Goal: Task Accomplishment & Management: Manage account settings

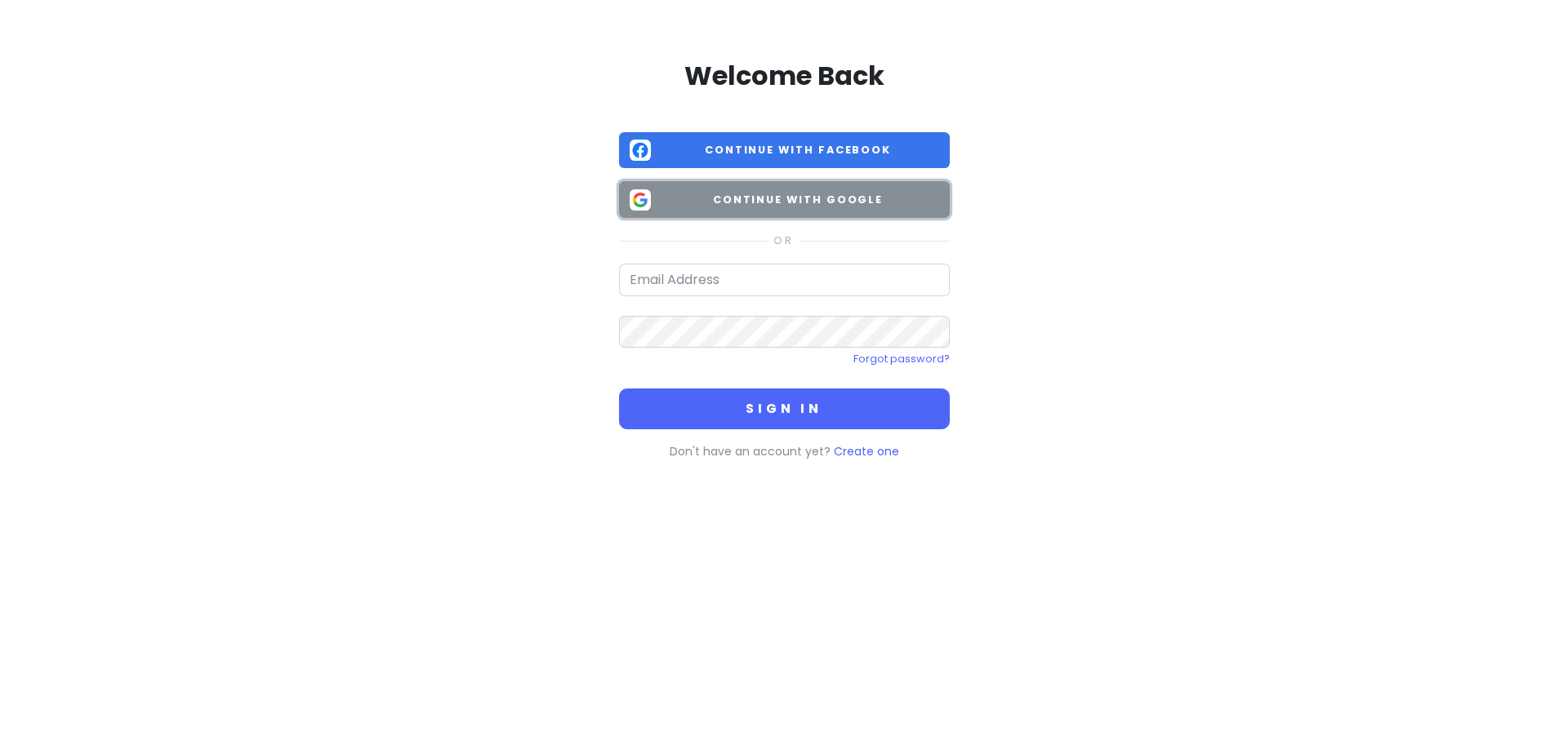
click at [824, 200] on span "Continue with Google" at bounding box center [798, 199] width 281 height 16
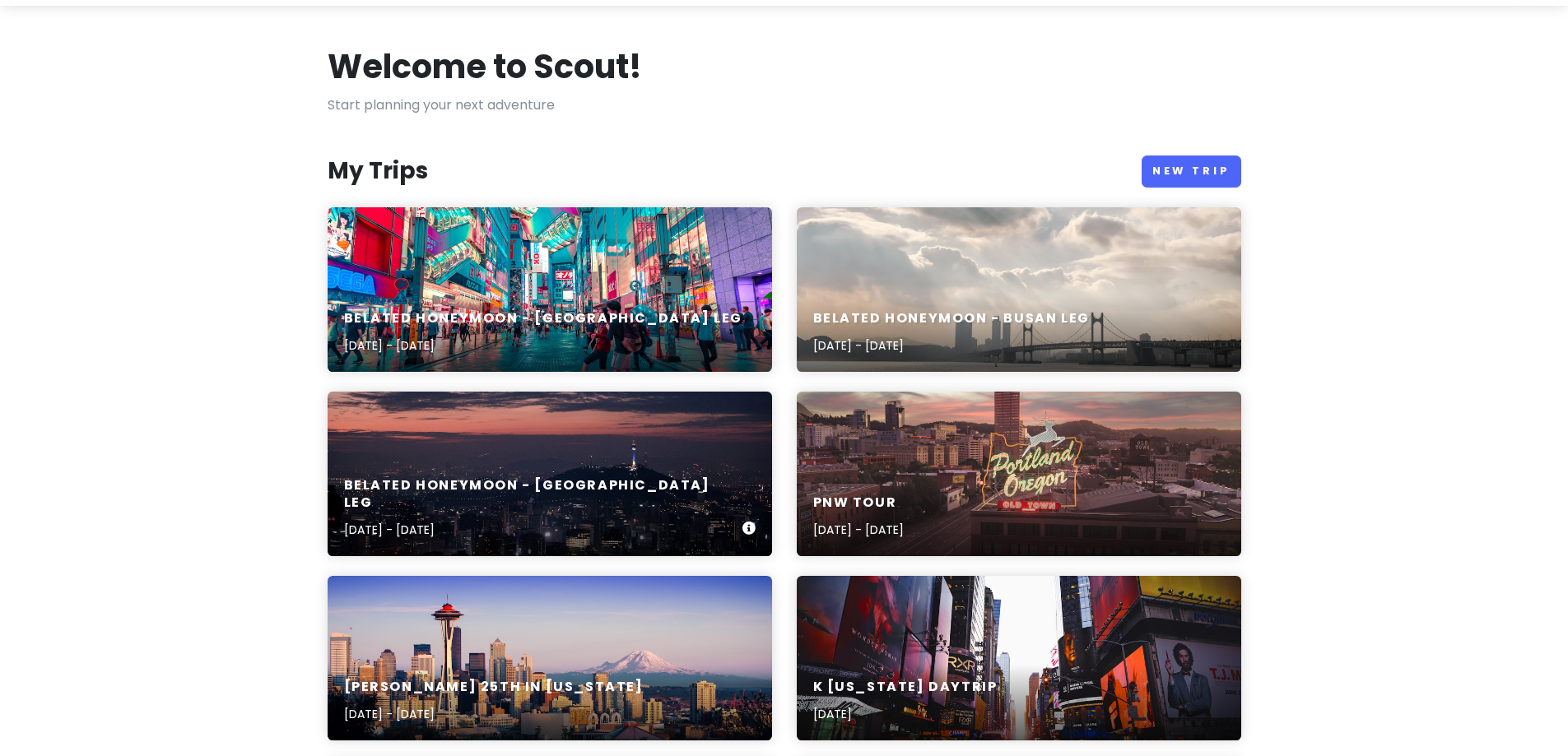
scroll to position [83, 0]
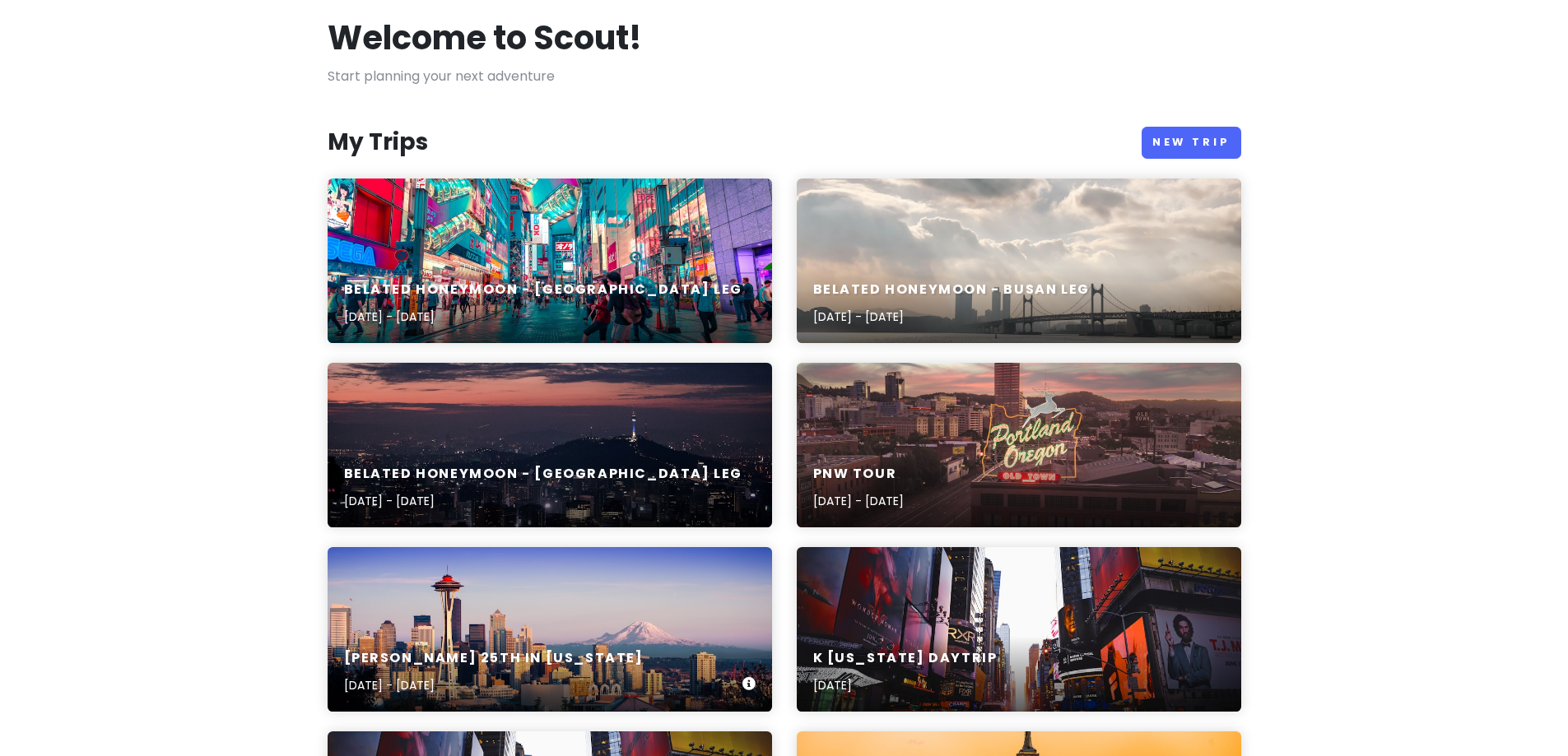
click at [558, 588] on div "[PERSON_NAME] 25th in [US_STATE] [DATE] - [DATE]" at bounding box center [549, 629] width 445 height 164
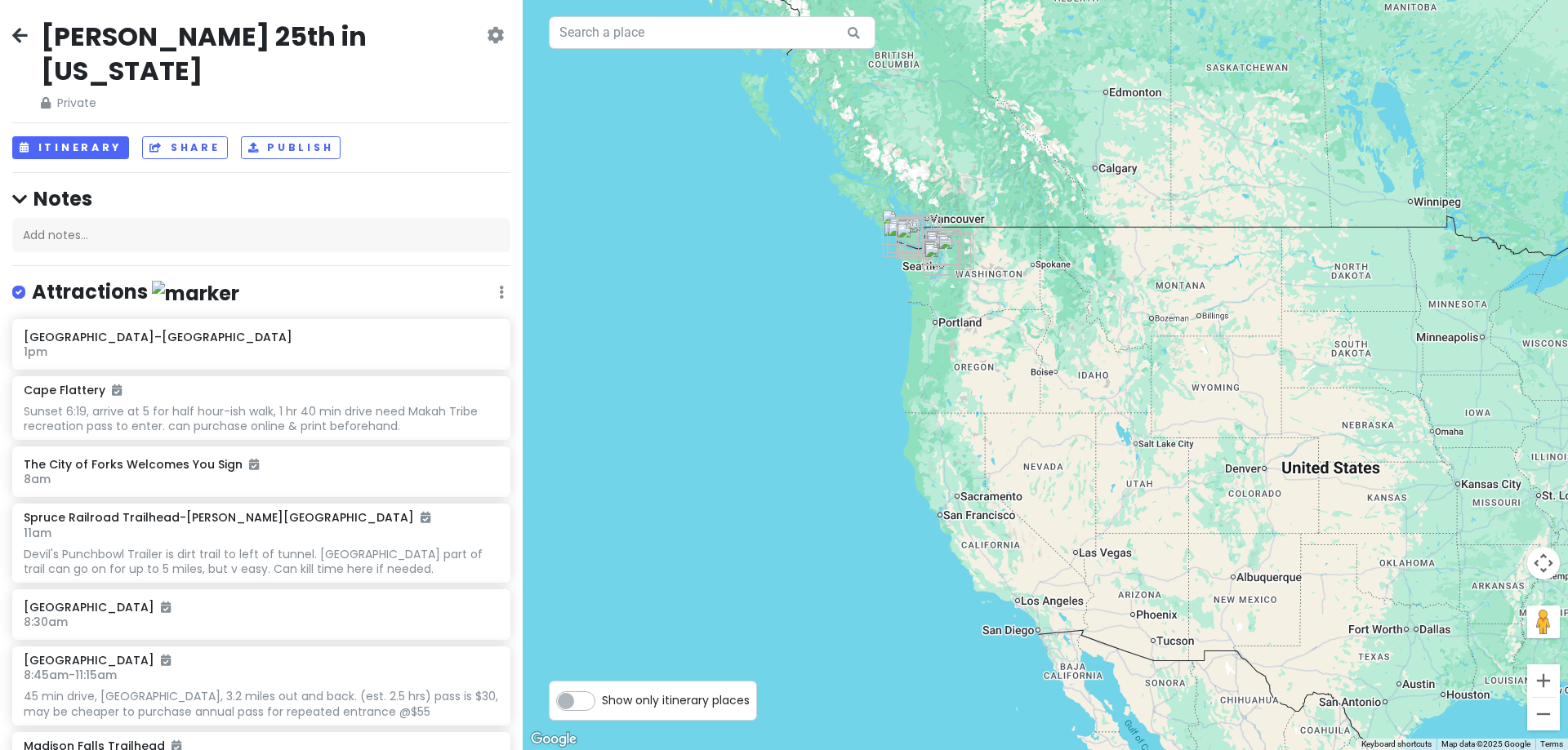
drag, startPoint x: 848, startPoint y: 296, endPoint x: 988, endPoint y: 203, distance: 168.1
click at [988, 203] on div at bounding box center [1045, 375] width 1046 height 750
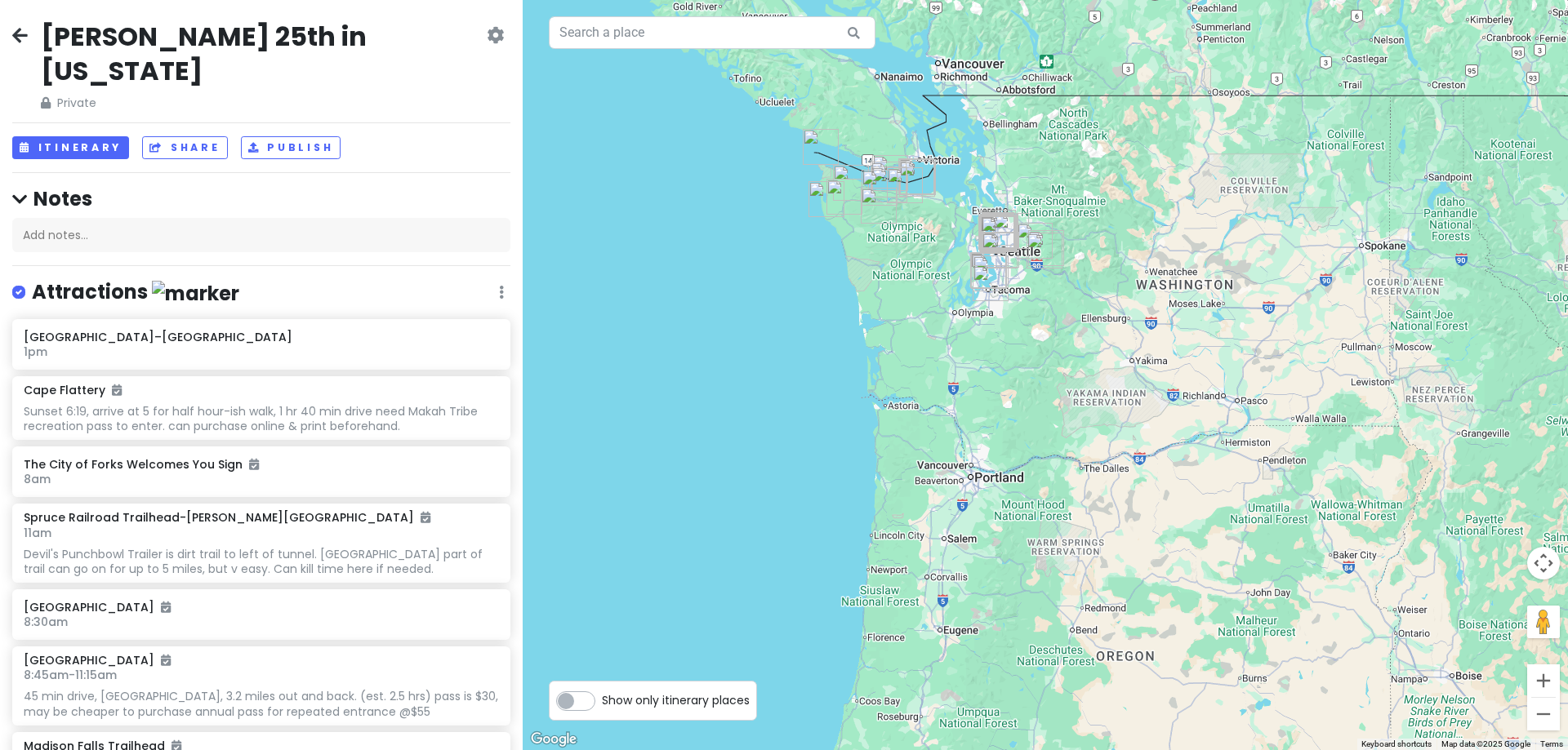
drag, startPoint x: 924, startPoint y: 308, endPoint x: 1135, endPoint y: 294, distance: 211.5
click at [1135, 294] on div at bounding box center [1045, 375] width 1046 height 750
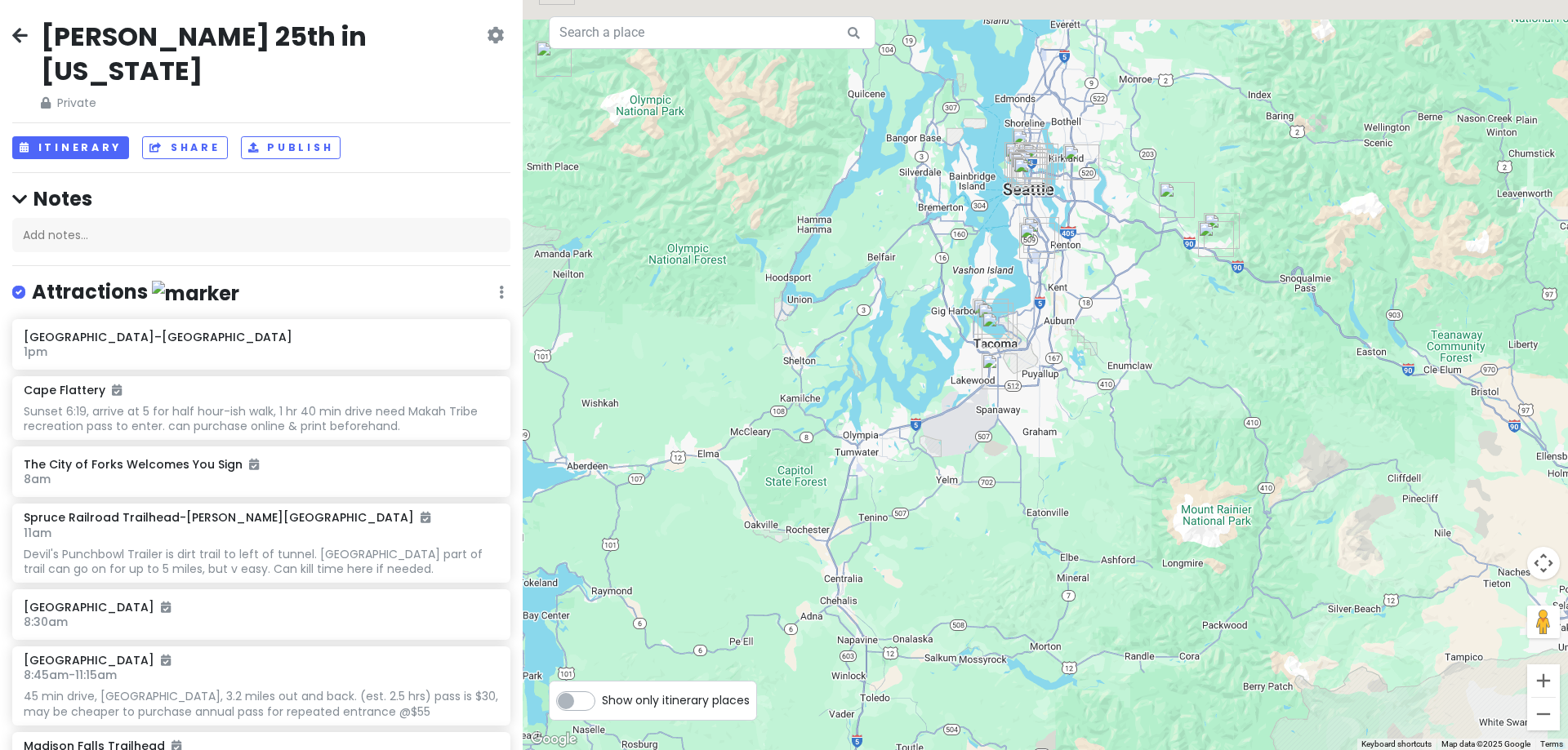
drag, startPoint x: 1065, startPoint y: 302, endPoint x: 1089, endPoint y: 339, distance: 44.1
click at [1089, 339] on div at bounding box center [1045, 375] width 1046 height 750
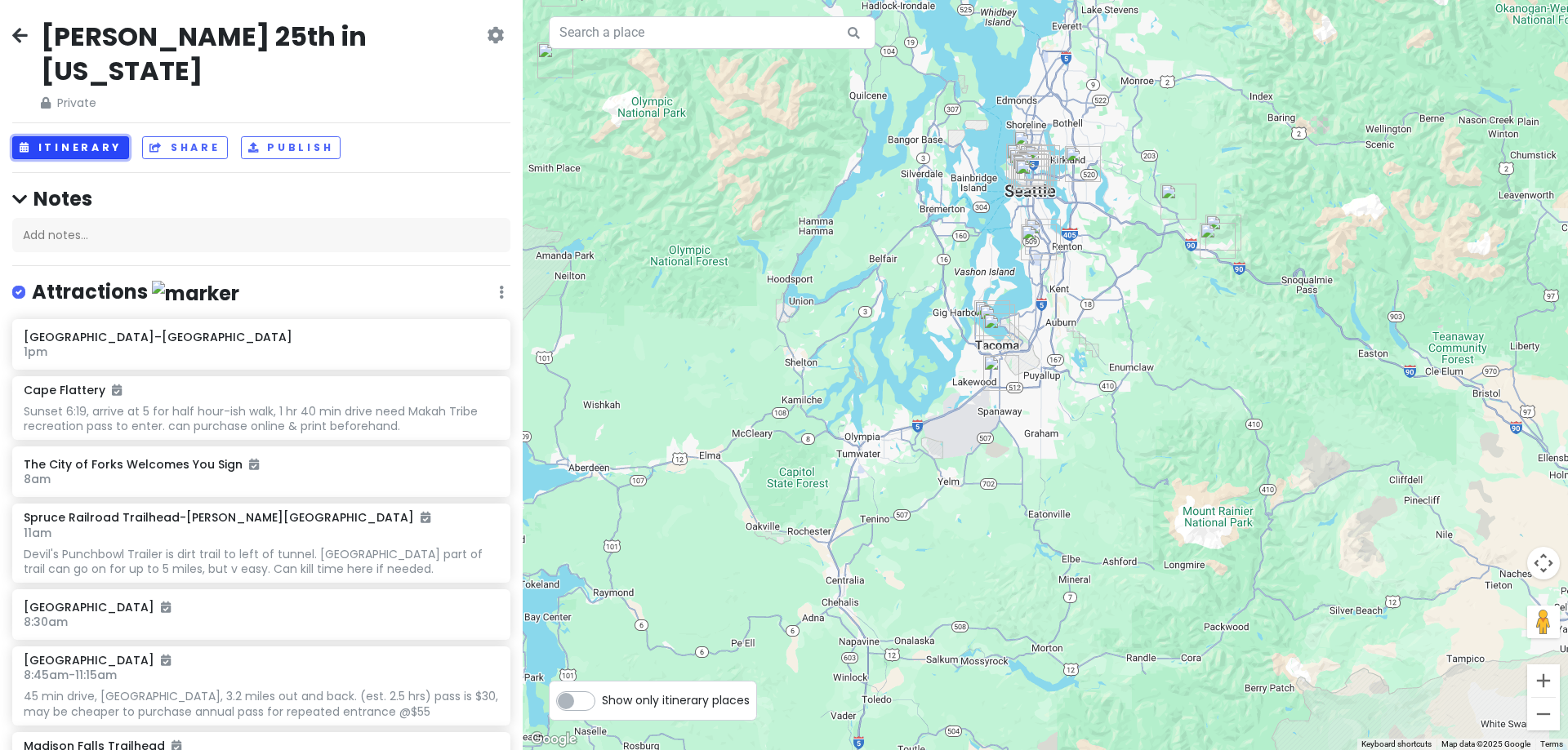
click at [60, 136] on button "Itinerary" at bounding box center [70, 148] width 117 height 23
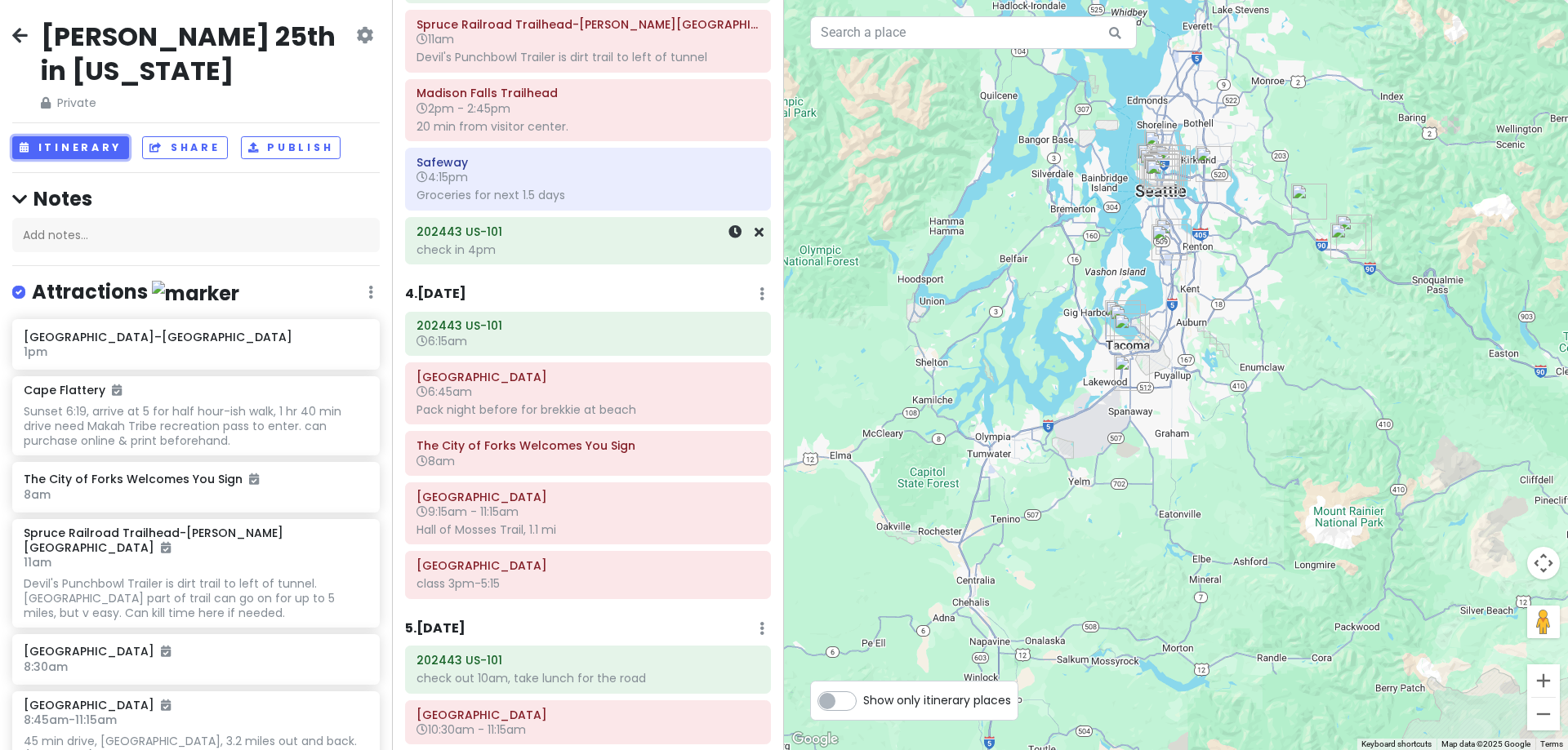
scroll to position [816, 0]
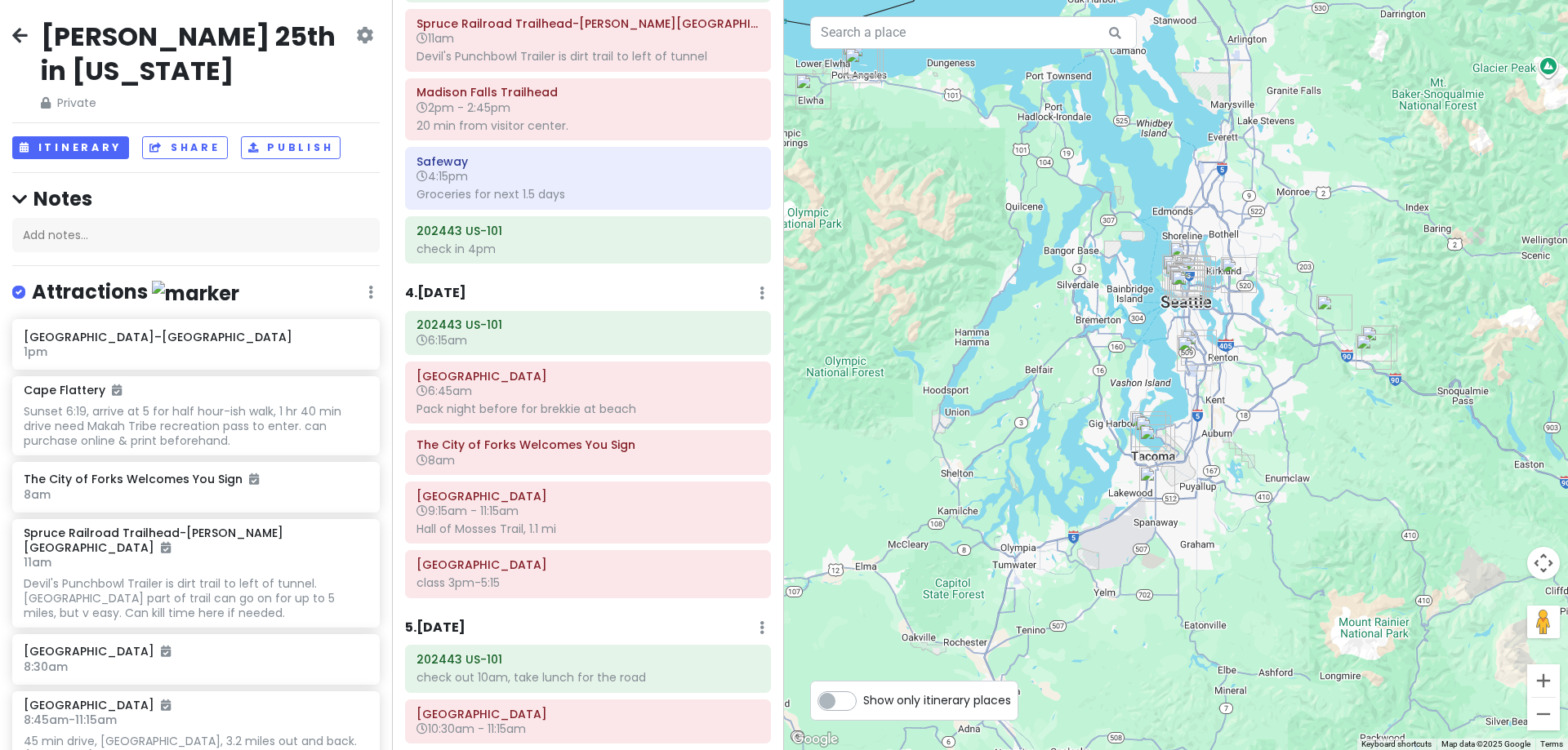
drag, startPoint x: 1204, startPoint y: 325, endPoint x: 1231, endPoint y: 438, distance: 116.2
click at [1231, 438] on div at bounding box center [1176, 375] width 784 height 750
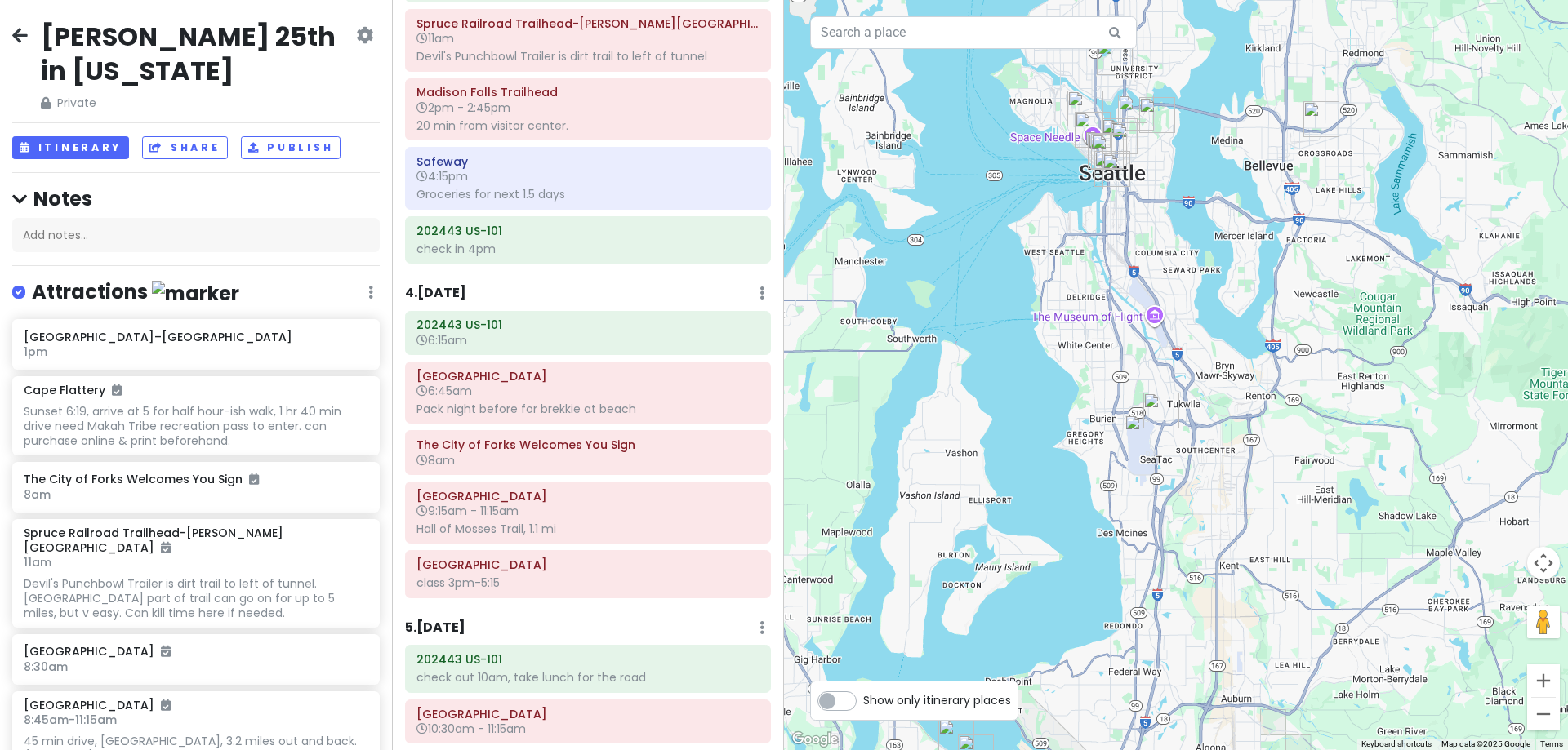
drag, startPoint x: 1194, startPoint y: 268, endPoint x: 1230, endPoint y: 528, distance: 262.5
click at [1246, 537] on div at bounding box center [1176, 375] width 784 height 750
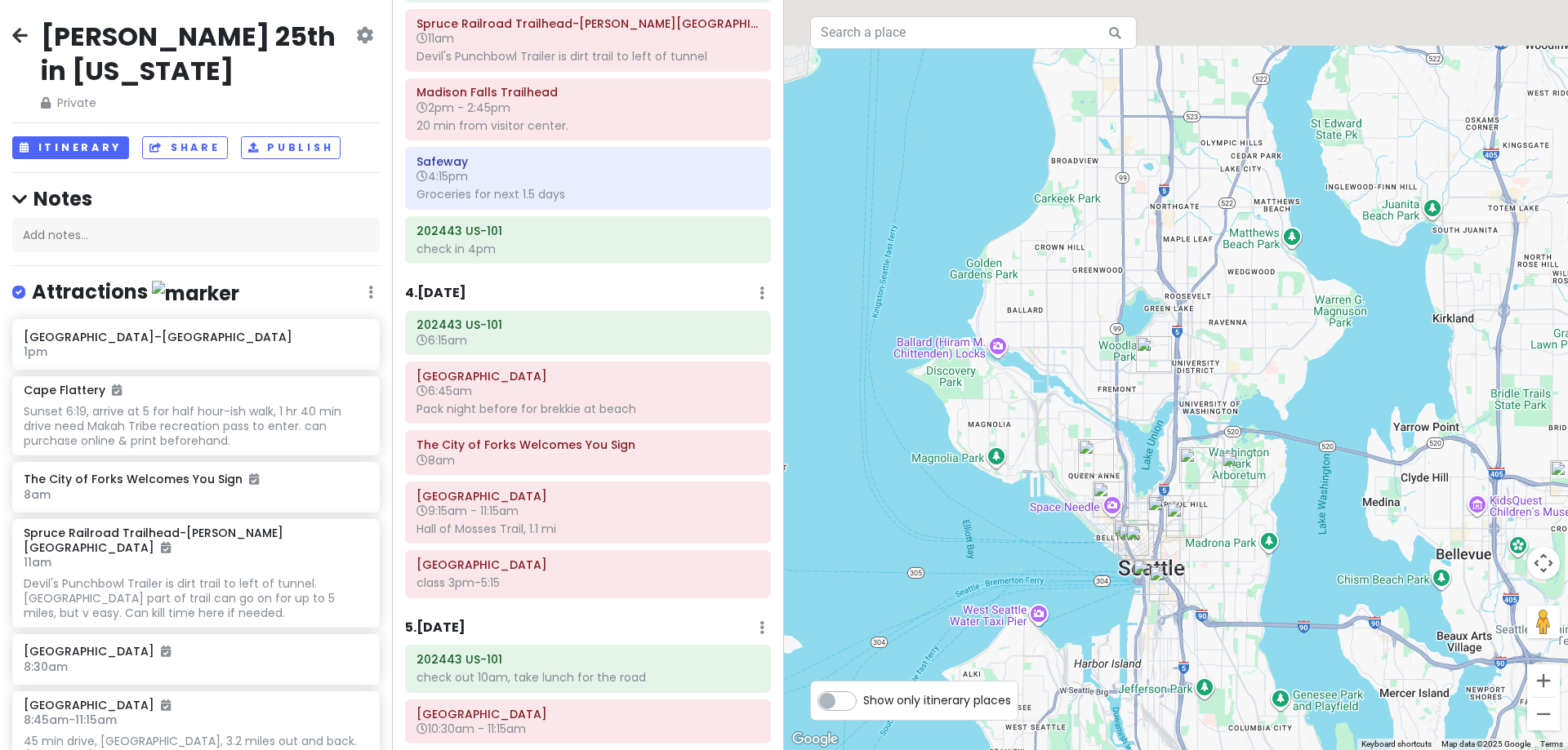
drag, startPoint x: 1195, startPoint y: 307, endPoint x: 1245, endPoint y: 577, distance: 274.6
click at [1277, 627] on div at bounding box center [1176, 375] width 784 height 750
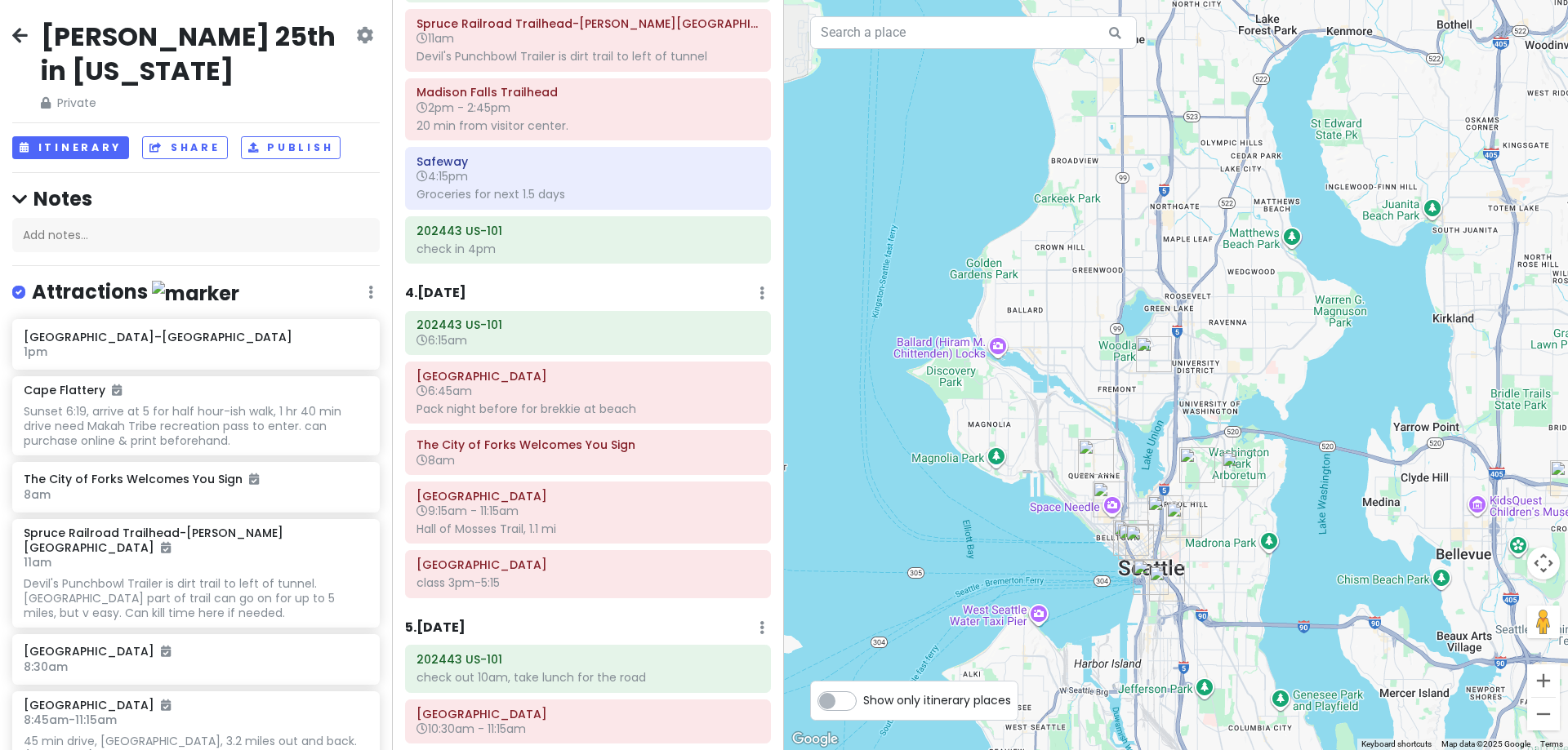
click at [1147, 363] on img "Seattle Dumpling House" at bounding box center [1154, 354] width 49 height 49
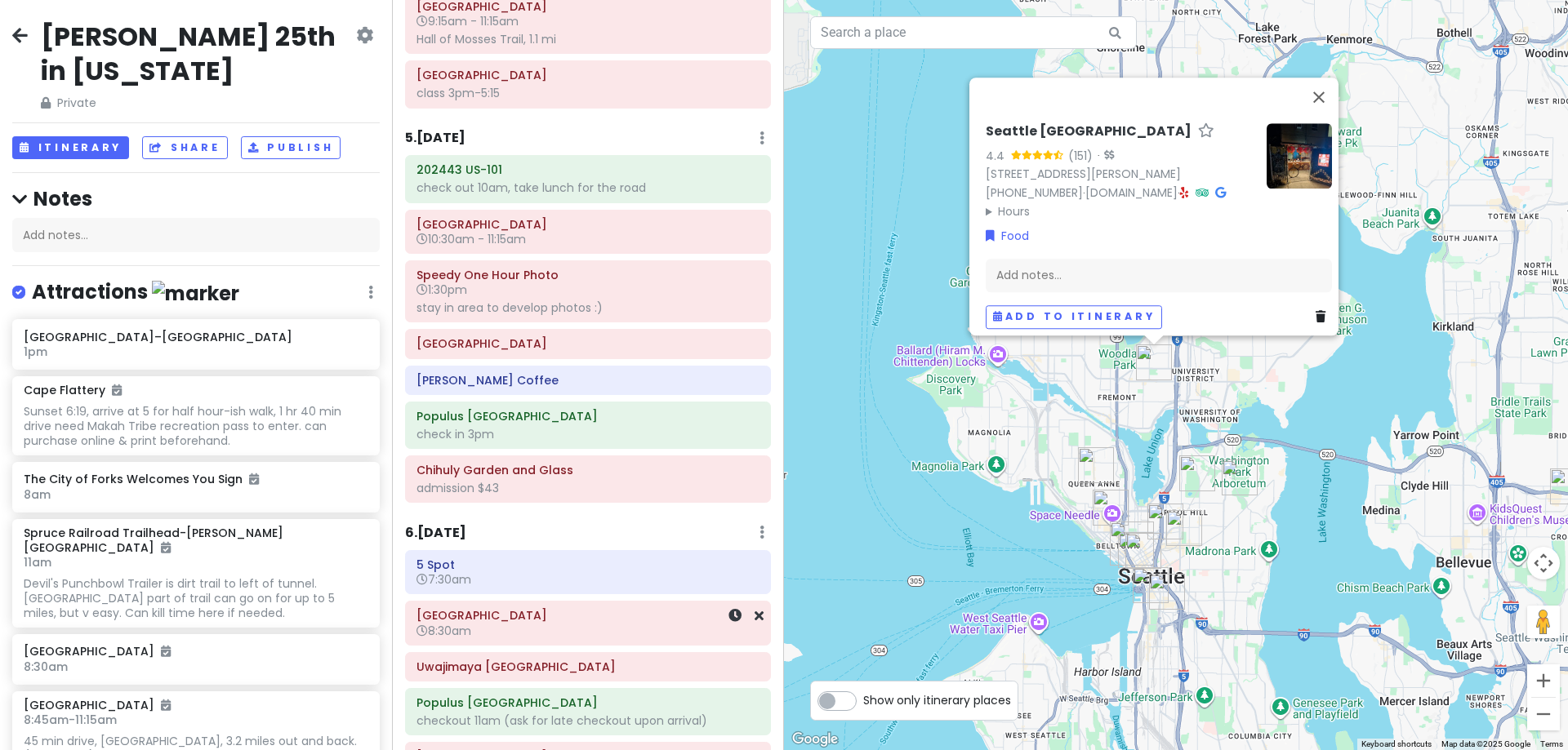
scroll to position [1388, 0]
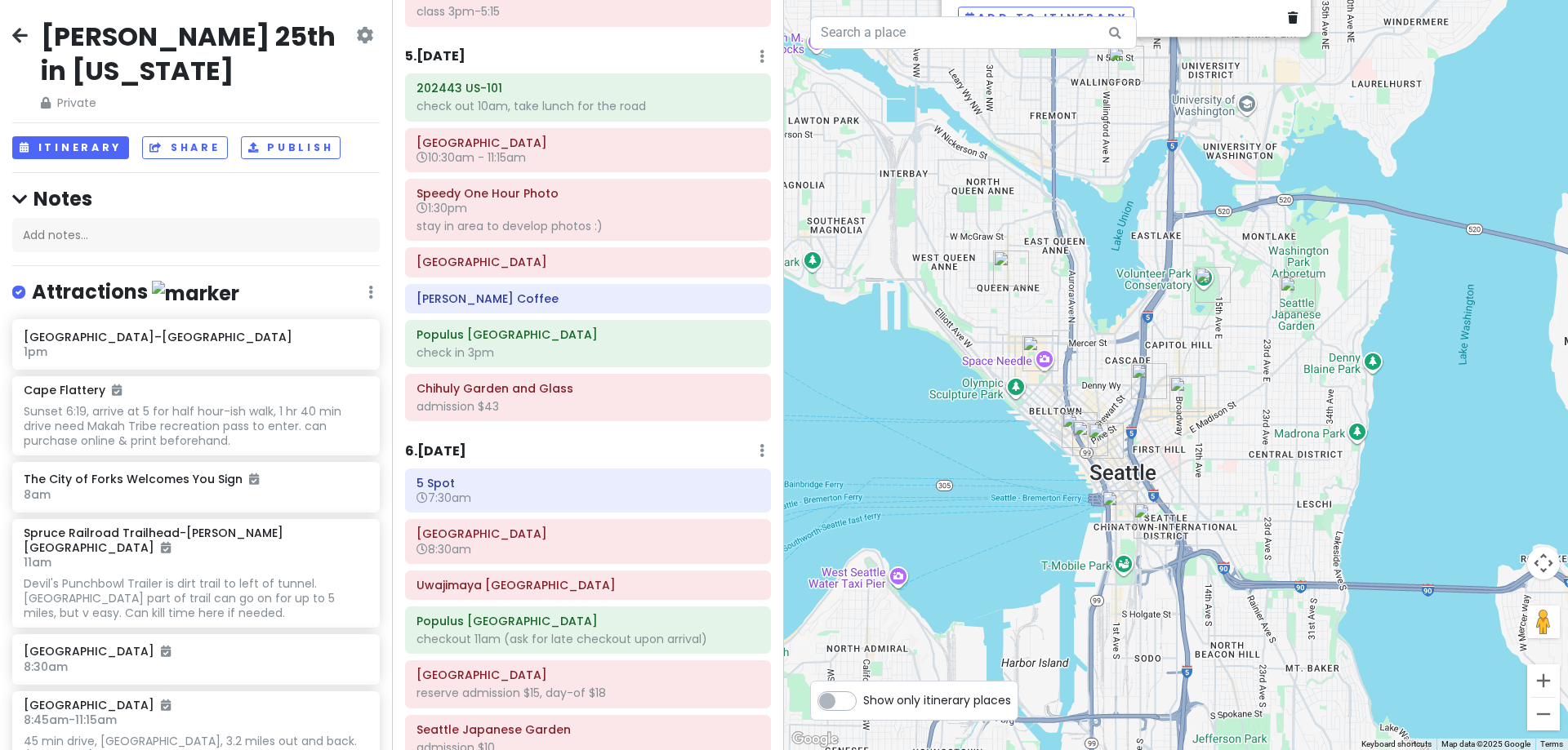
drag, startPoint x: 1100, startPoint y: 520, endPoint x: 1137, endPoint y: 461, distance: 69.6
click at [1137, 461] on div "Seattle Dumpling House 4.4 (151) · [STREET_ADDRESS][PERSON_NAME] [PHONE_NUMBER]…" at bounding box center [1176, 375] width 784 height 750
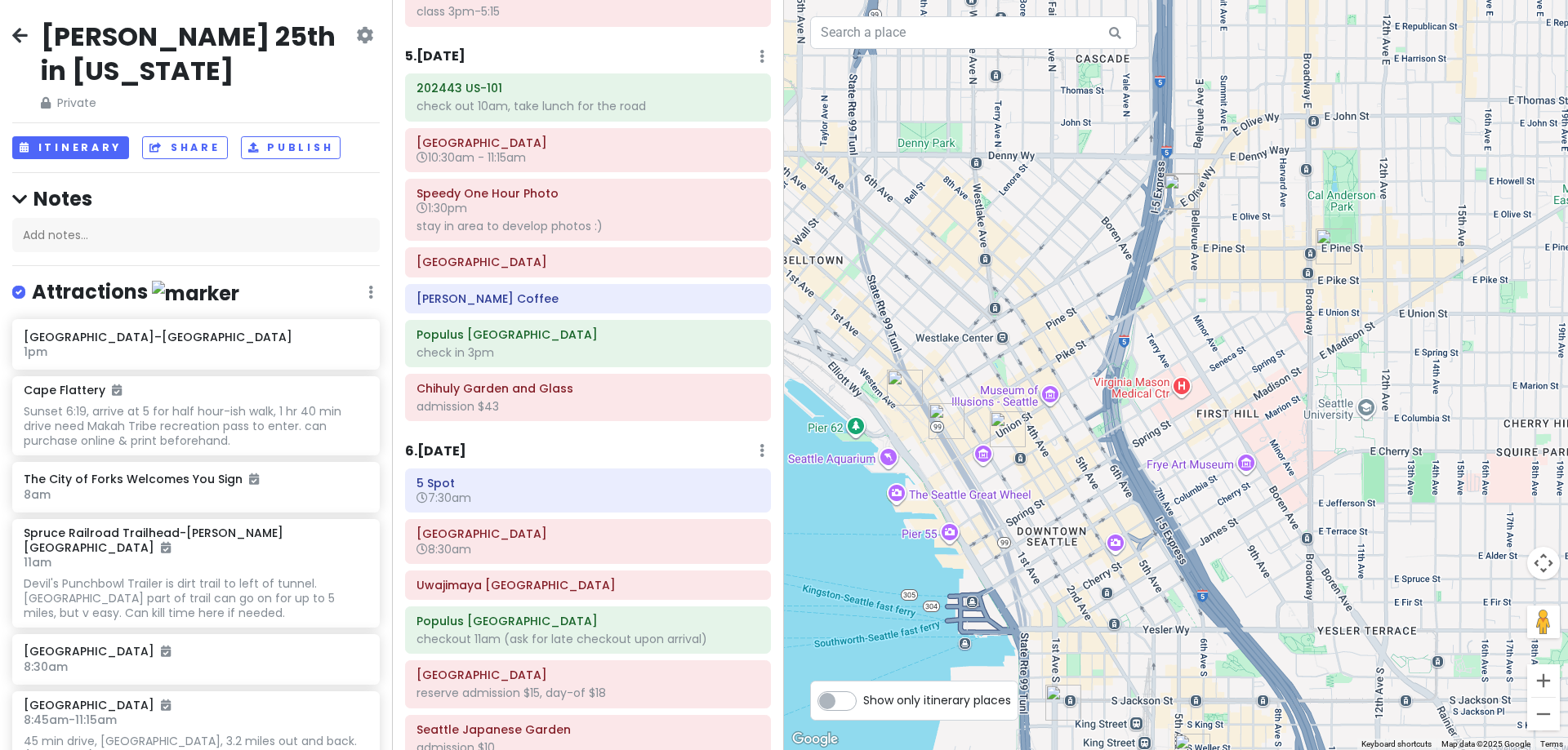
click at [1331, 246] on img "Elliott Bay Book Company" at bounding box center [1333, 246] width 49 height 49
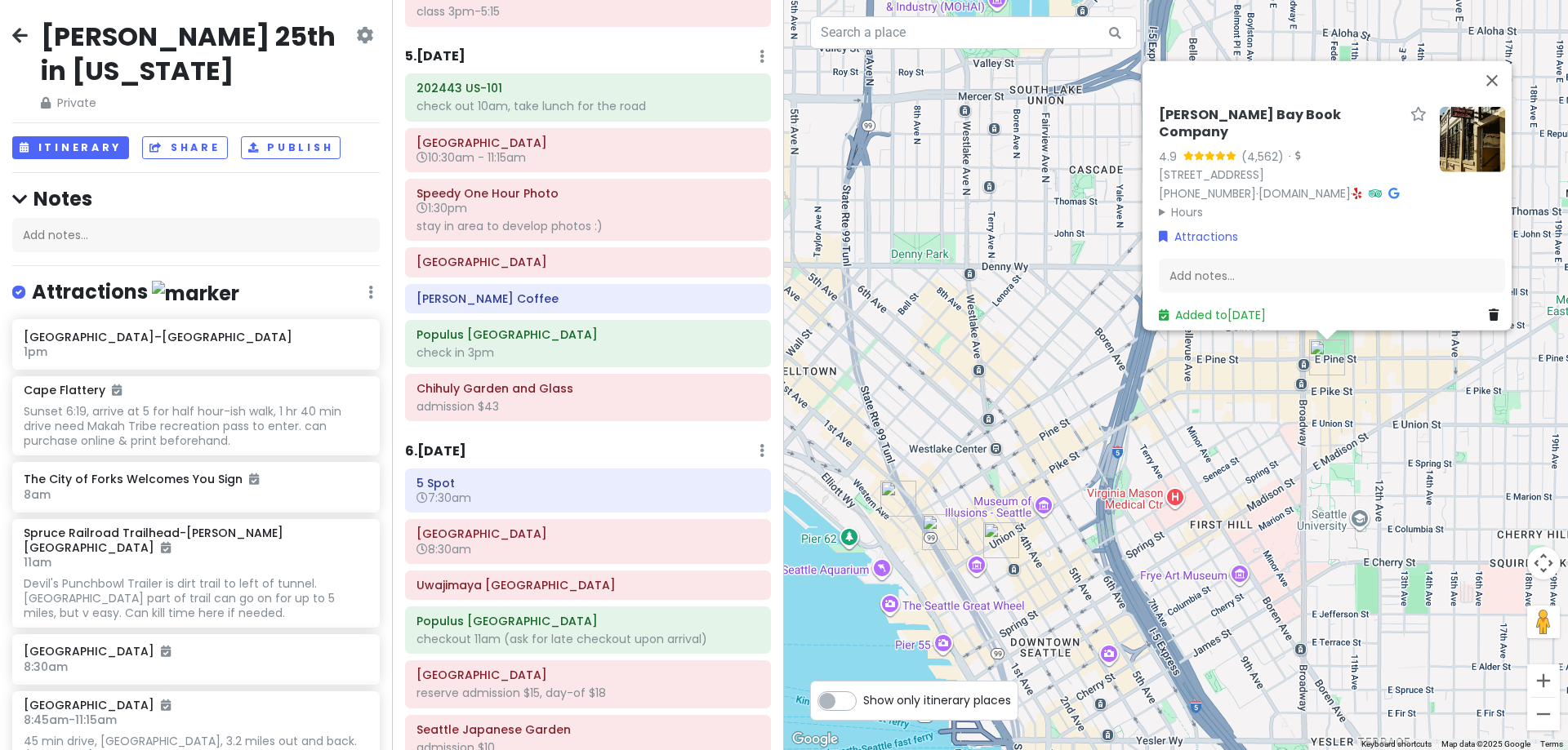
click at [1000, 528] on img "Benaroya Hall" at bounding box center [1001, 540] width 49 height 49
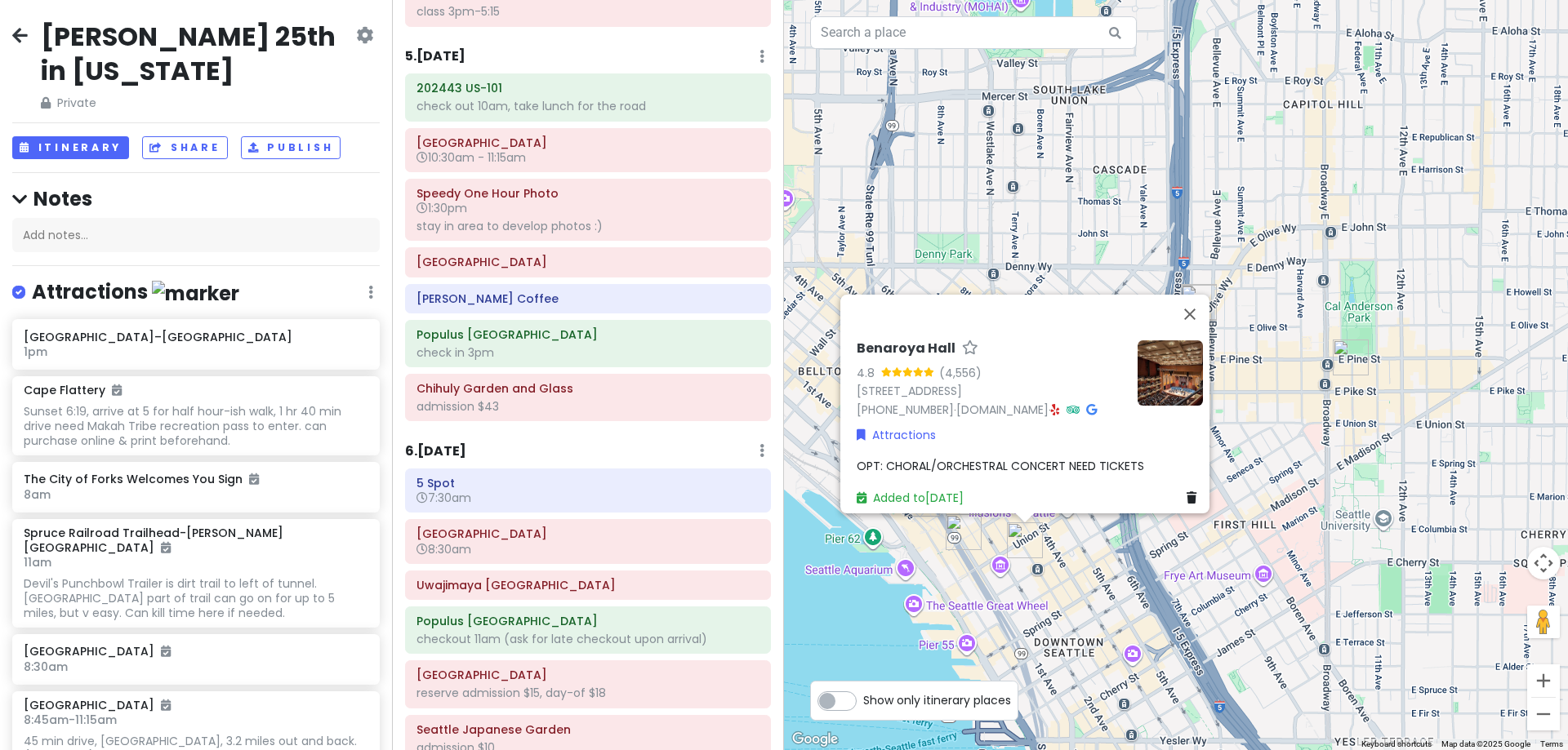
click at [1282, 479] on div "[GEOGRAPHIC_DATA] 4.8 (4,556) [STREET_ADDRESS] [PHONE_NUMBER] · [DOMAIN_NAME] ·…" at bounding box center [1176, 375] width 784 height 750
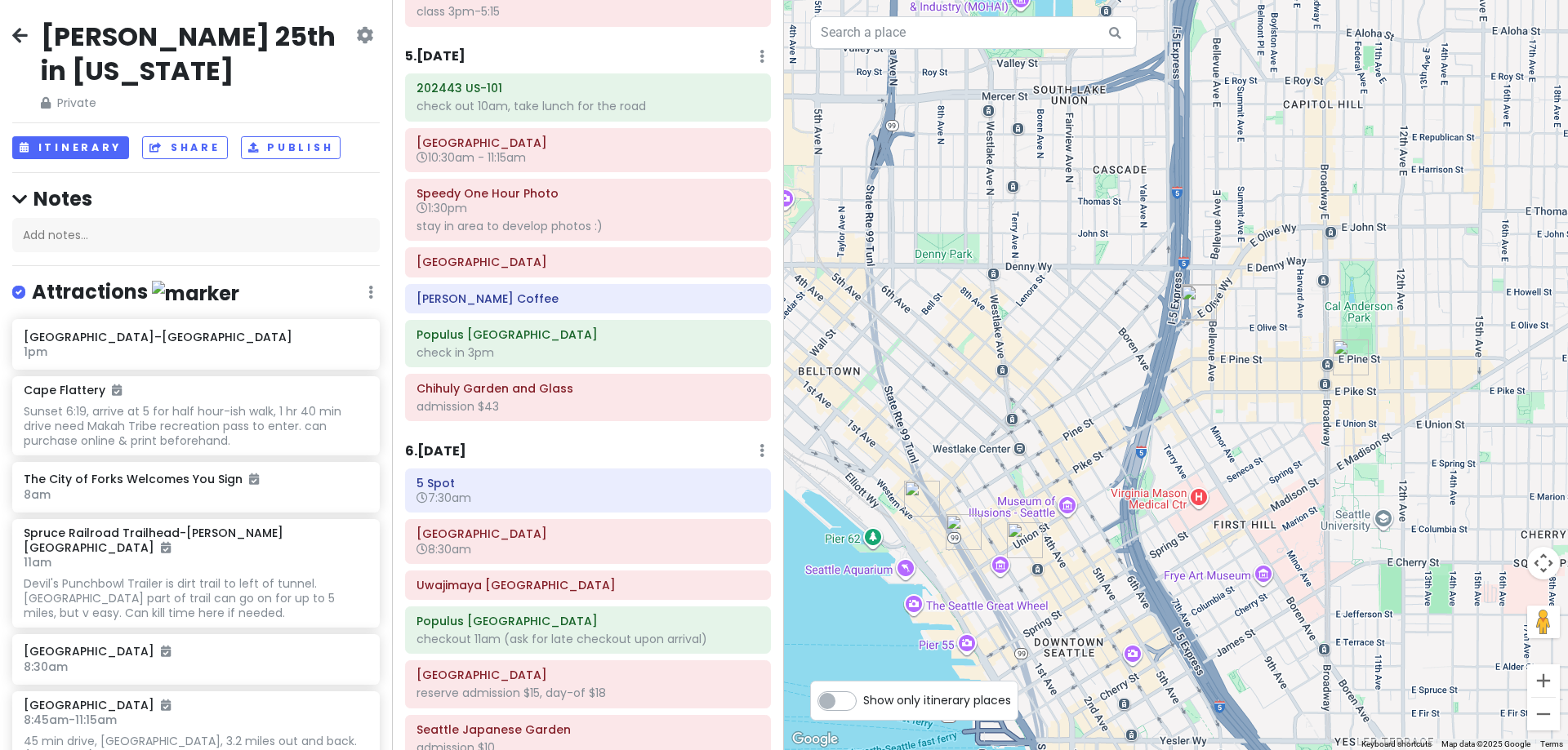
click at [914, 495] on img "Pike Place Market" at bounding box center [922, 499] width 49 height 49
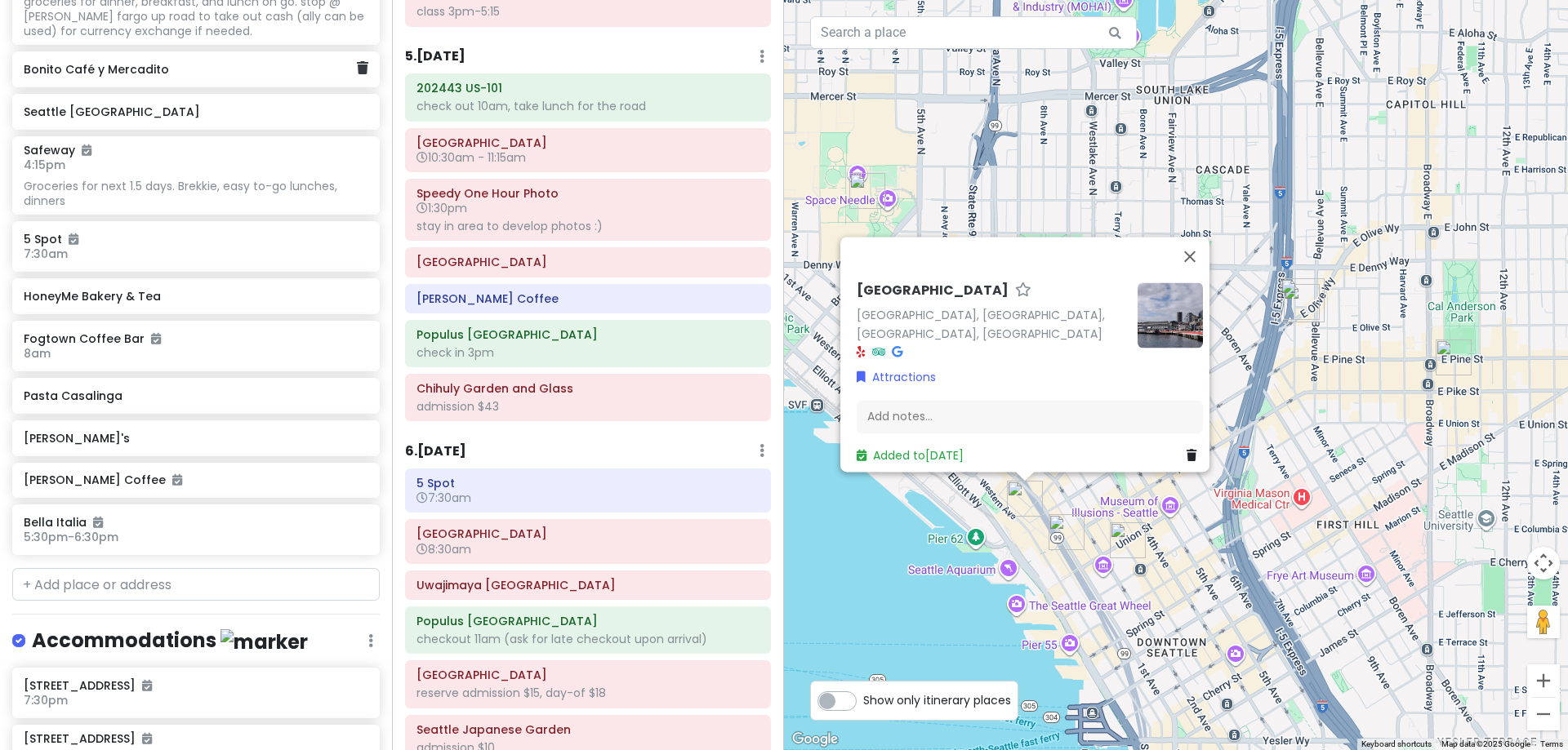
scroll to position [2041, 0]
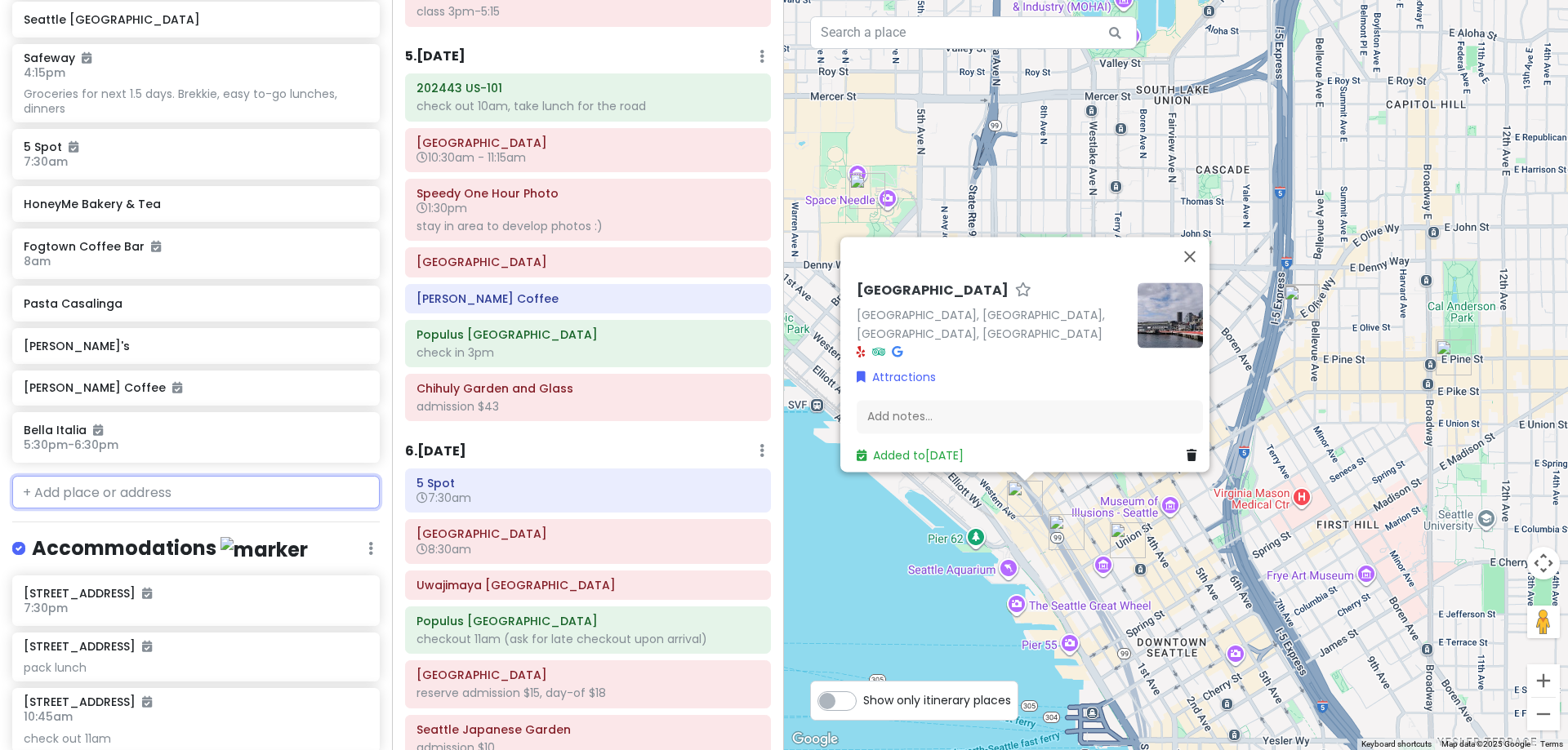
click at [180, 482] on input "text" at bounding box center [196, 492] width 368 height 33
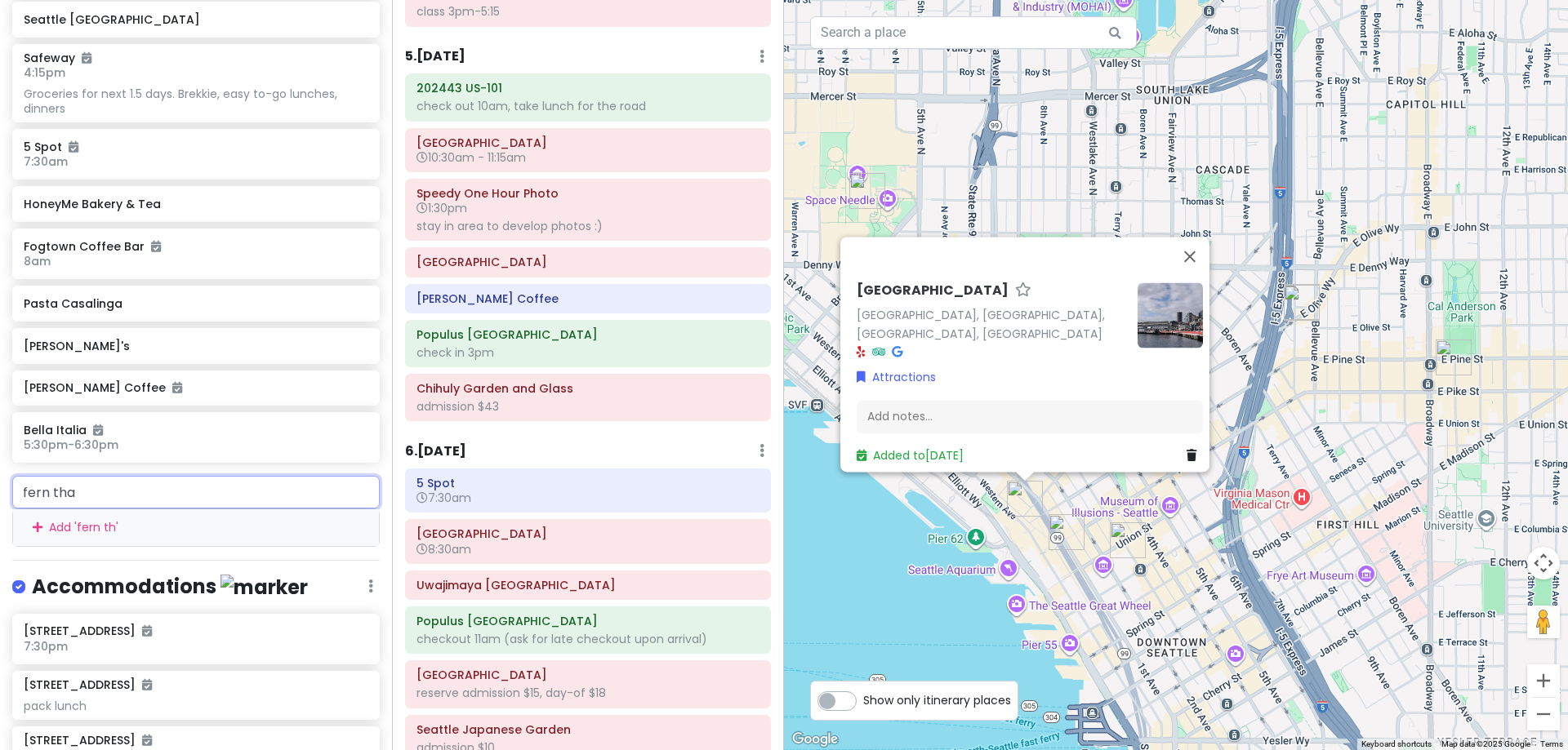
type input "fern thai"
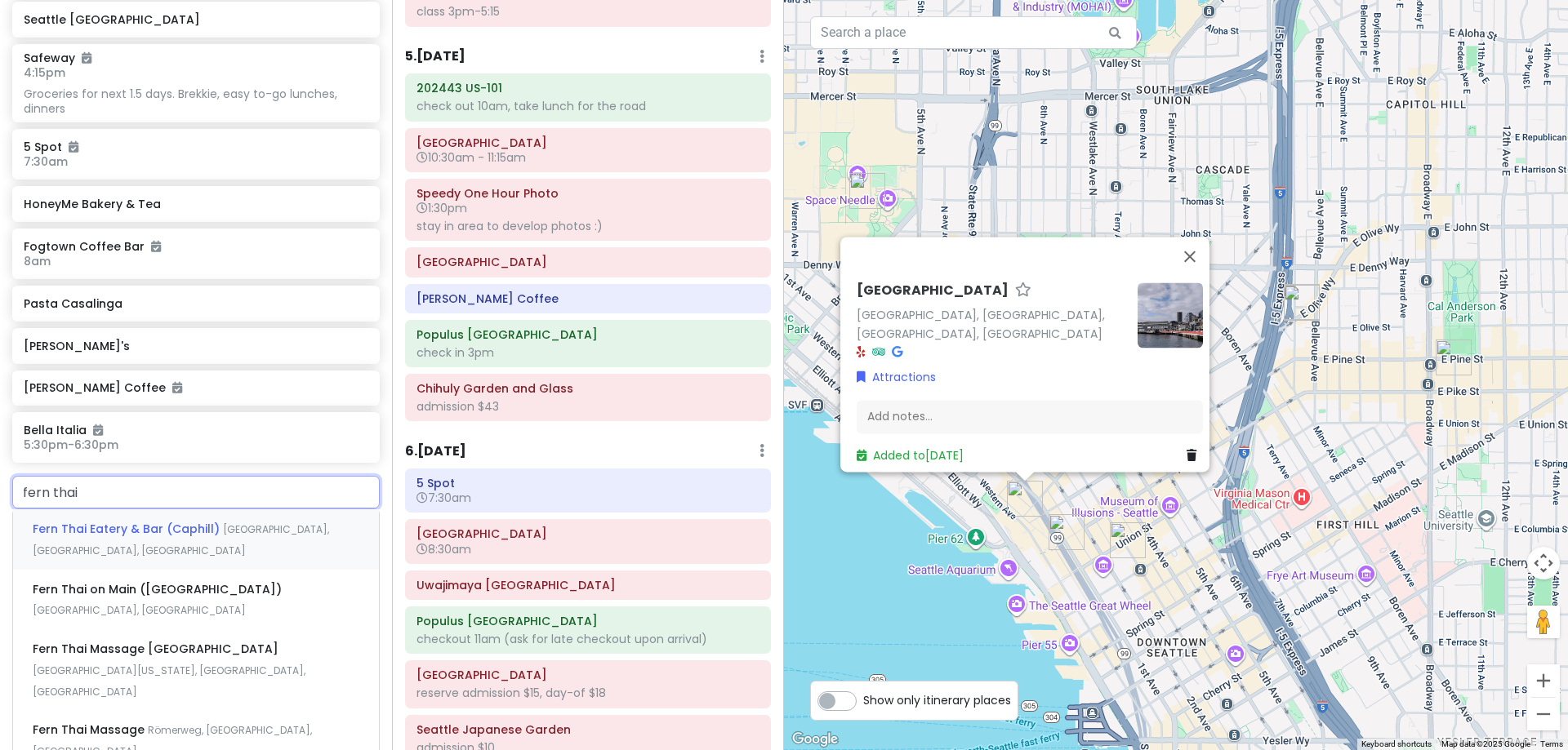
click at [199, 526] on span "Fern Thai Eatery & Bar (Caphill)" at bounding box center [128, 528] width 190 height 16
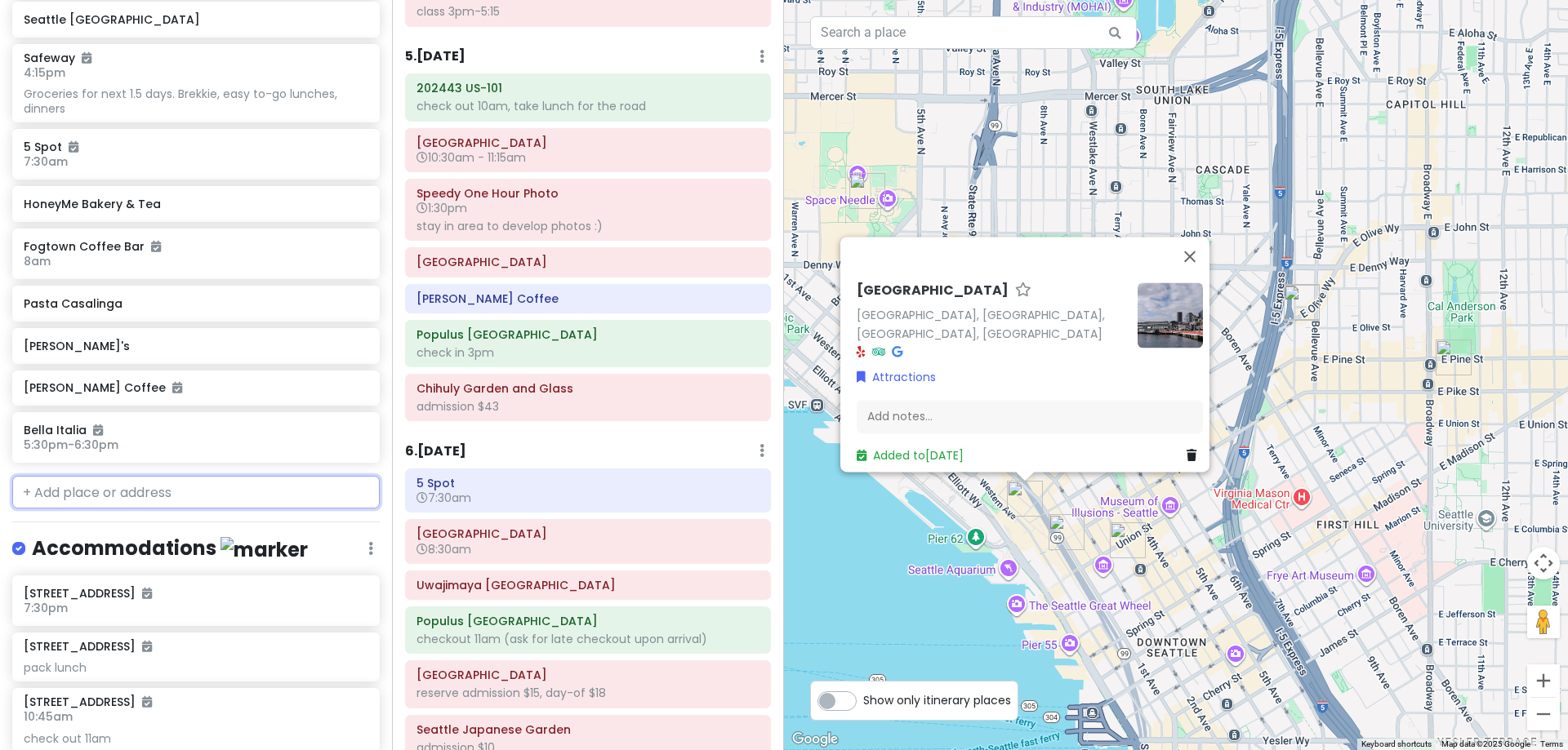
scroll to position [2083, 0]
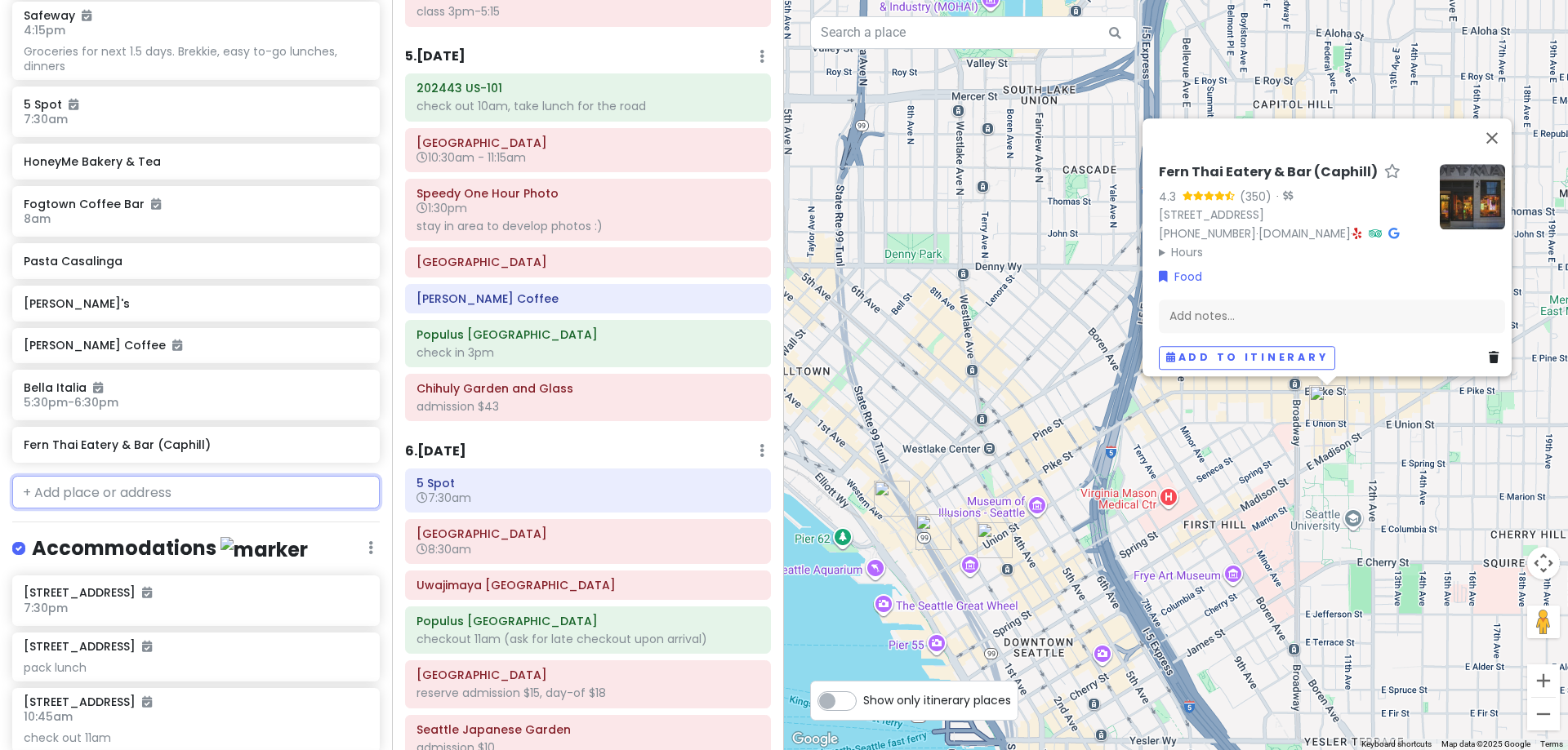
drag, startPoint x: 183, startPoint y: 490, endPoint x: 181, endPoint y: 506, distance: 16.1
click at [184, 497] on input "text" at bounding box center [196, 492] width 368 height 33
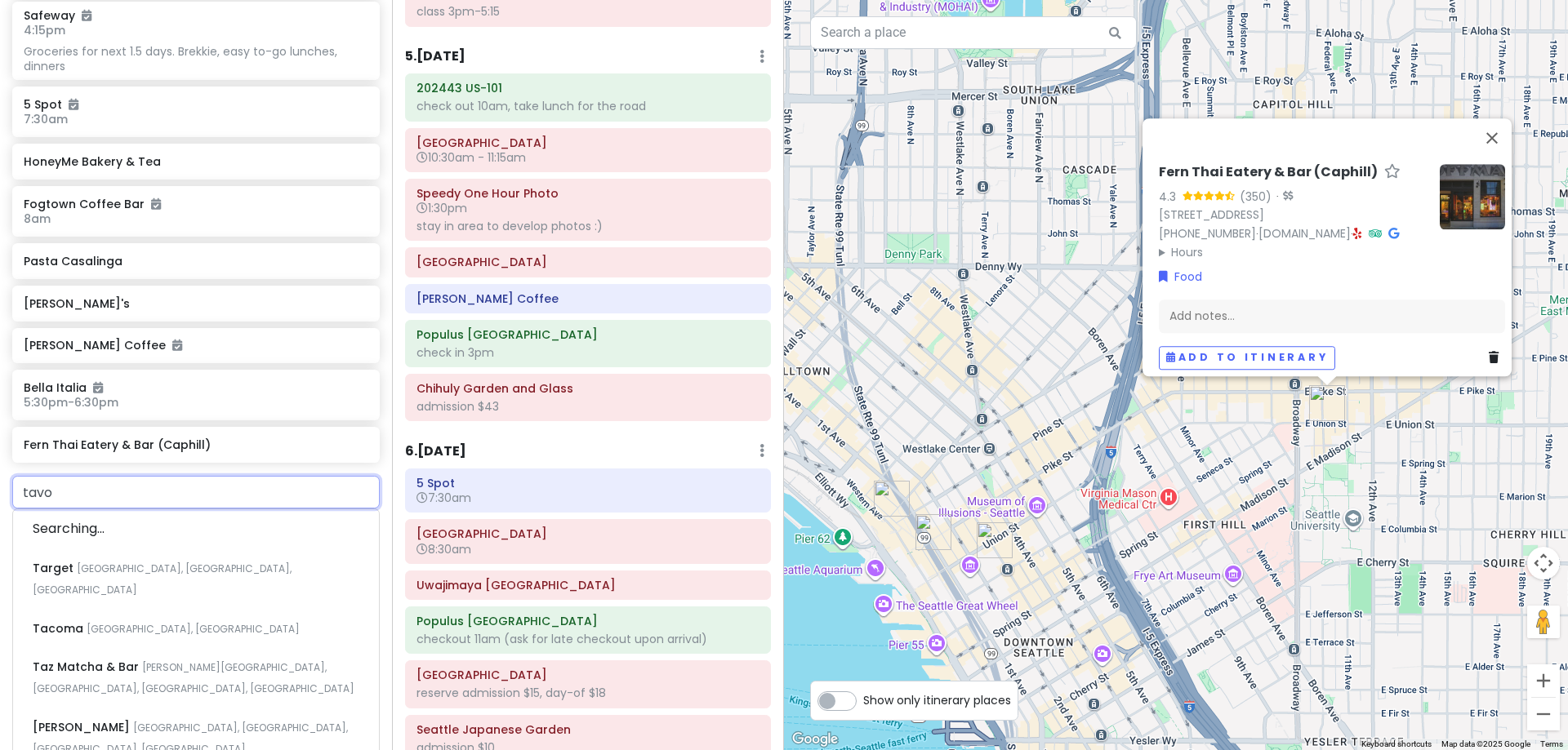
type input "tavol"
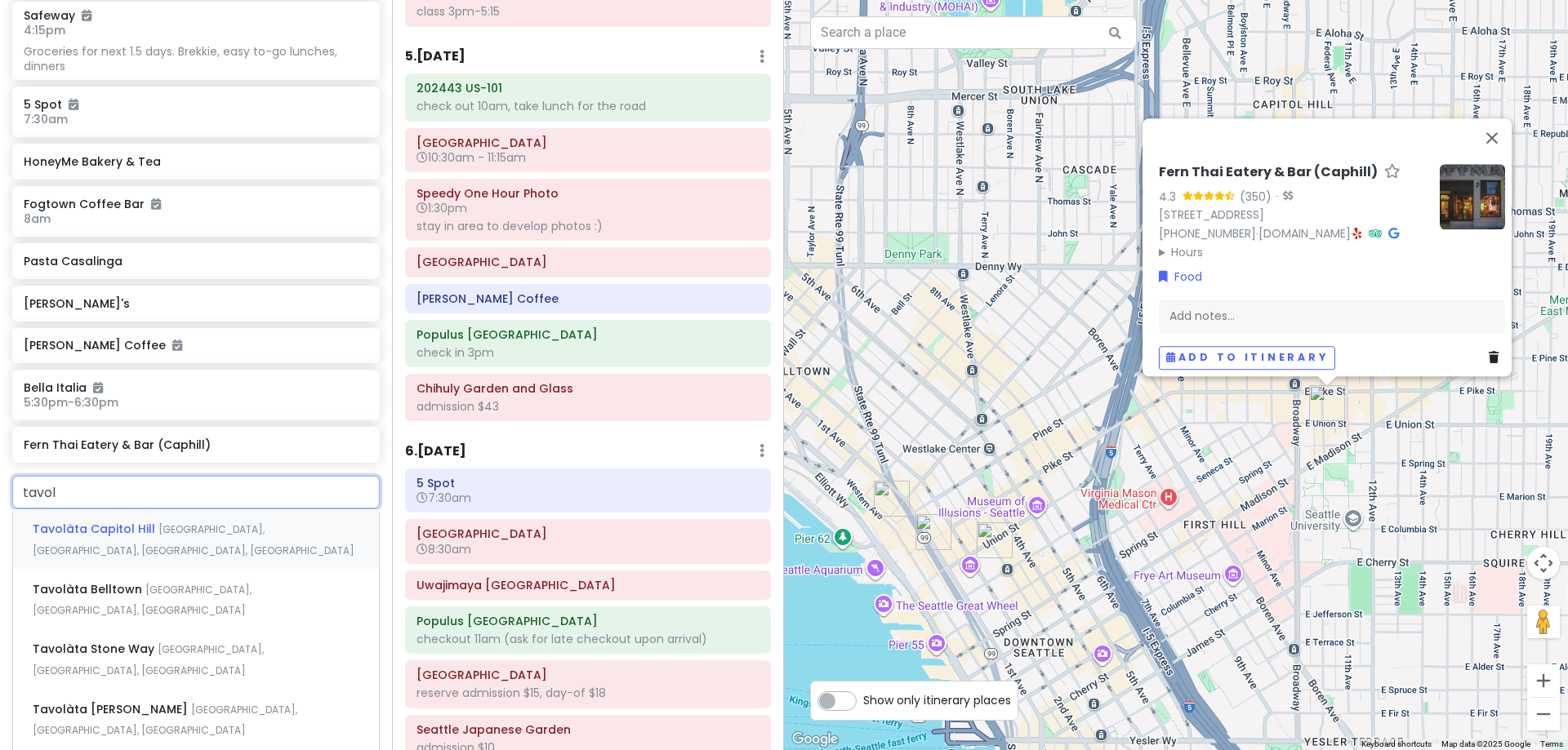
click at [180, 509] on div "Tavolàta [GEOGRAPHIC_DATA], [GEOGRAPHIC_DATA], [GEOGRAPHIC_DATA], [GEOGRAPHIC_D…" at bounding box center [196, 539] width 366 height 60
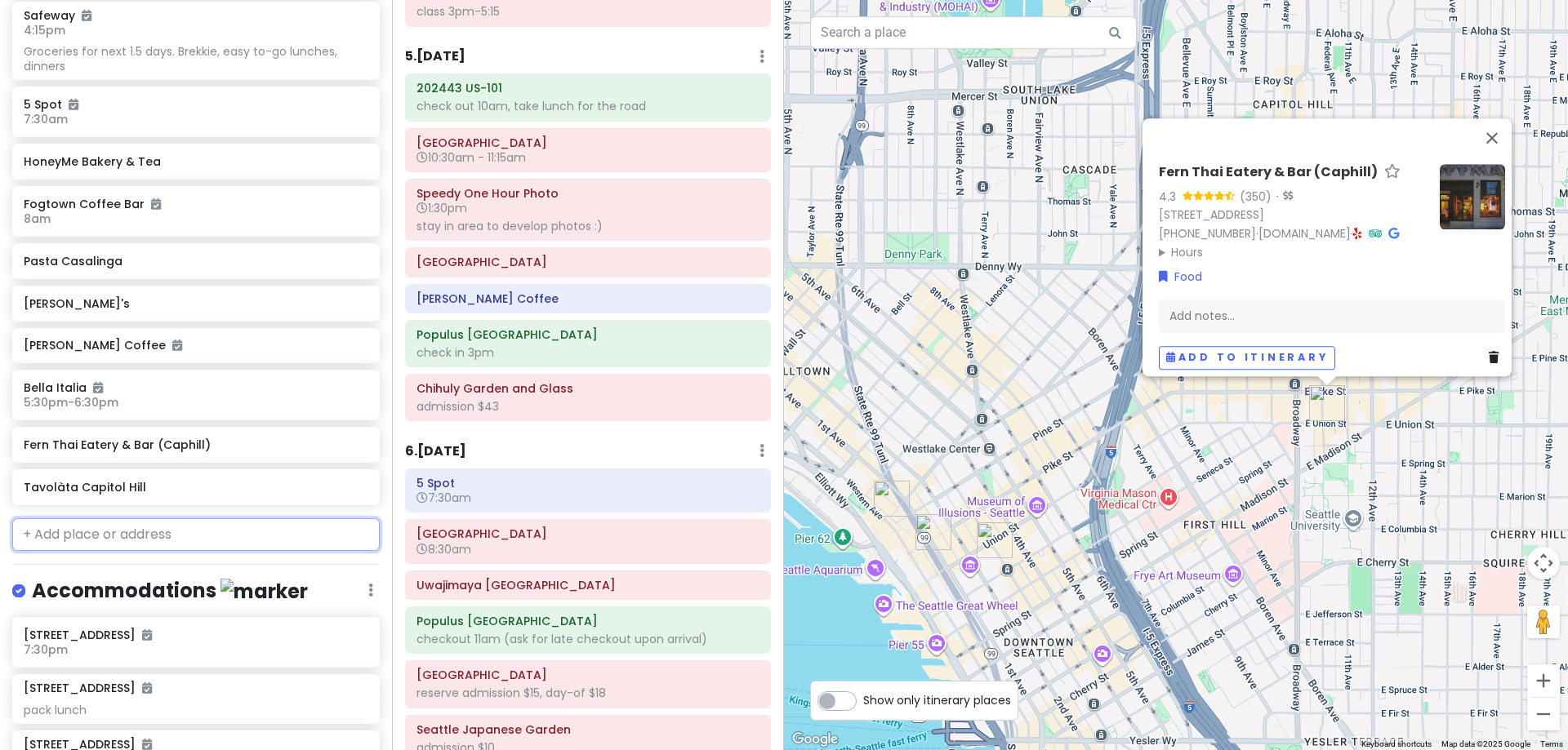
scroll to position [2126, 0]
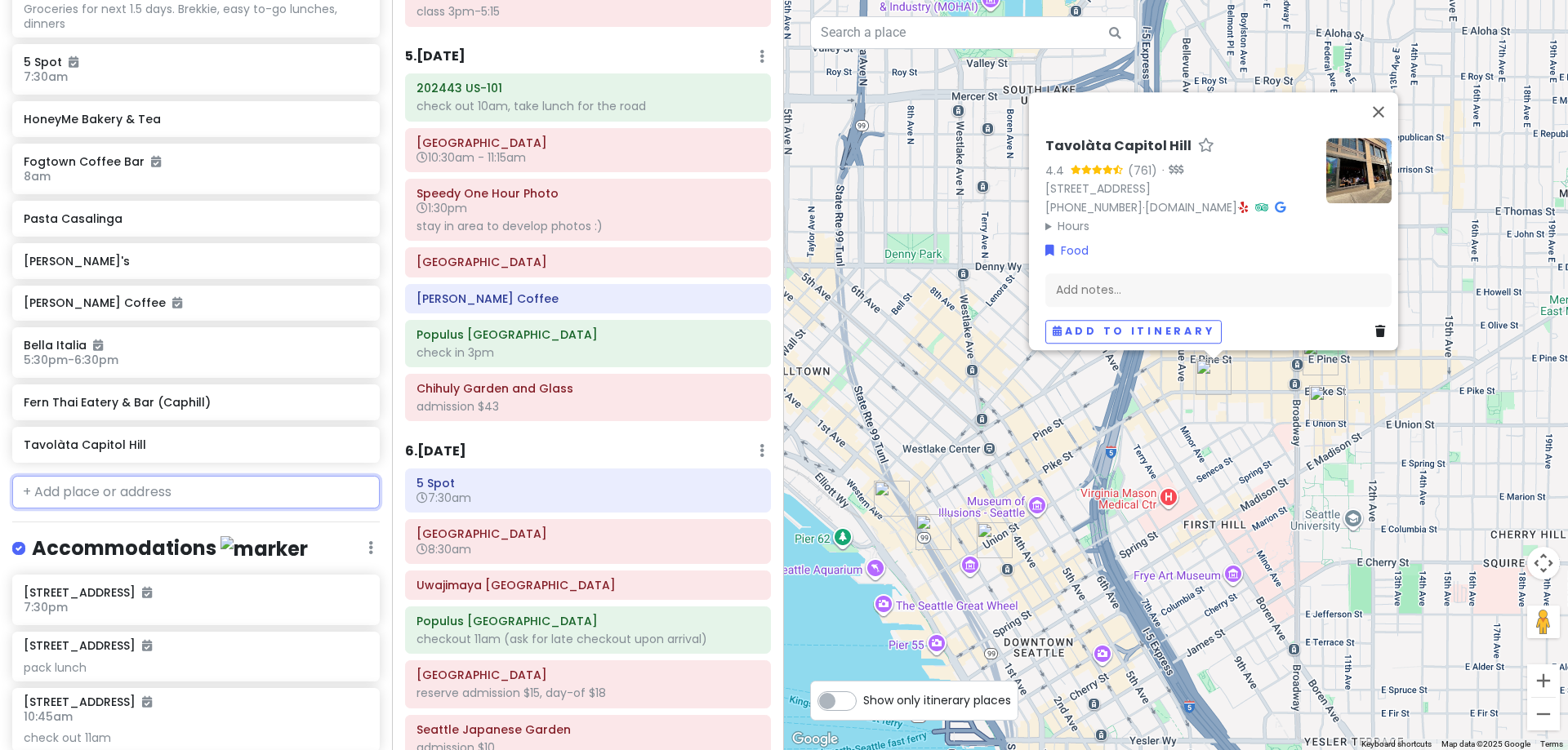
click at [180, 492] on input "text" at bounding box center [196, 492] width 368 height 33
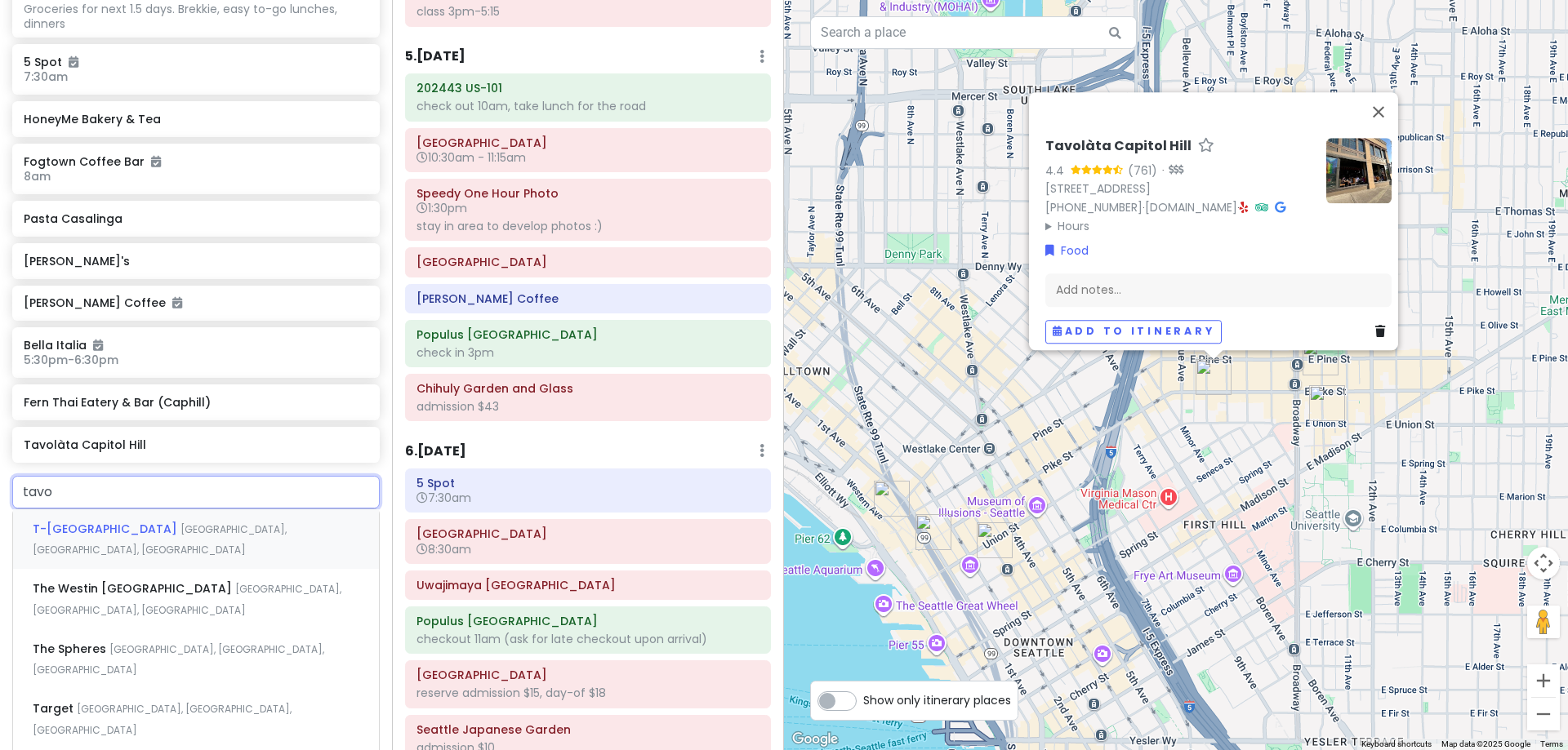
type input "tavol"
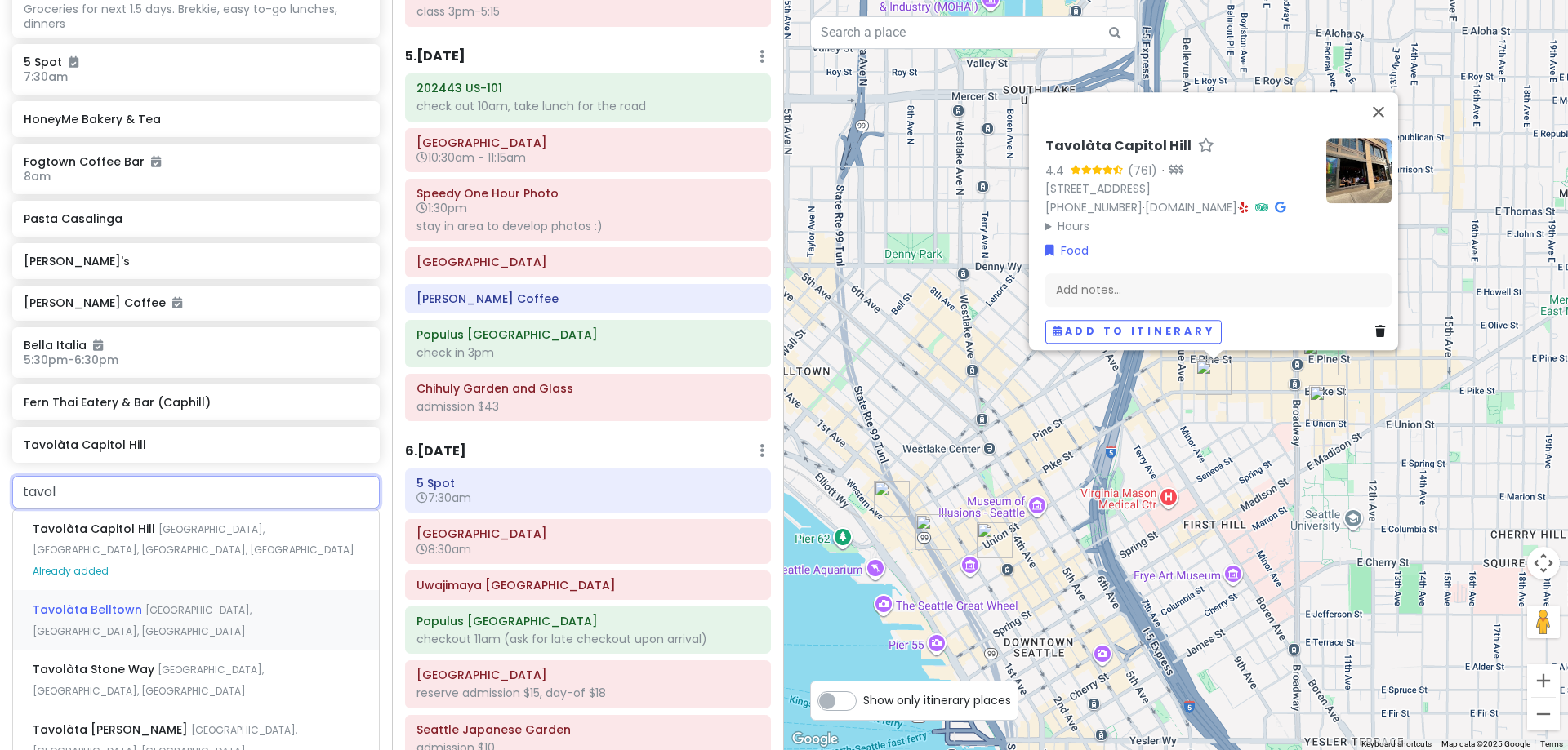
click at [189, 603] on span "[GEOGRAPHIC_DATA], [GEOGRAPHIC_DATA], [GEOGRAPHIC_DATA]" at bounding box center [142, 621] width 219 height 35
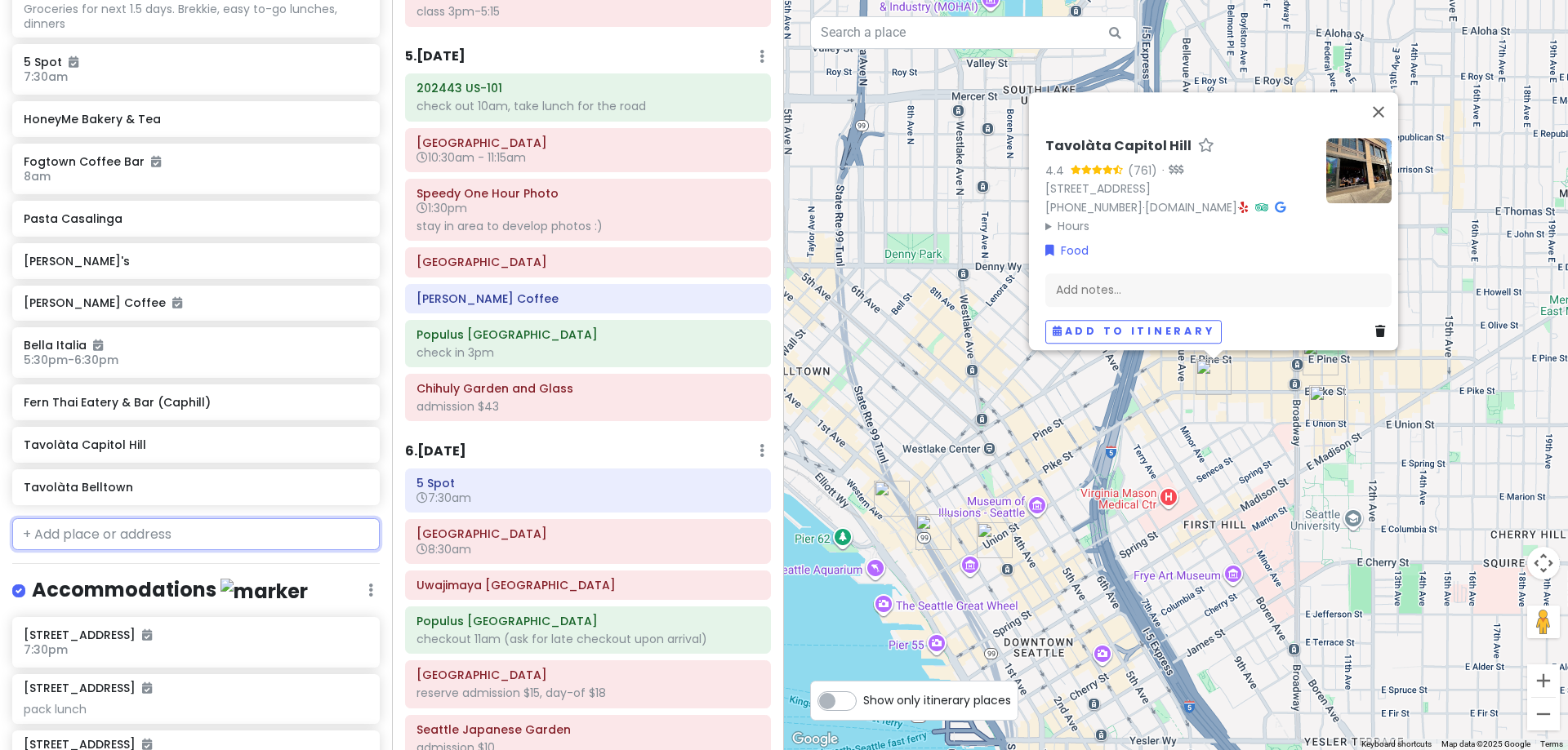
scroll to position [2167, 0]
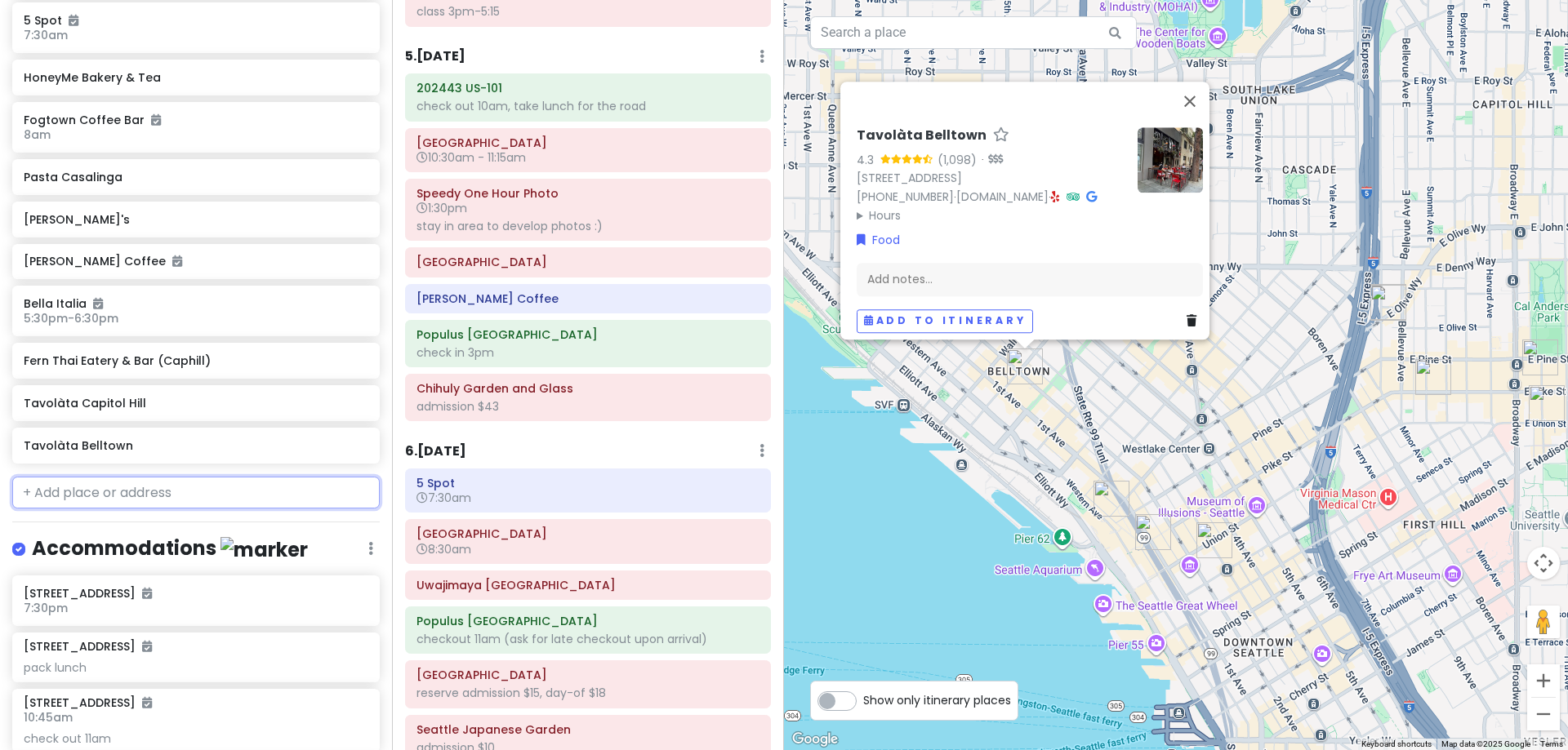
click at [173, 479] on input "text" at bounding box center [196, 493] width 368 height 33
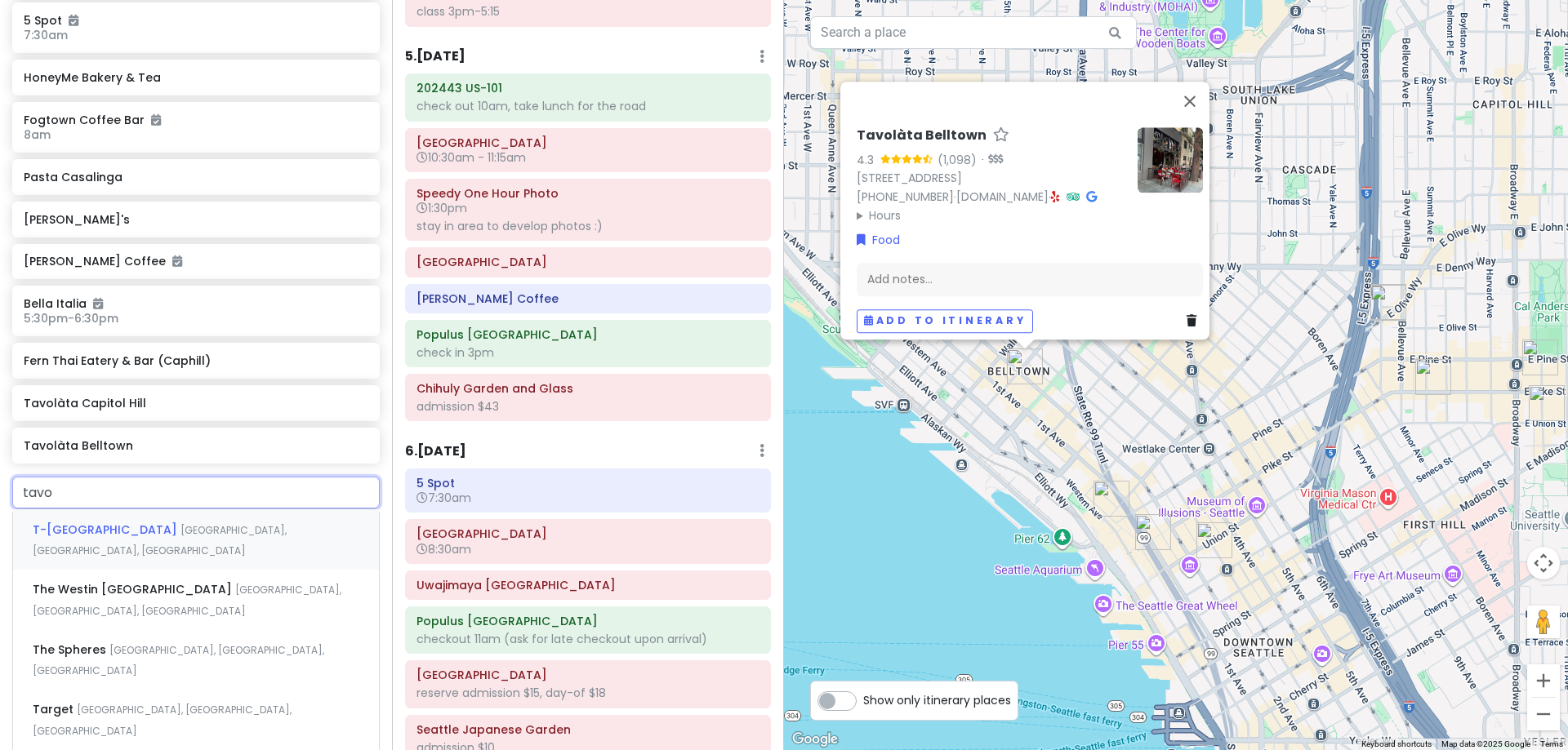
type input "tavol"
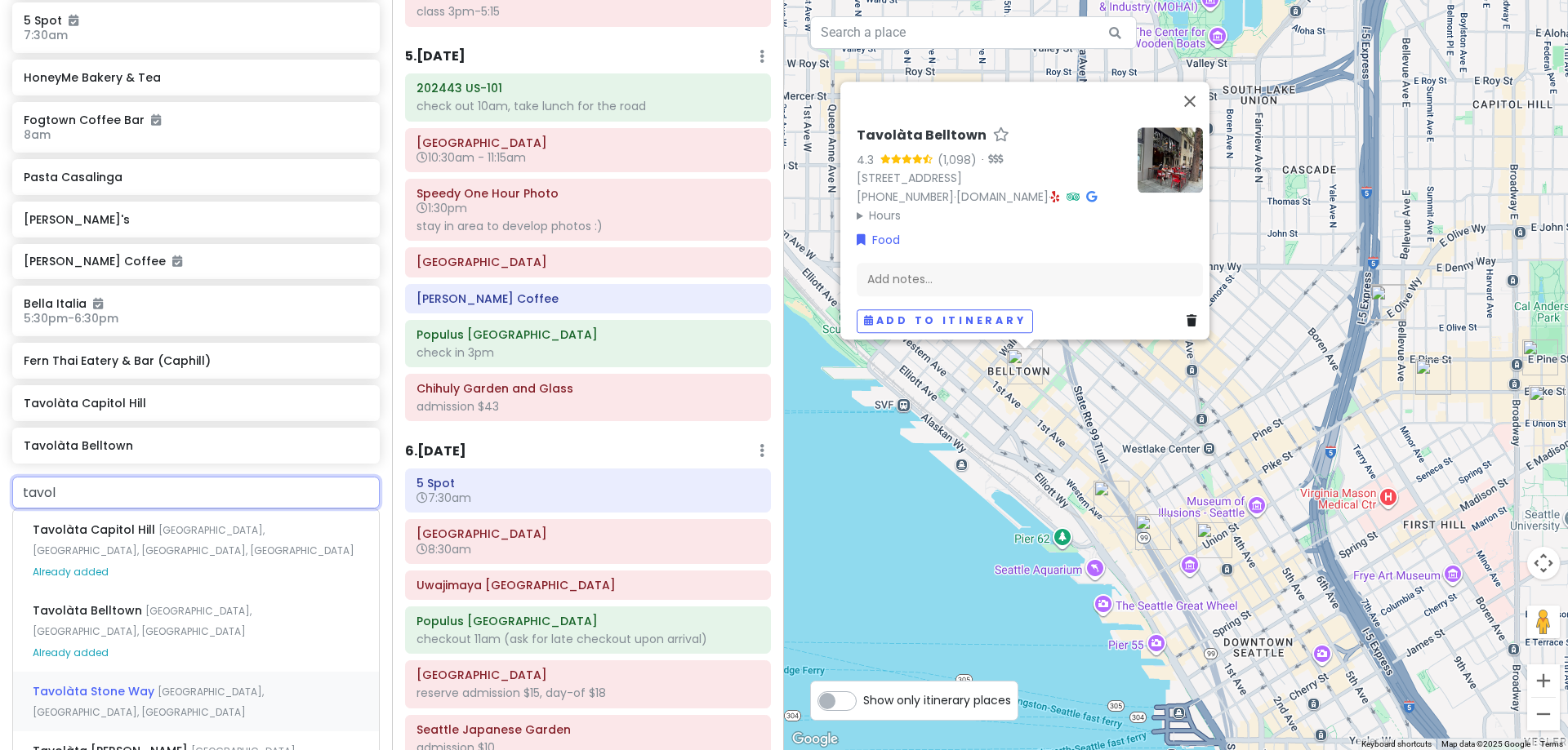
click at [194, 671] on div "Tavolàta [GEOGRAPHIC_DATA], [GEOGRAPHIC_DATA]" at bounding box center [196, 702] width 366 height 60
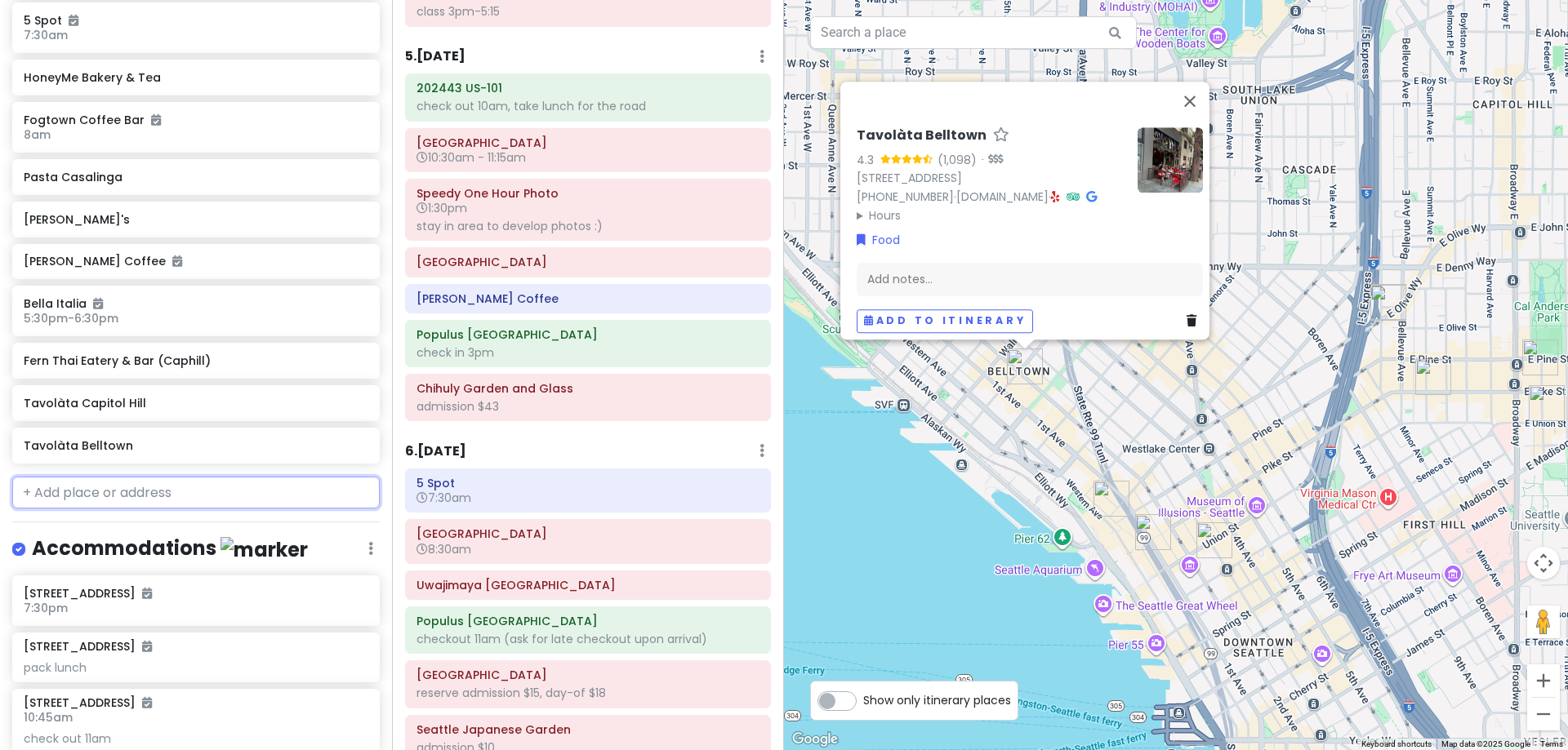
scroll to position [2210, 0]
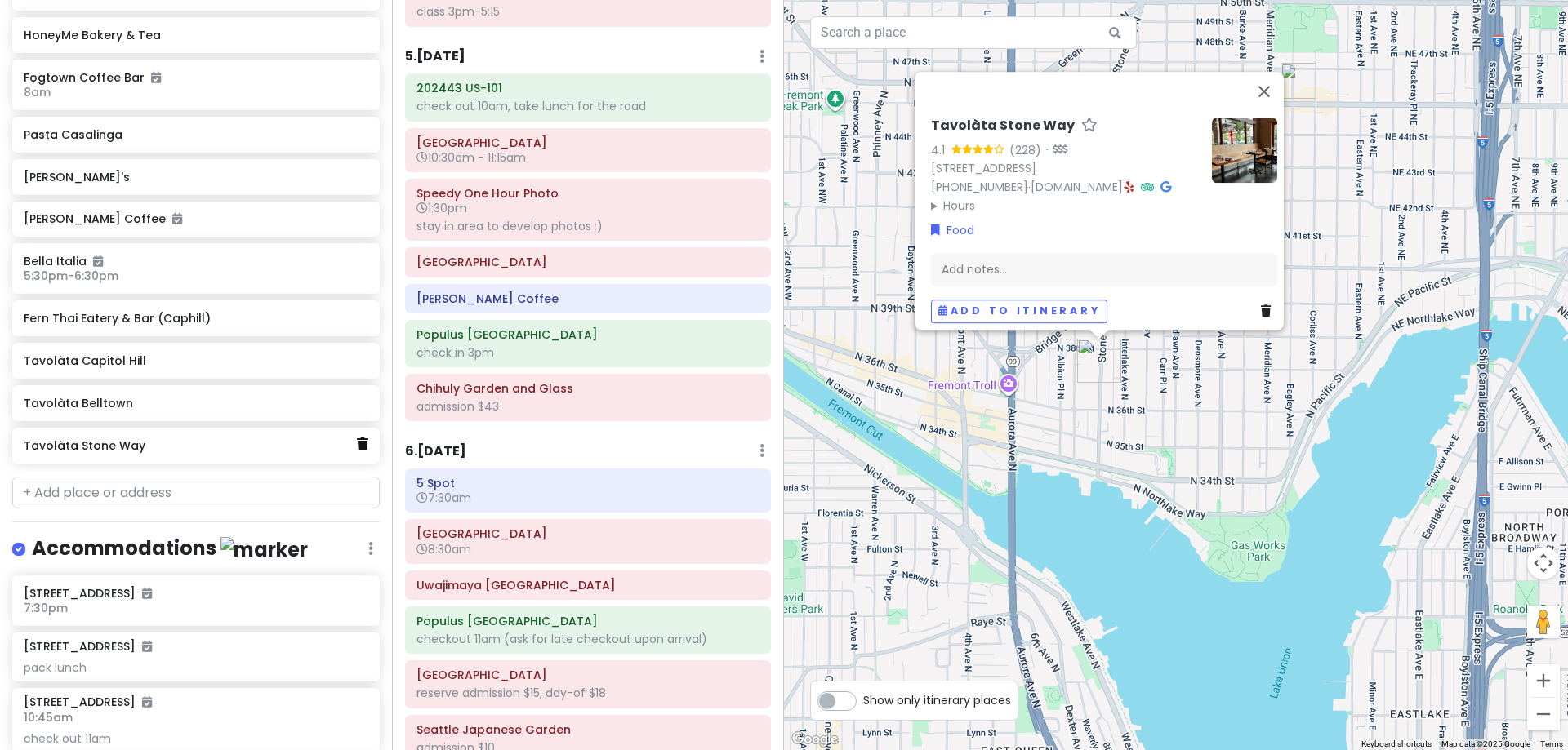
click at [357, 444] on icon at bounding box center [362, 444] width 11 height 13
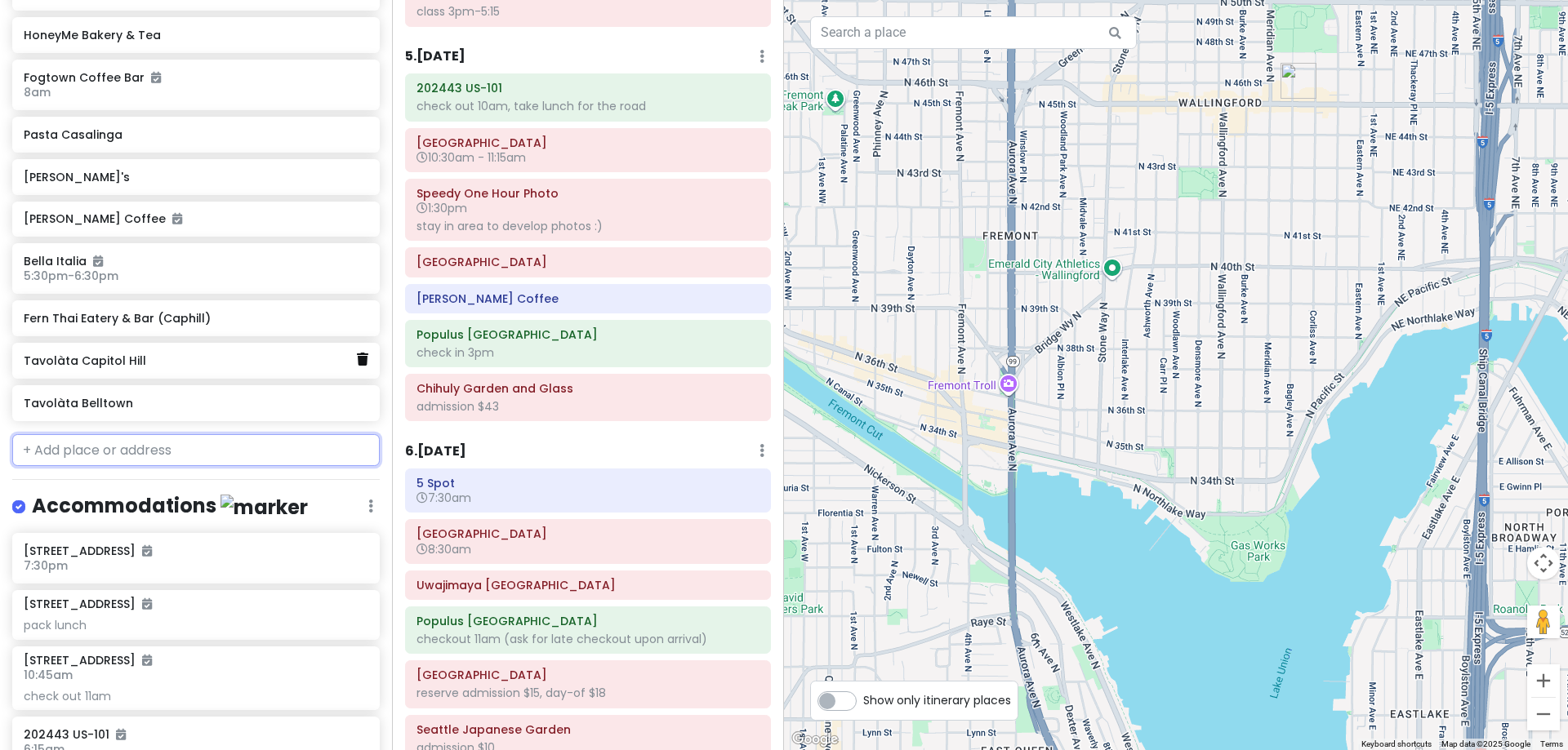
scroll to position [2167, 0]
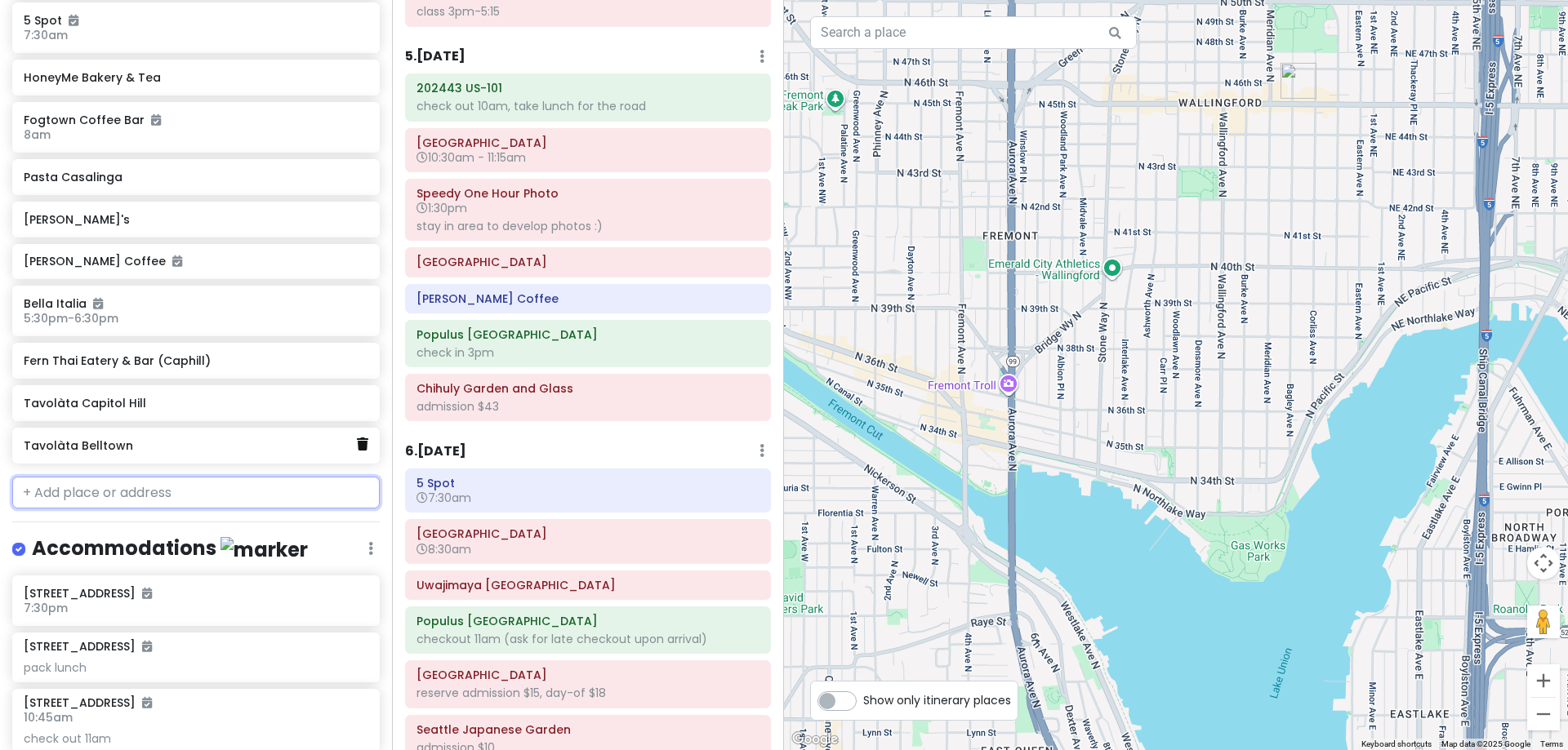
click at [357, 445] on icon at bounding box center [362, 444] width 11 height 13
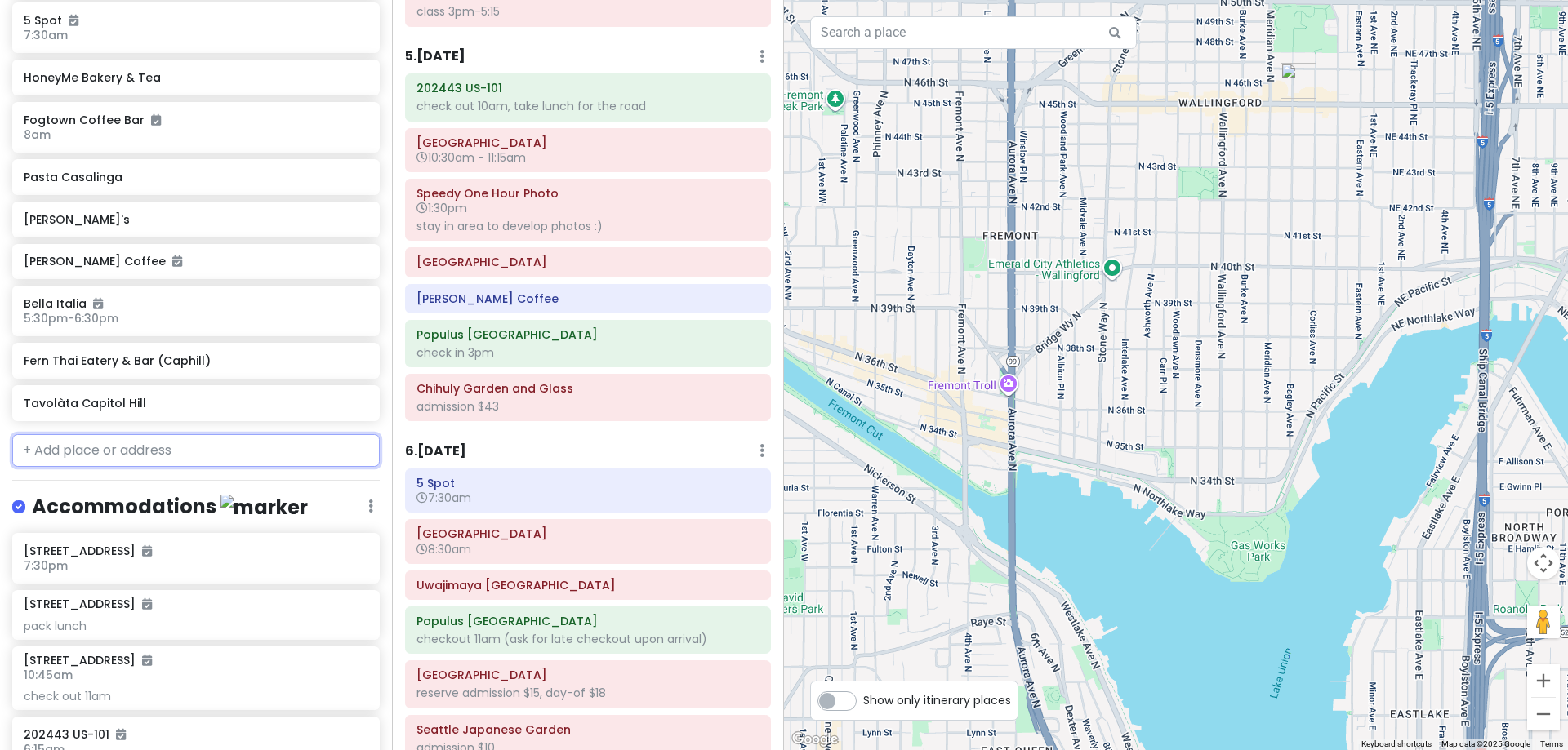
scroll to position [2126, 0]
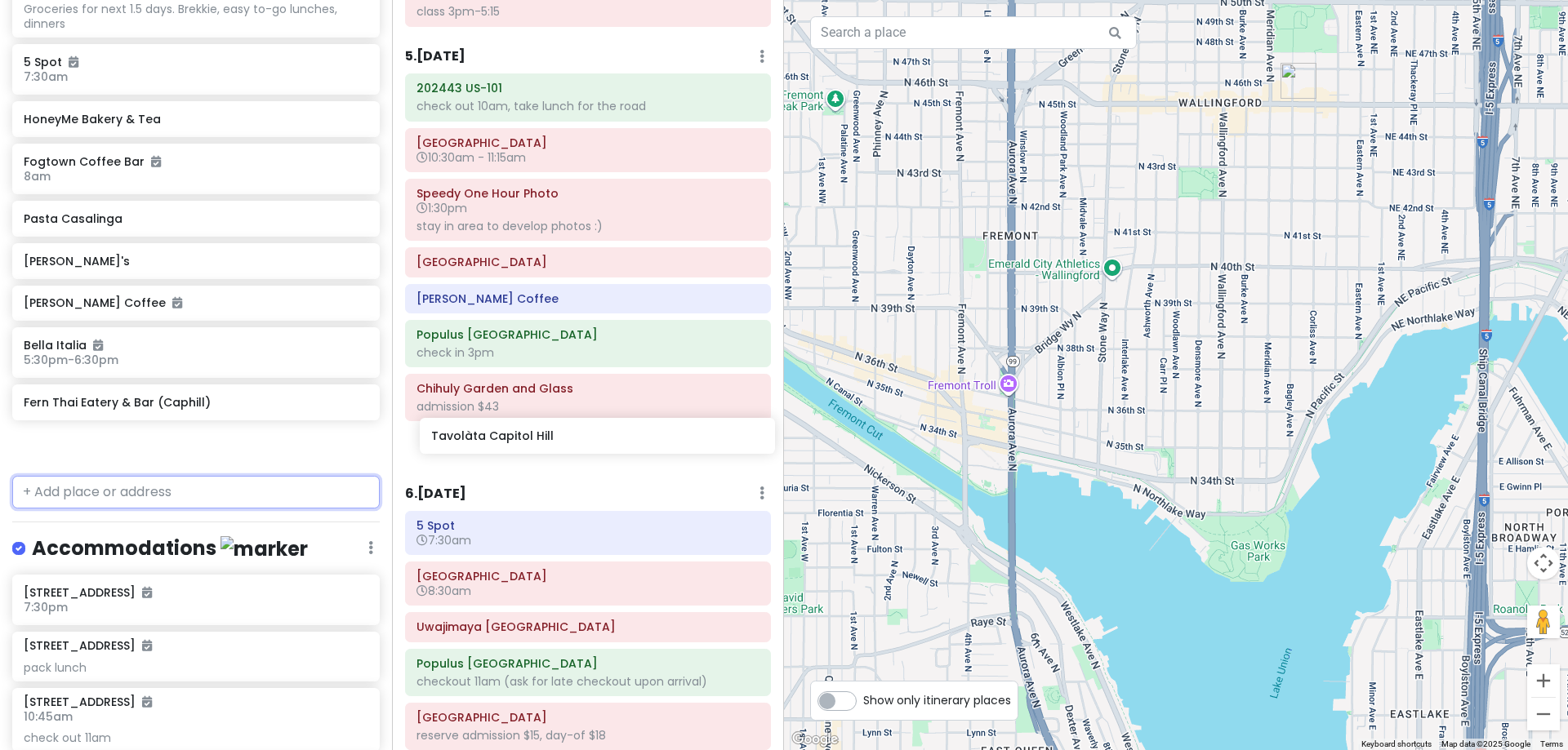
drag, startPoint x: 192, startPoint y: 448, endPoint x: 599, endPoint y: 442, distance: 407.0
click at [599, 442] on div "[PERSON_NAME] 25th in [US_STATE] Private Change Dates Make a Copy Delete Trip G…" at bounding box center [784, 375] width 1568 height 750
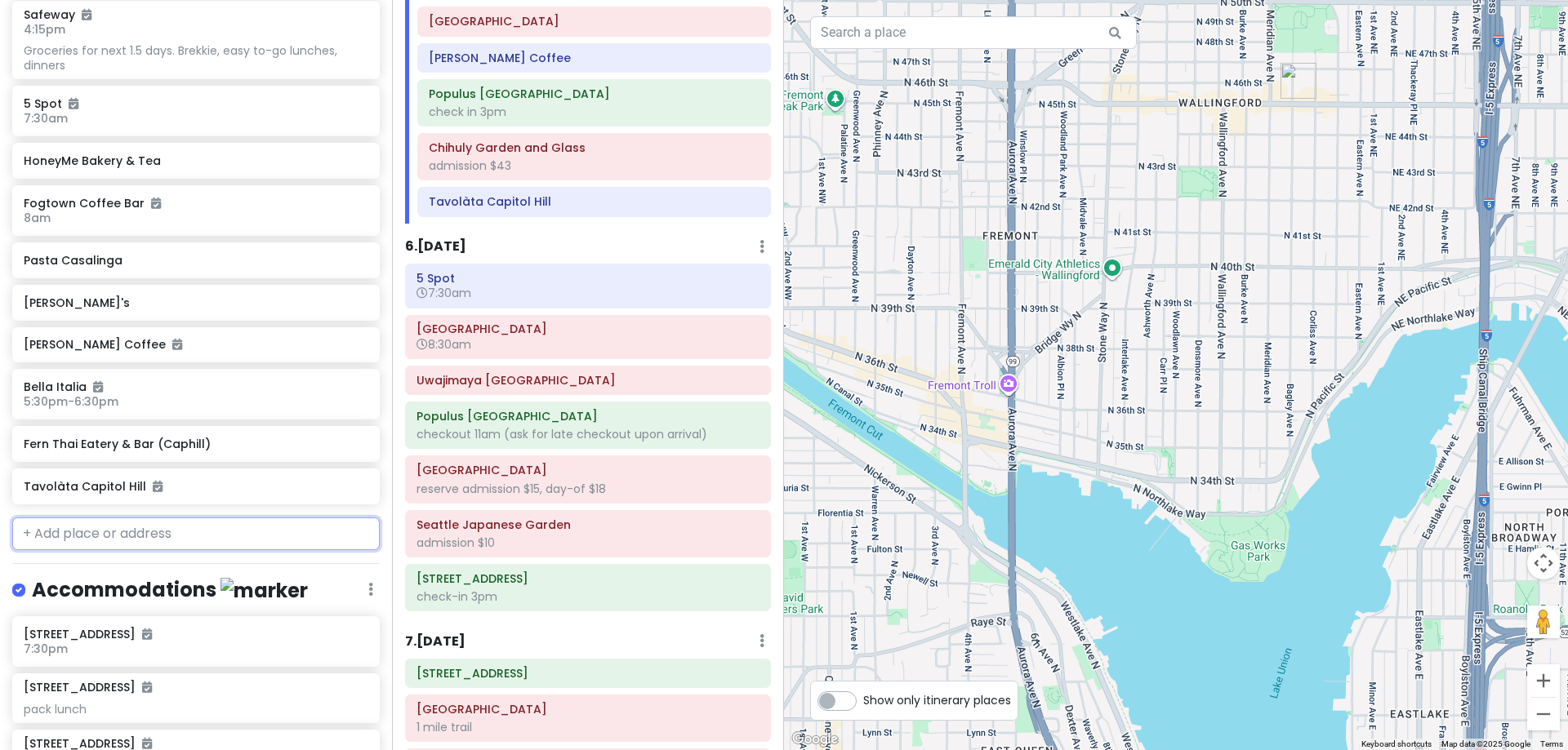
scroll to position [1633, 0]
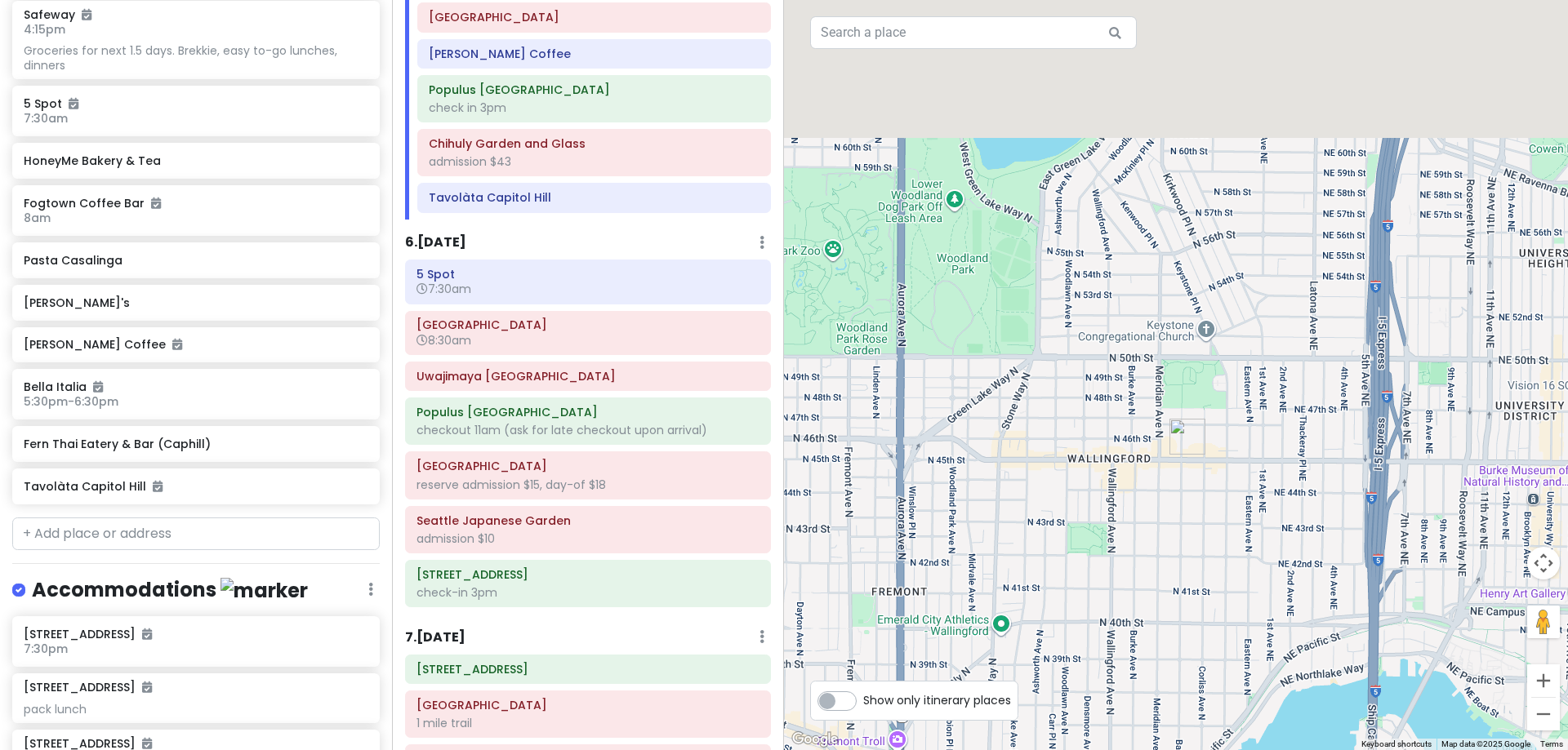
drag, startPoint x: 1179, startPoint y: 145, endPoint x: 1042, endPoint y: 530, distance: 408.6
click at [1046, 534] on div at bounding box center [1176, 375] width 784 height 750
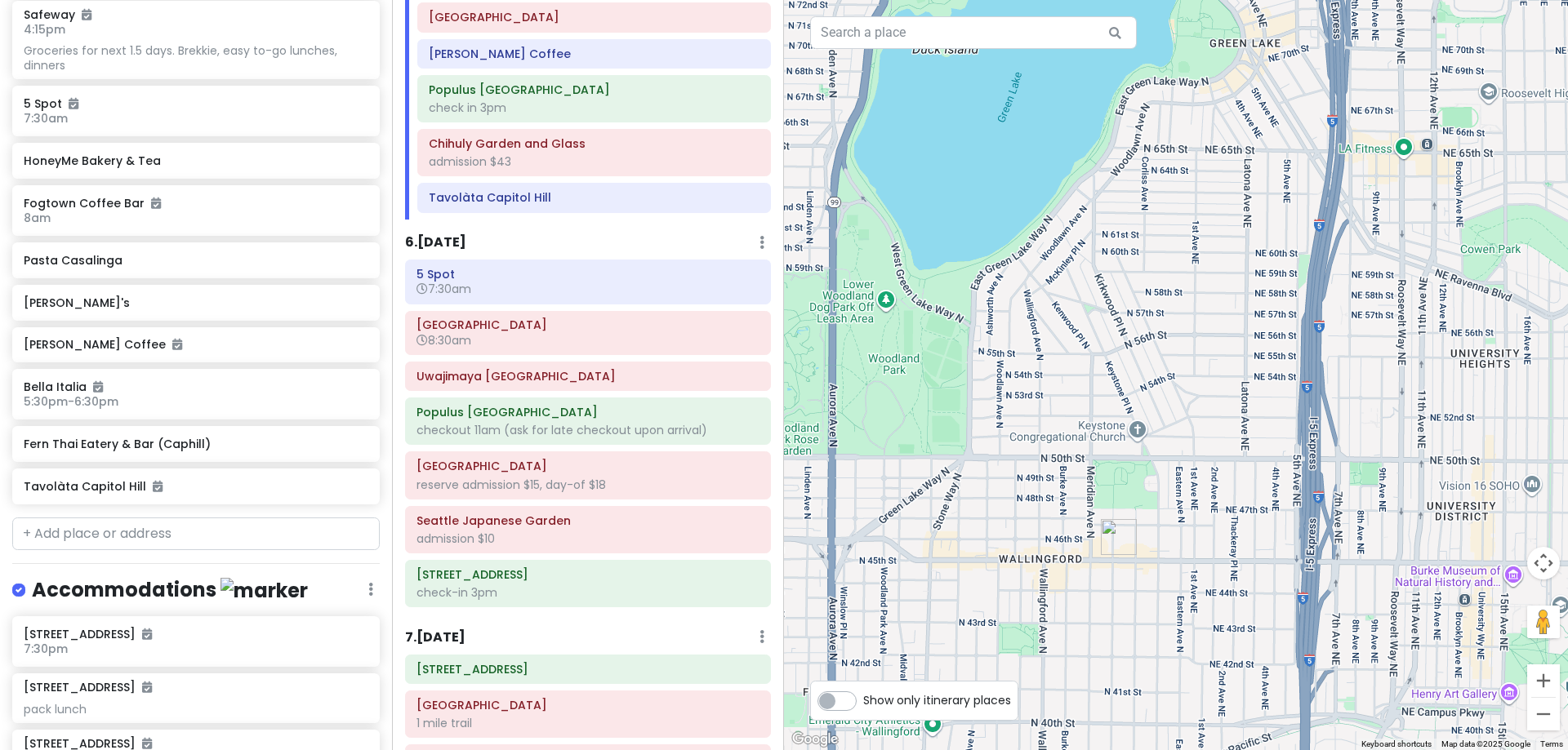
click at [1123, 531] on img "Seattle Dumpling House" at bounding box center [1119, 537] width 49 height 49
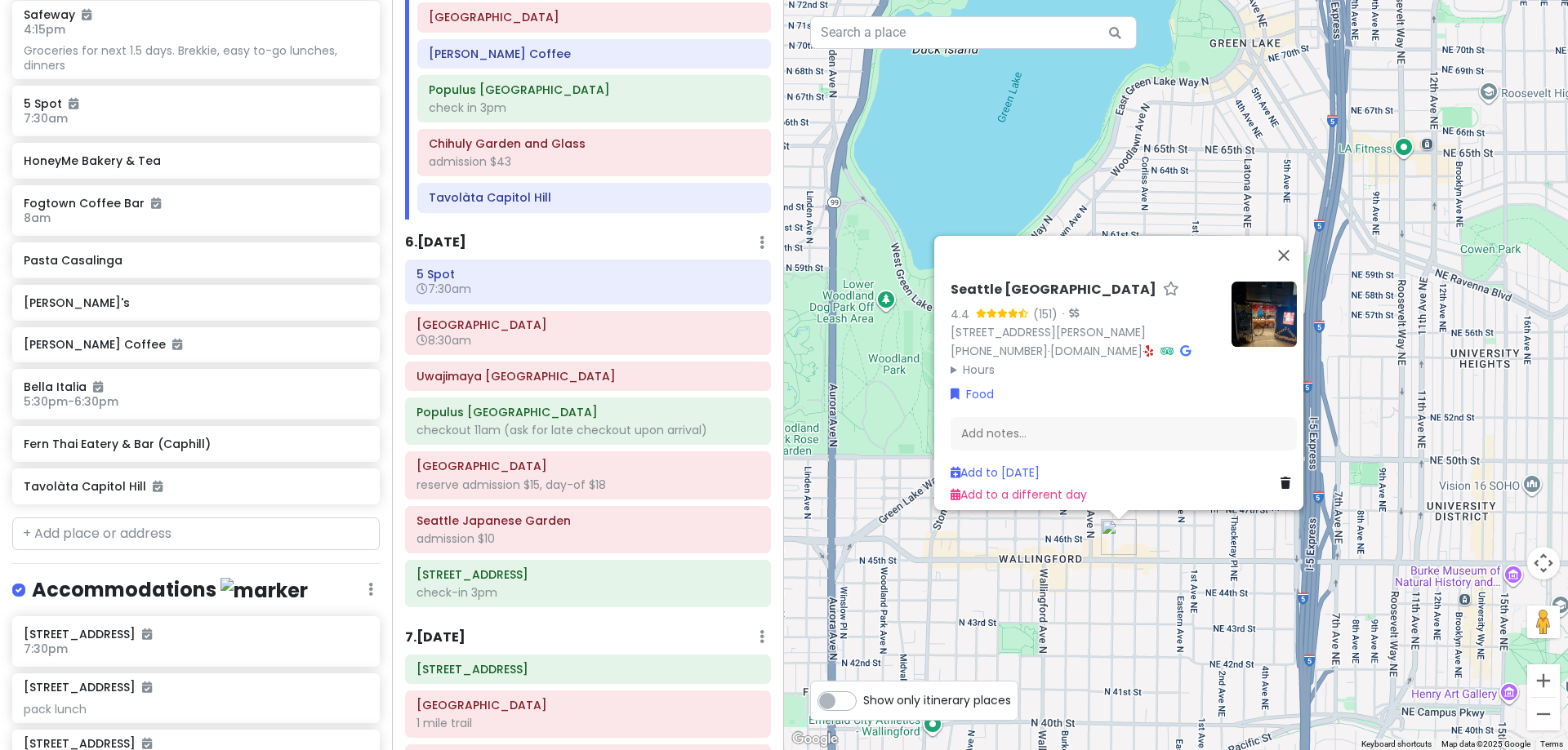
click at [978, 360] on summary "Hours" at bounding box center [1084, 369] width 268 height 18
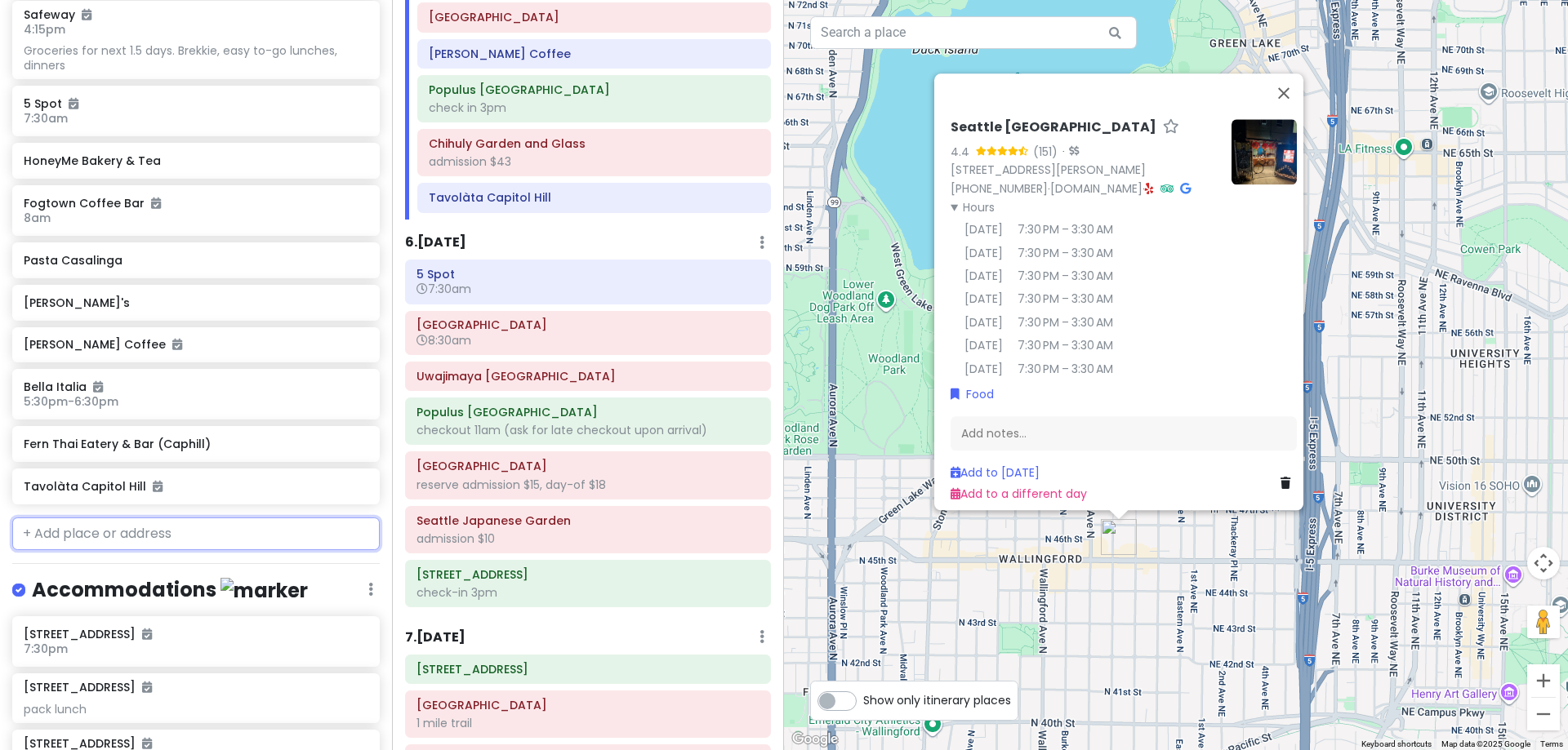
click at [152, 527] on input "text" at bounding box center [196, 534] width 368 height 33
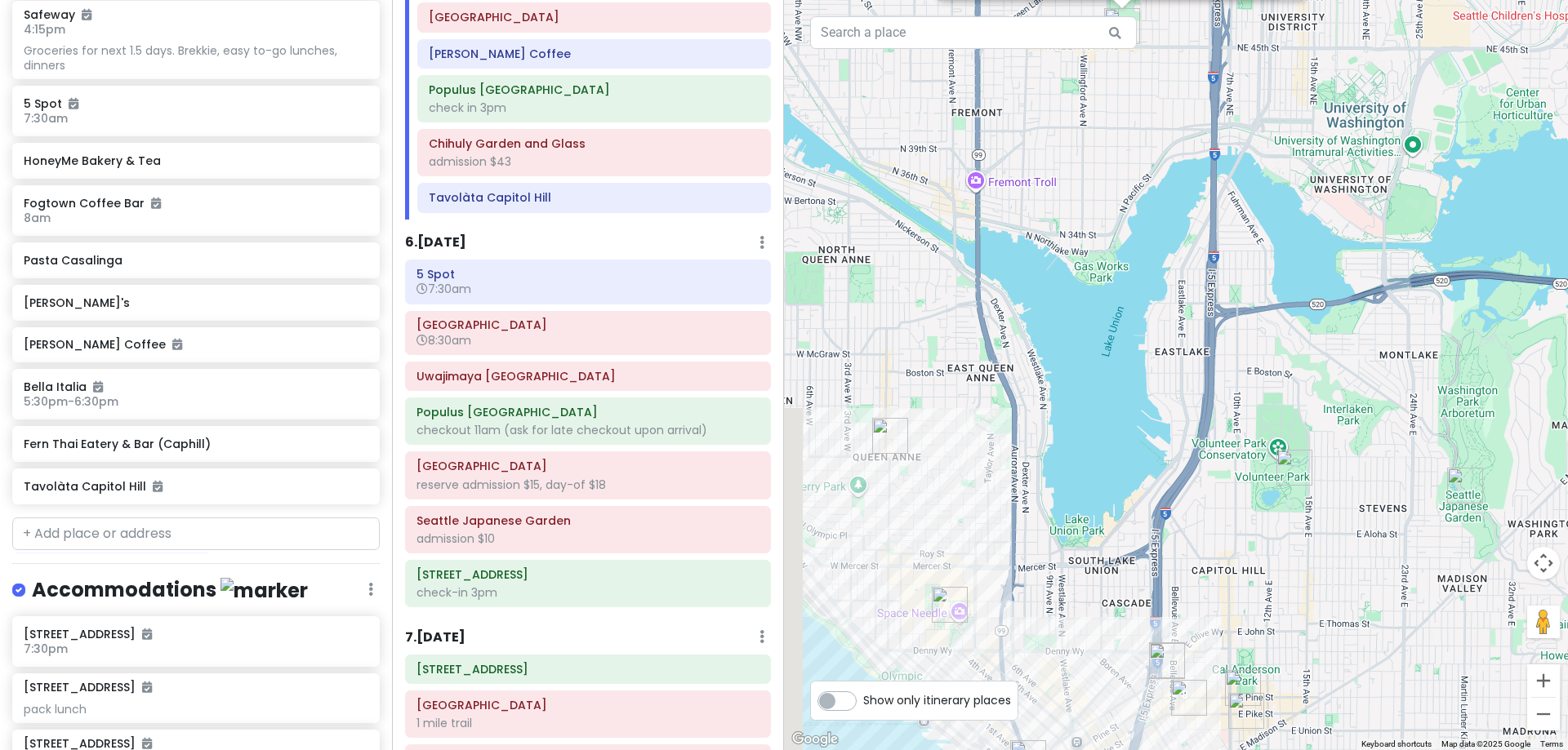
drag, startPoint x: 1112, startPoint y: 622, endPoint x: 1145, endPoint y: 172, distance: 451.2
click at [1125, 78] on div "Seattle Dumpling House 4.4 (151) · [STREET_ADDRESS][PERSON_NAME] [PHONE_NUMBER]…" at bounding box center [1176, 375] width 784 height 750
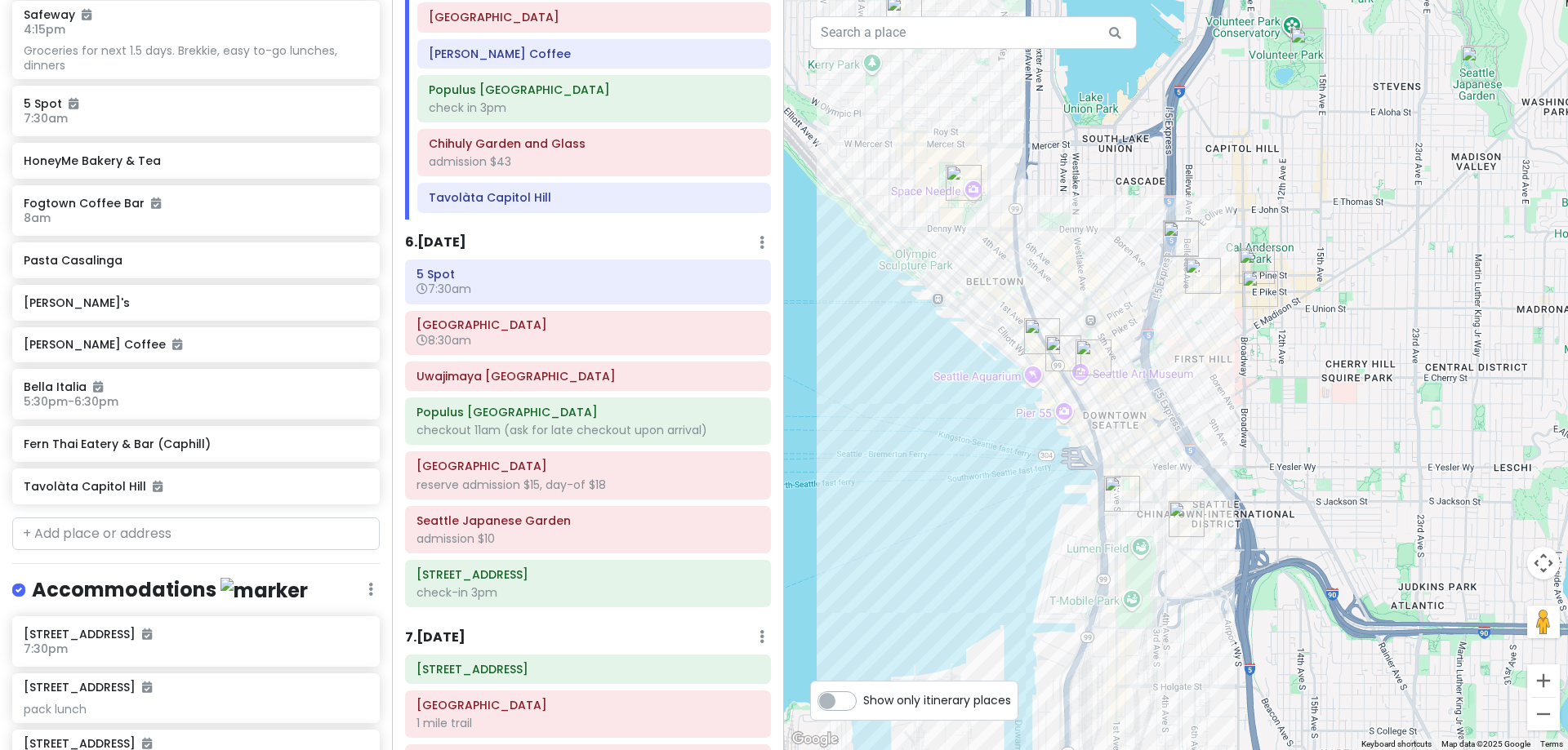
drag, startPoint x: 1177, startPoint y: 247, endPoint x: 1207, endPoint y: 82, distance: 167.7
click at [1195, 46] on div "Seattle Dumpling House 4.4 (151) · [STREET_ADDRESS][PERSON_NAME] [PHONE_NUMBER]…" at bounding box center [1176, 375] width 784 height 750
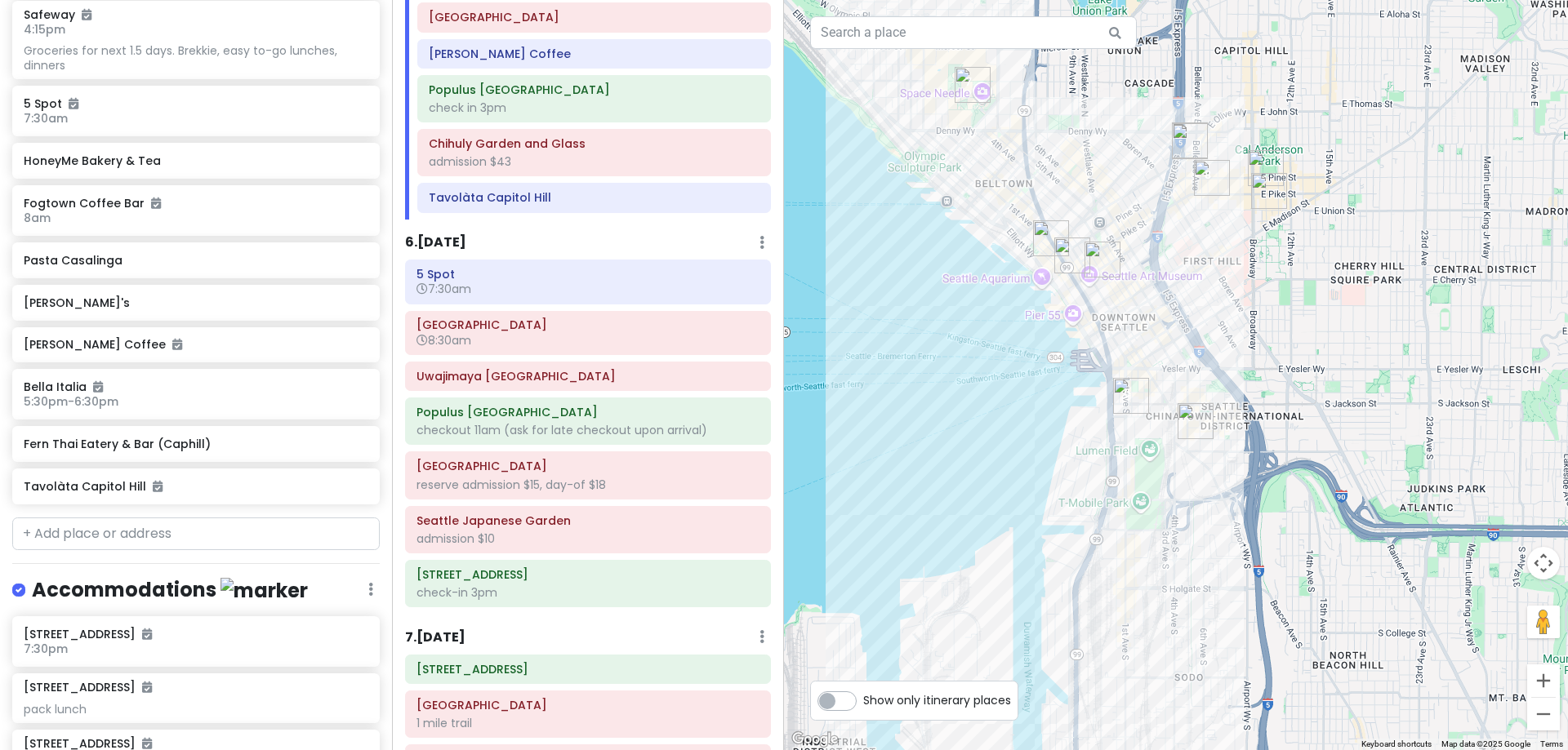
drag, startPoint x: 1230, startPoint y: 432, endPoint x: 1227, endPoint y: 368, distance: 64.1
click at [1227, 368] on div "Seattle Dumpling House 4.4 (151) · [STREET_ADDRESS][PERSON_NAME] [PHONE_NUMBER]…" at bounding box center [1176, 375] width 784 height 750
click at [149, 521] on input "text" at bounding box center [196, 534] width 368 height 33
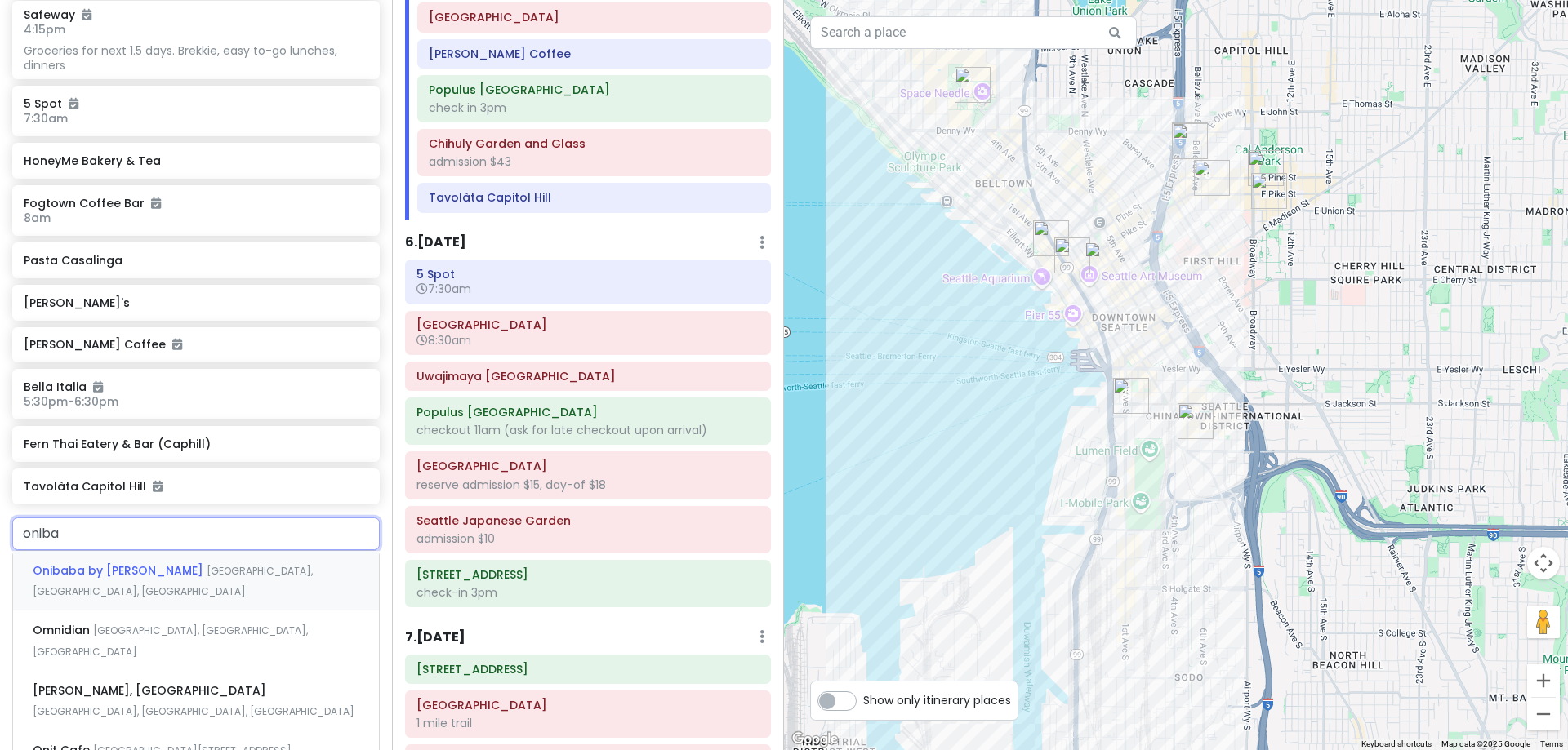
type input "onibab"
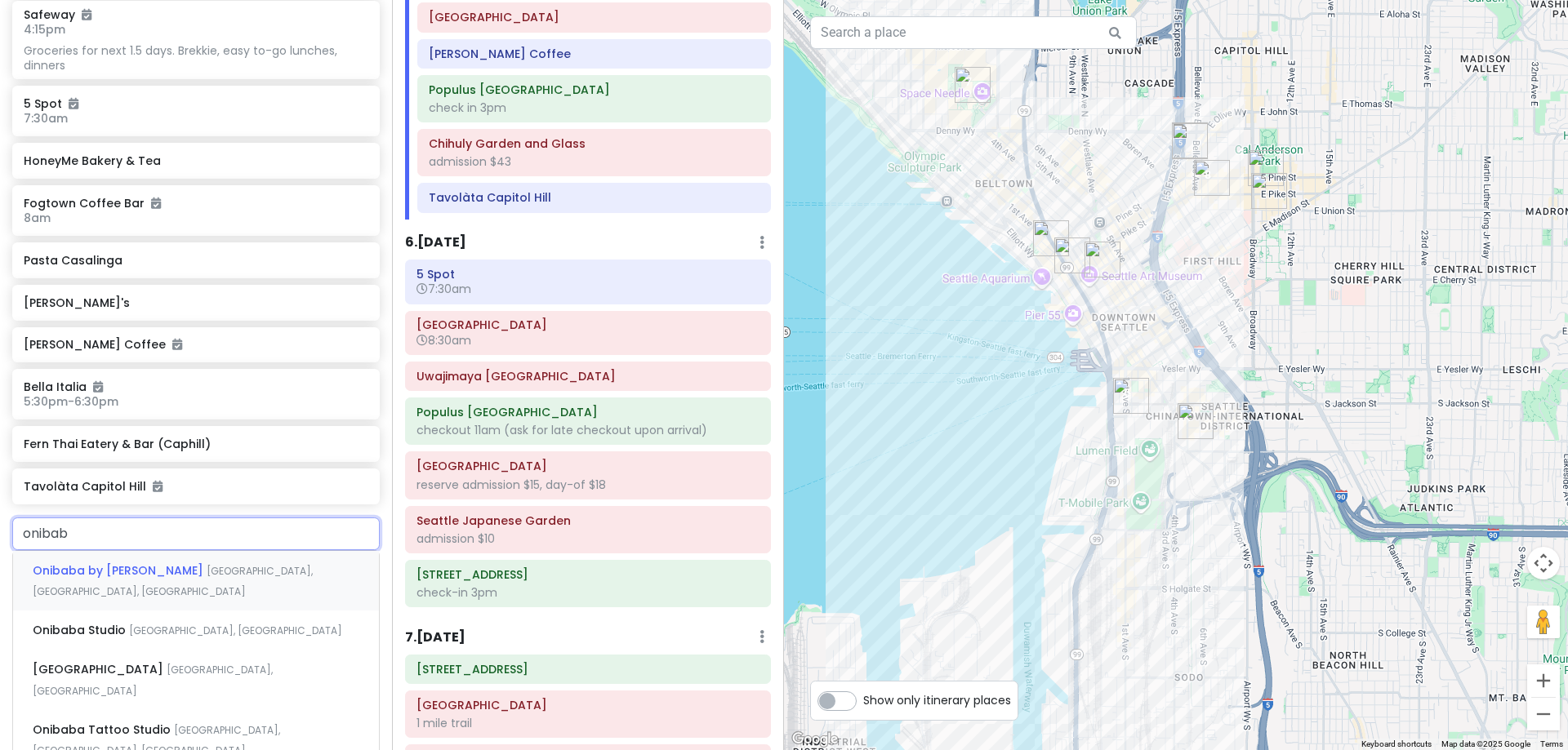
click at [163, 567] on span "Onibaba by [PERSON_NAME]" at bounding box center [119, 570] width 174 height 16
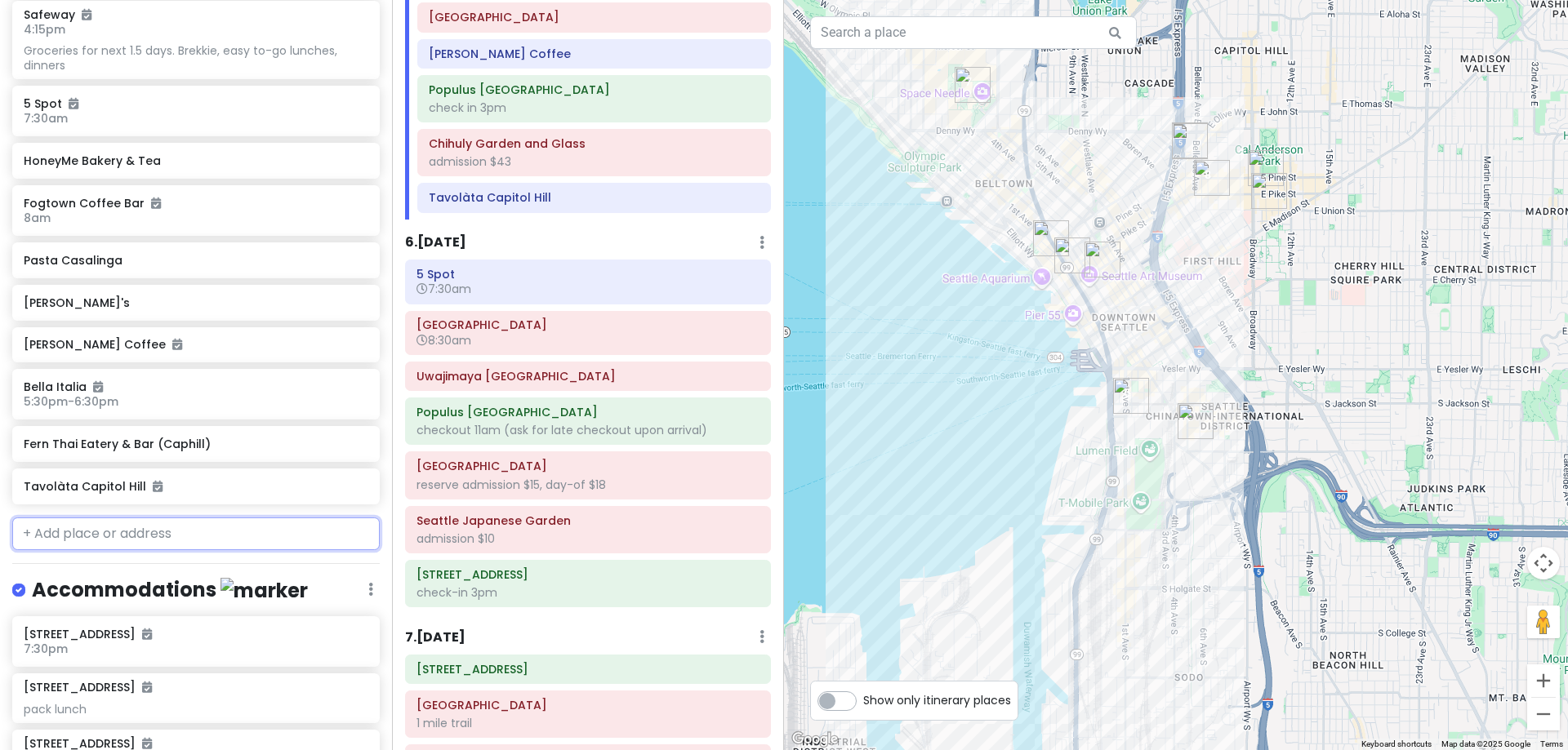
scroll to position [2126, 0]
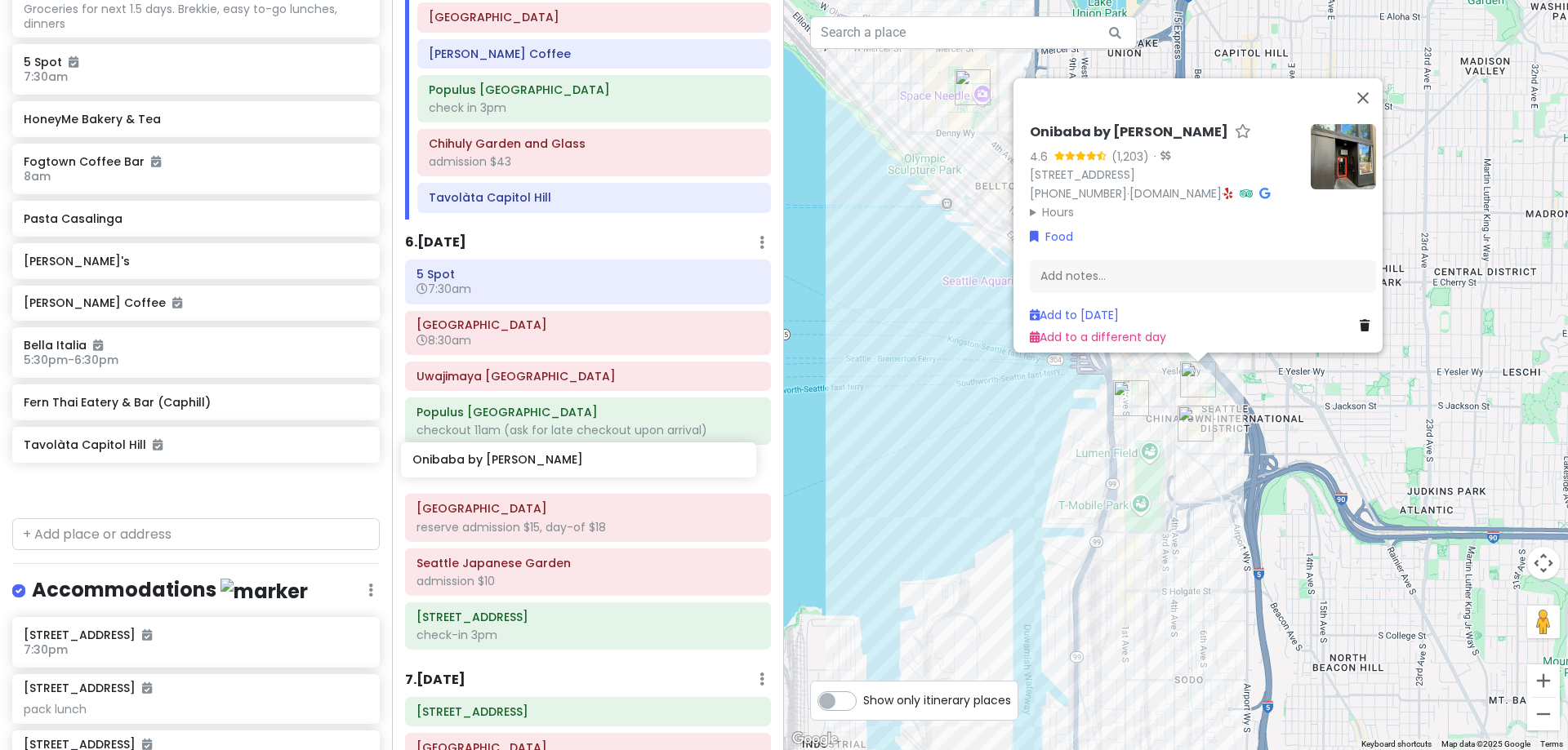
drag, startPoint x: 170, startPoint y: 490, endPoint x: 559, endPoint y: 466, distance: 389.7
click at [559, 466] on div "[PERSON_NAME] 25th in [US_STATE] Private Change Dates Make a Copy Delete Trip G…" at bounding box center [784, 375] width 1568 height 750
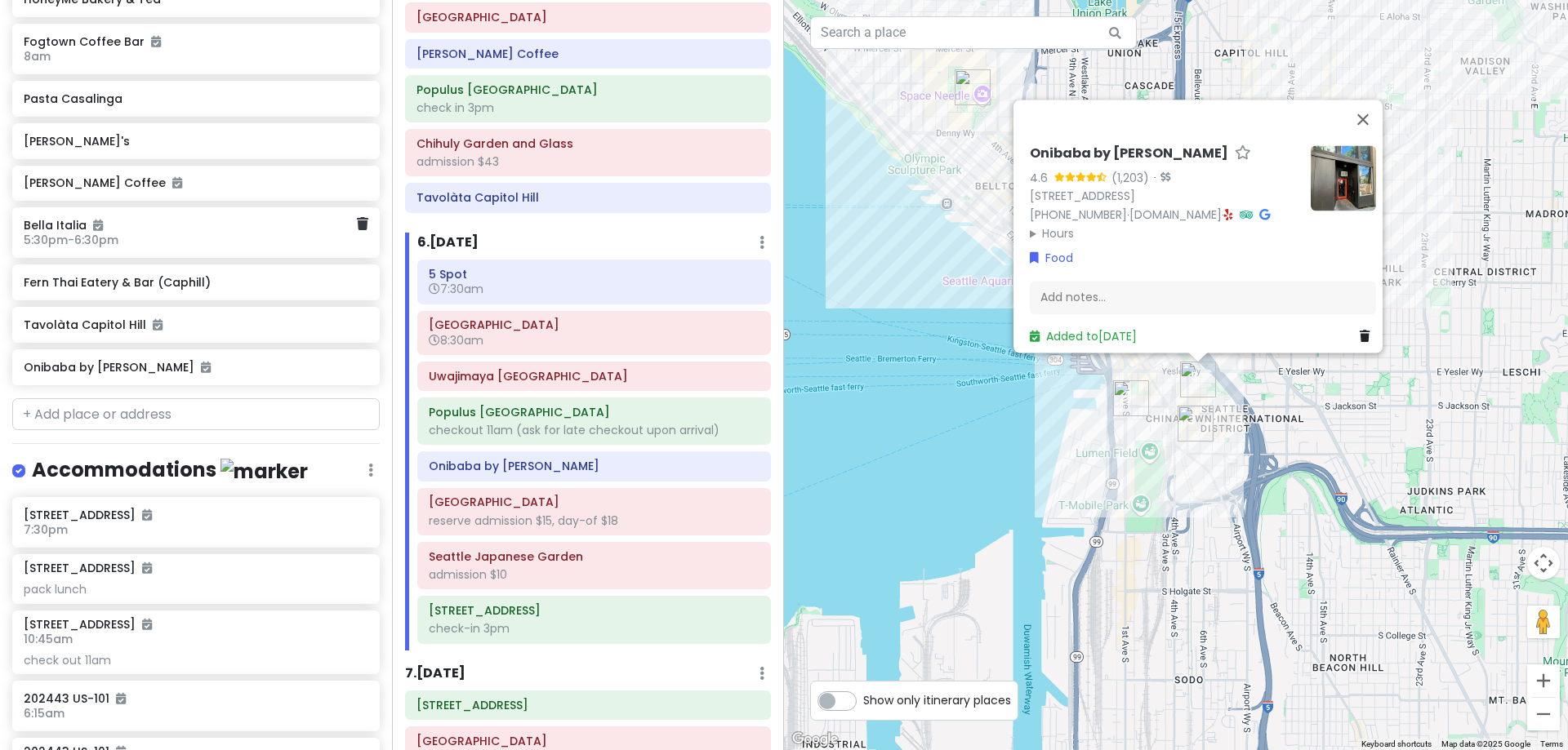
scroll to position [2247, 0]
click at [188, 419] on input "text" at bounding box center [196, 414] width 368 height 33
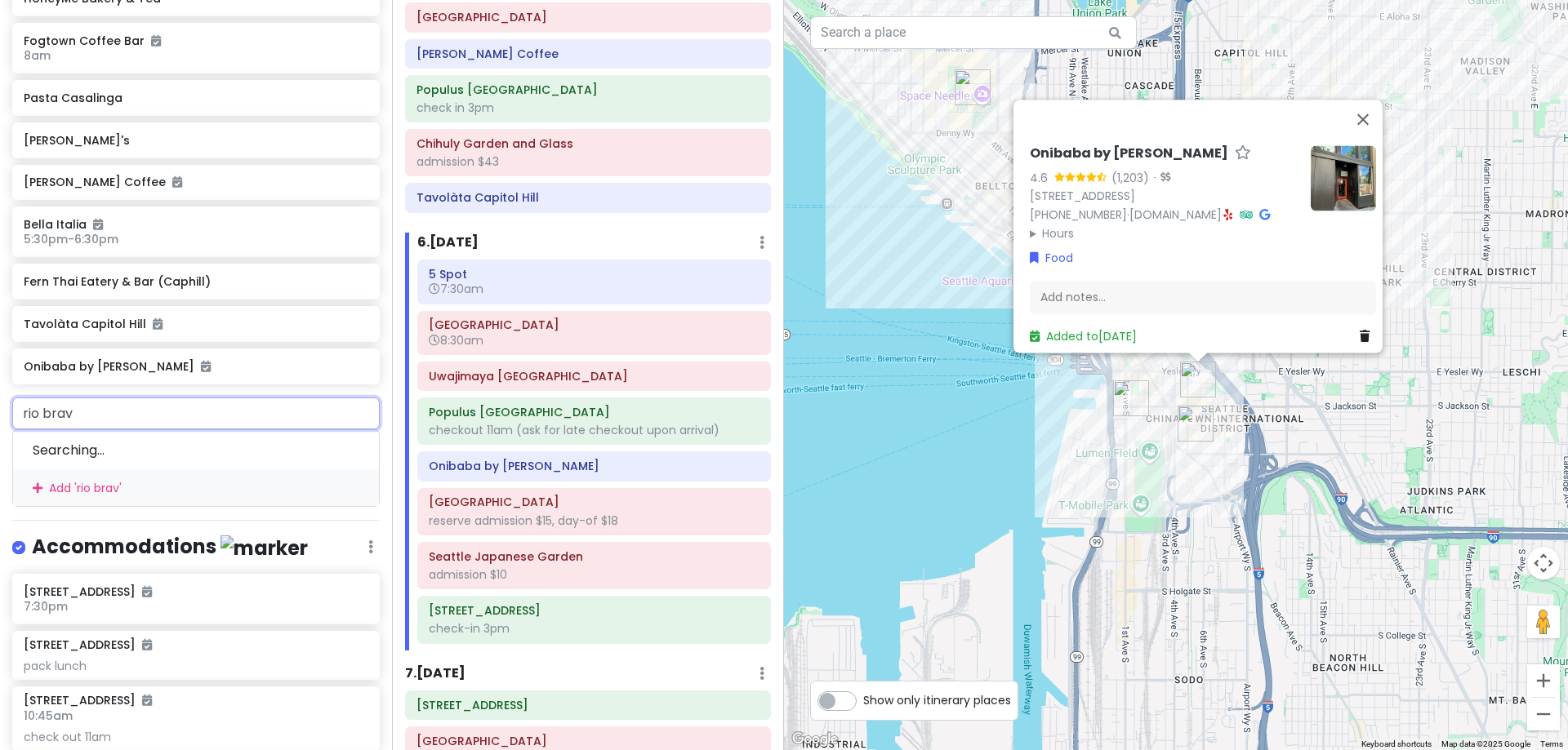
type input "rio bravo"
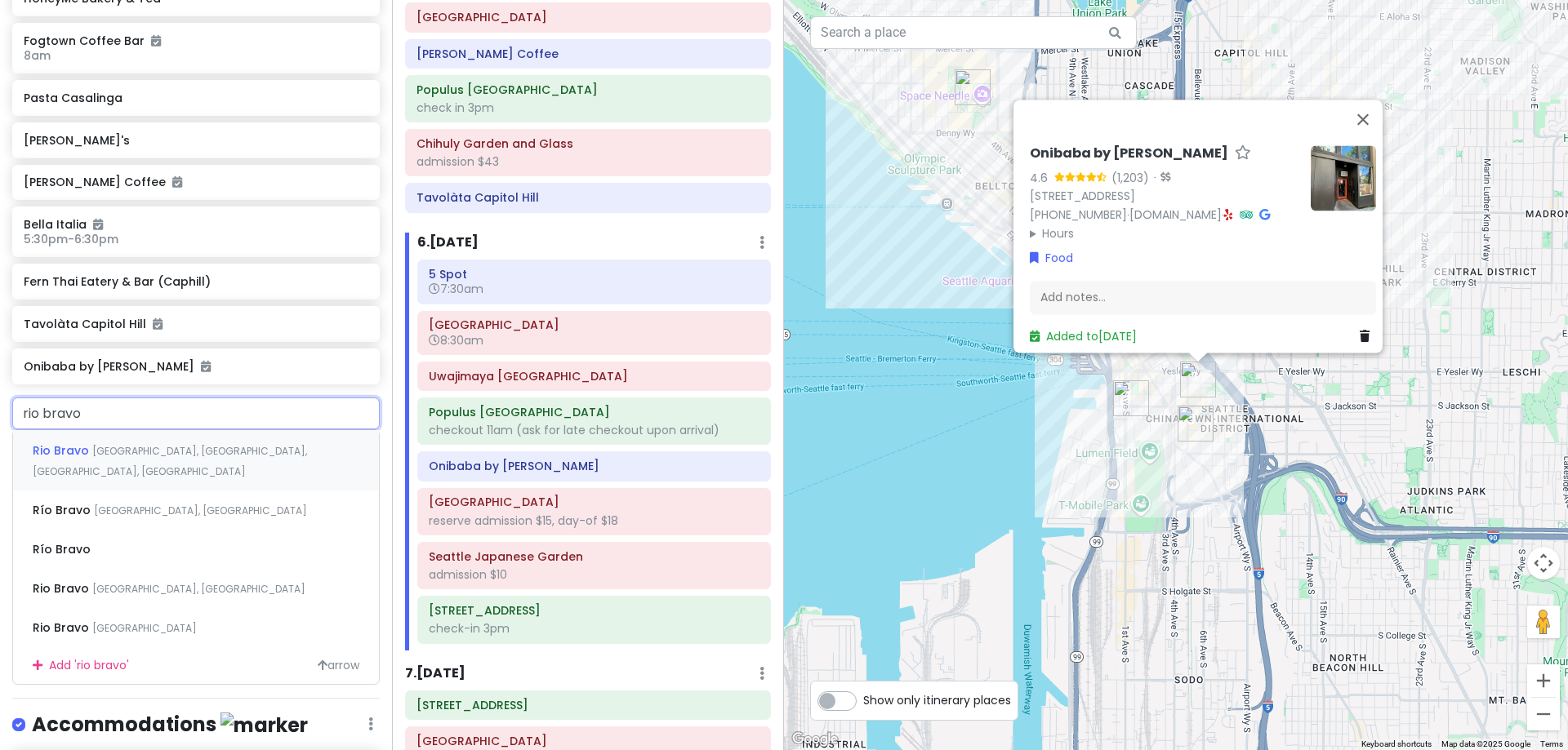
click at [197, 447] on span "[GEOGRAPHIC_DATA], [GEOGRAPHIC_DATA], [GEOGRAPHIC_DATA], [GEOGRAPHIC_DATA]" at bounding box center [170, 462] width 275 height 35
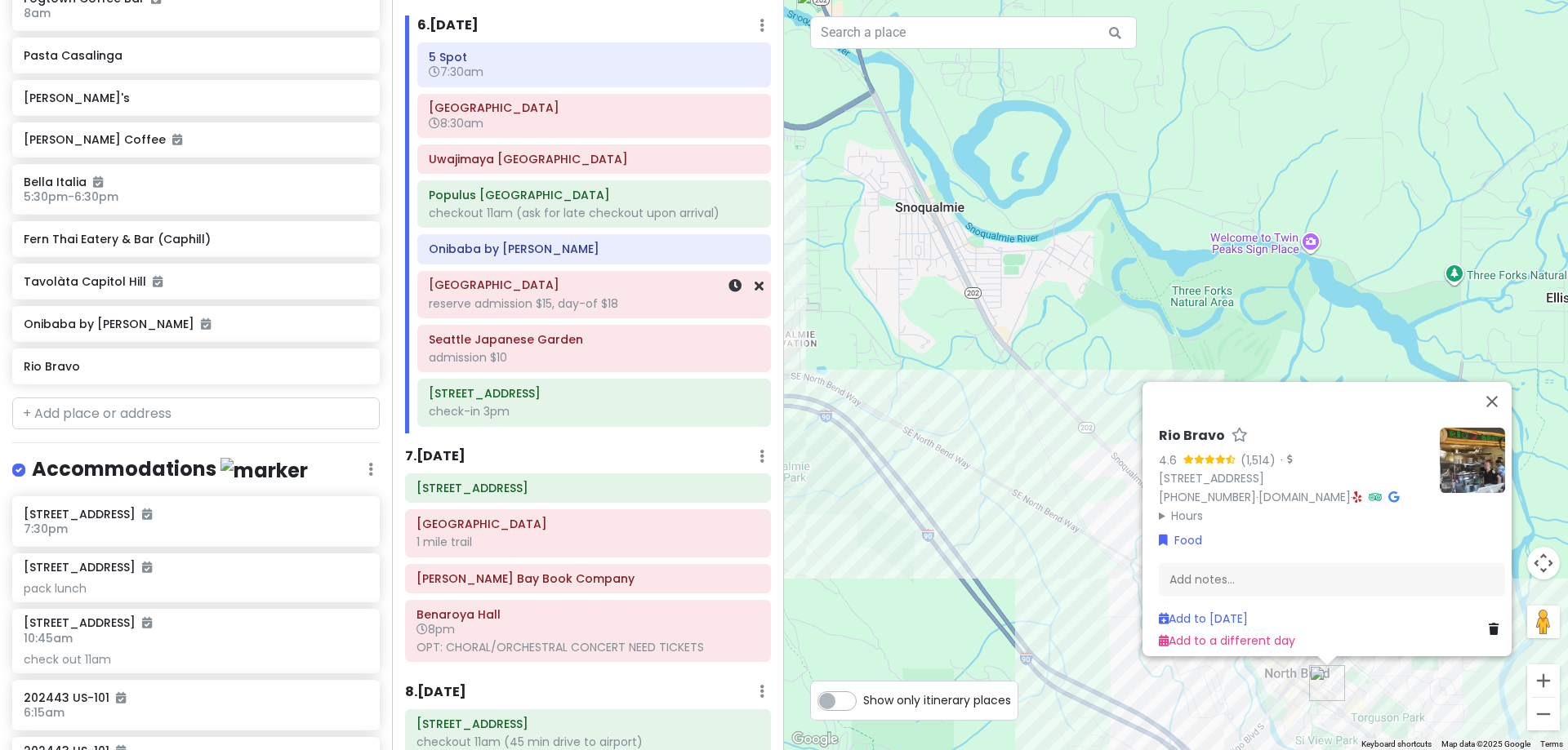
scroll to position [1878, 0]
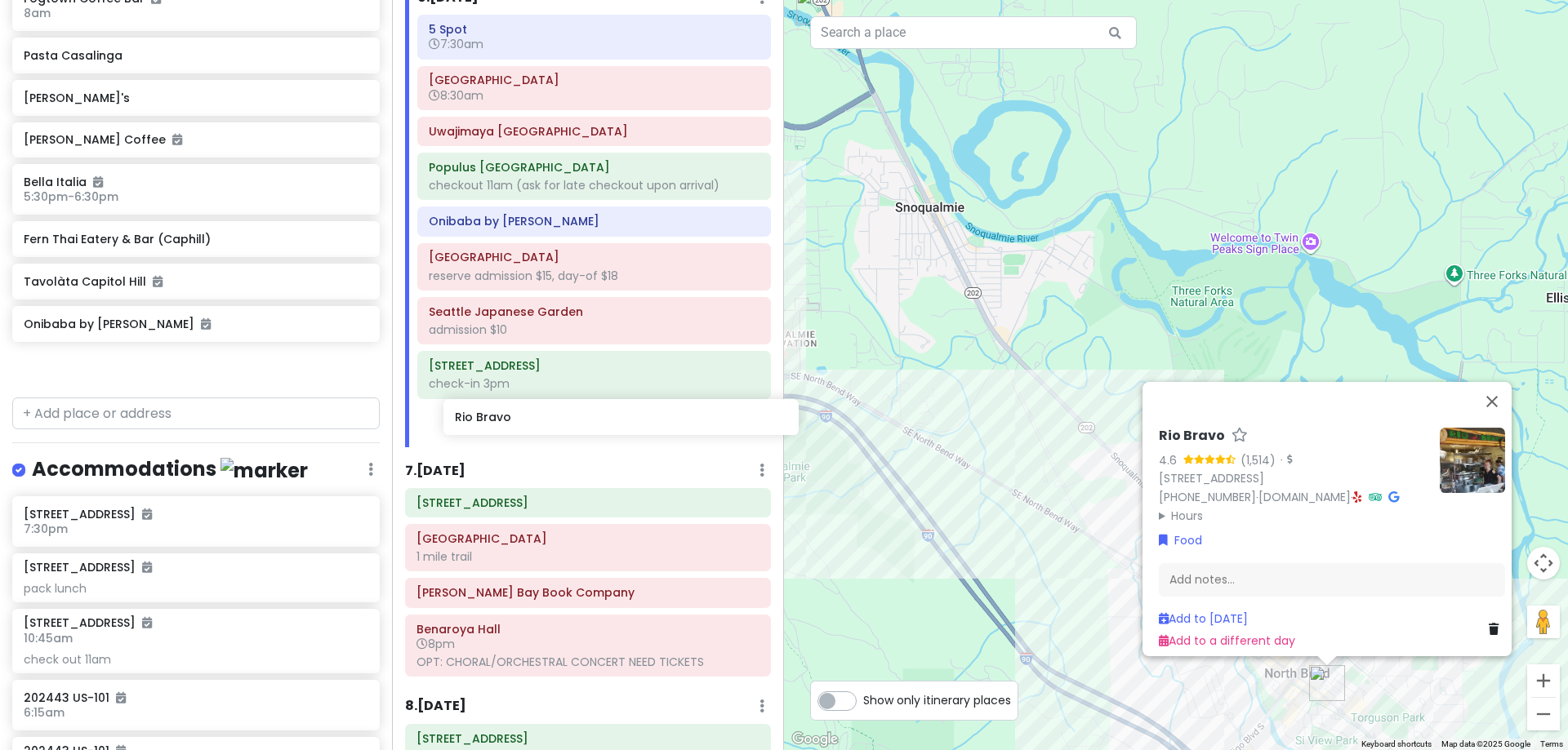
drag, startPoint x: 144, startPoint y: 369, endPoint x: 566, endPoint y: 421, distance: 425.2
click at [566, 421] on div "[PERSON_NAME] 25th in [US_STATE] Private Change Dates Make a Copy Delete Trip G…" at bounding box center [784, 375] width 1568 height 750
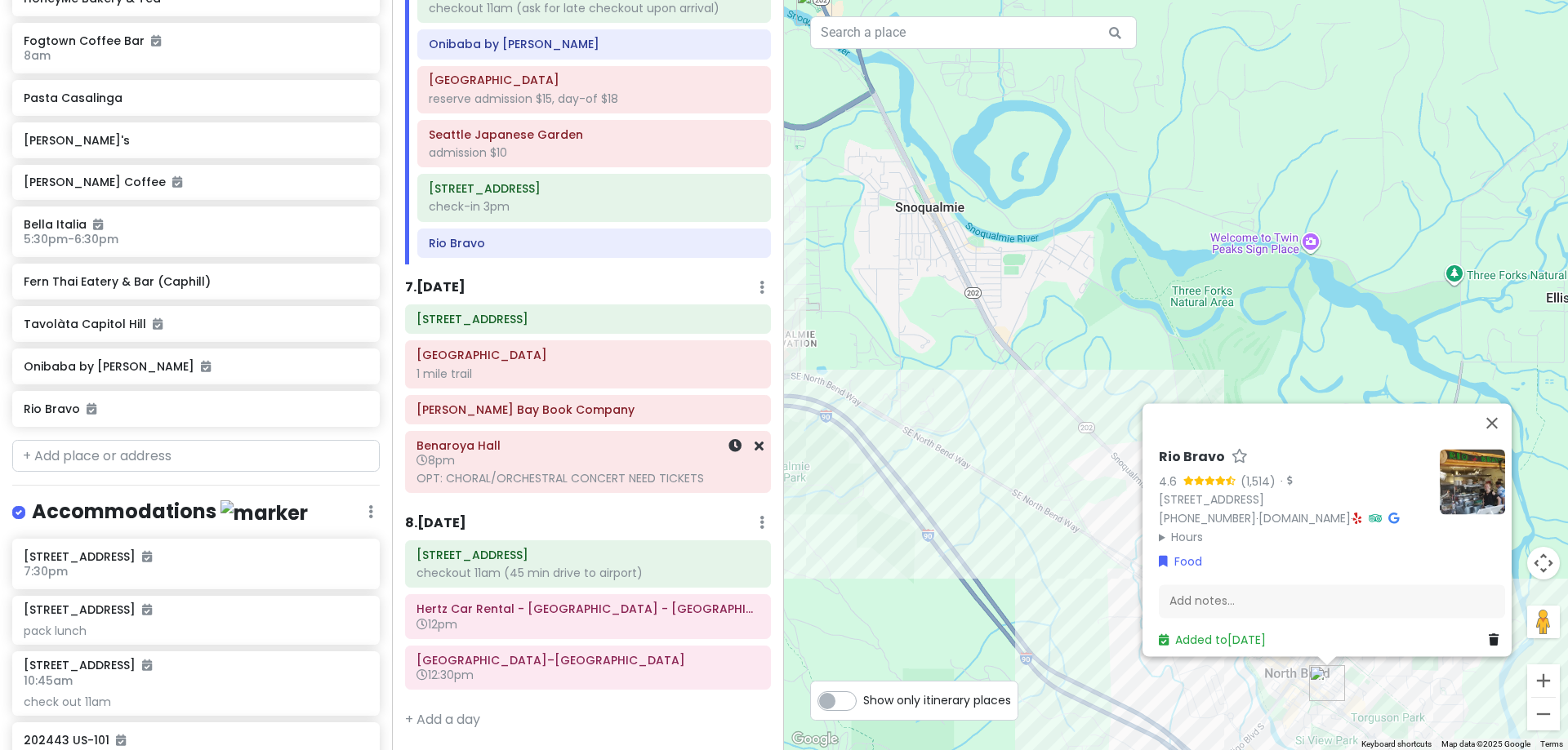
scroll to position [1973, 0]
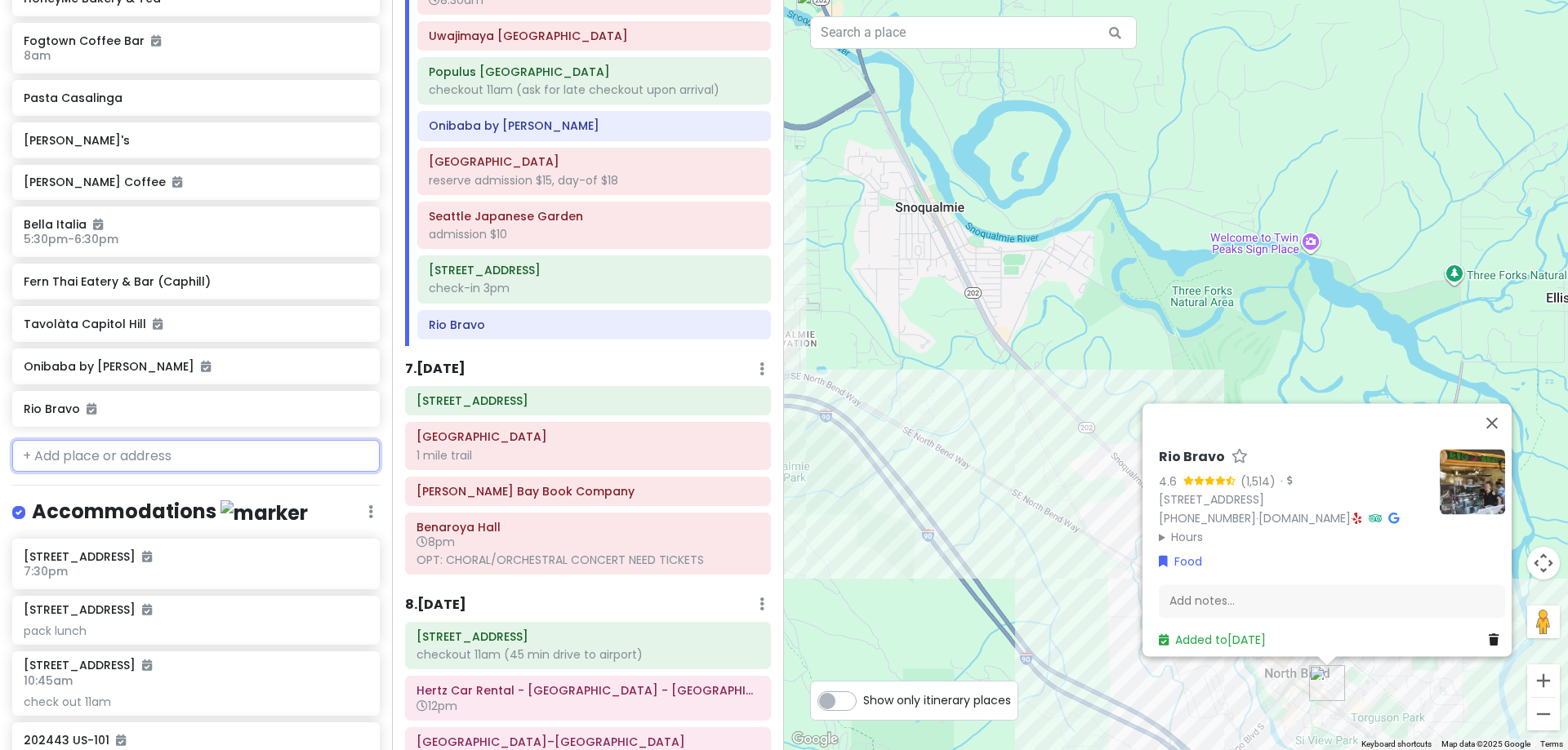
click at [128, 443] on input "text" at bounding box center [196, 457] width 368 height 33
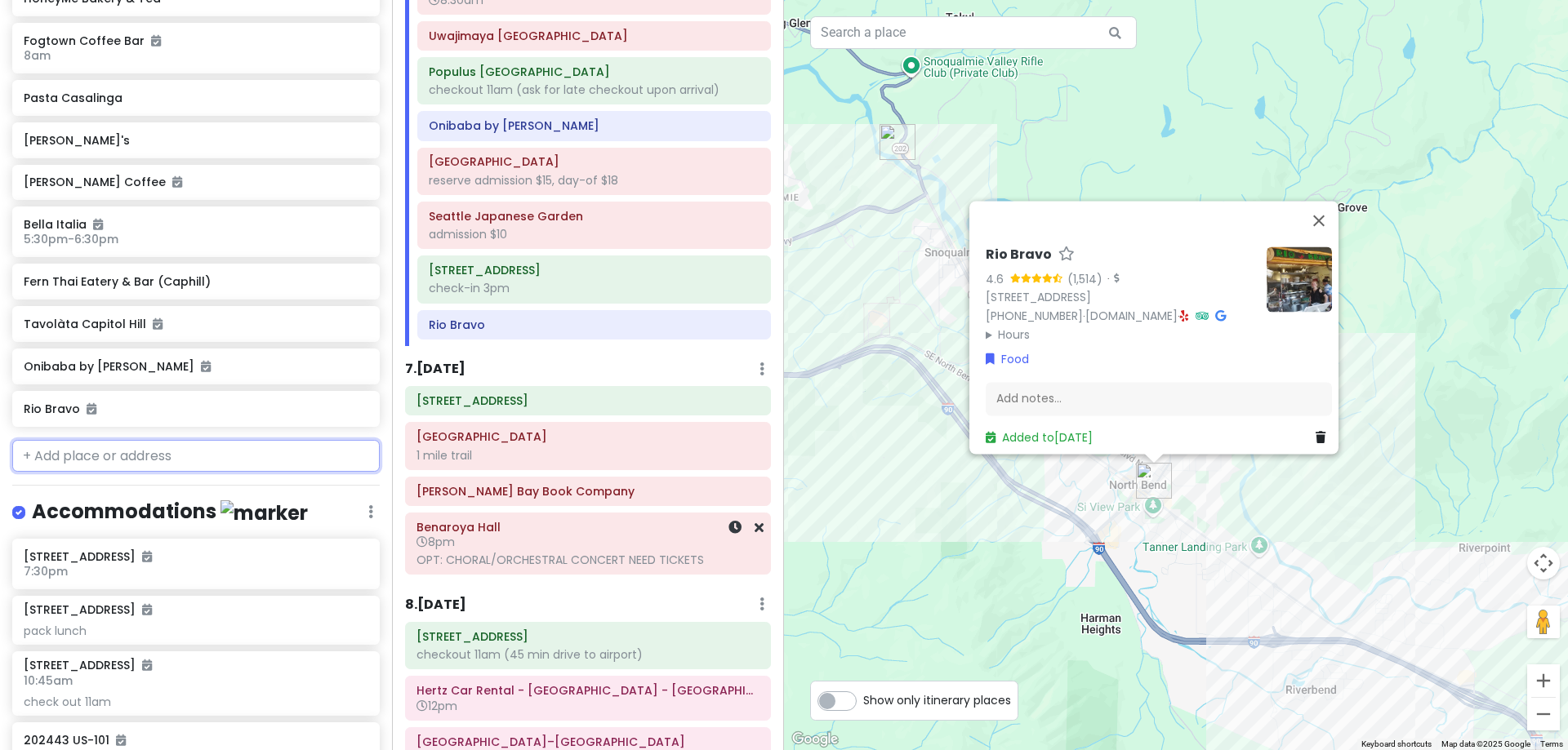
click at [580, 540] on h6 "8pm" at bounding box center [587, 542] width 343 height 15
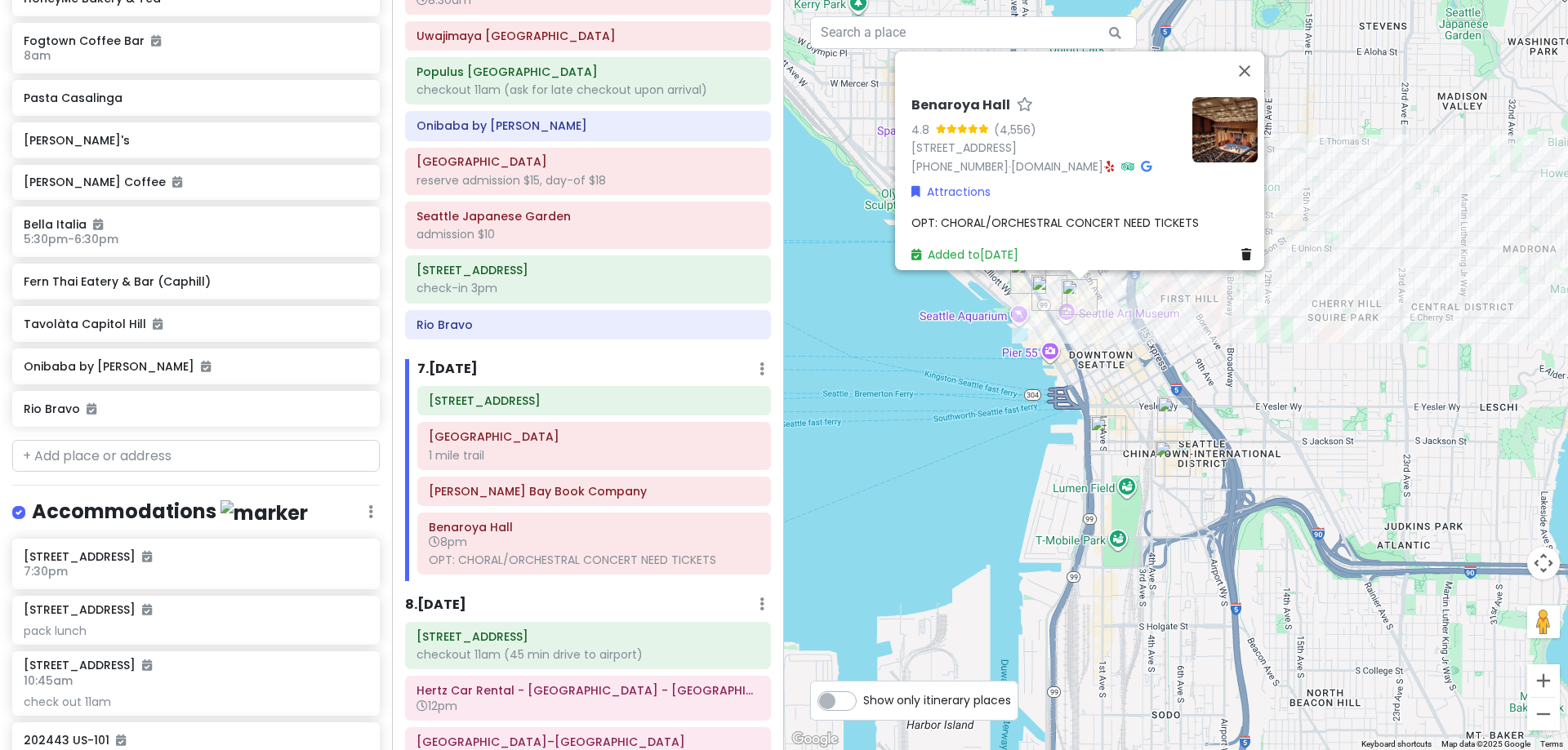
click at [1230, 326] on div "[GEOGRAPHIC_DATA] 4.8 (4,556) [STREET_ADDRESS] [PHONE_NUMBER] · [DOMAIN_NAME] ·…" at bounding box center [1176, 375] width 784 height 750
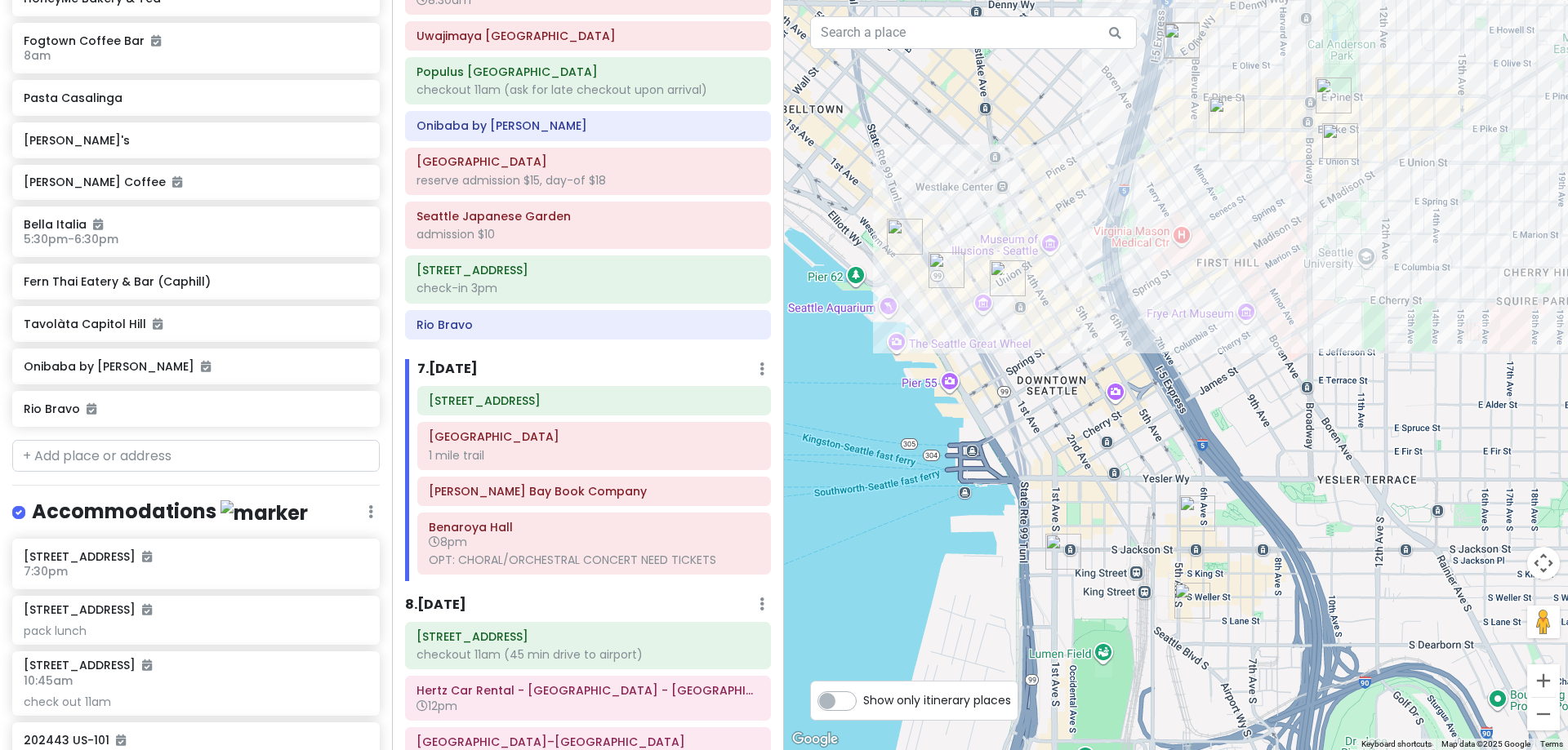
click at [1000, 271] on img "Benaroya Hall" at bounding box center [1008, 278] width 49 height 49
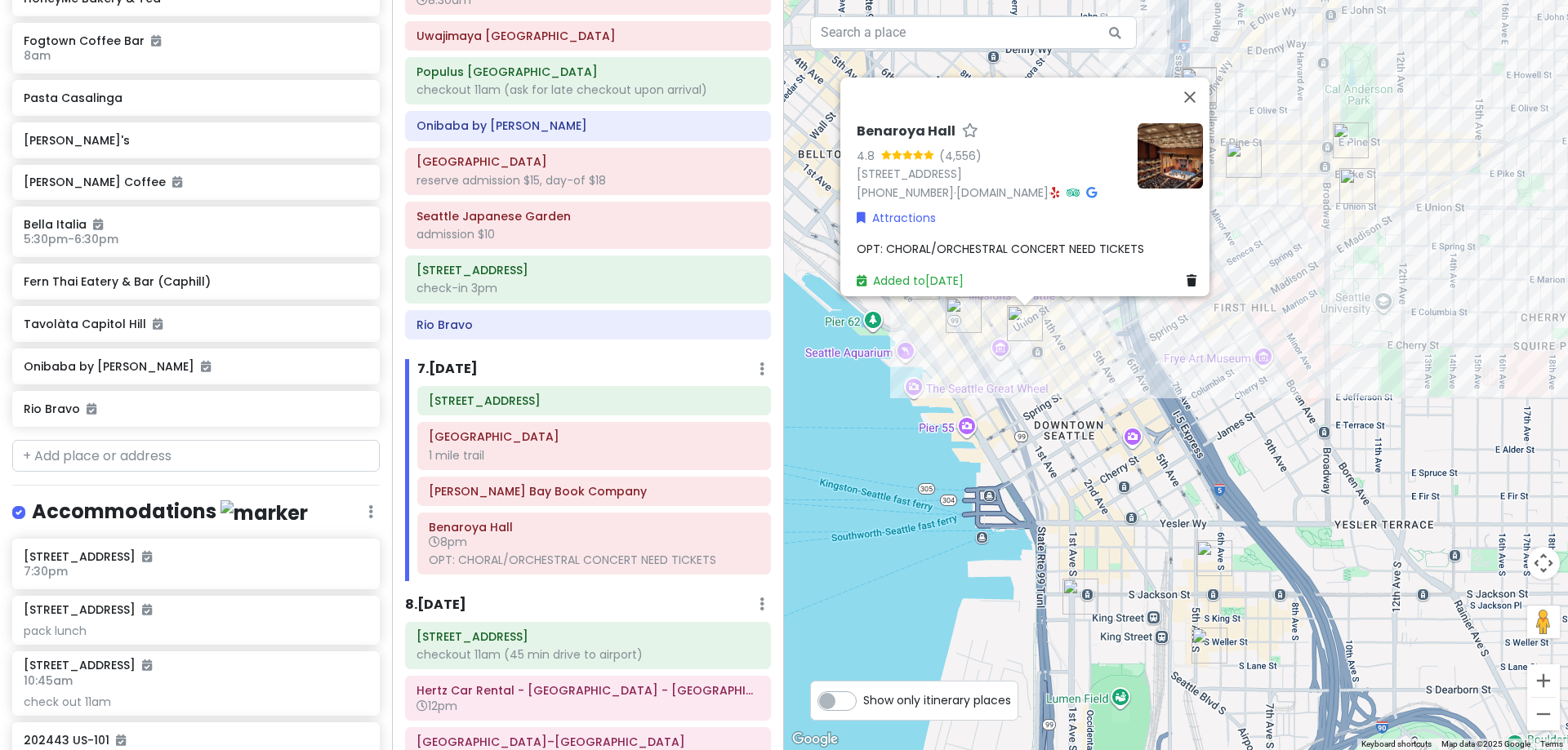
click at [1141, 349] on div "[GEOGRAPHIC_DATA] 4.8 (4,556) [STREET_ADDRESS] [PHONE_NUMBER] · [DOMAIN_NAME] ·…" at bounding box center [1176, 375] width 784 height 750
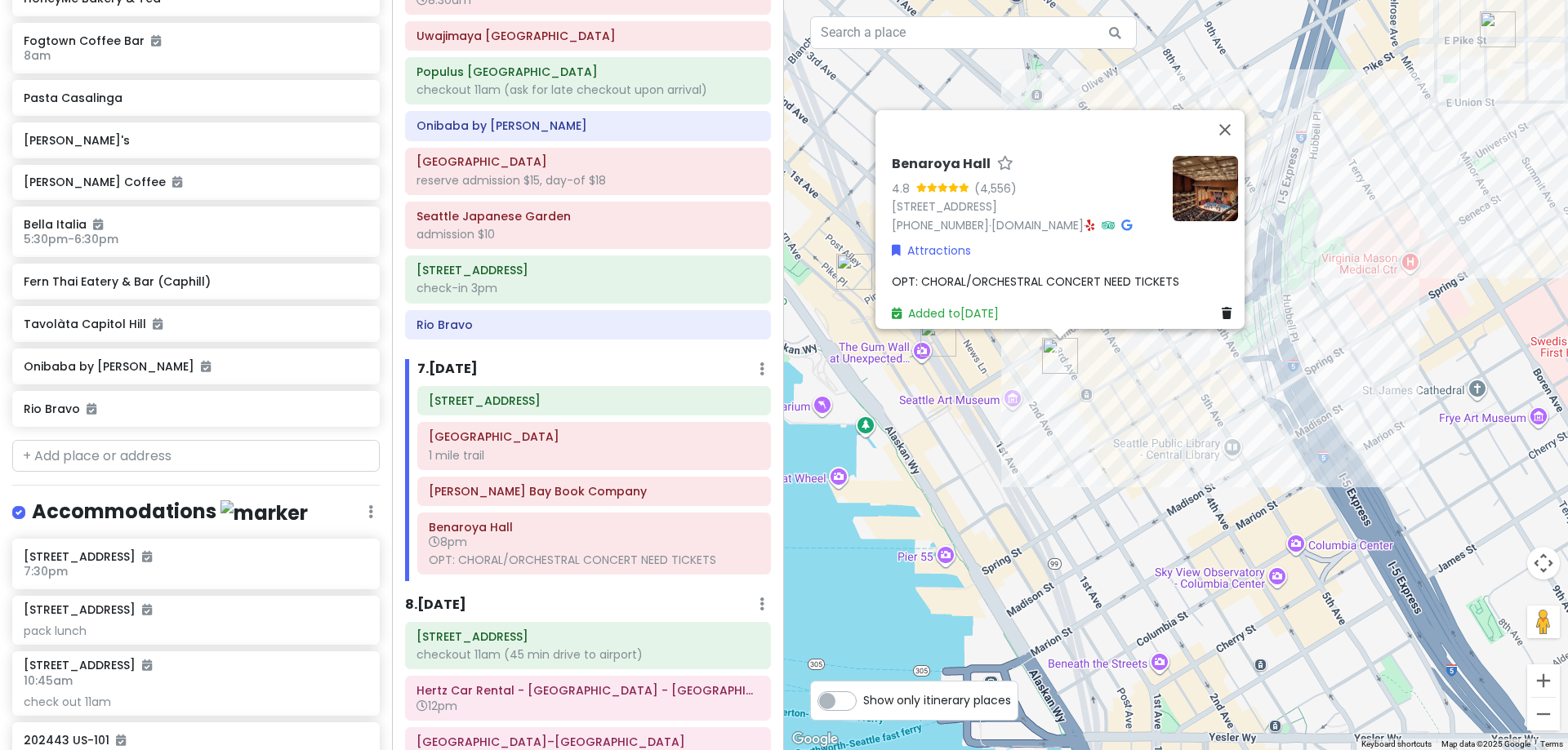
drag, startPoint x: 1120, startPoint y: 394, endPoint x: 1140, endPoint y: 396, distance: 20.1
click at [1142, 395] on div "[GEOGRAPHIC_DATA] 4.8 (4,556) [STREET_ADDRESS] [PHONE_NUMBER] · [DOMAIN_NAME] ·…" at bounding box center [1176, 375] width 784 height 750
click at [1132, 397] on div "[GEOGRAPHIC_DATA] 4.8 (4,556) [STREET_ADDRESS] [PHONE_NUMBER] · [DOMAIN_NAME] ·…" at bounding box center [1176, 375] width 784 height 750
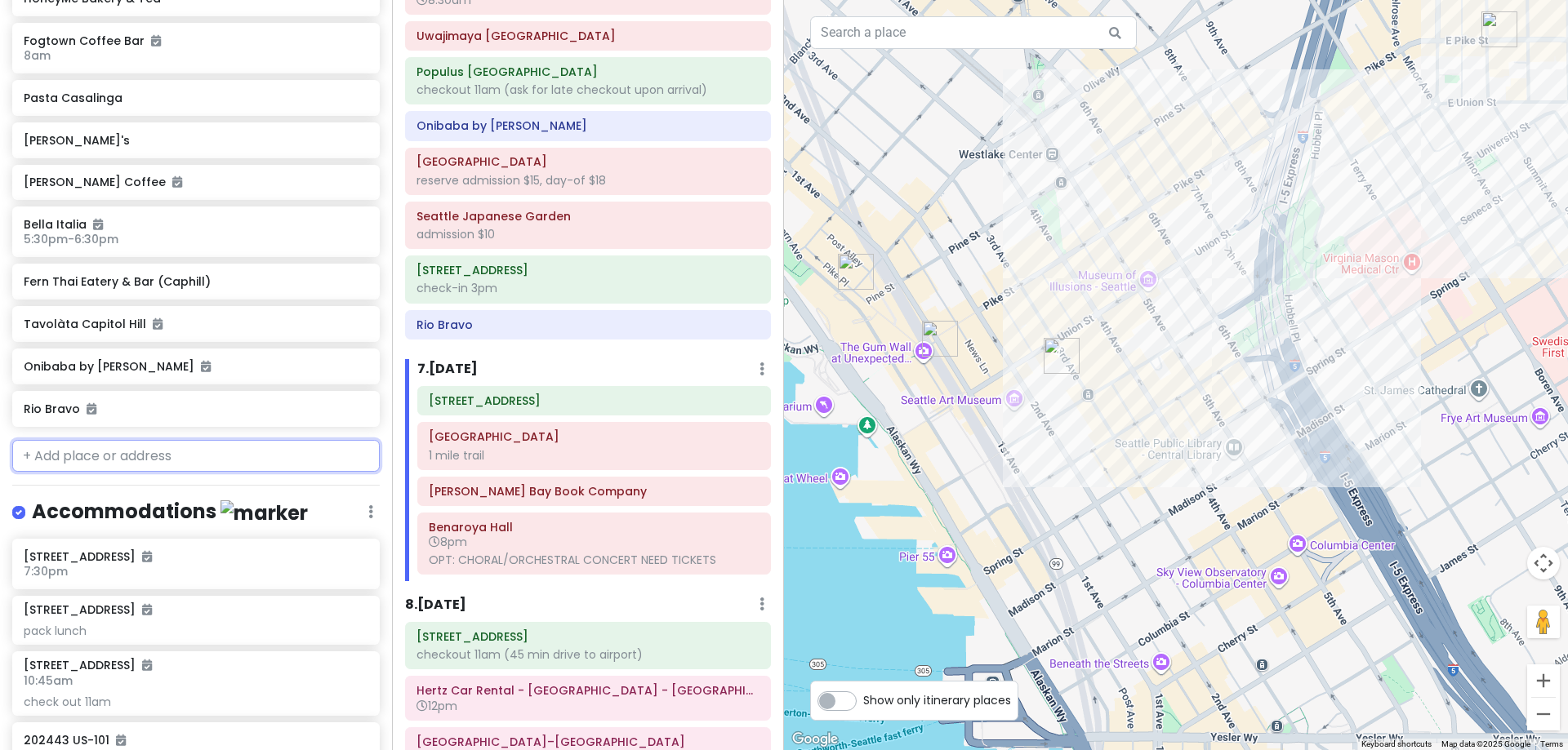
click at [237, 460] on input "text" at bounding box center [196, 457] width 368 height 33
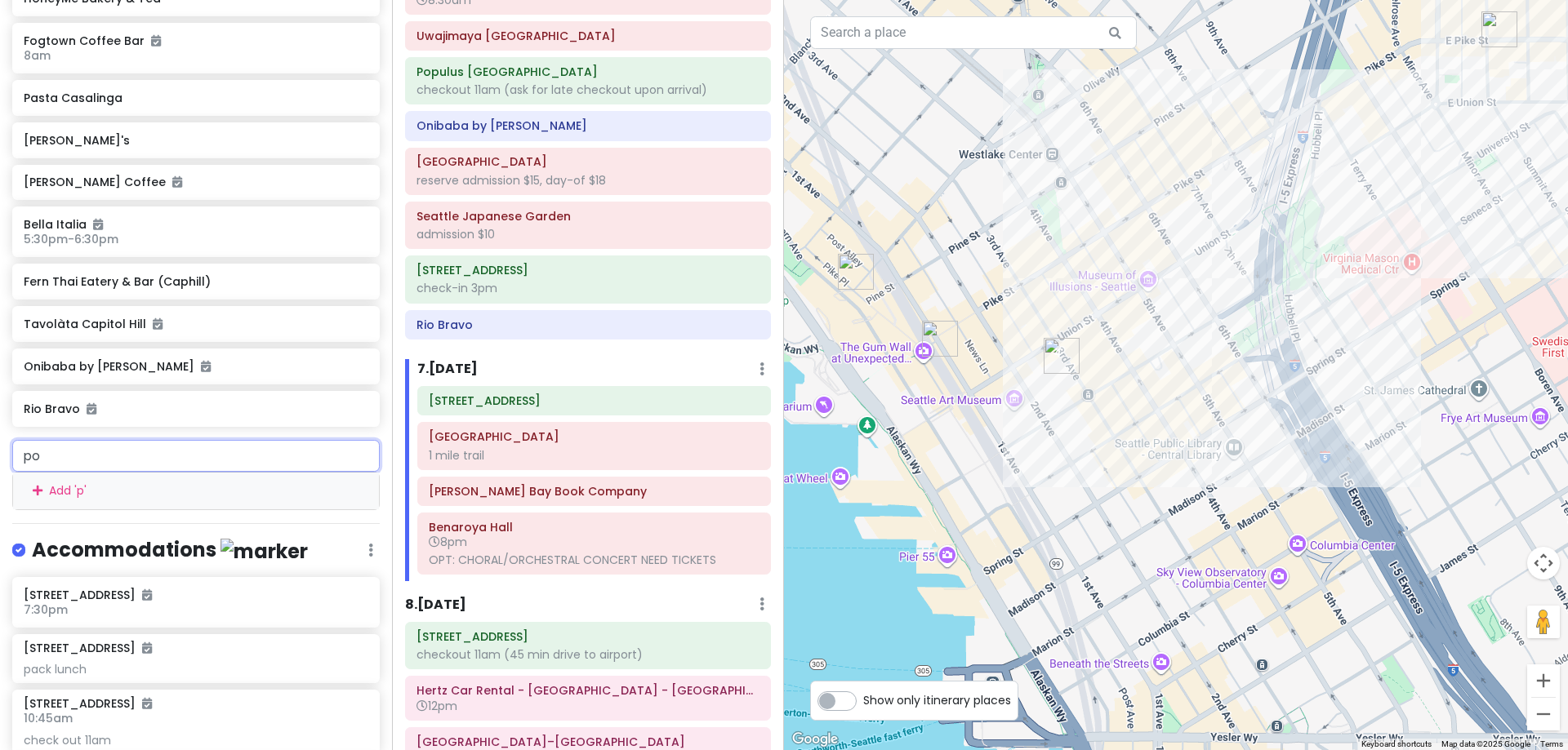
type input "pot"
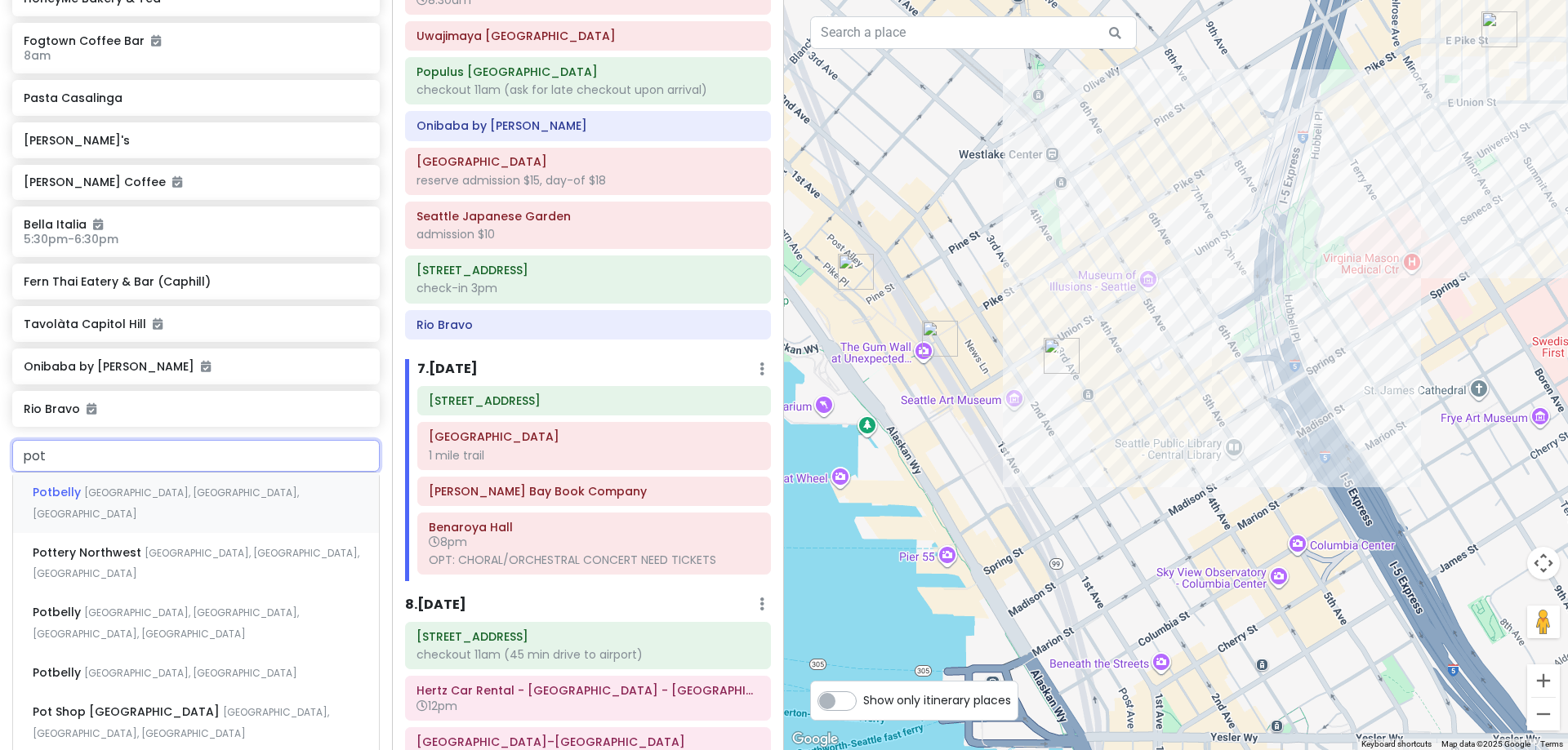
click at [234, 488] on div "[GEOGRAPHIC_DATA], [GEOGRAPHIC_DATA]" at bounding box center [196, 503] width 366 height 60
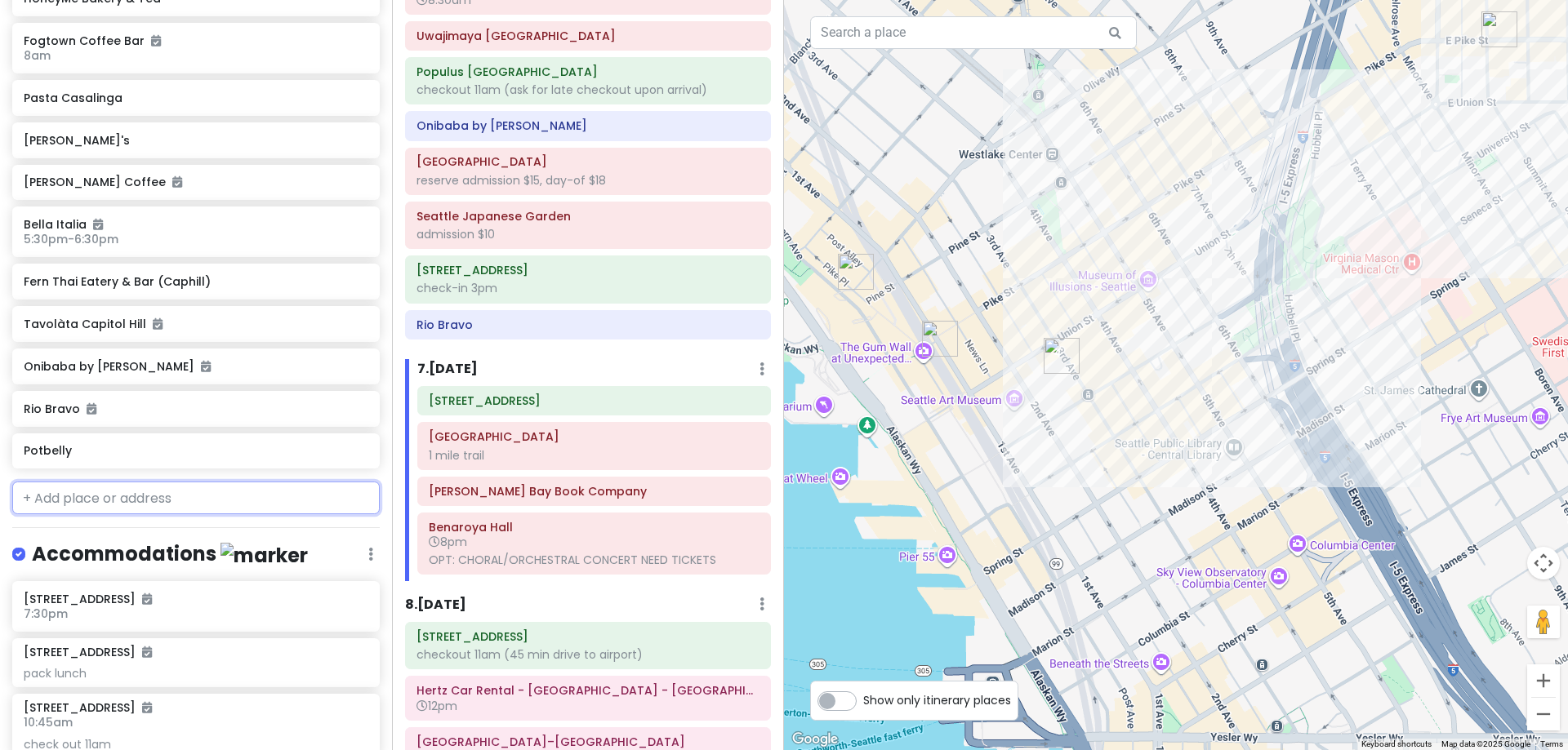
scroll to position [2289, 0]
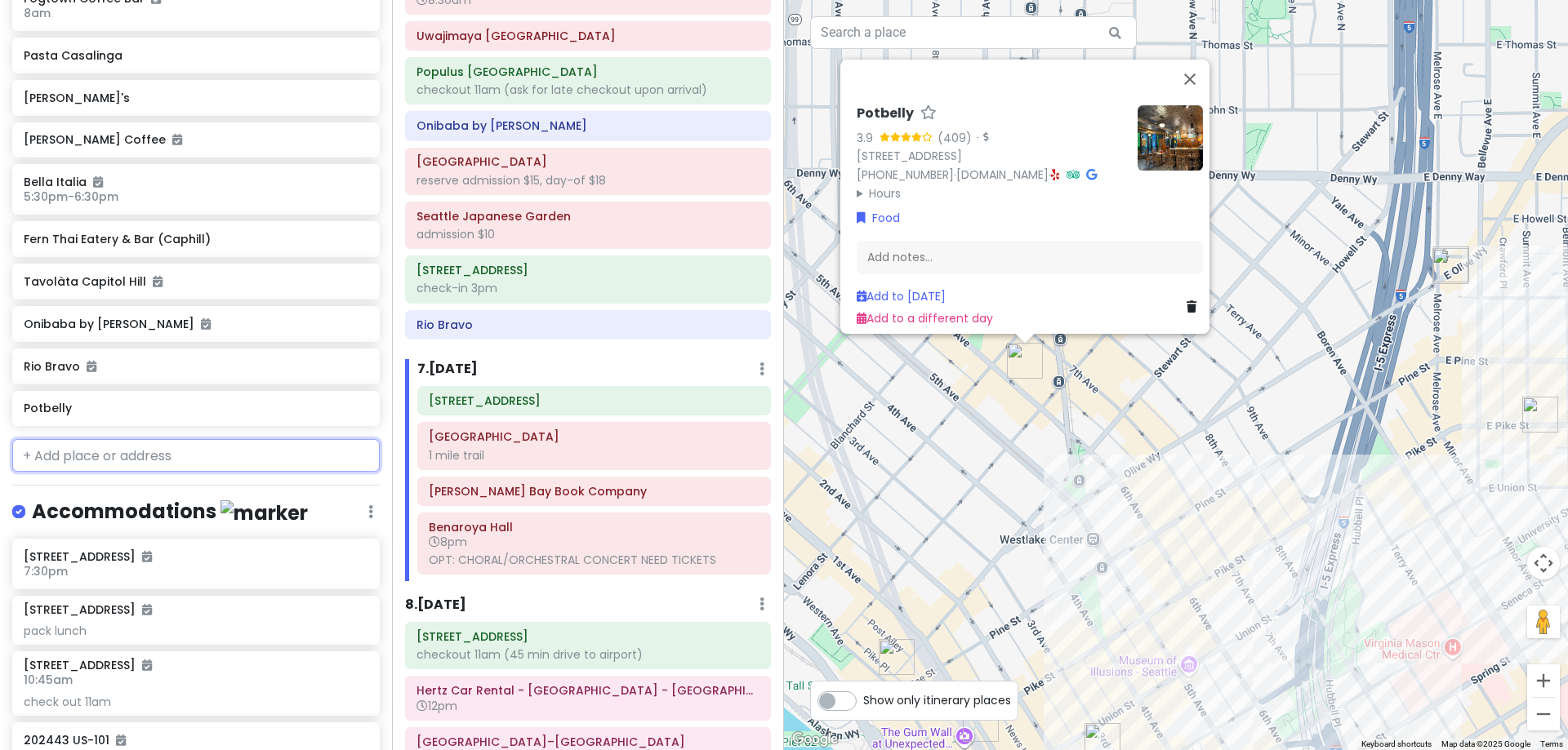
click at [221, 450] on input "text" at bounding box center [196, 456] width 368 height 33
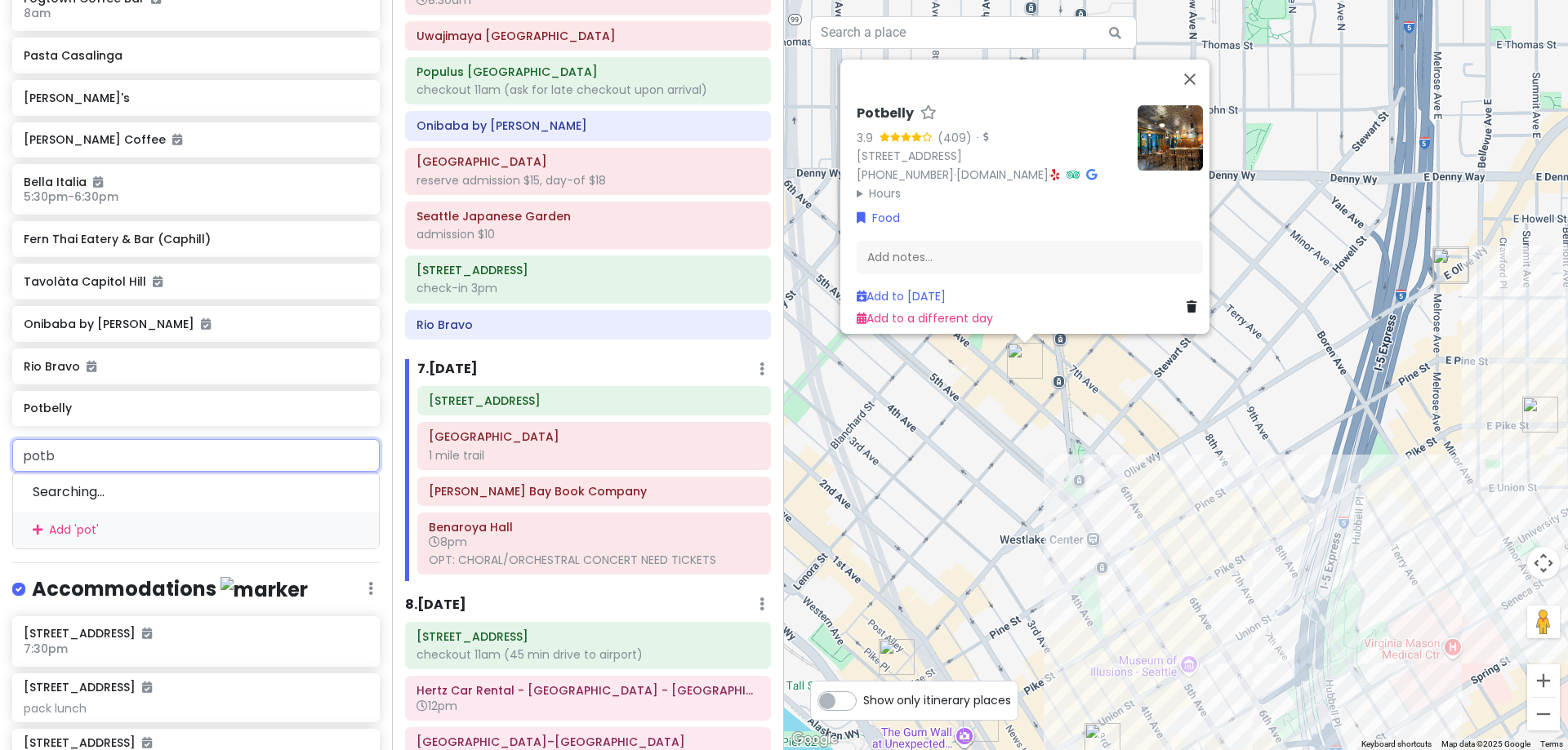
type input "potbe"
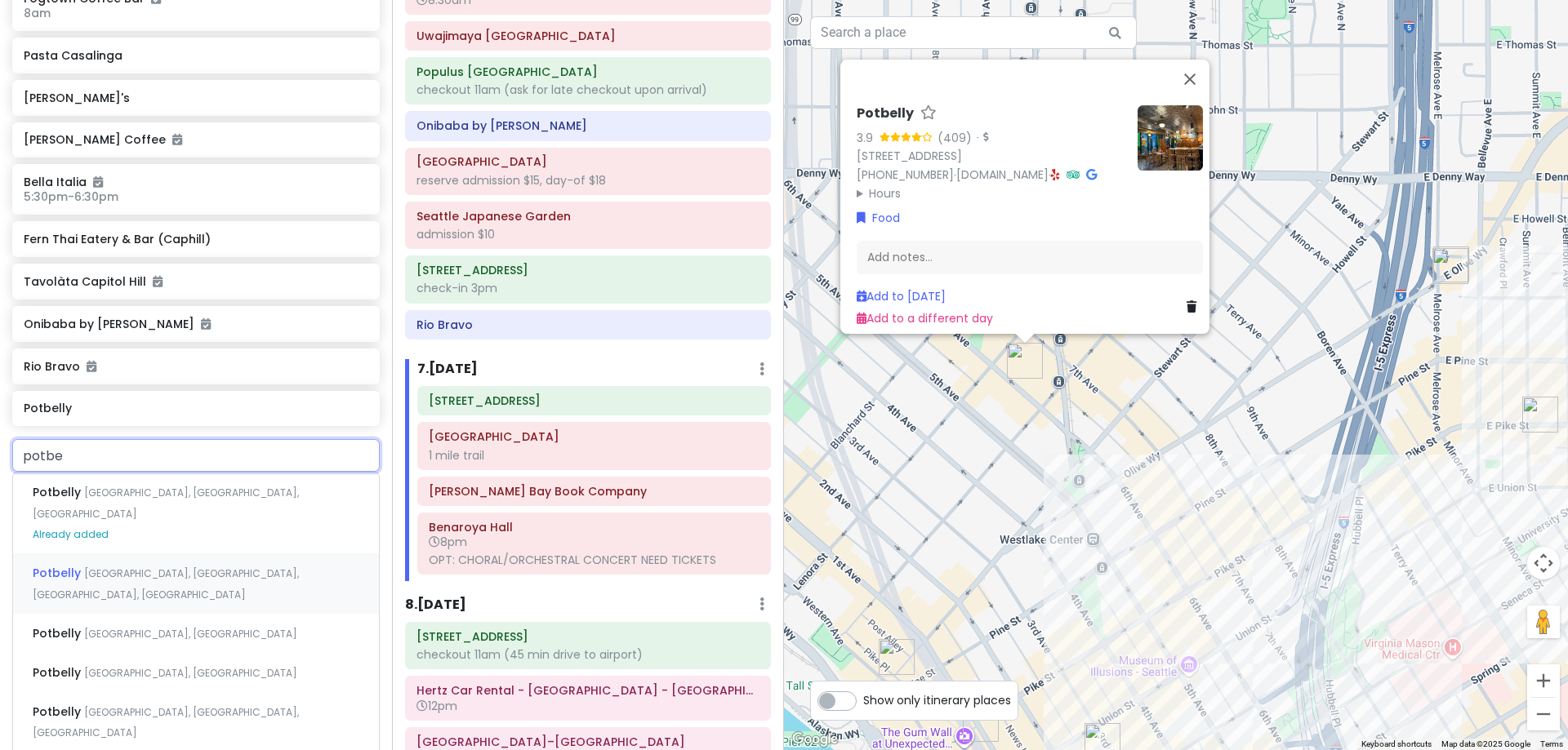
click at [223, 566] on span "[GEOGRAPHIC_DATA], [GEOGRAPHIC_DATA], [GEOGRAPHIC_DATA], [GEOGRAPHIC_DATA]" at bounding box center [166, 583] width 266 height 35
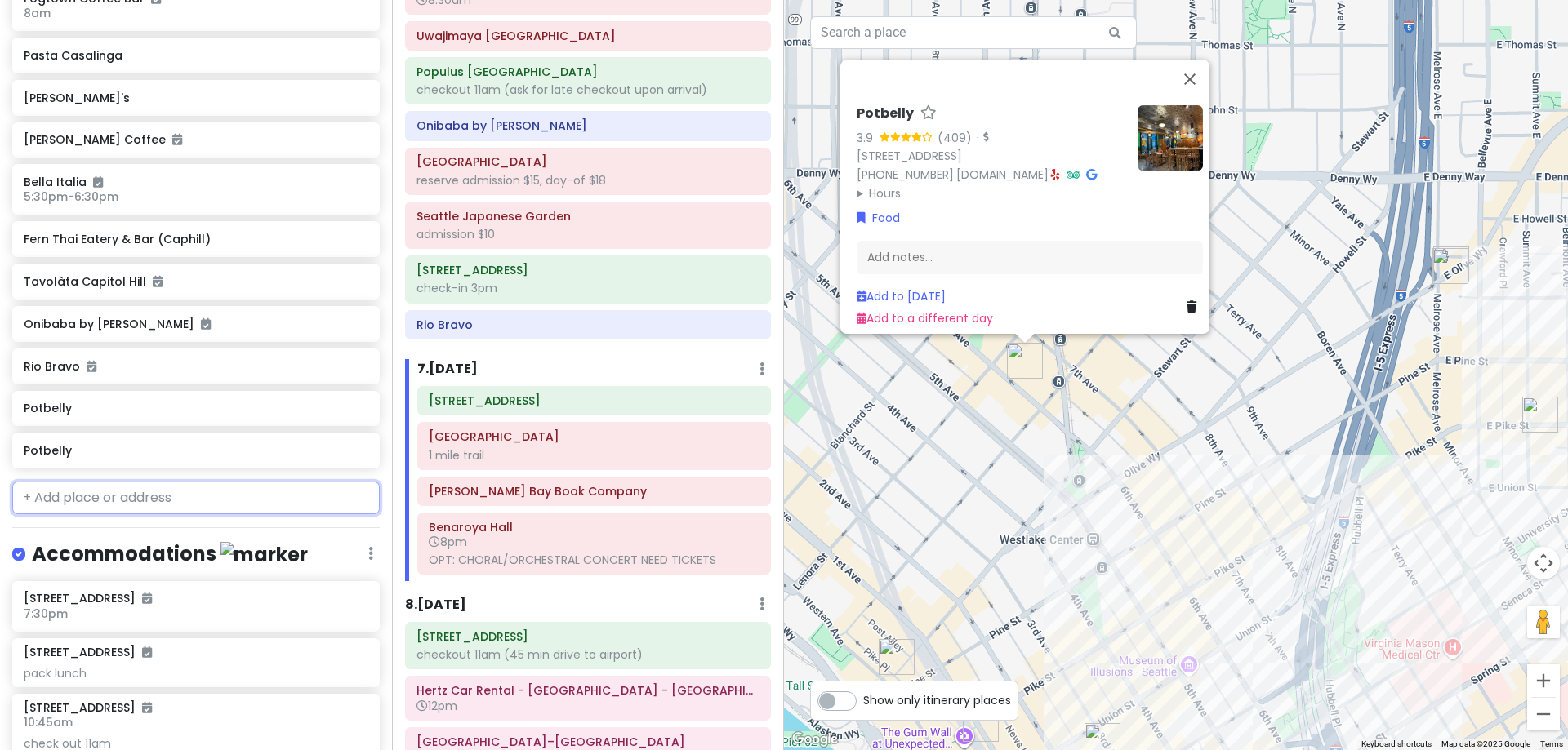
scroll to position [2331, 0]
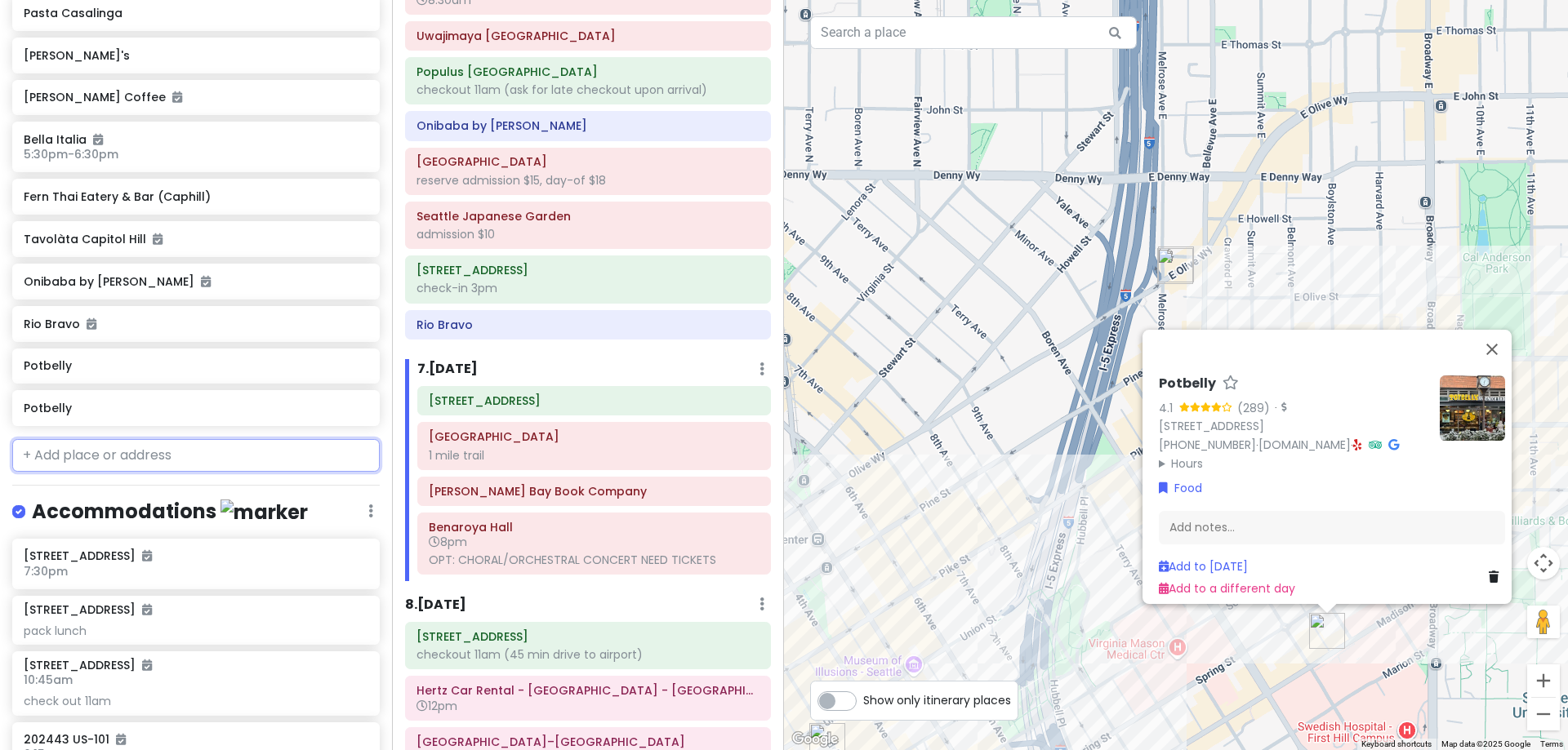
click at [170, 442] on input "text" at bounding box center [196, 456] width 368 height 33
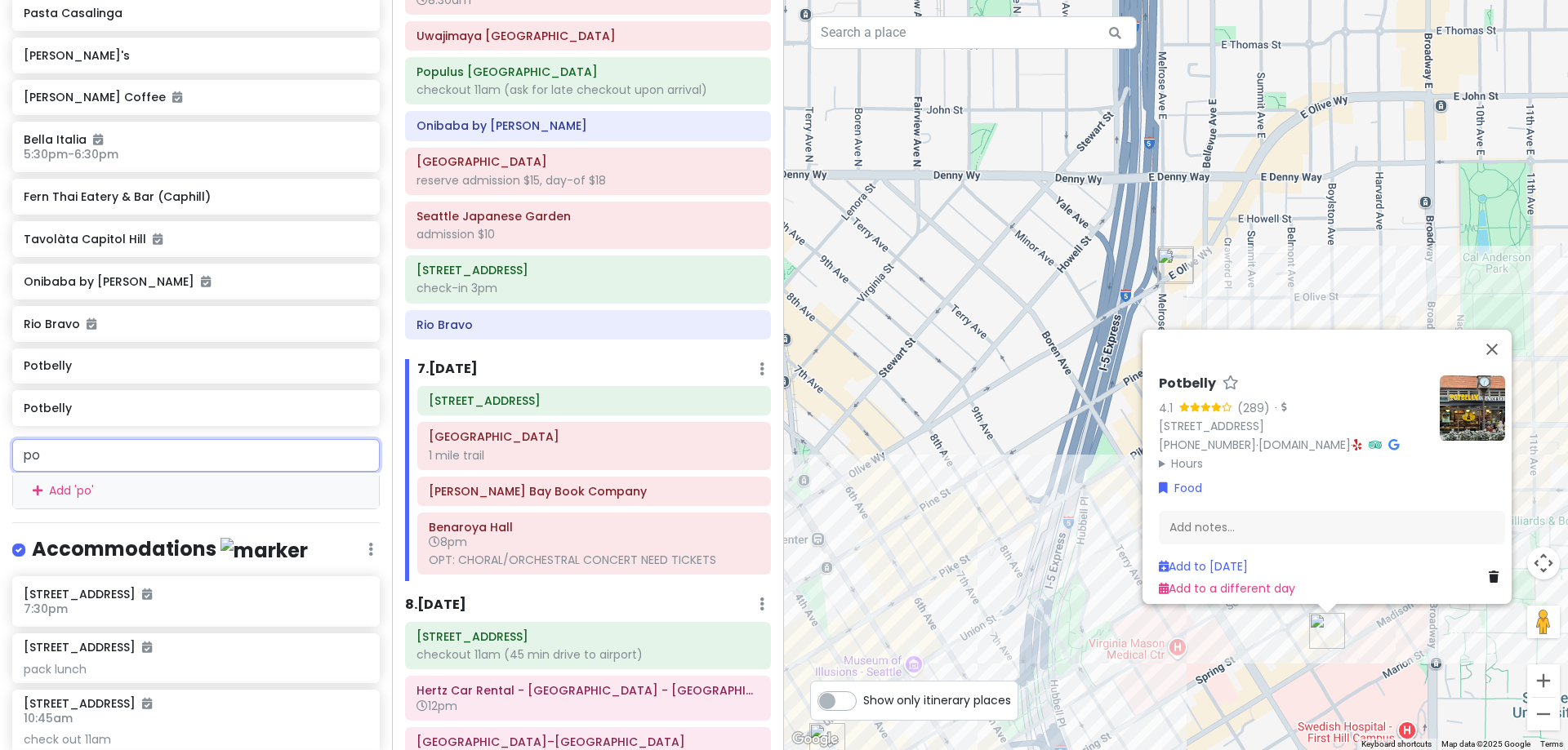
type input "pot"
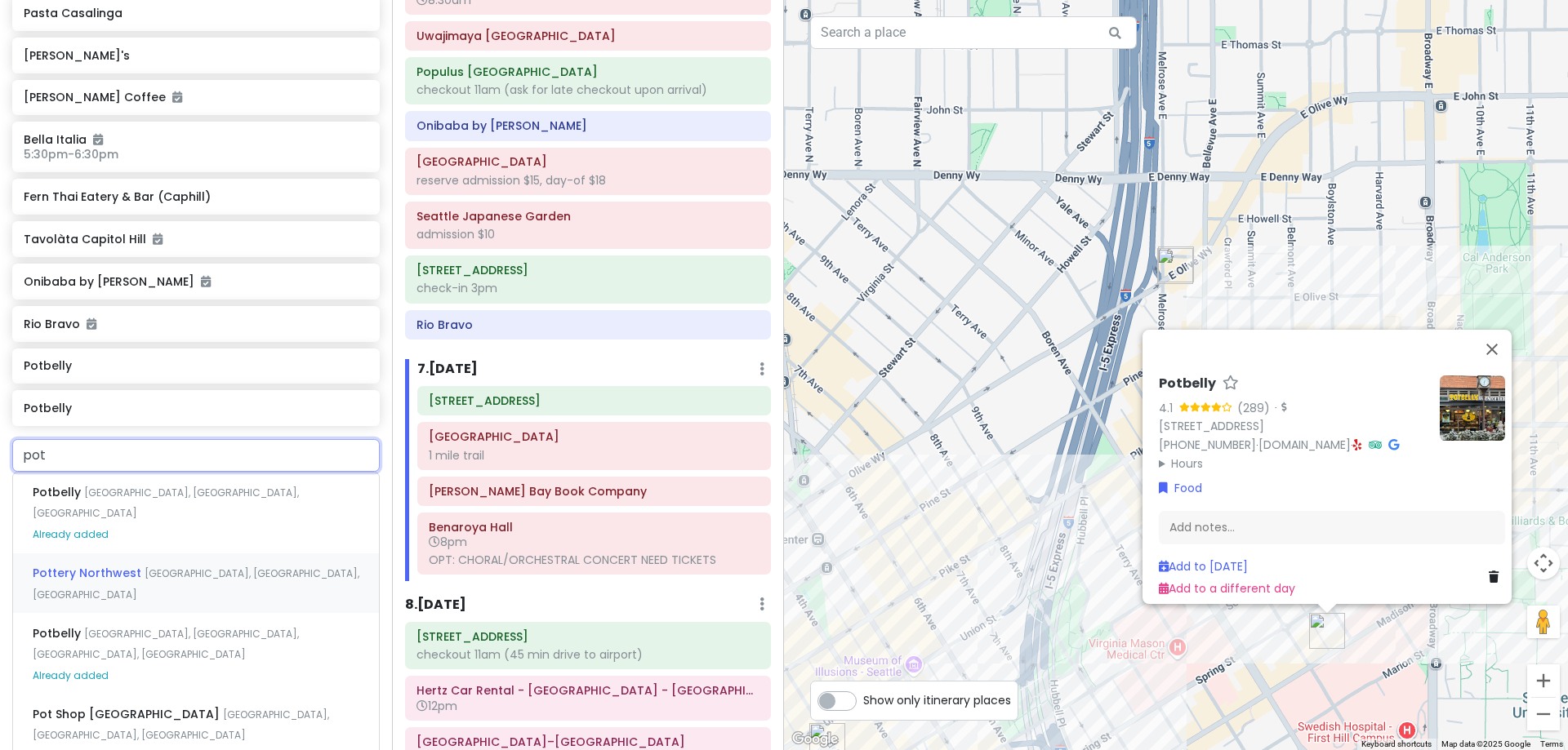
click at [153, 566] on span "[GEOGRAPHIC_DATA], [GEOGRAPHIC_DATA], [GEOGRAPHIC_DATA]" at bounding box center [196, 583] width 326 height 35
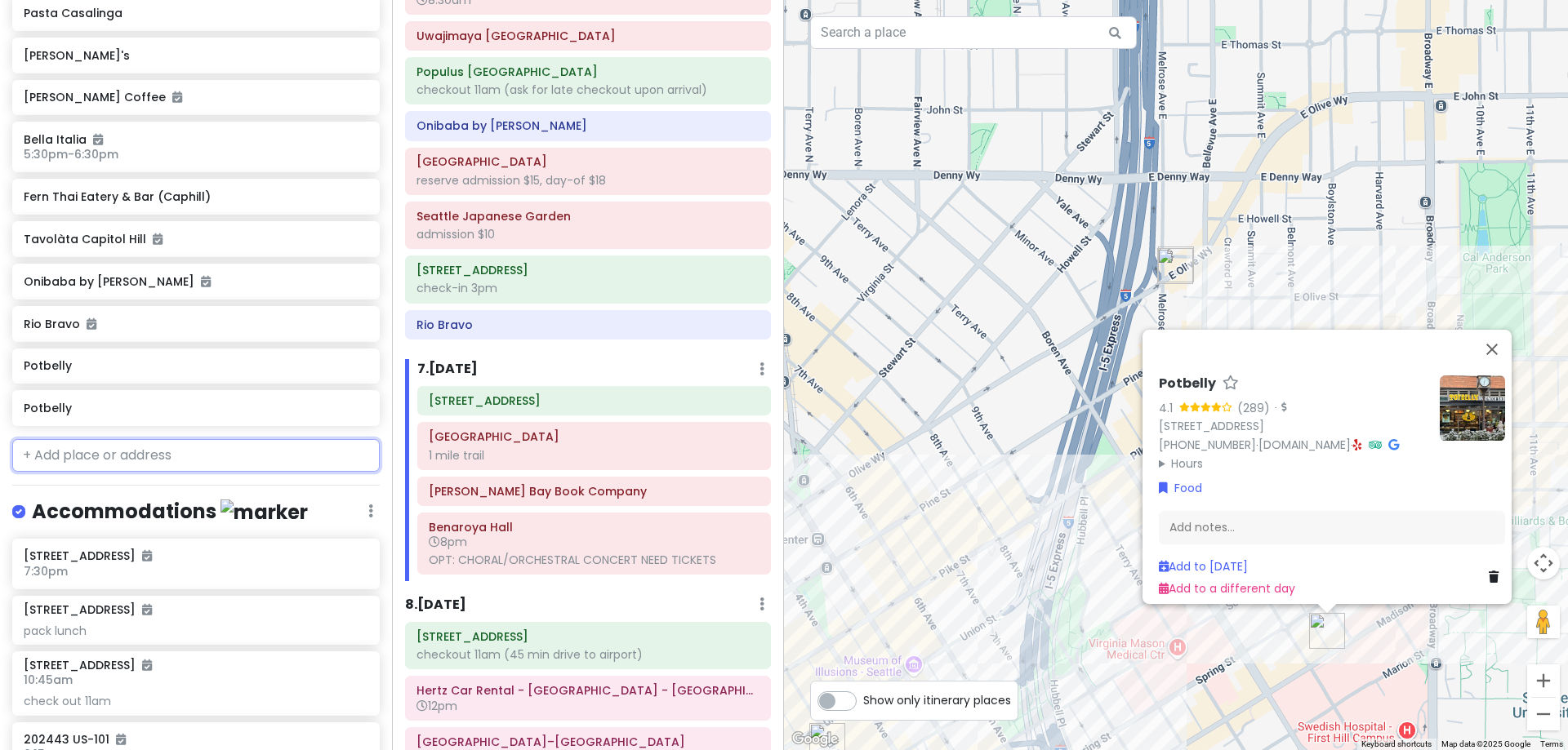
scroll to position [2373, 0]
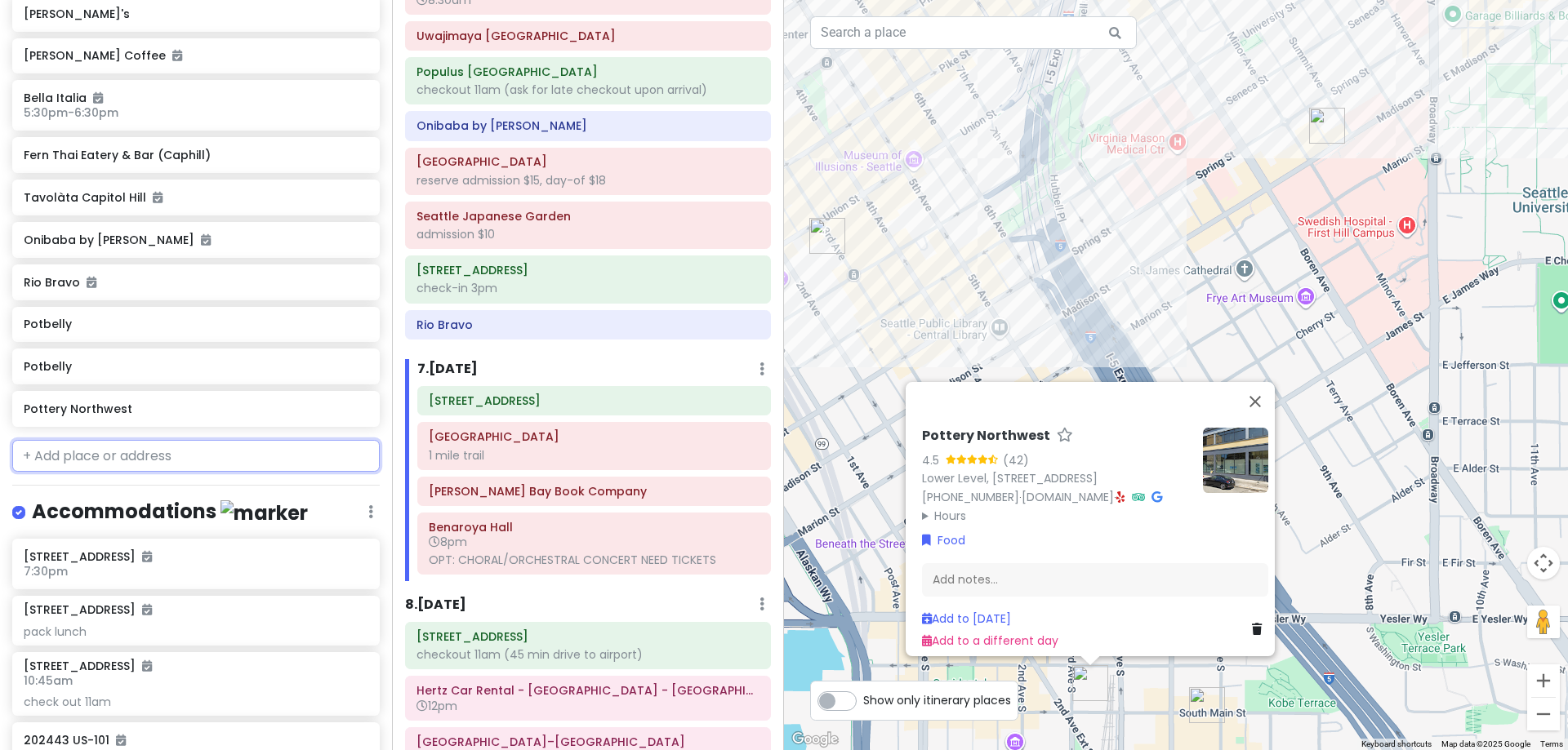
click at [284, 442] on input "text" at bounding box center [196, 457] width 368 height 33
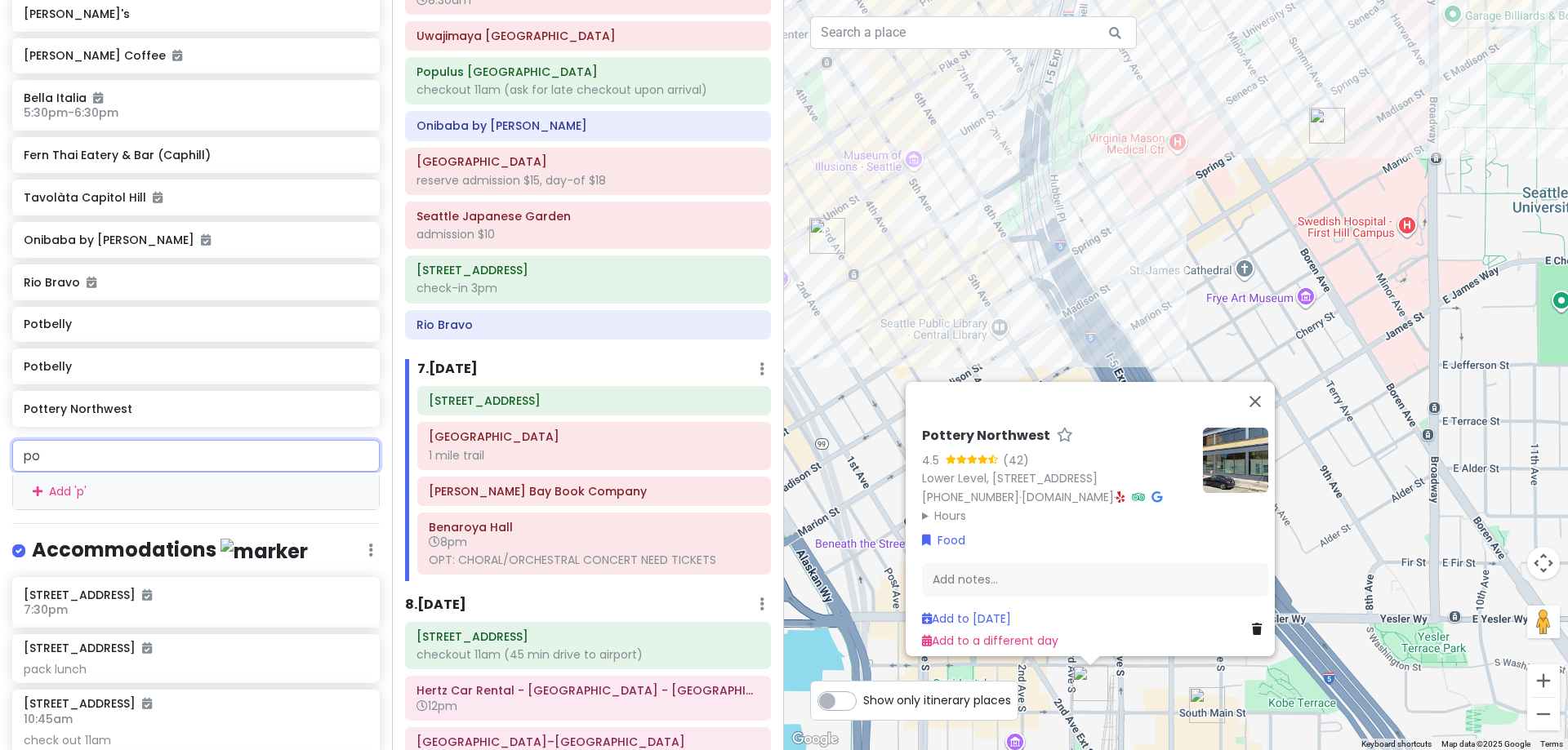
type input "pot"
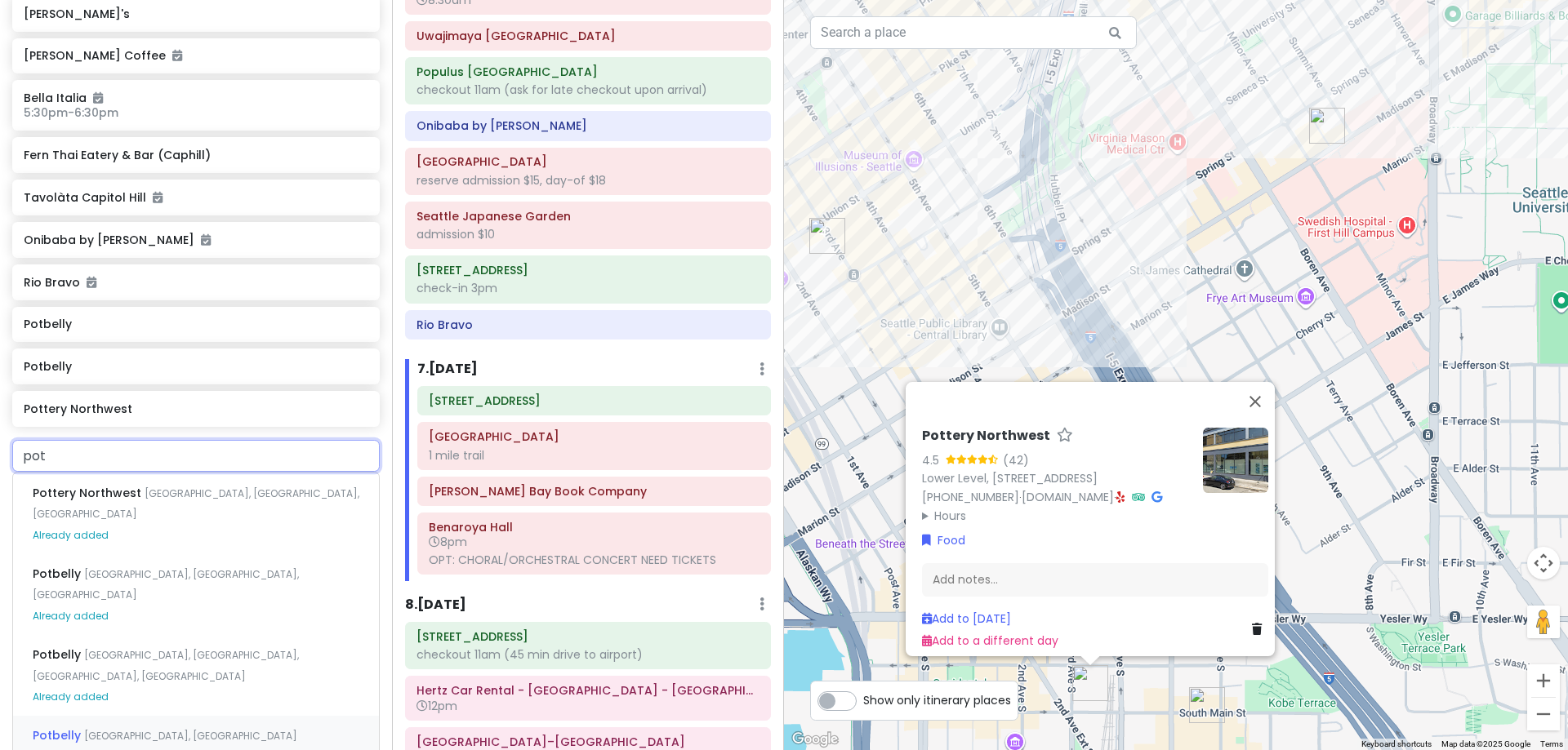
click at [199, 716] on div "[GEOGRAPHIC_DATA], [GEOGRAPHIC_DATA]" at bounding box center [196, 735] width 366 height 39
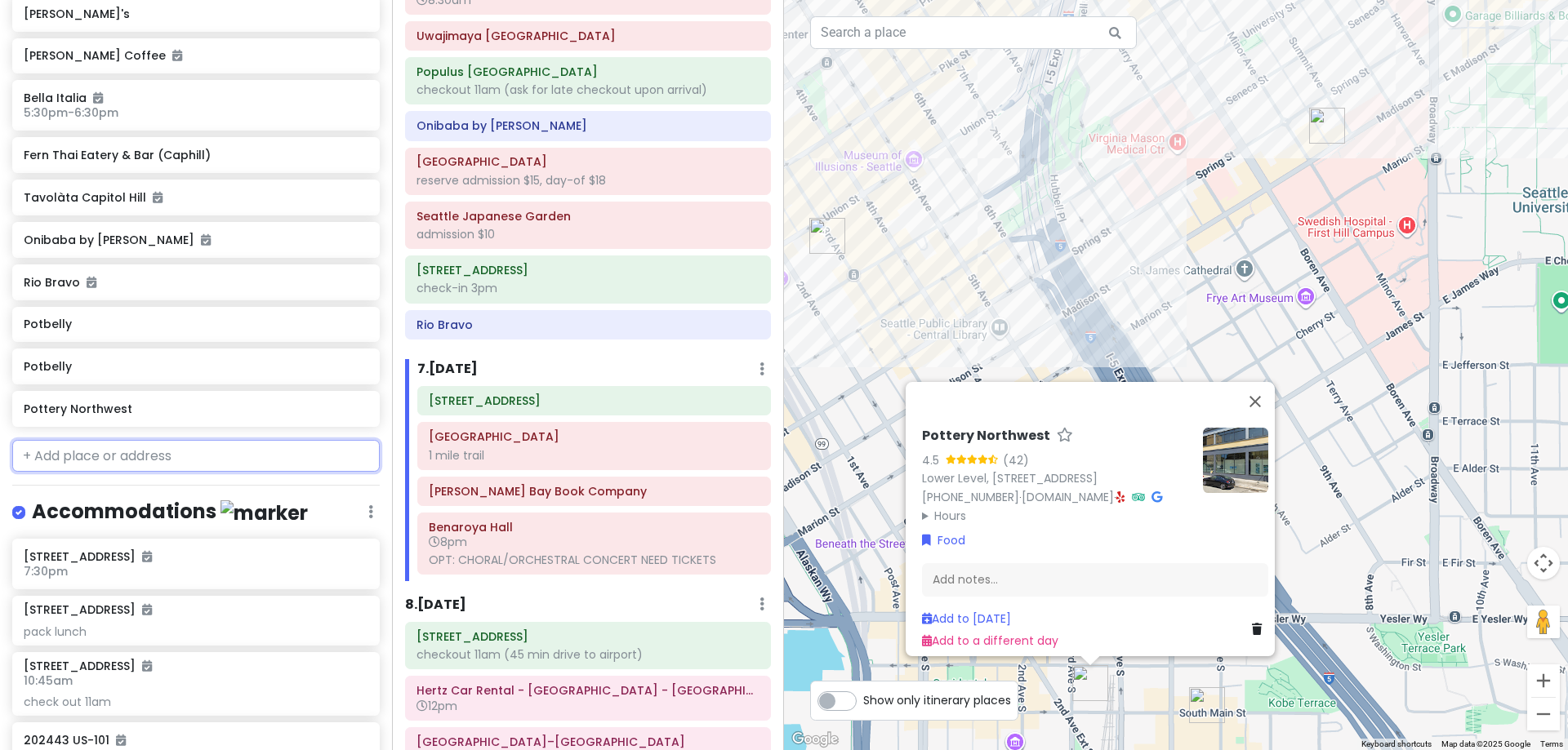
scroll to position [2416, 0]
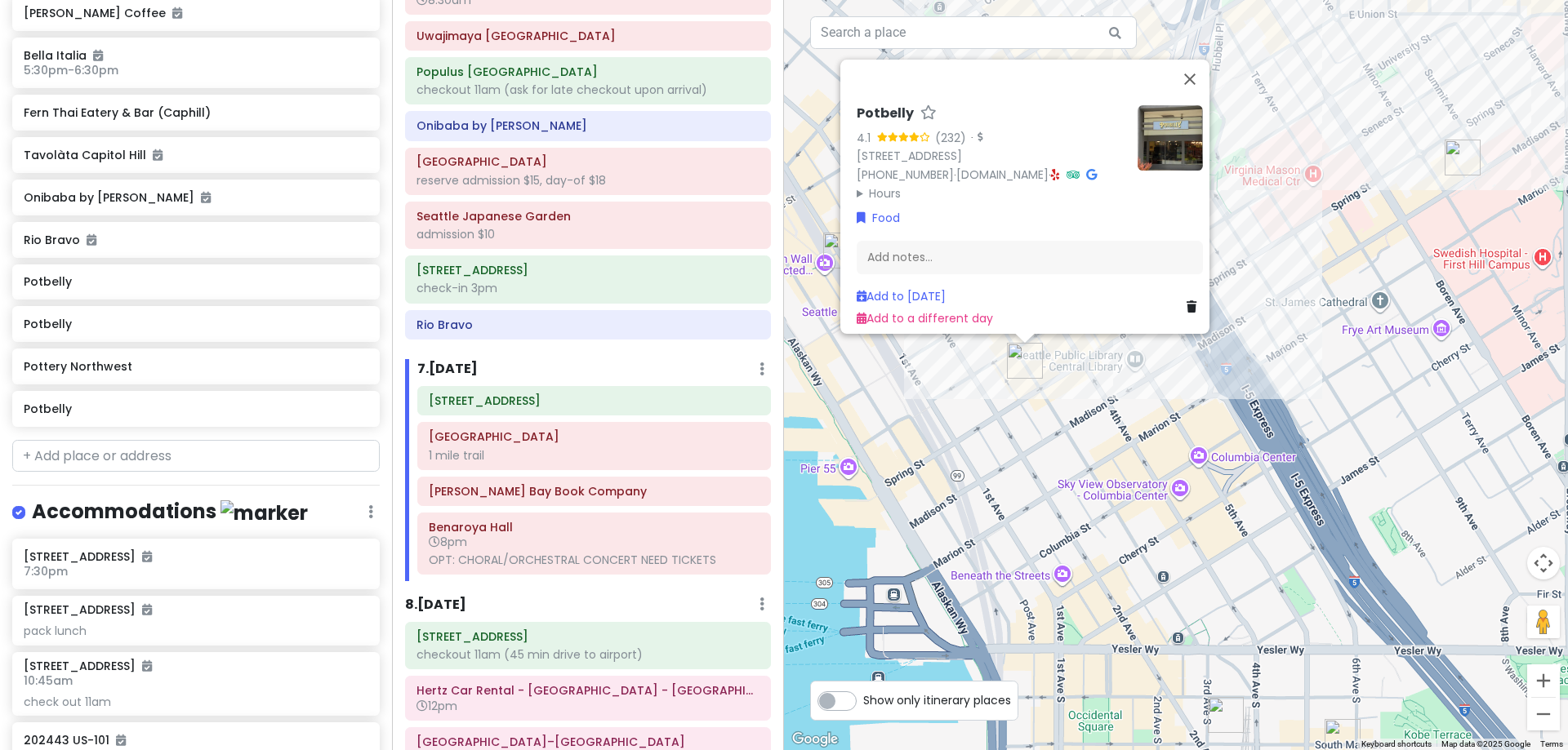
click at [880, 423] on div "Potbelly 4.1 (232) · [STREET_ADDRESS] [PHONE_NUMBER] · [DOMAIN_NAME] · Hours [D…" at bounding box center [1176, 375] width 784 height 750
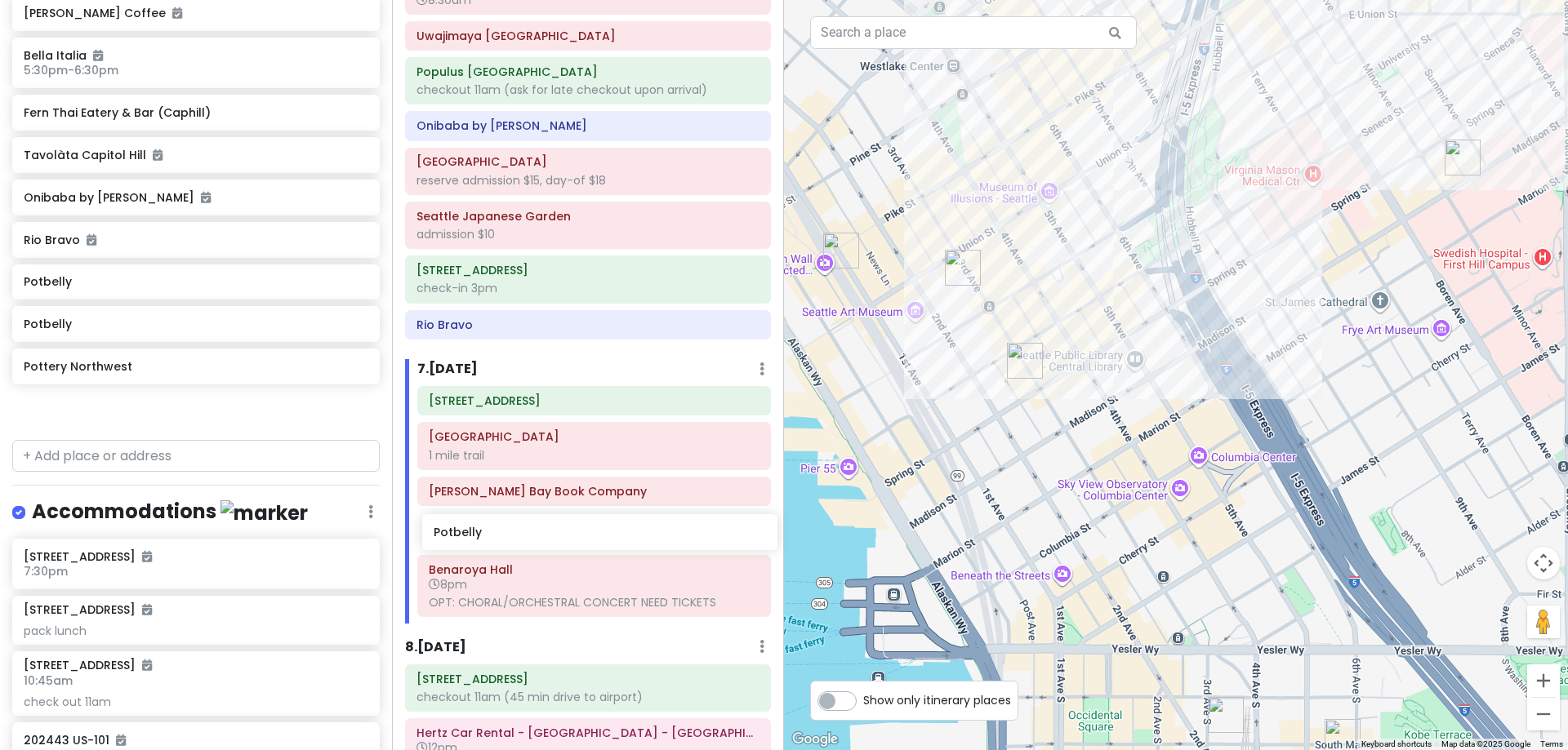
drag, startPoint x: 128, startPoint y: 407, endPoint x: 537, endPoint y: 534, distance: 428.3
click at [537, 534] on div "[PERSON_NAME] 25th in [US_STATE] Private Change Dates Make a Copy Delete Trip G…" at bounding box center [784, 375] width 1568 height 750
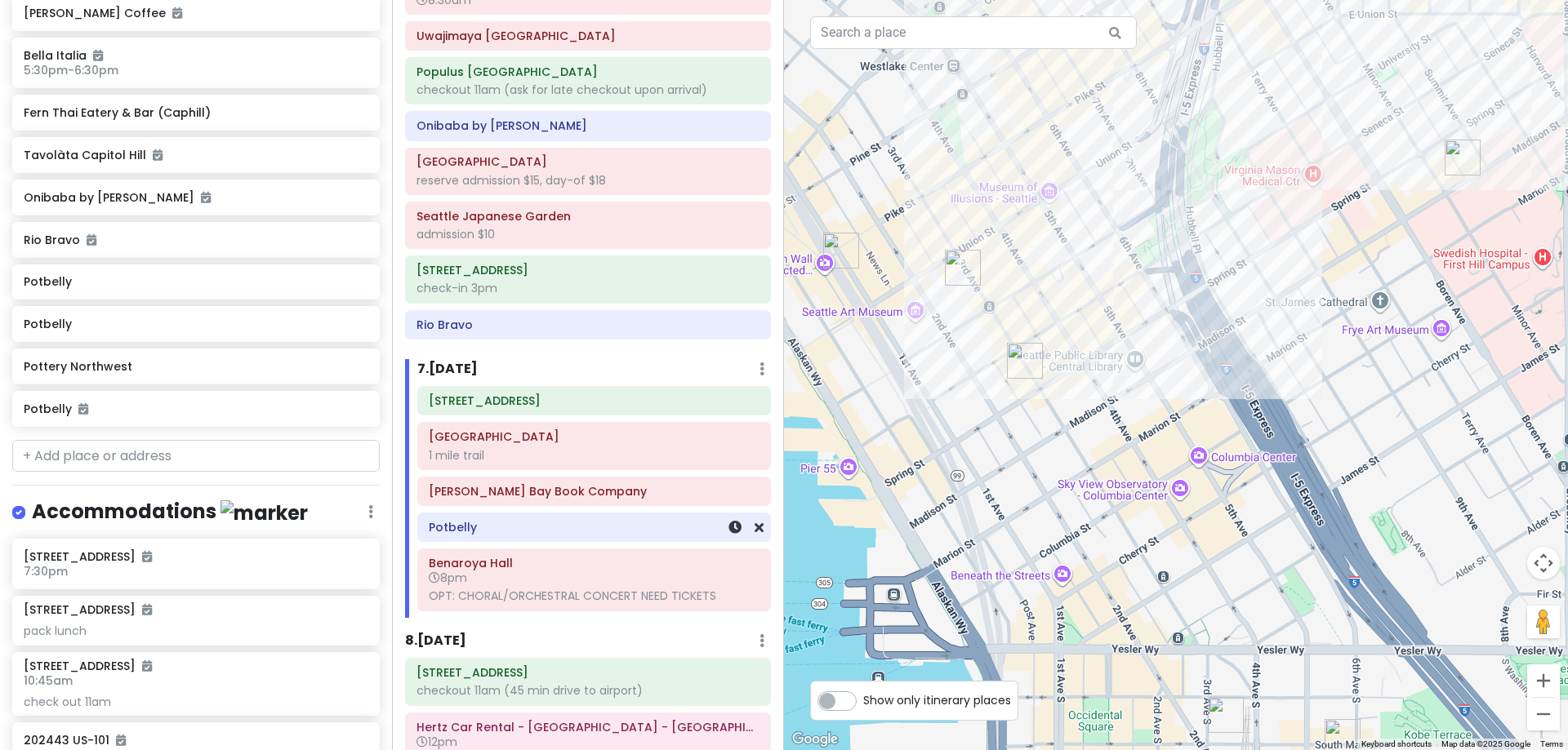
scroll to position [2373, 0]
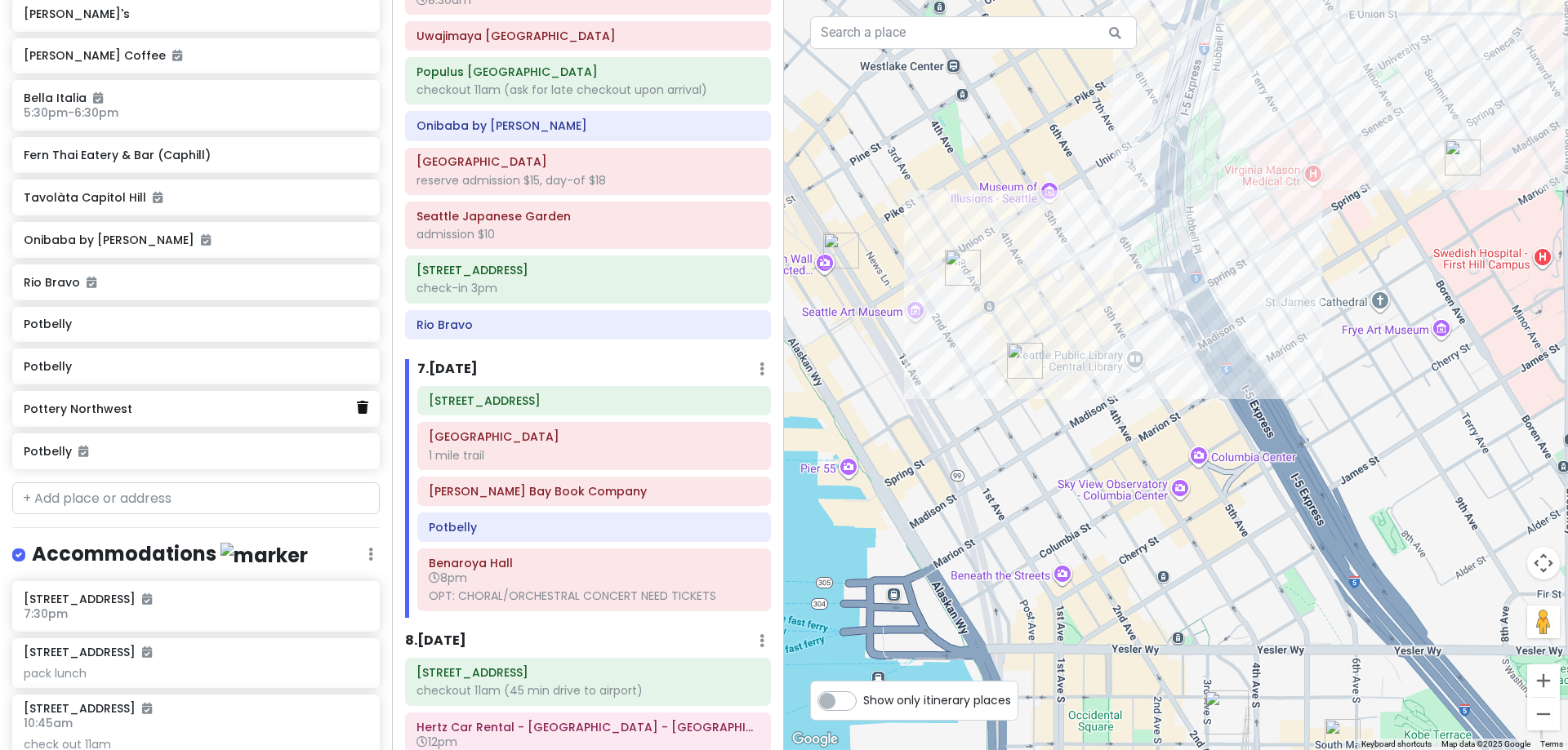
click at [357, 403] on icon at bounding box center [362, 407] width 11 height 13
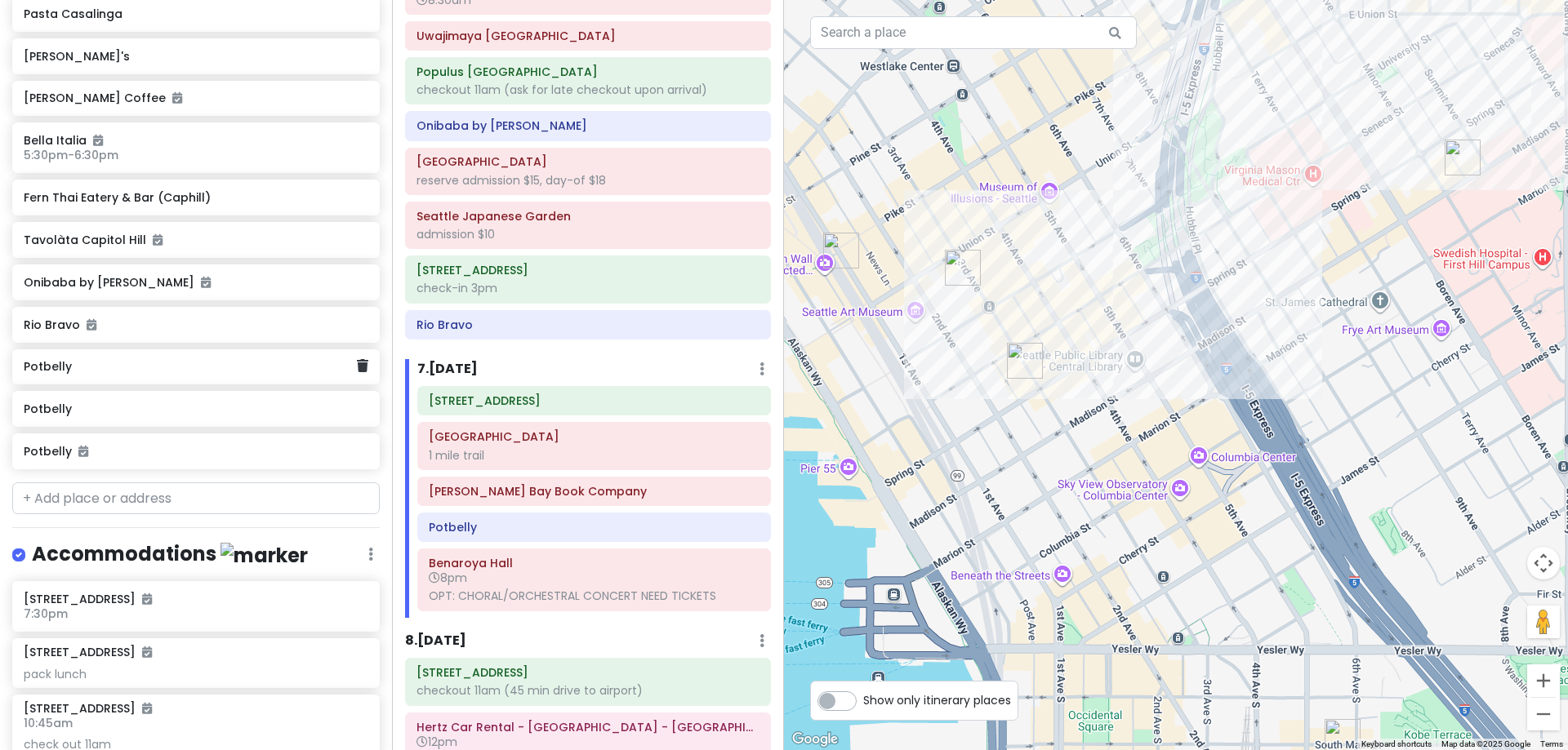
click at [364, 374] on div "Potbelly" at bounding box center [196, 368] width 368 height 36
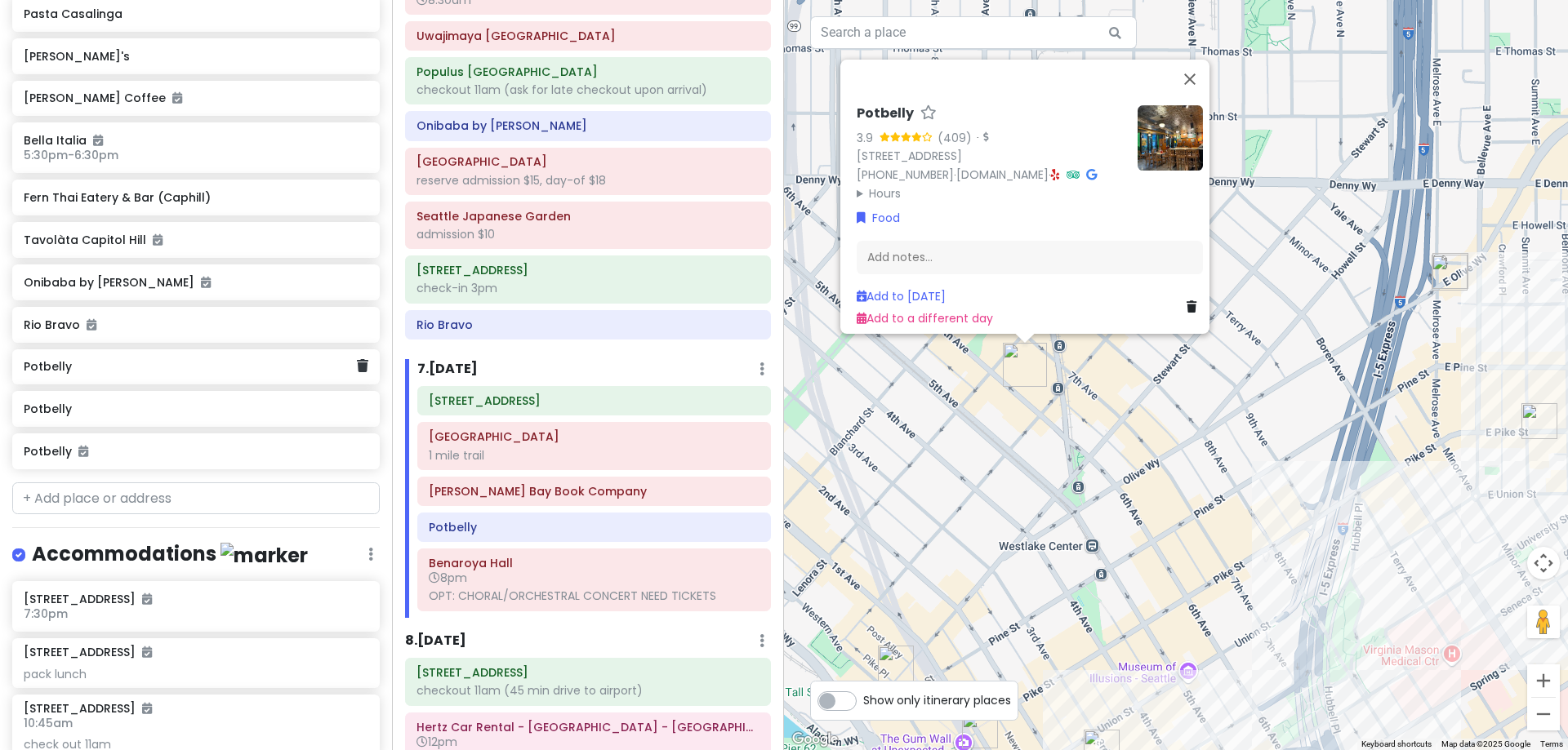
click at [356, 370] on div "Potbelly" at bounding box center [196, 368] width 368 height 36
click at [357, 367] on icon at bounding box center [362, 365] width 11 height 13
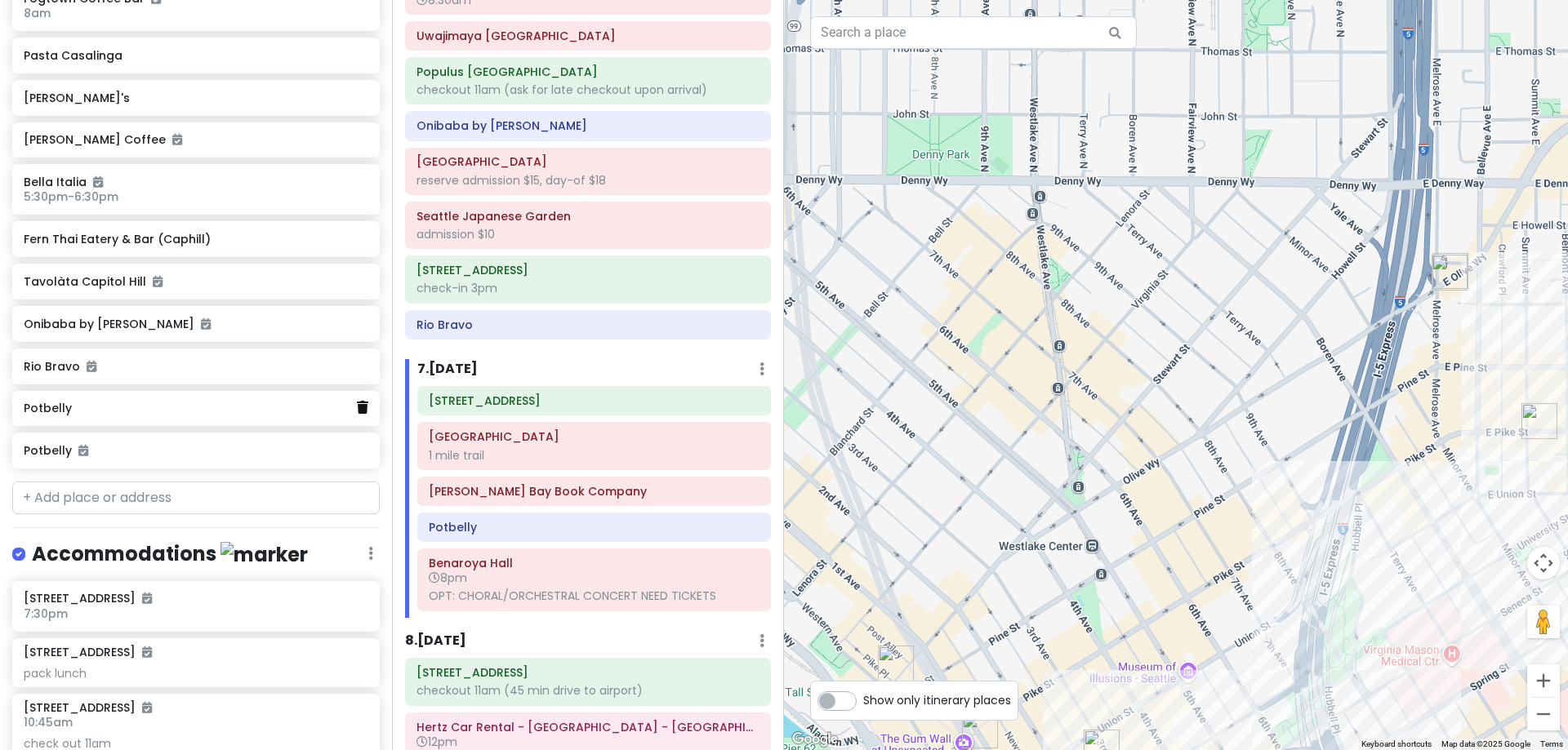
click at [357, 403] on icon at bounding box center [362, 407] width 11 height 13
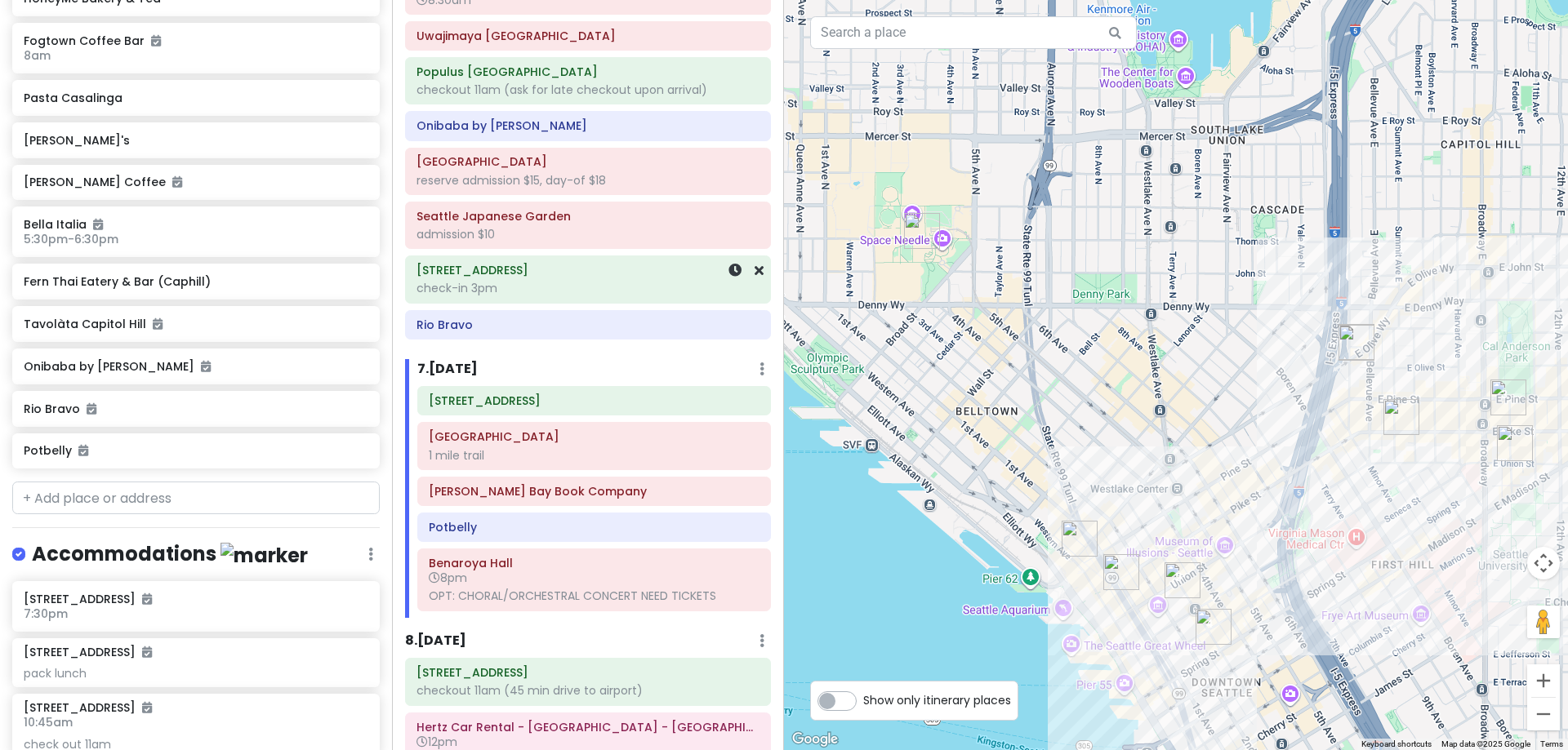
click at [566, 286] on div "check-in 3pm" at bounding box center [587, 287] width 343 height 15
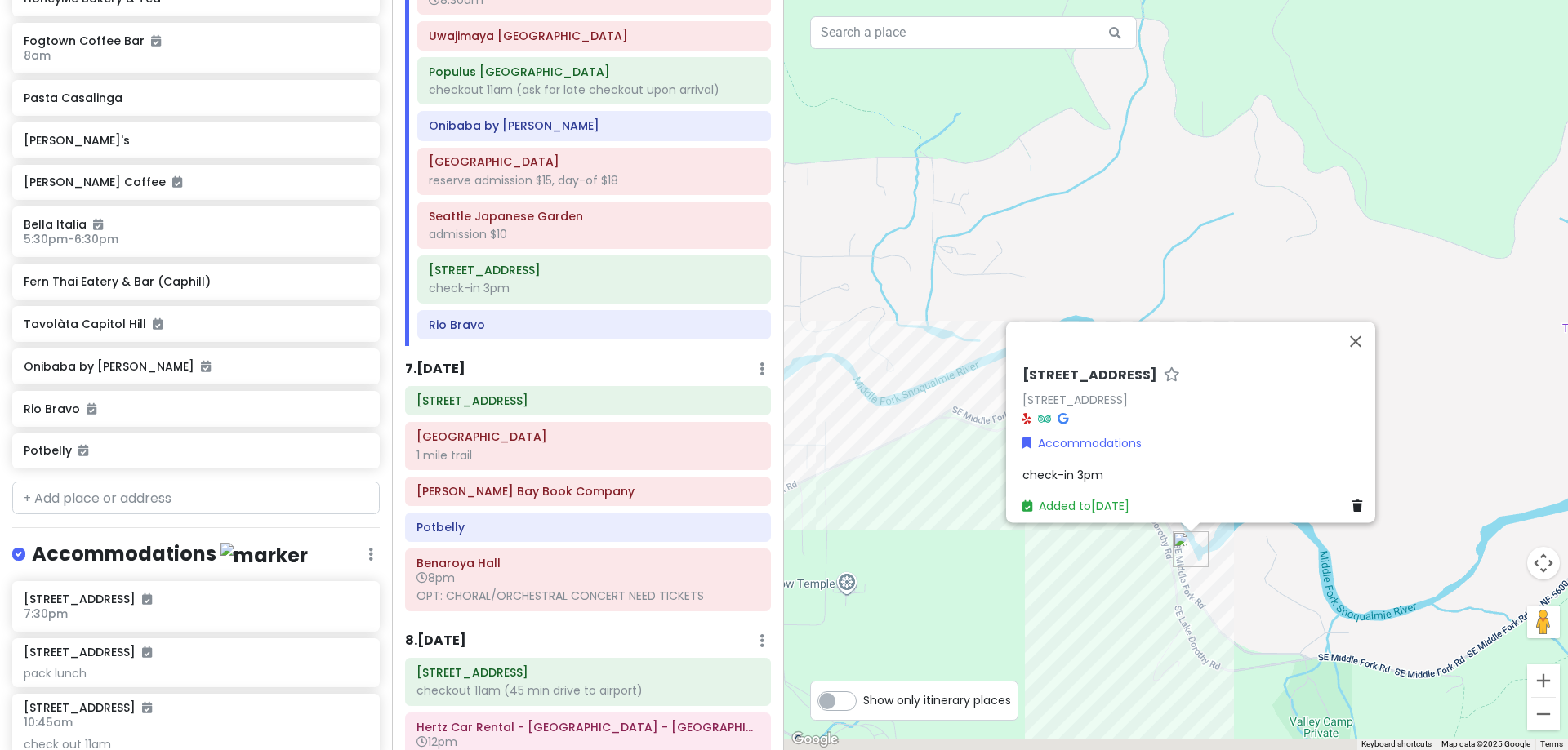
drag, startPoint x: 1046, startPoint y: 474, endPoint x: 888, endPoint y: 307, distance: 229.9
click at [888, 307] on div "[STREET_ADDRESS] Accommodations check-in 3pm Added to [DATE]" at bounding box center [1176, 375] width 784 height 750
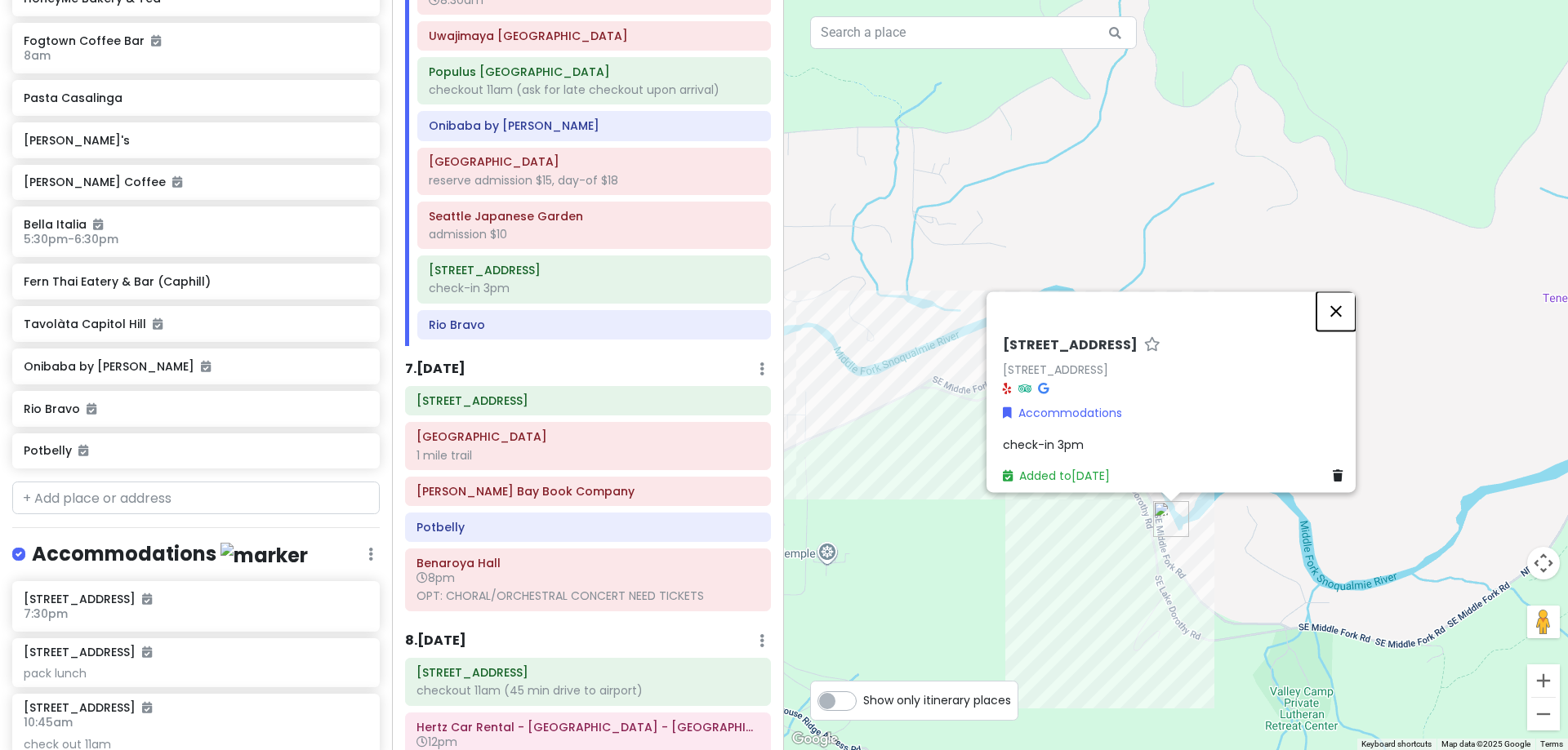
click at [1343, 305] on button "Close" at bounding box center [1336, 311] width 39 height 39
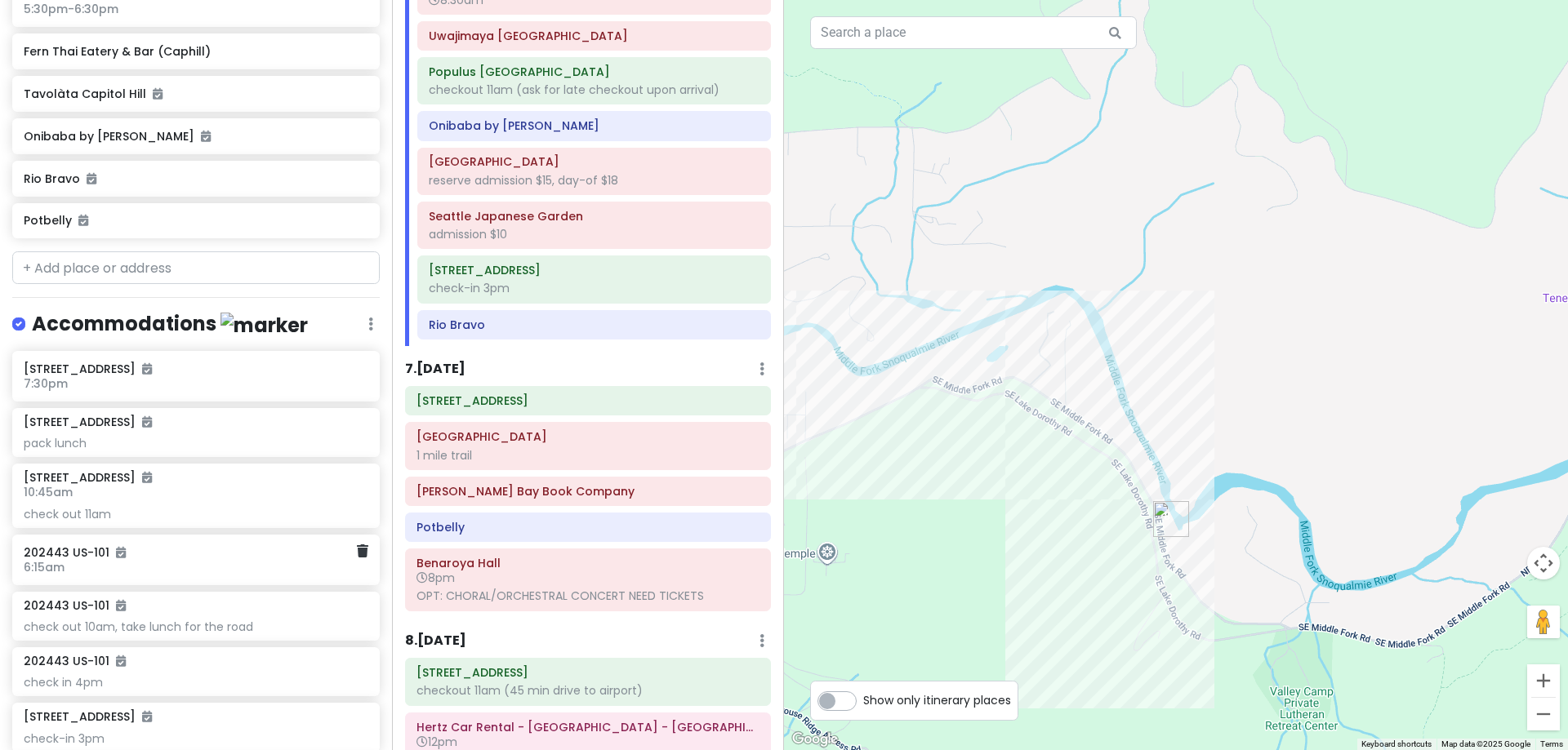
scroll to position [2329, 0]
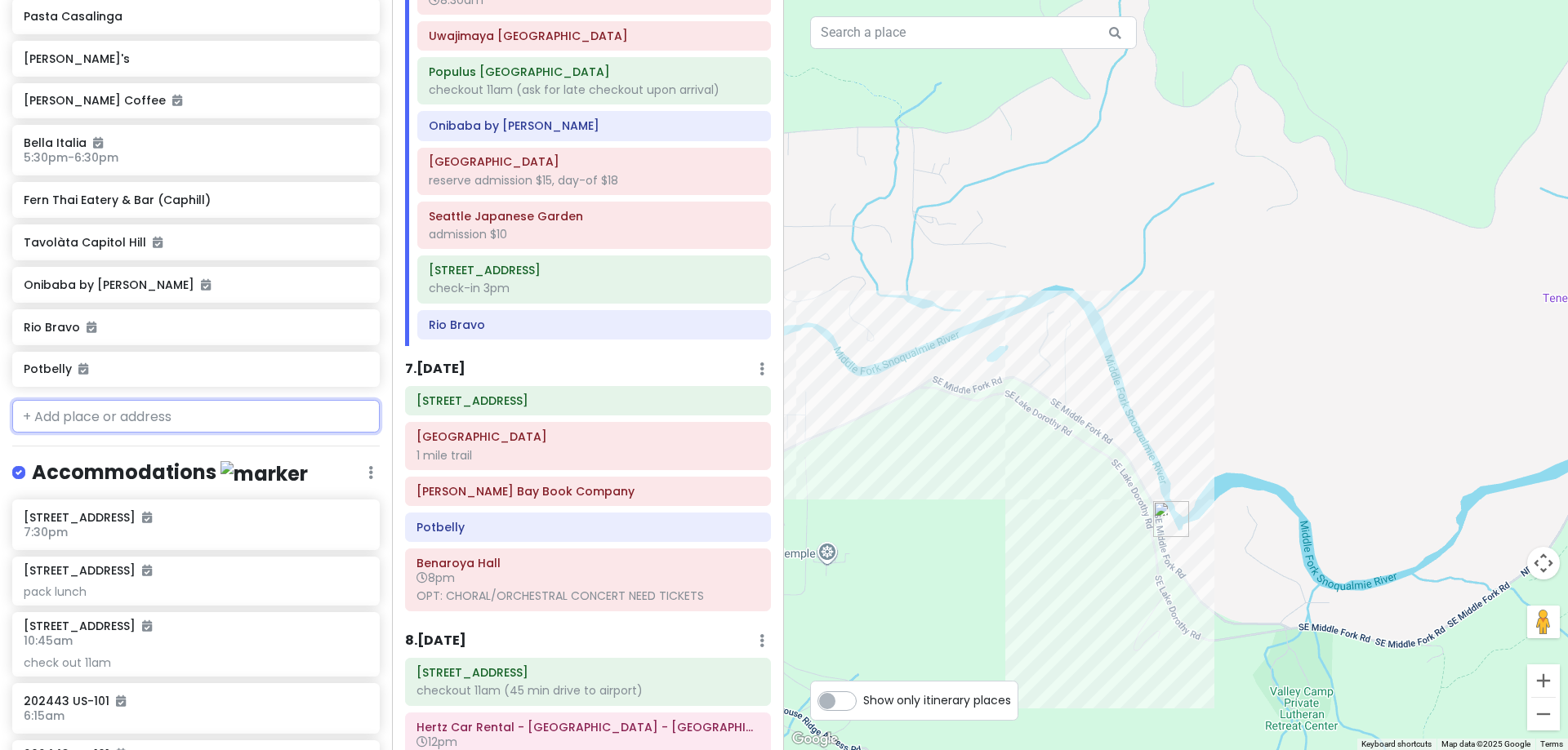
click at [204, 416] on input "text" at bounding box center [196, 416] width 368 height 33
type input "d"
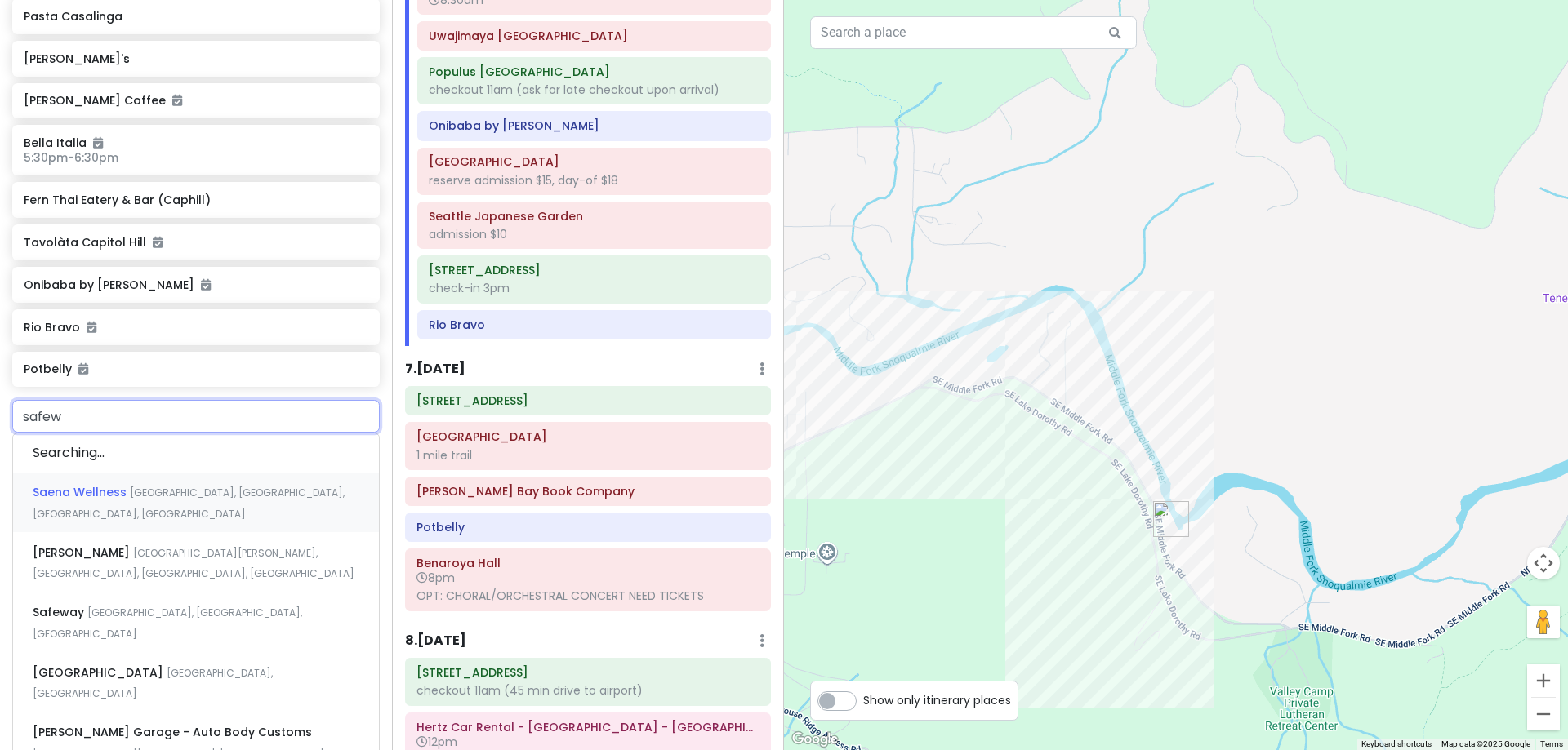
type input "safewa"
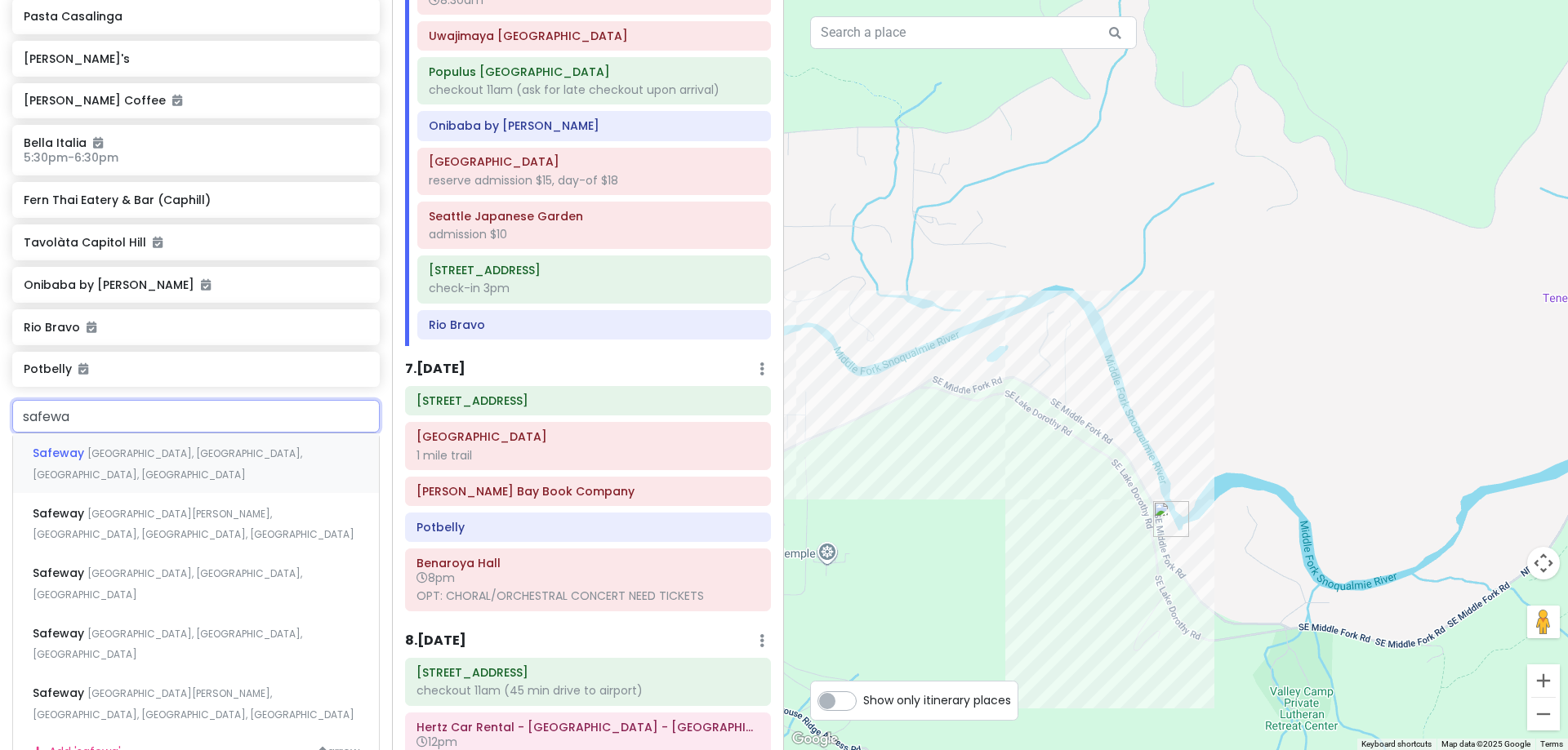
click at [198, 443] on div "[GEOGRAPHIC_DATA], [GEOGRAPHIC_DATA], [GEOGRAPHIC_DATA], [GEOGRAPHIC_DATA]" at bounding box center [196, 463] width 366 height 60
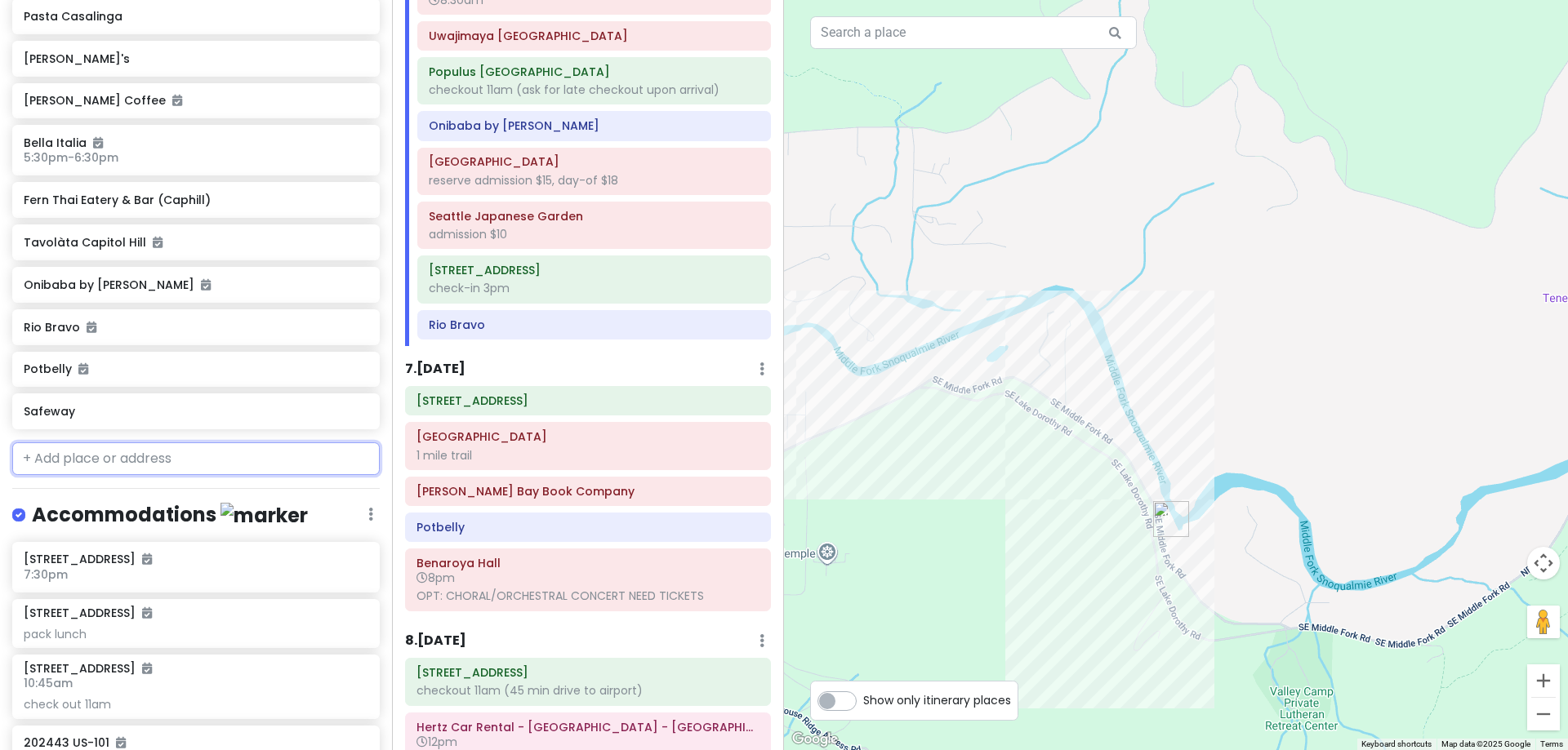
scroll to position [2371, 0]
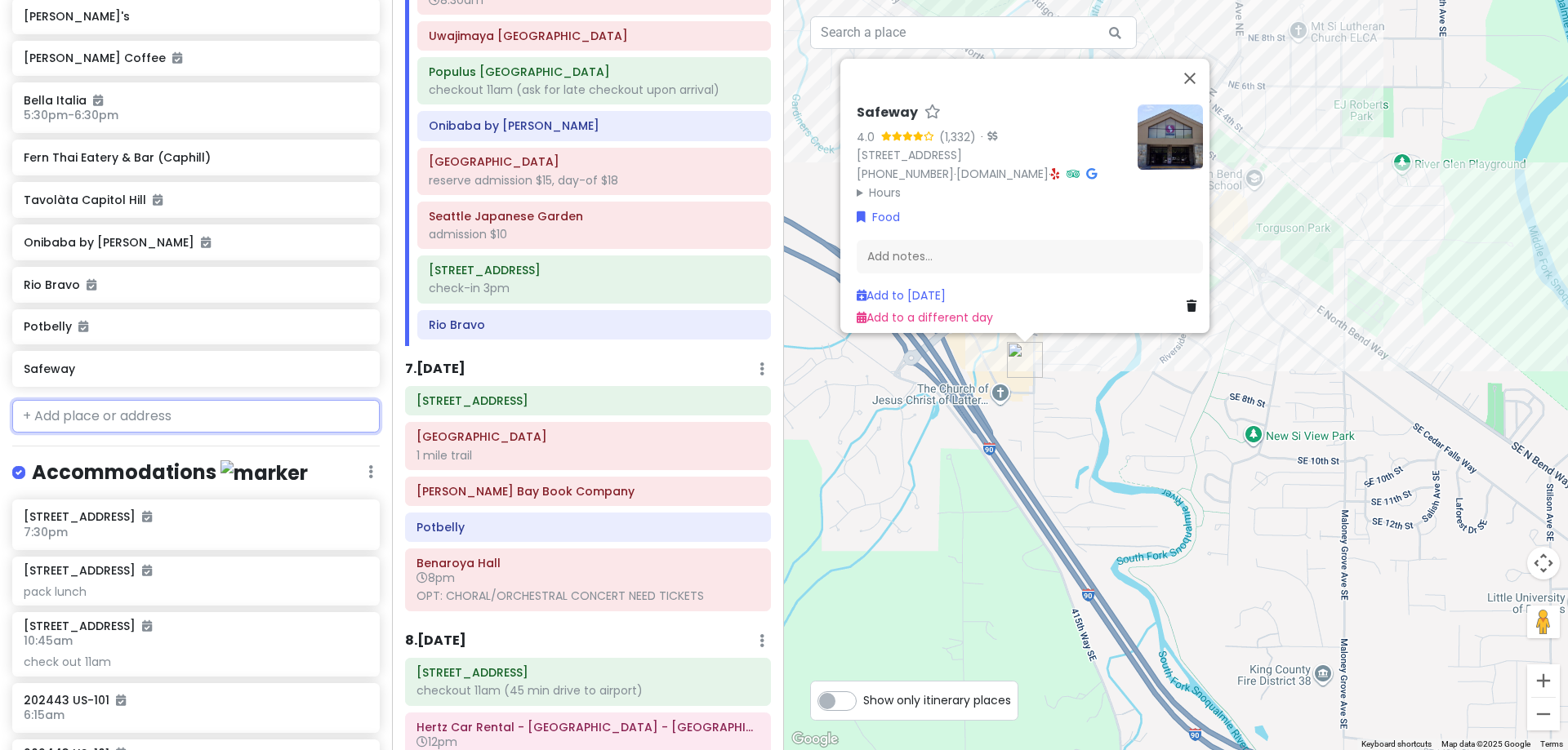
click at [198, 421] on input "text" at bounding box center [196, 416] width 368 height 33
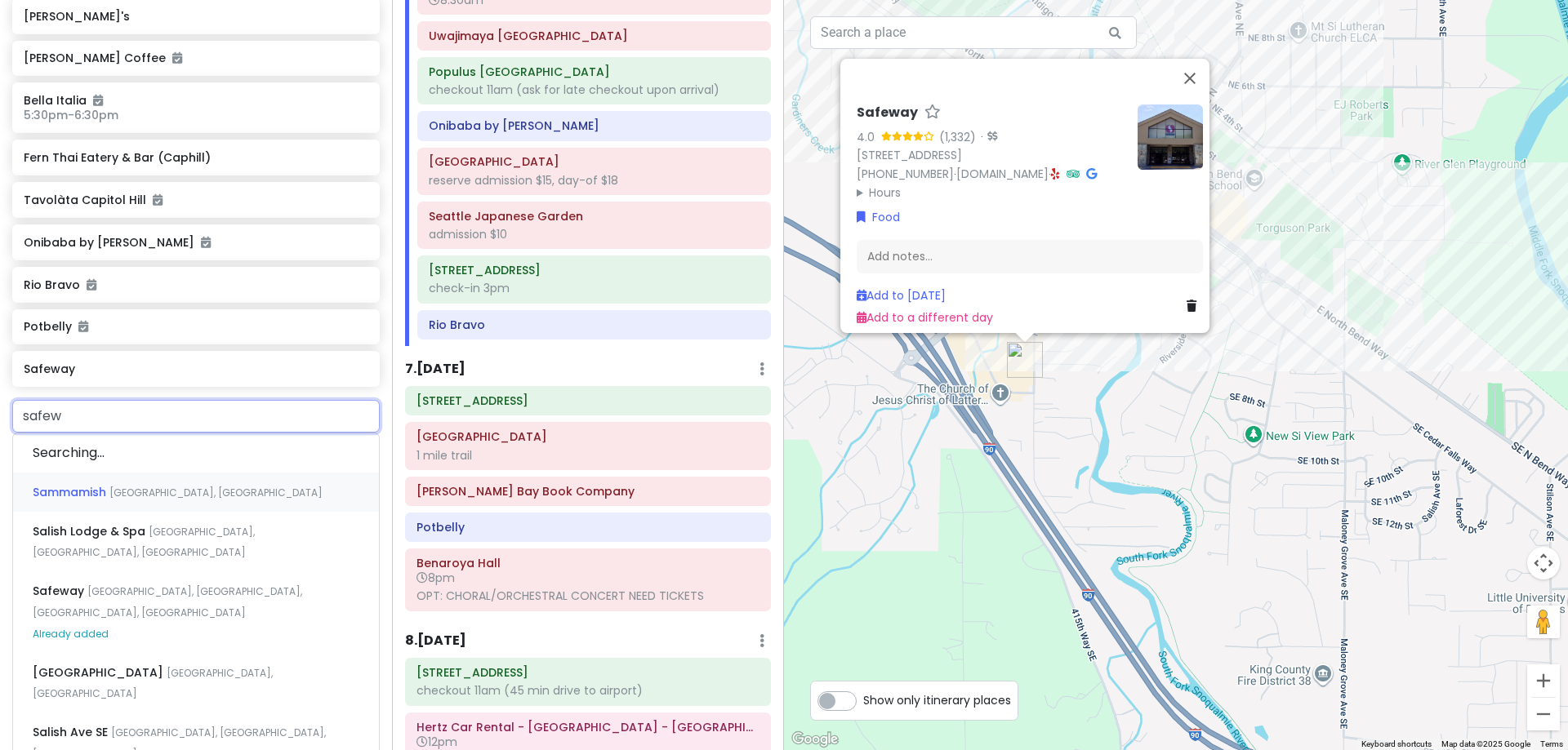
type input "safewa"
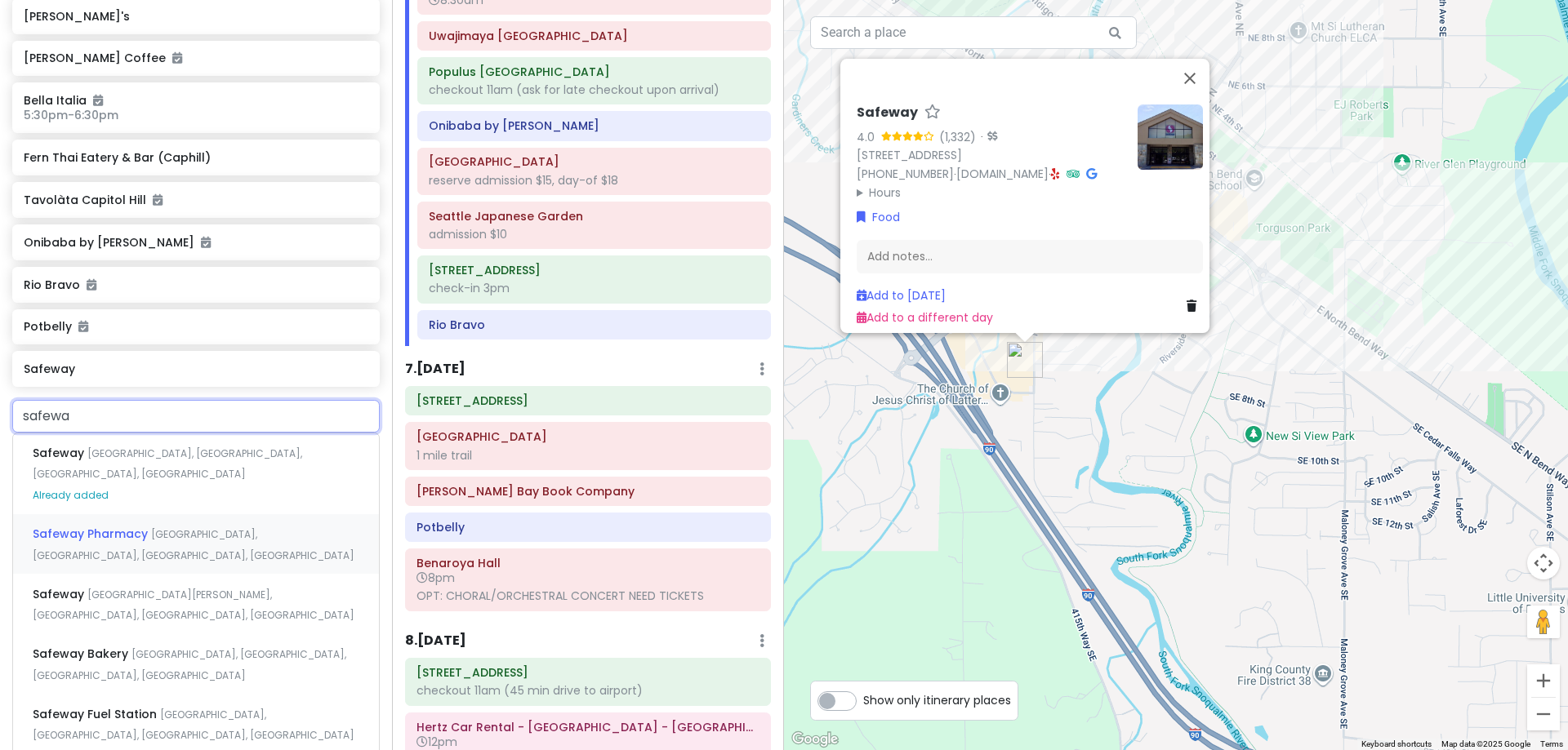
click at [189, 524] on div "Safeway Pharmacy [GEOGRAPHIC_DATA], [GEOGRAPHIC_DATA], [GEOGRAPHIC_DATA], [GEOG…" at bounding box center [196, 545] width 366 height 60
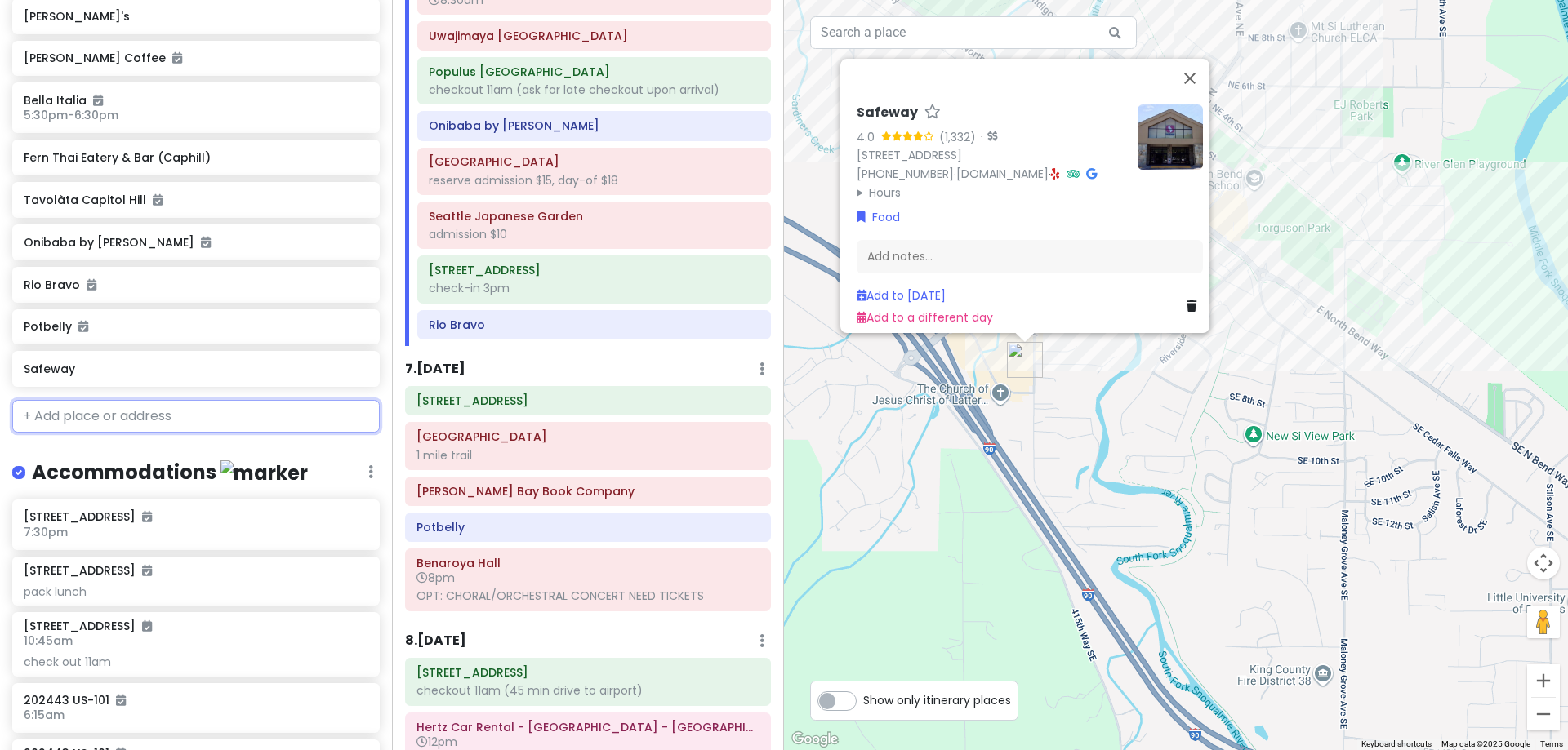
scroll to position [2412, 0]
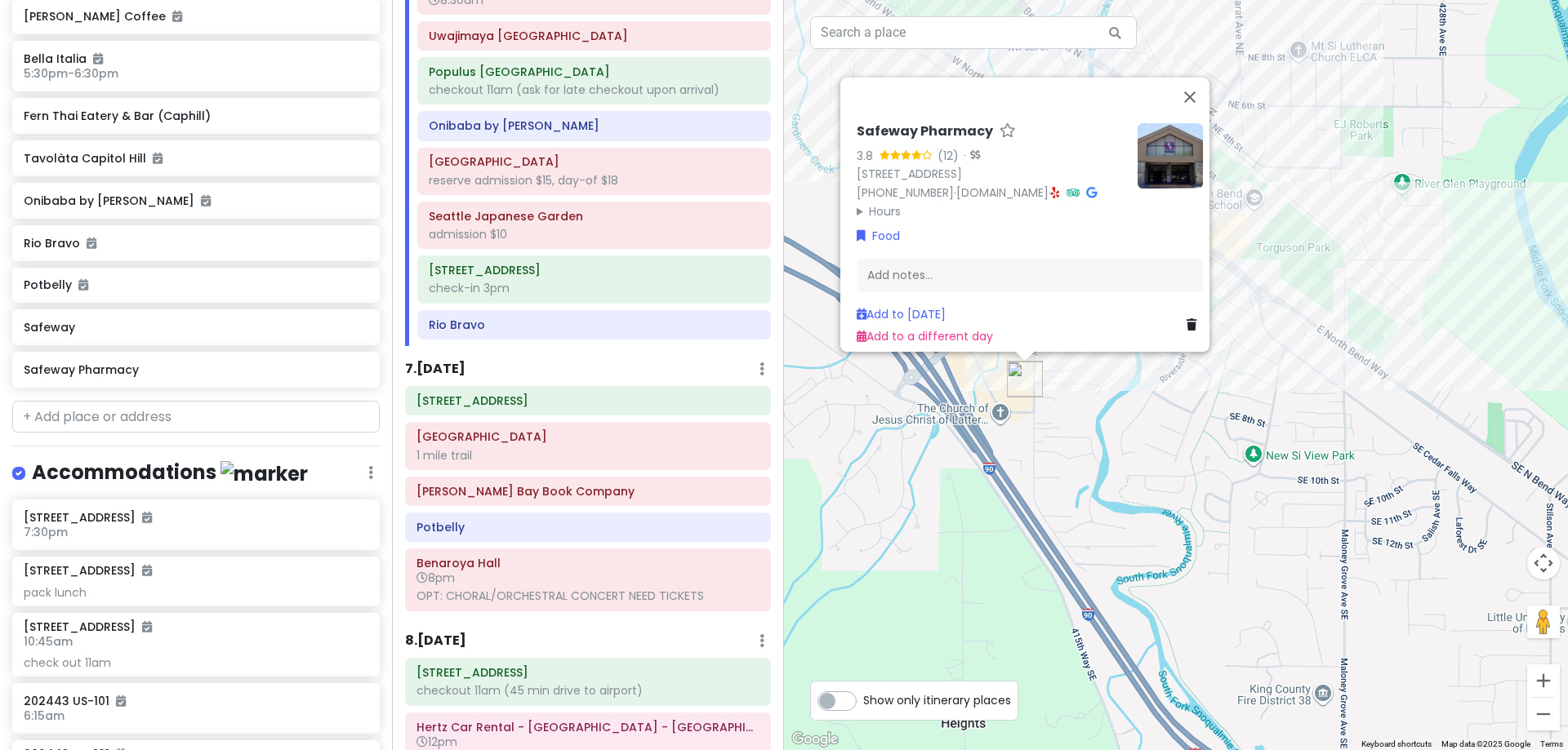
click at [1336, 438] on div "Safeway Pharmacy 3.8 (12) · [STREET_ADDRESS] [PHONE_NUMBER] · [DOMAIN_NAME] · H…" at bounding box center [1176, 375] width 784 height 750
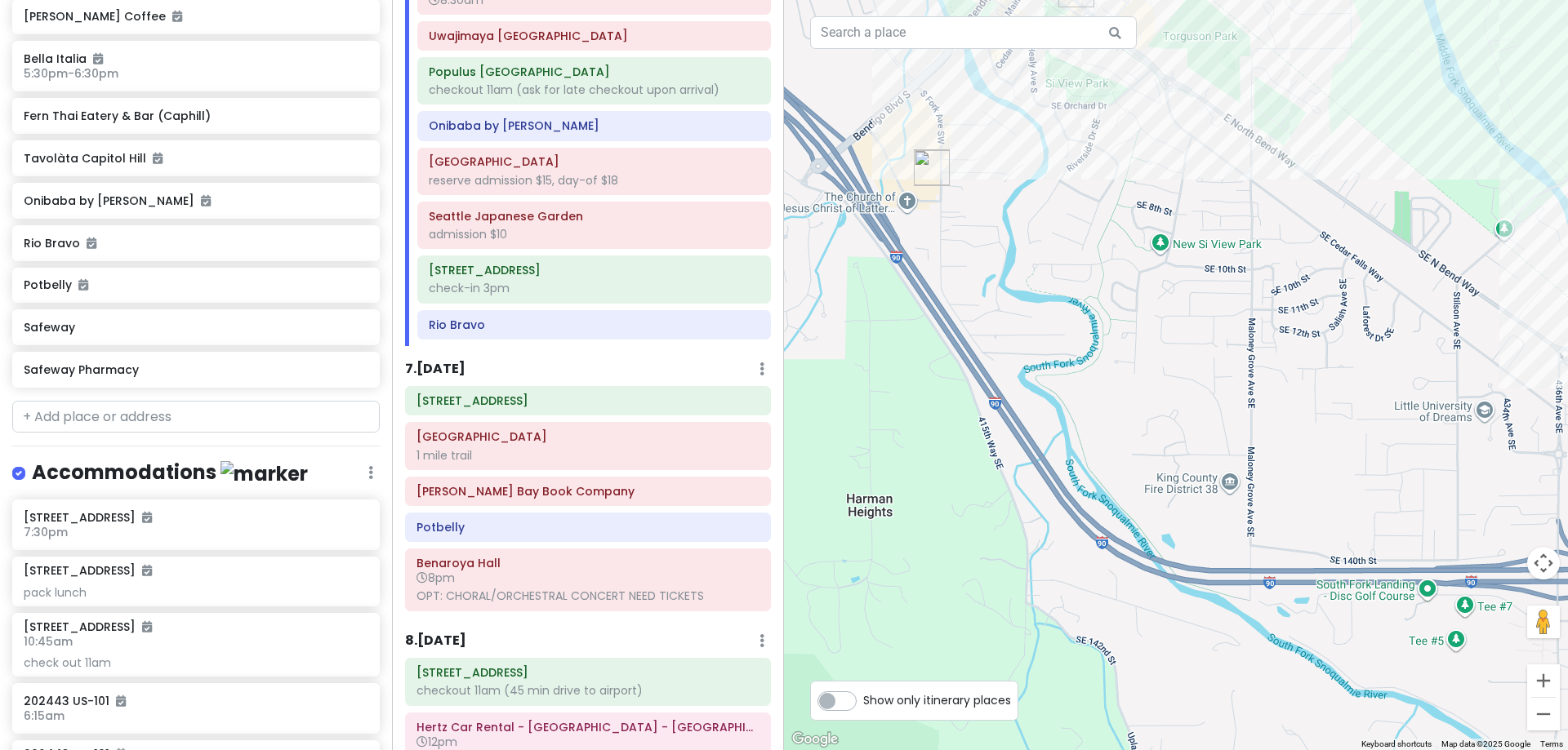
drag, startPoint x: 1129, startPoint y: 400, endPoint x: 1055, endPoint y: 245, distance: 171.8
click at [1055, 245] on div at bounding box center [1176, 375] width 784 height 750
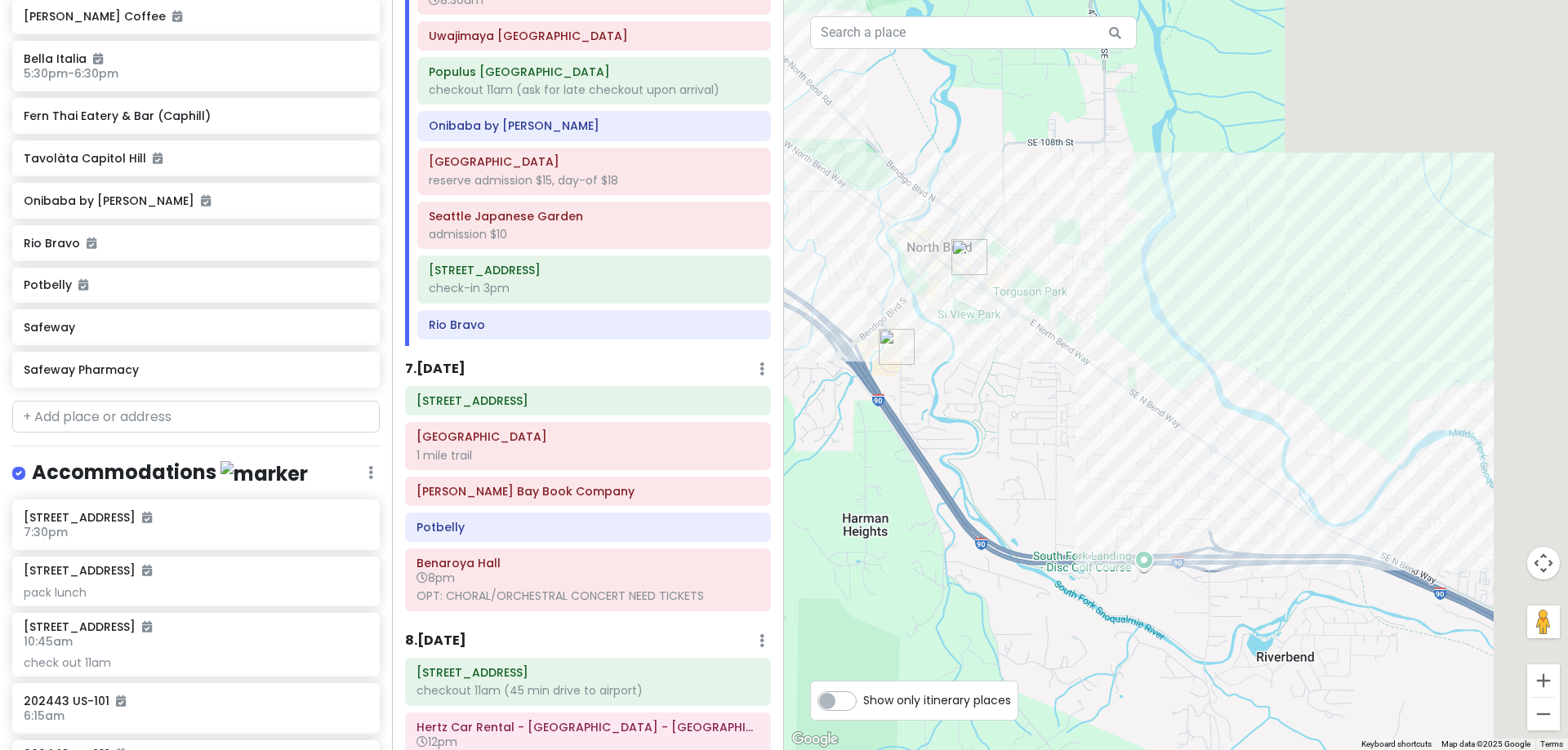
drag, startPoint x: 1193, startPoint y: 403, endPoint x: 1086, endPoint y: 478, distance: 130.7
click at [1088, 478] on div at bounding box center [1176, 375] width 784 height 750
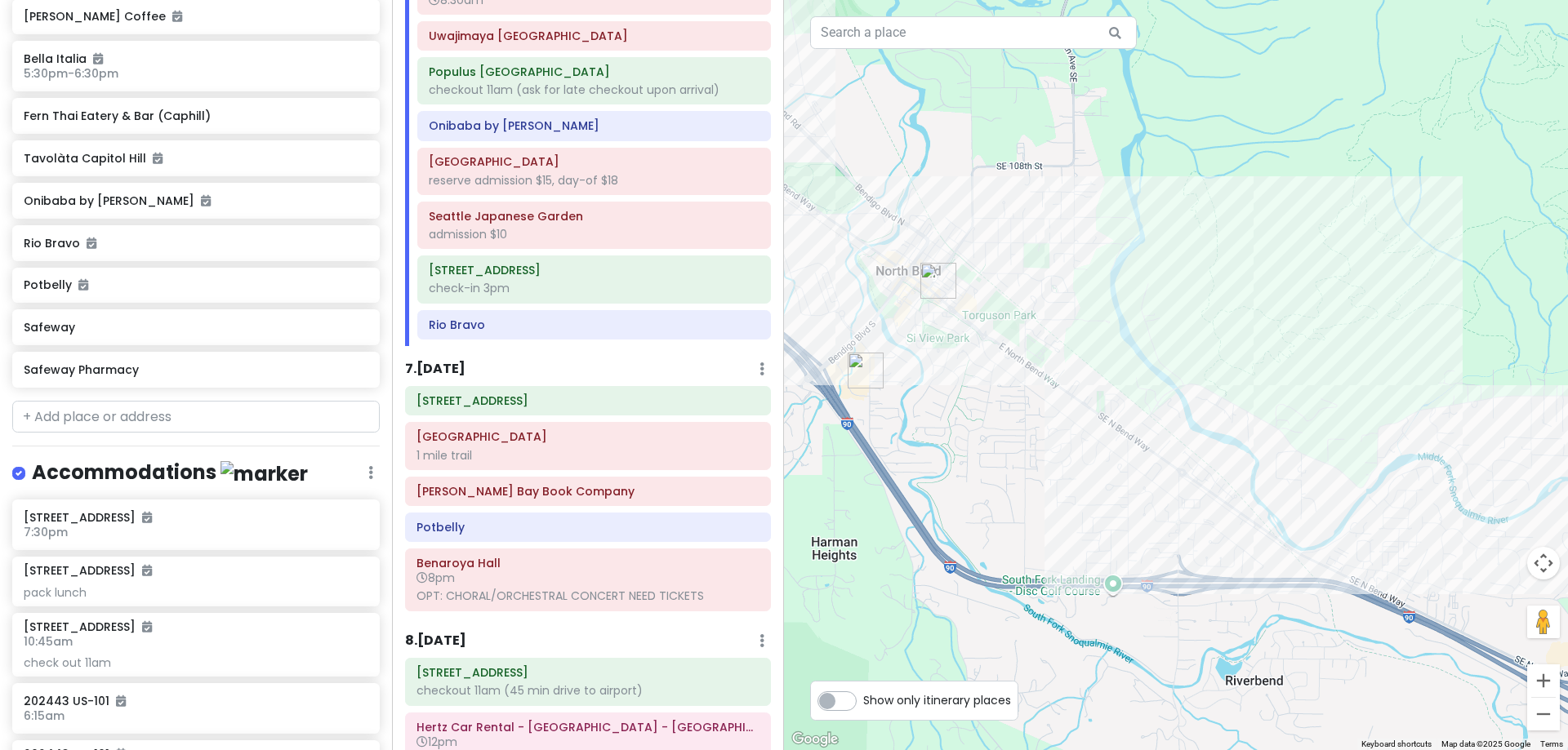
click at [861, 369] on img "Safeway Pharmacy" at bounding box center [865, 370] width 49 height 49
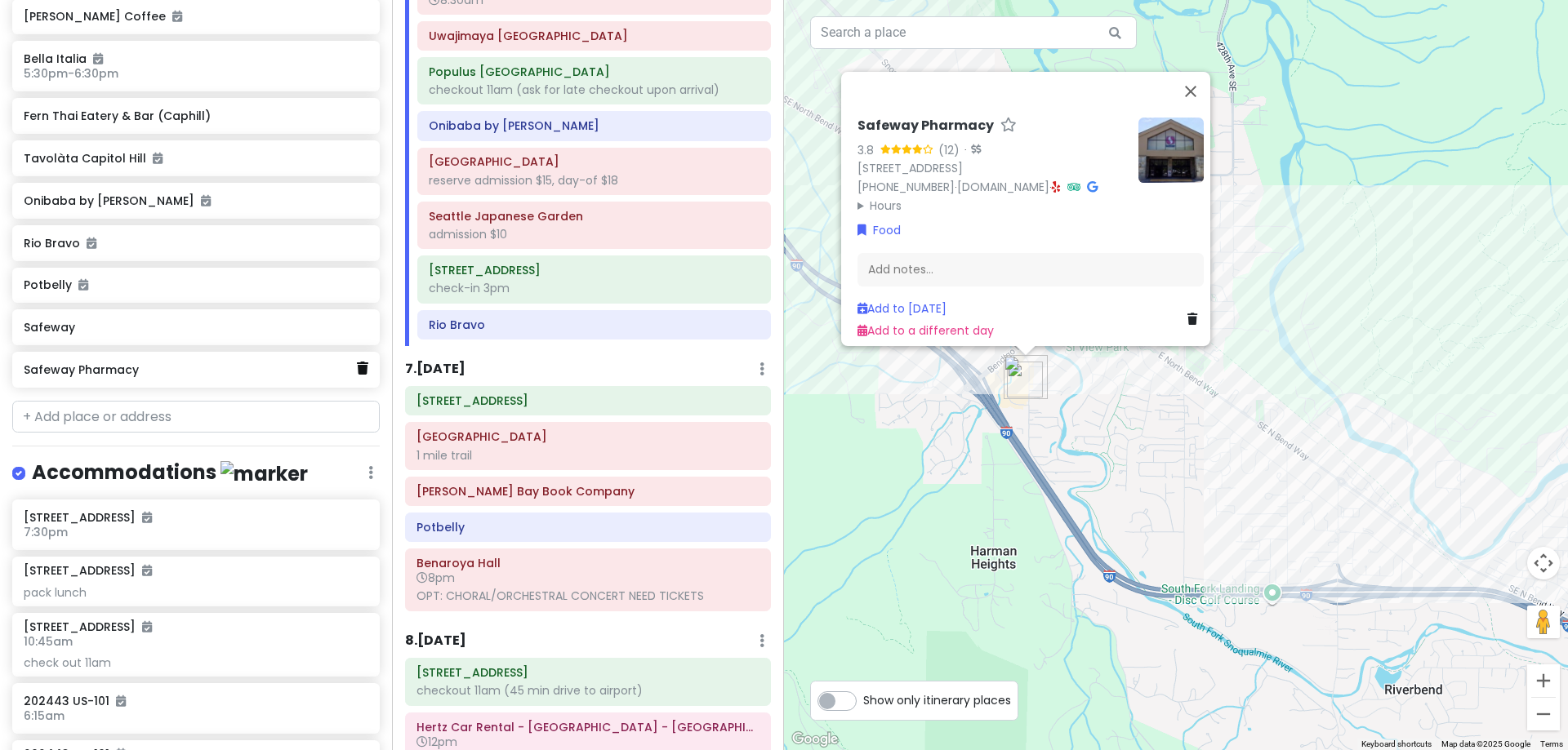
click at [357, 370] on icon at bounding box center [362, 368] width 11 height 13
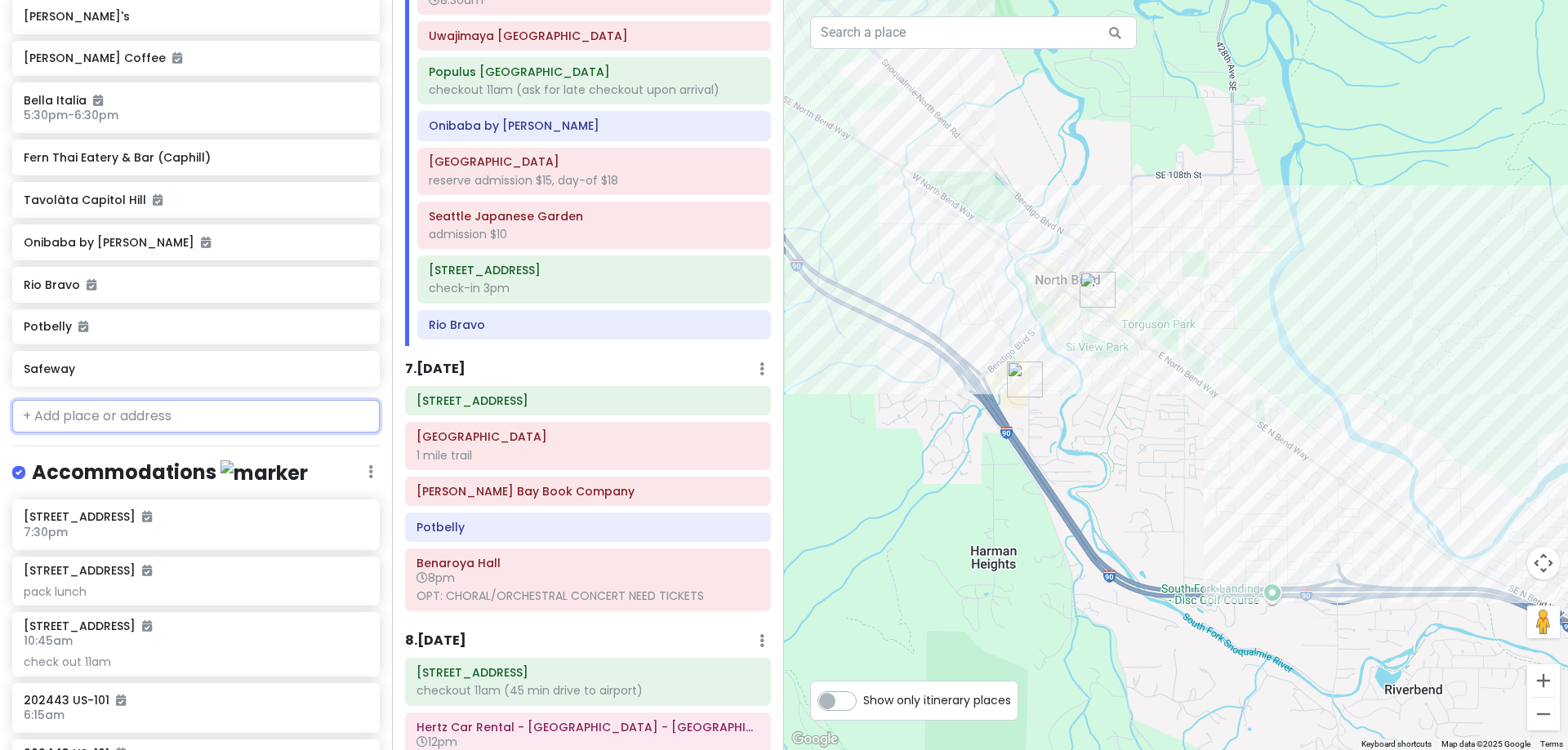
click at [189, 411] on input "text" at bounding box center [196, 416] width 368 height 33
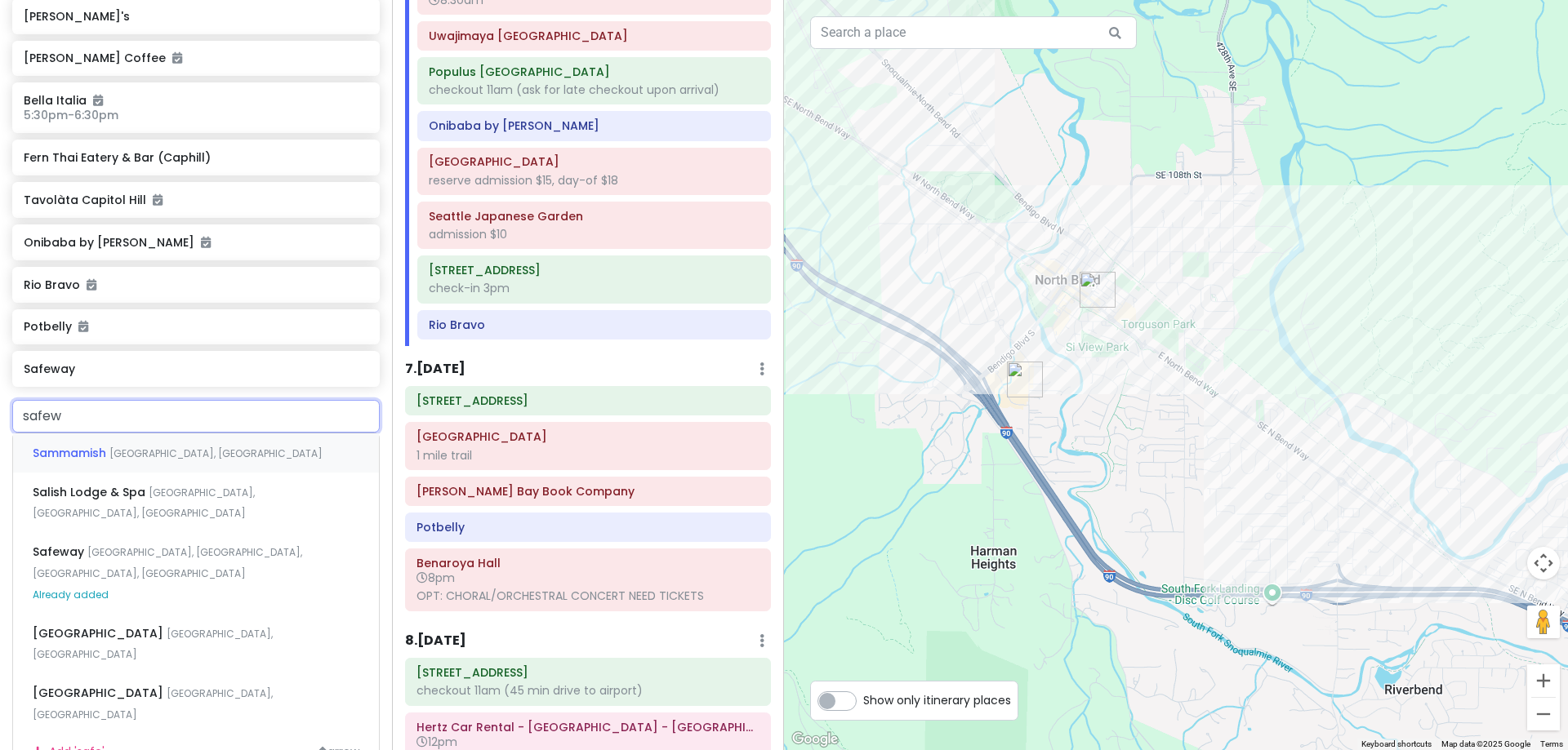
type input "safewa"
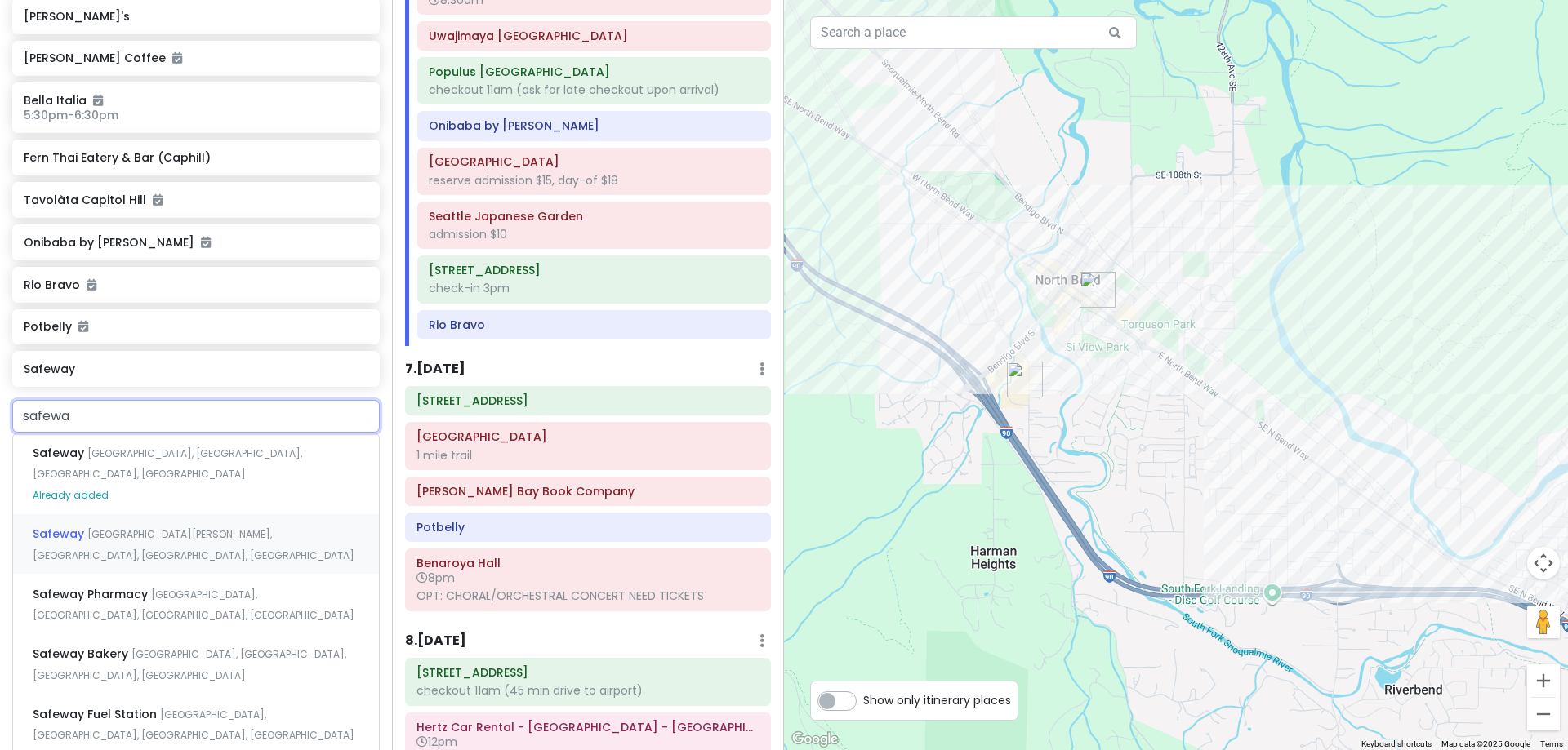
click at [194, 527] on span "[GEOGRAPHIC_DATA][PERSON_NAME], [GEOGRAPHIC_DATA], [GEOGRAPHIC_DATA], [GEOGRAPH…" at bounding box center [193, 545] width 322 height 35
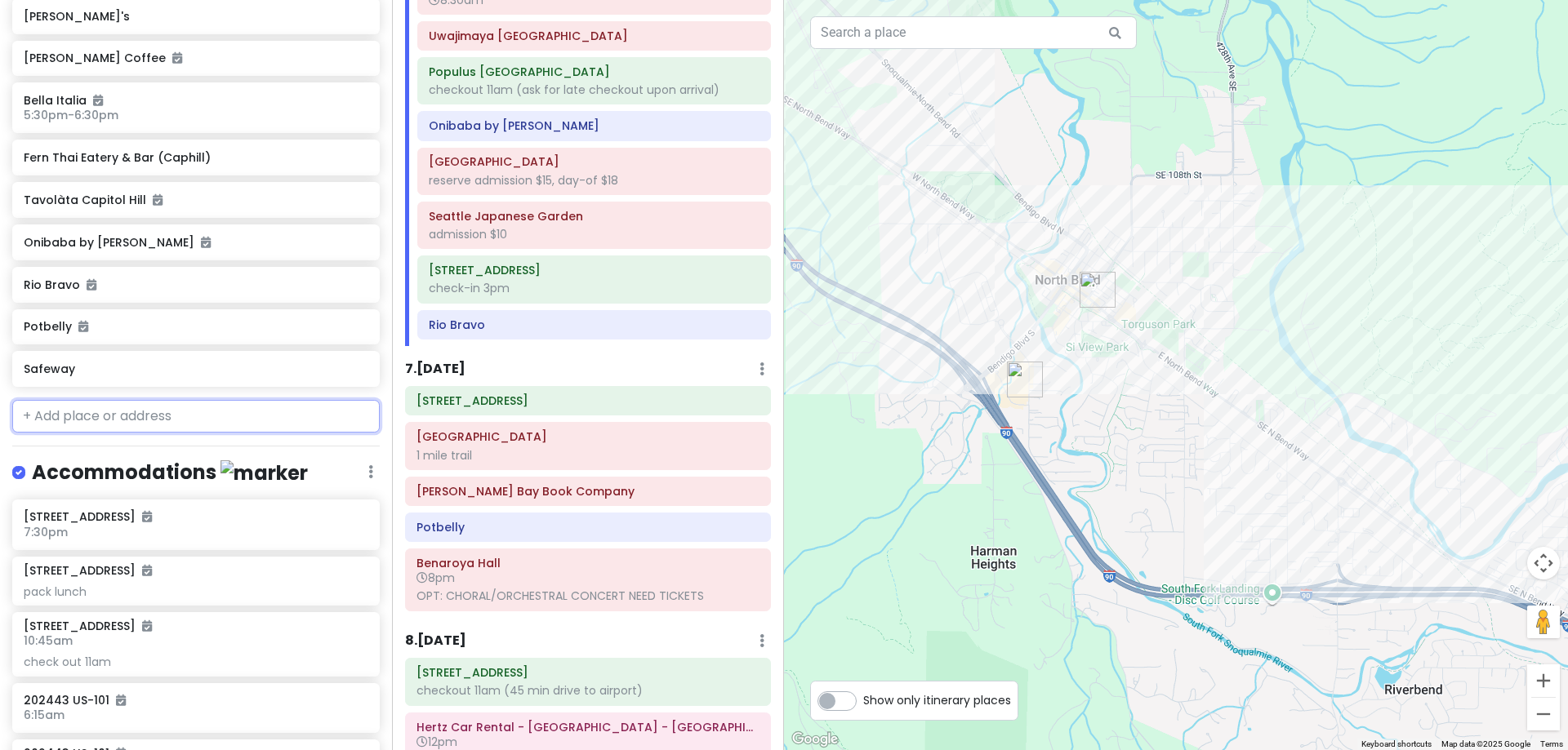
scroll to position [2412, 0]
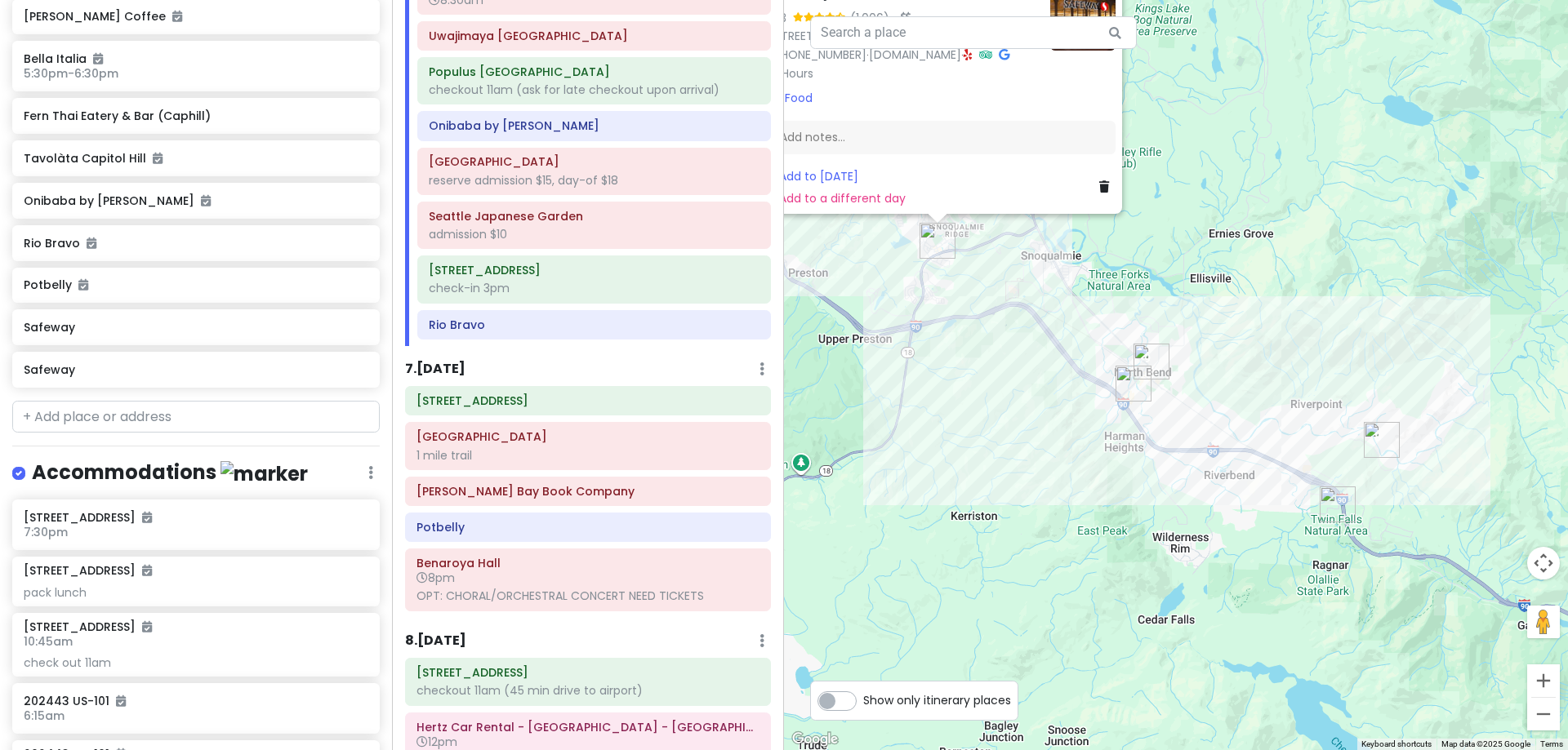
drag, startPoint x: 1301, startPoint y: 583, endPoint x: 964, endPoint y: 340, distance: 415.5
click at [964, 340] on div "Safeway 4.3 (1,006) · [STREET_ADDRESS][PERSON_NAME] [PHONE_NUMBER] · [DOMAIN_NA…" at bounding box center [1176, 375] width 784 height 750
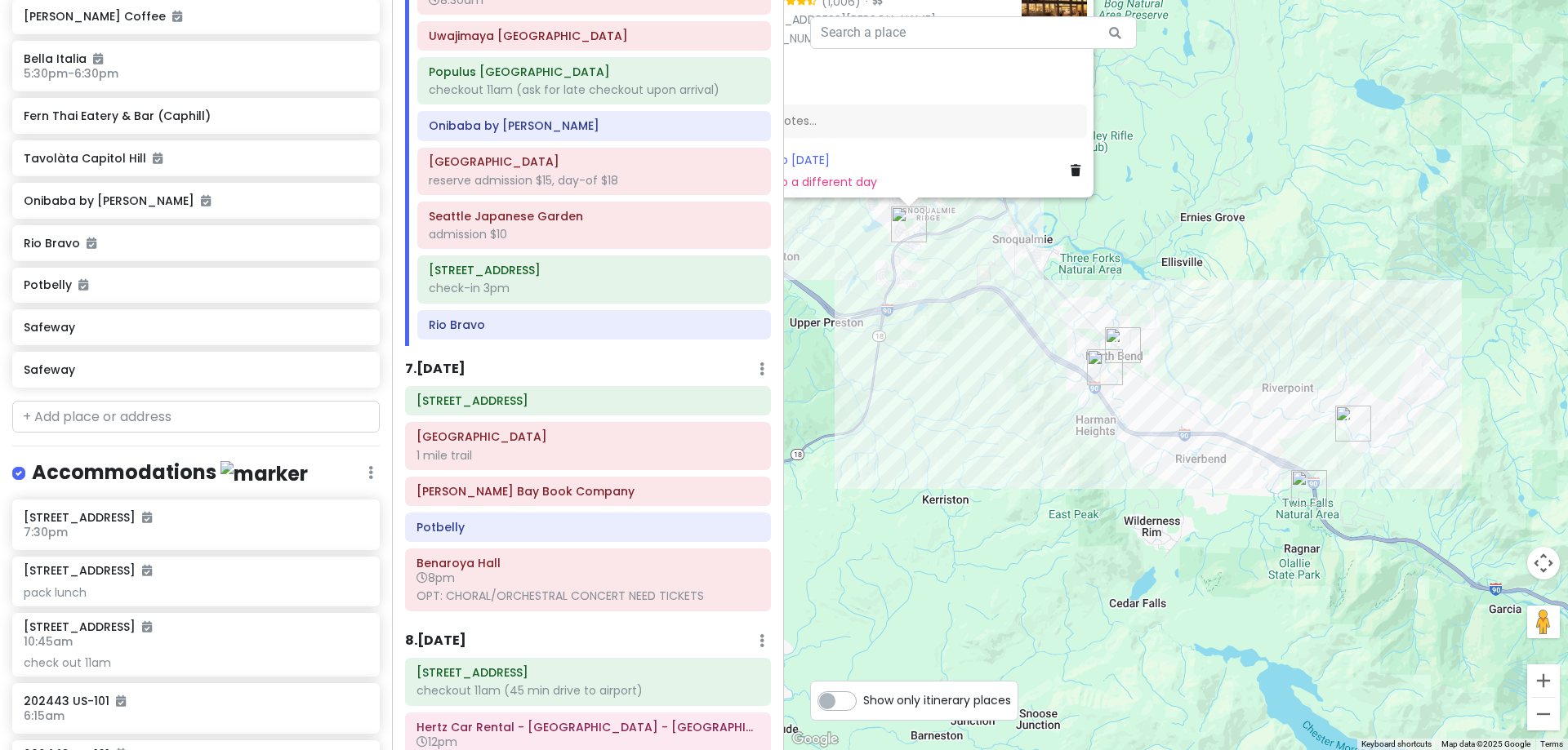
click at [1104, 369] on img "Safeway" at bounding box center [1104, 367] width 49 height 49
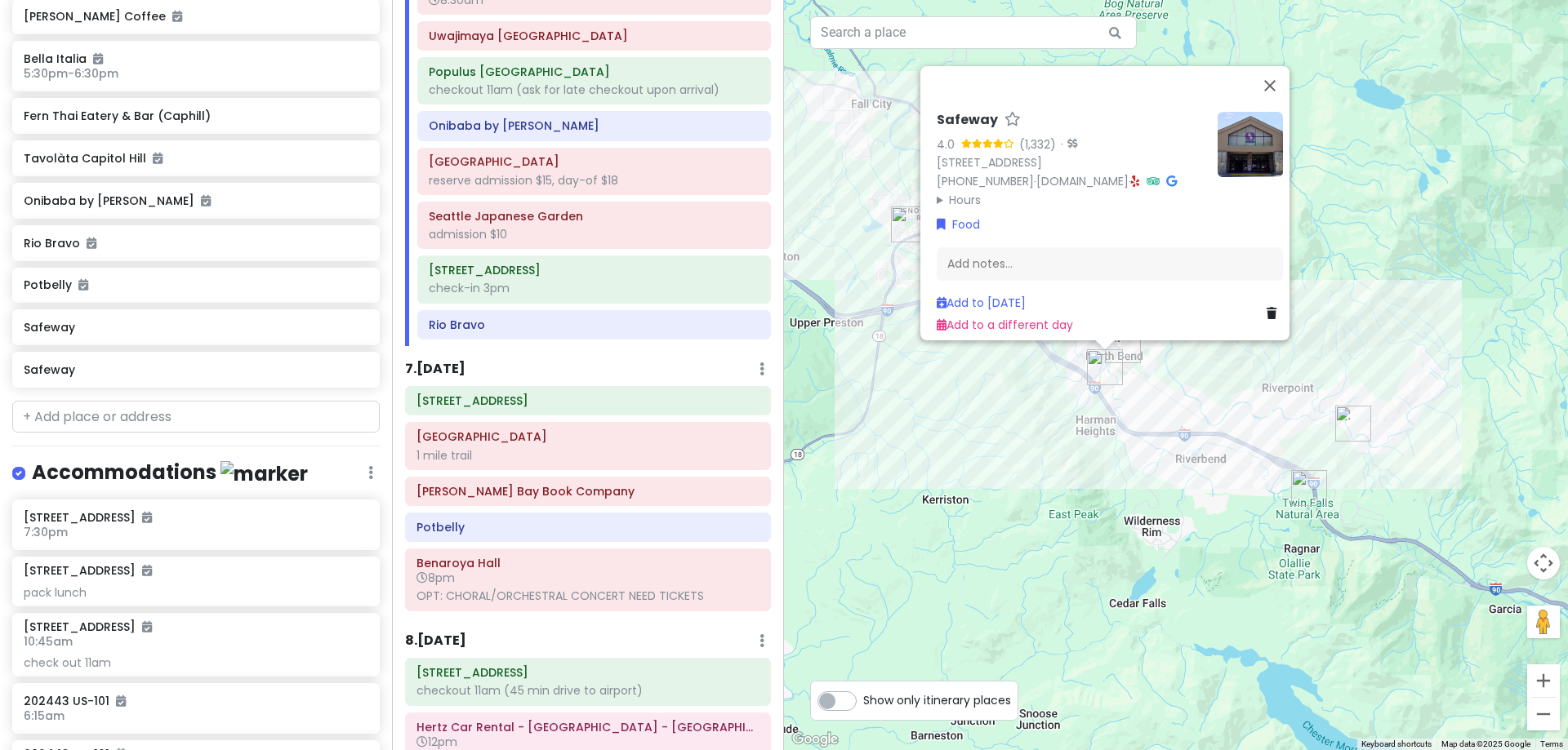
click at [901, 216] on img "Safeway" at bounding box center [908, 224] width 49 height 49
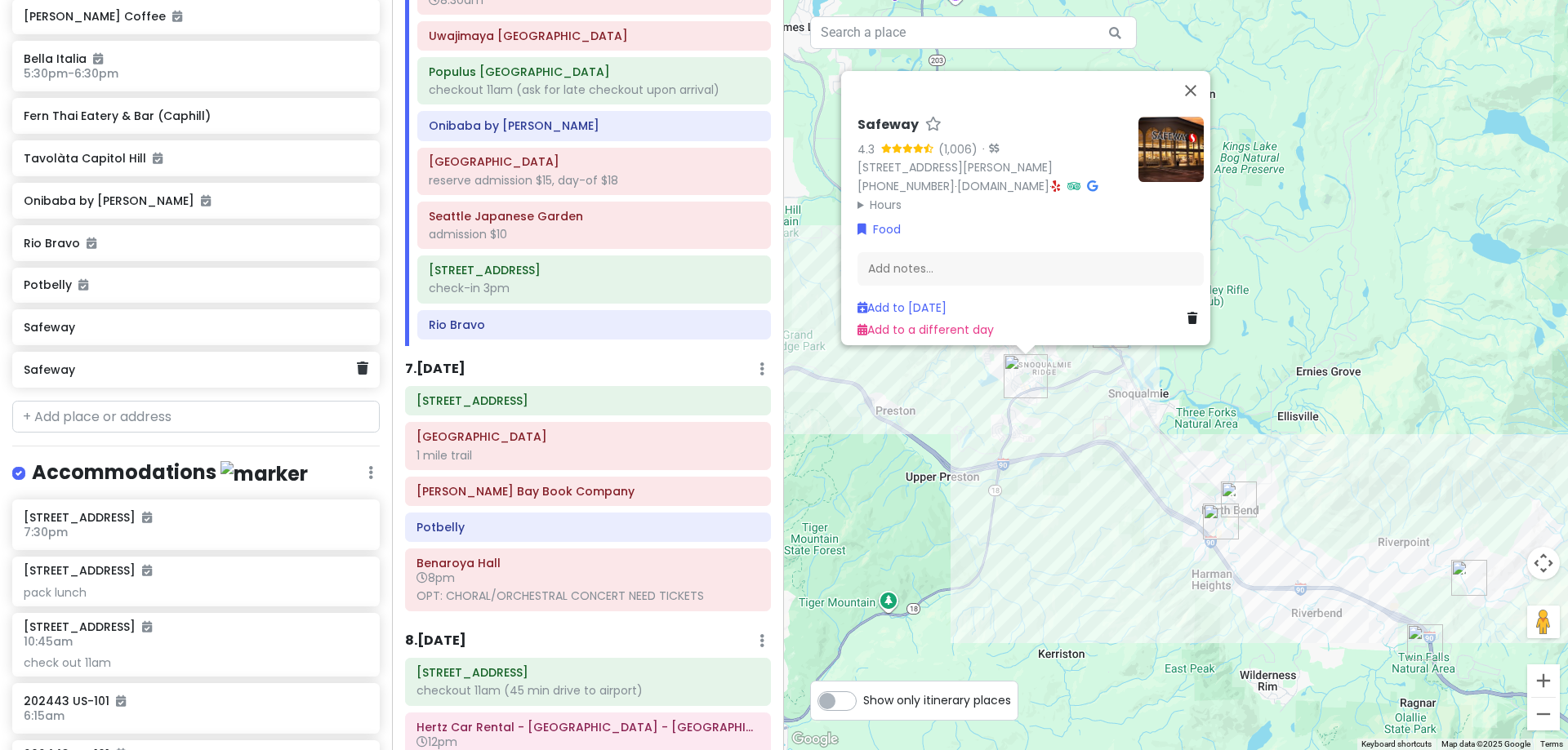
click at [236, 381] on div "Safeway" at bounding box center [196, 370] width 368 height 36
click at [357, 362] on icon at bounding box center [362, 368] width 11 height 13
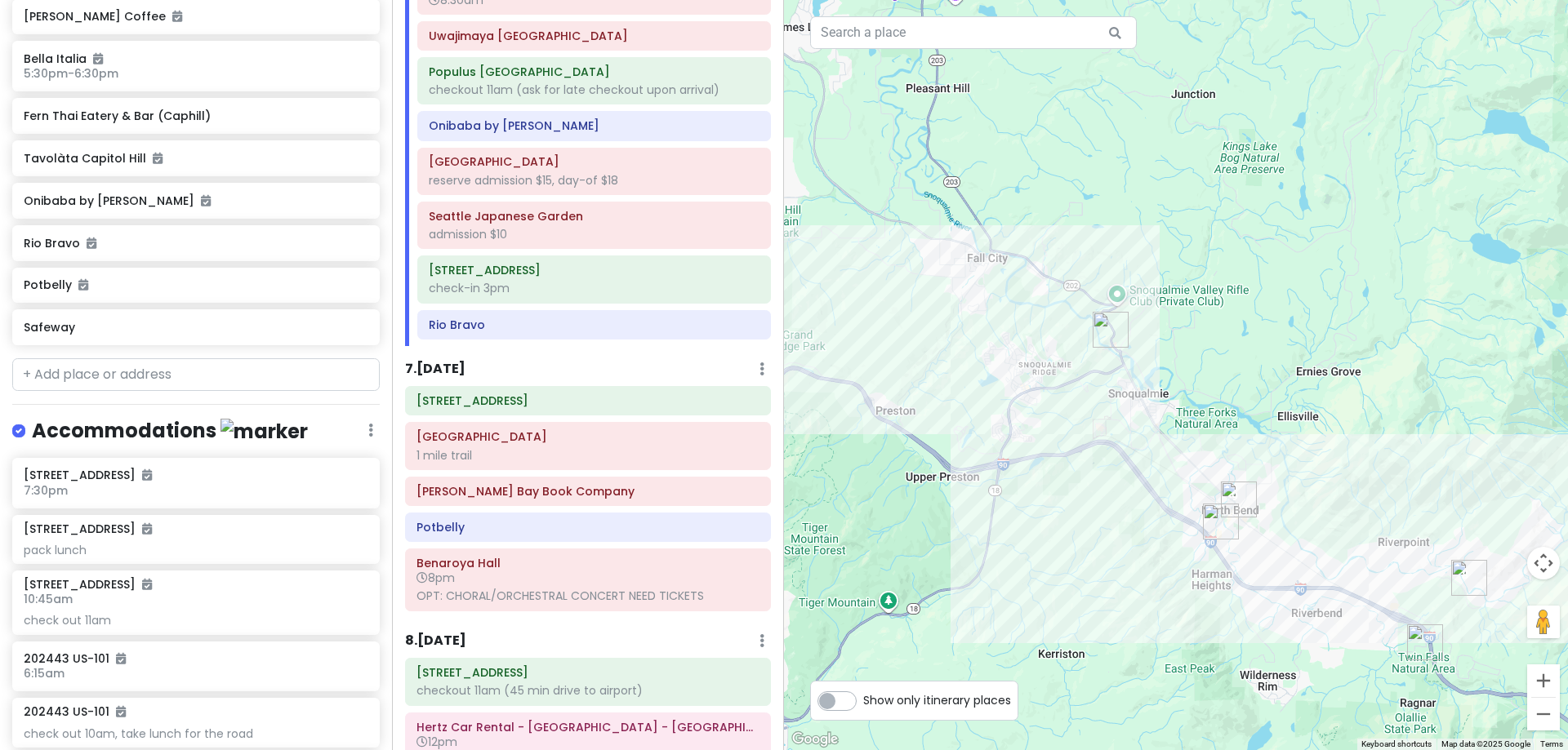
scroll to position [2371, 0]
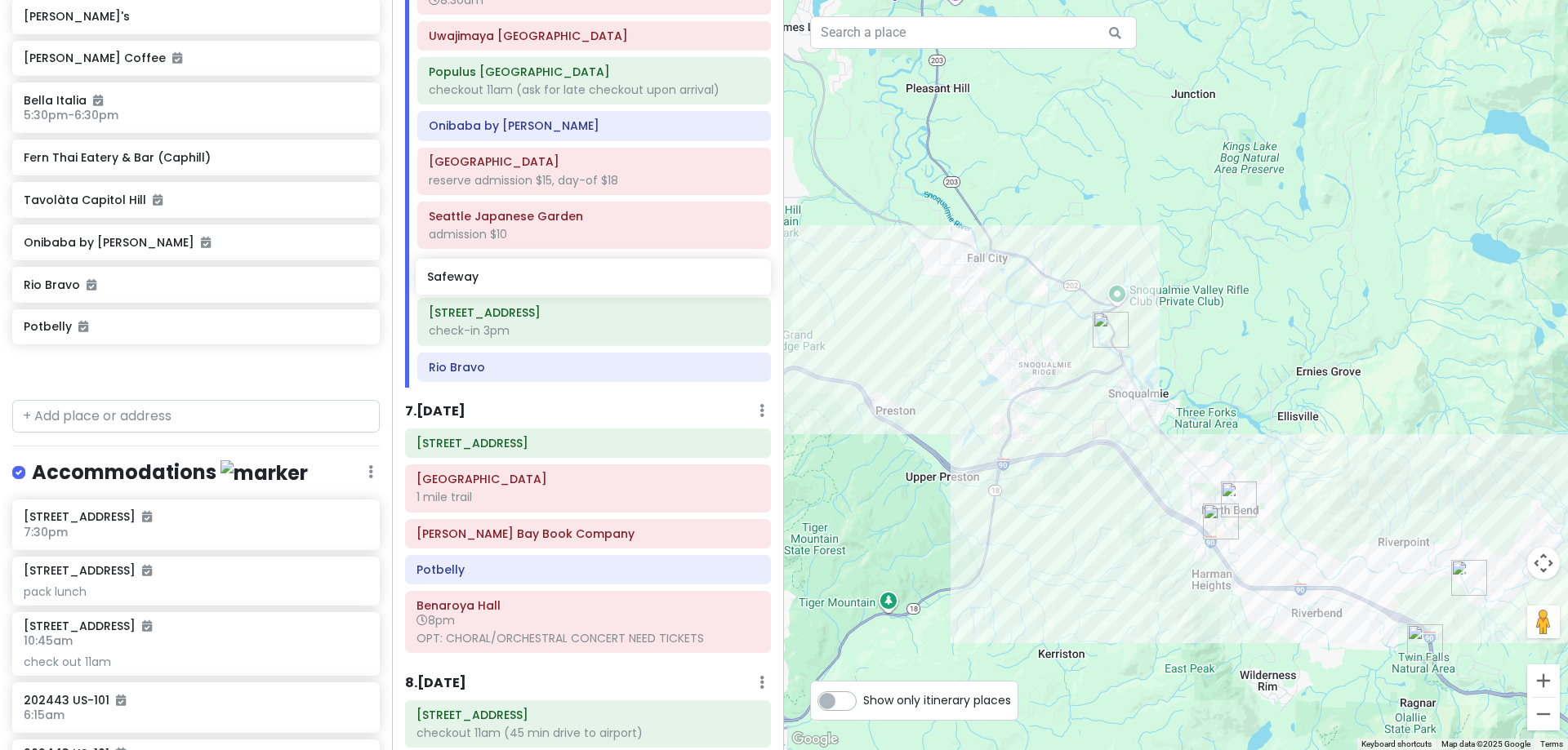
drag, startPoint x: 187, startPoint y: 375, endPoint x: 591, endPoint y: 286, distance: 413.7
click at [591, 286] on div "[PERSON_NAME] 25th in [US_STATE] Private Change Dates Make a Copy Delete Trip G…" at bounding box center [784, 375] width 1568 height 750
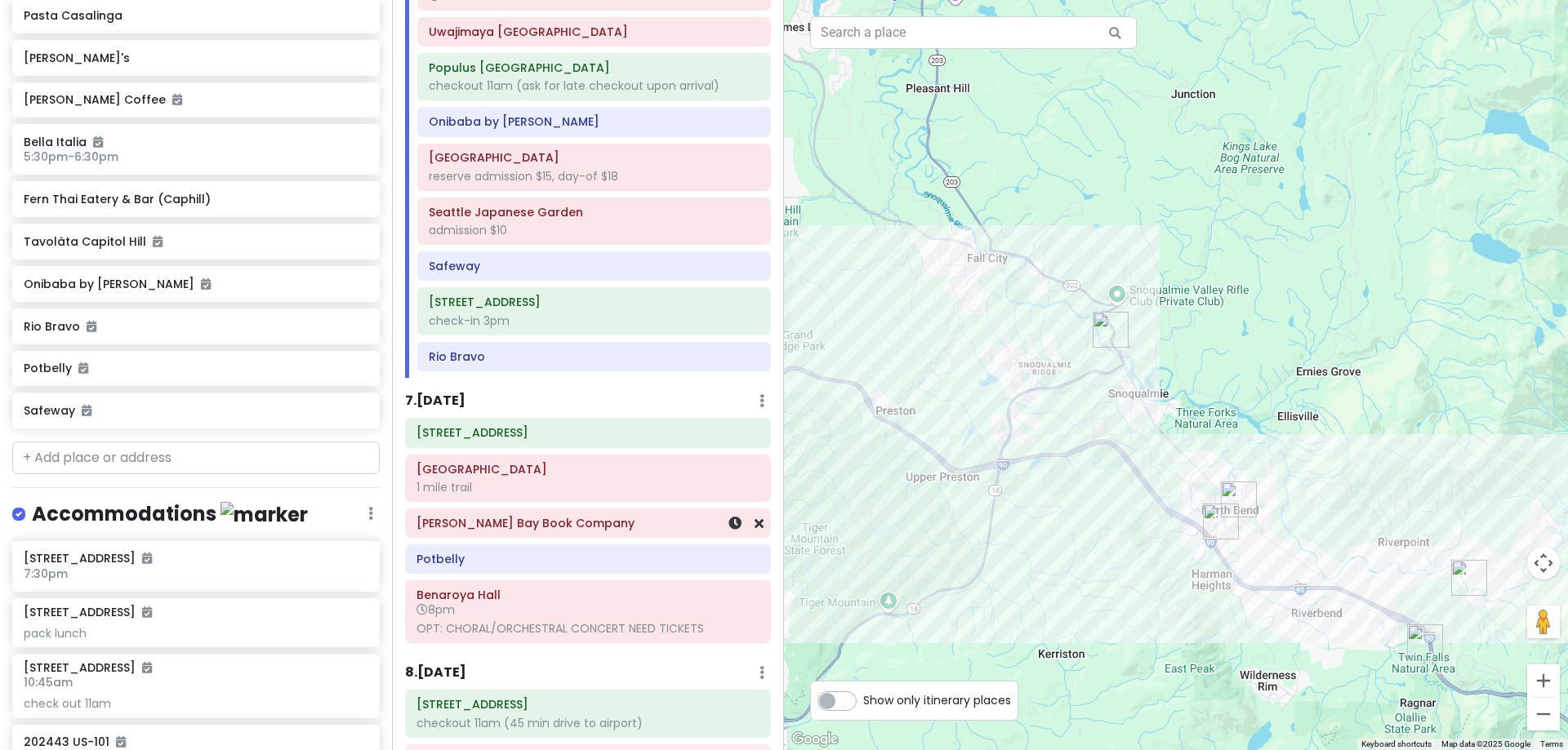
scroll to position [1963, 0]
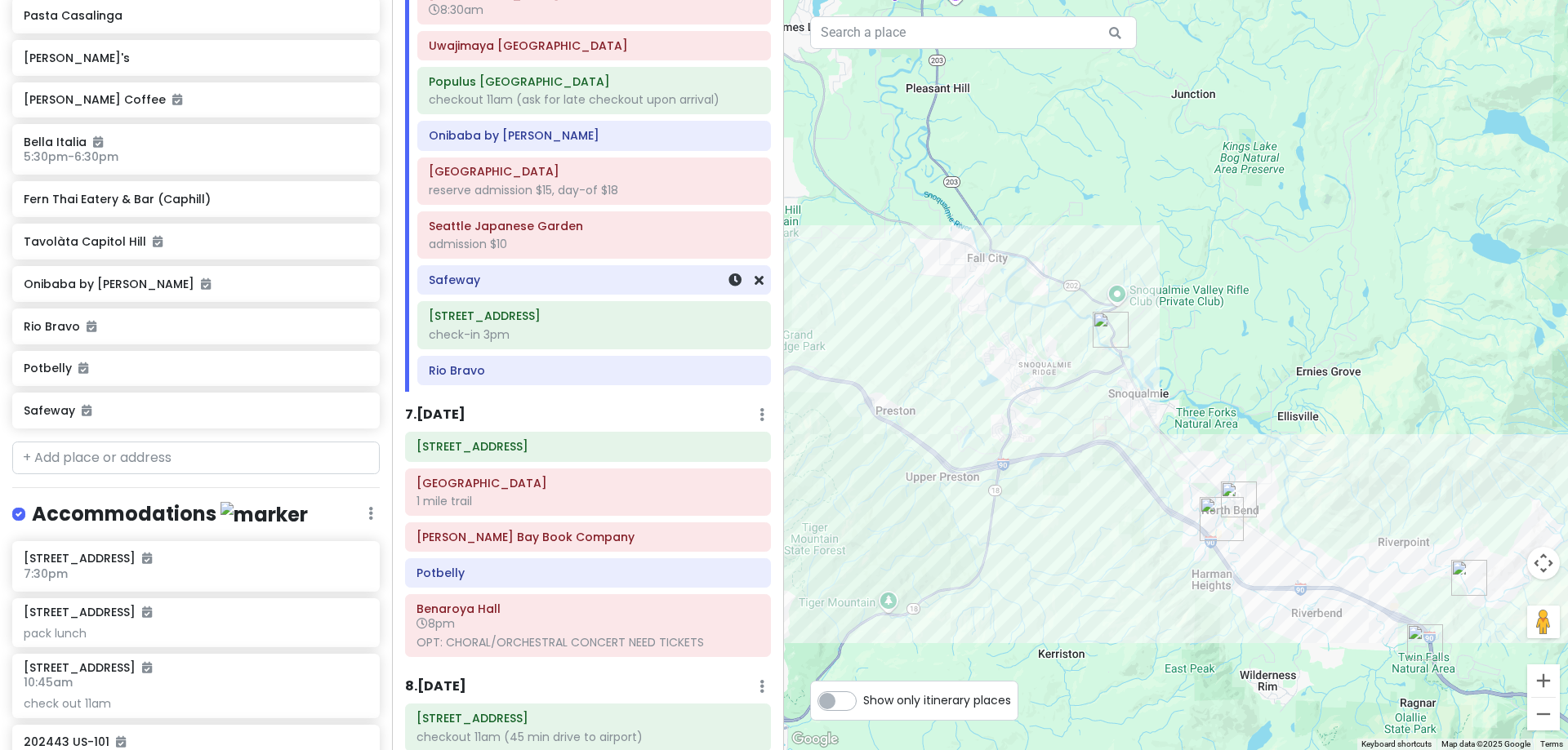
click at [528, 286] on h6 "Safeway" at bounding box center [594, 280] width 331 height 15
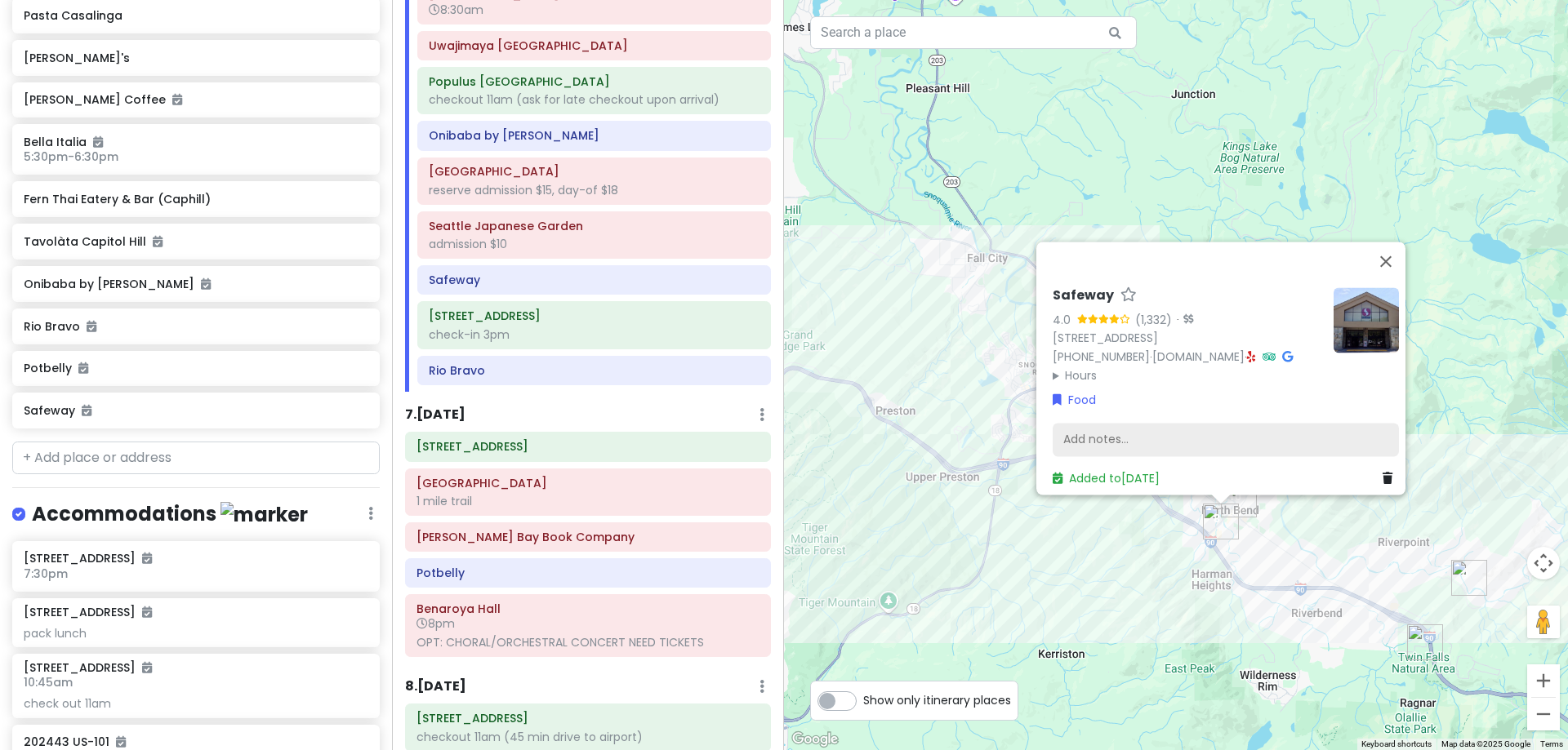
click at [1125, 423] on div "Add notes..." at bounding box center [1225, 440] width 346 height 35
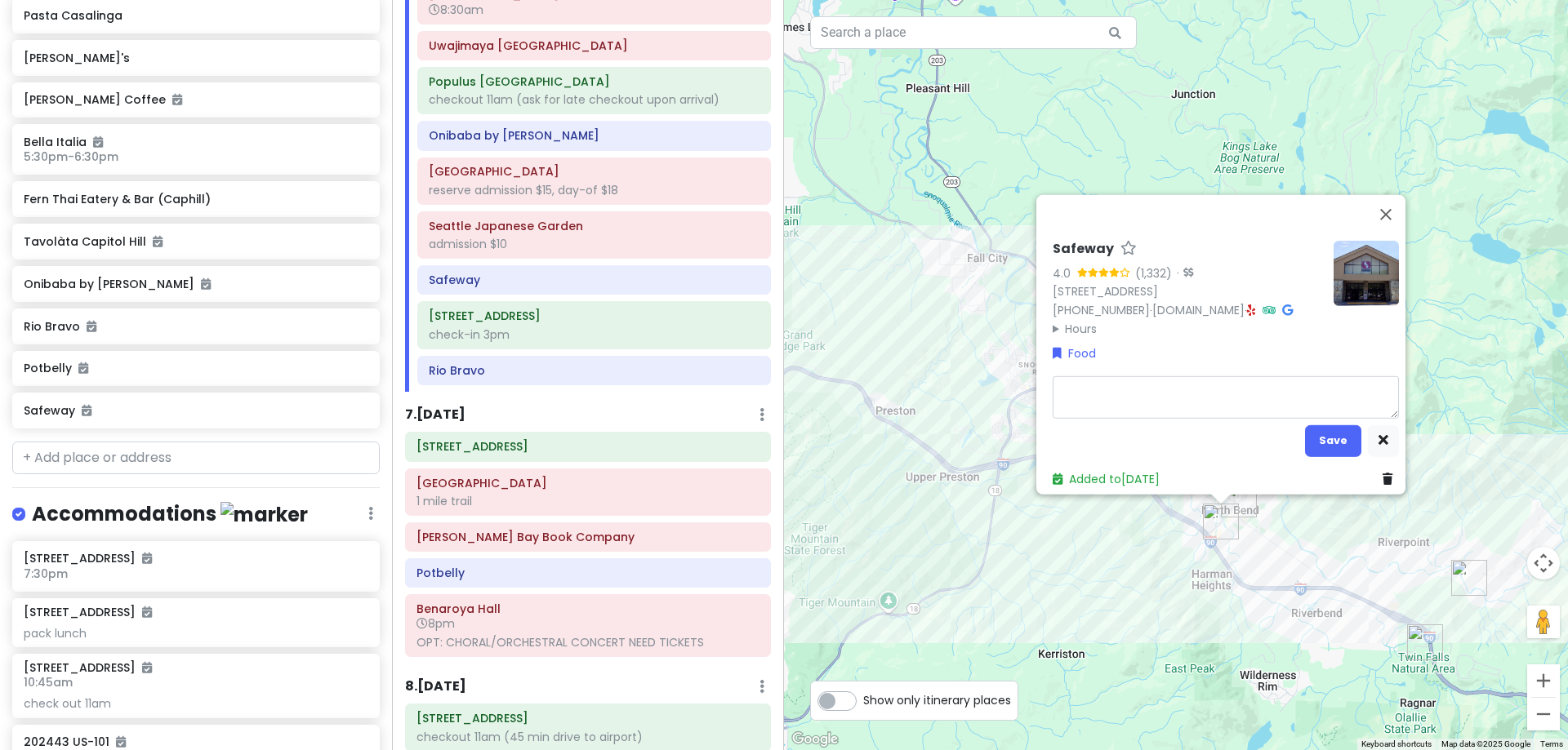
type textarea "x"
type textarea "g"
type textarea "x"
type textarea "gr"
type textarea "x"
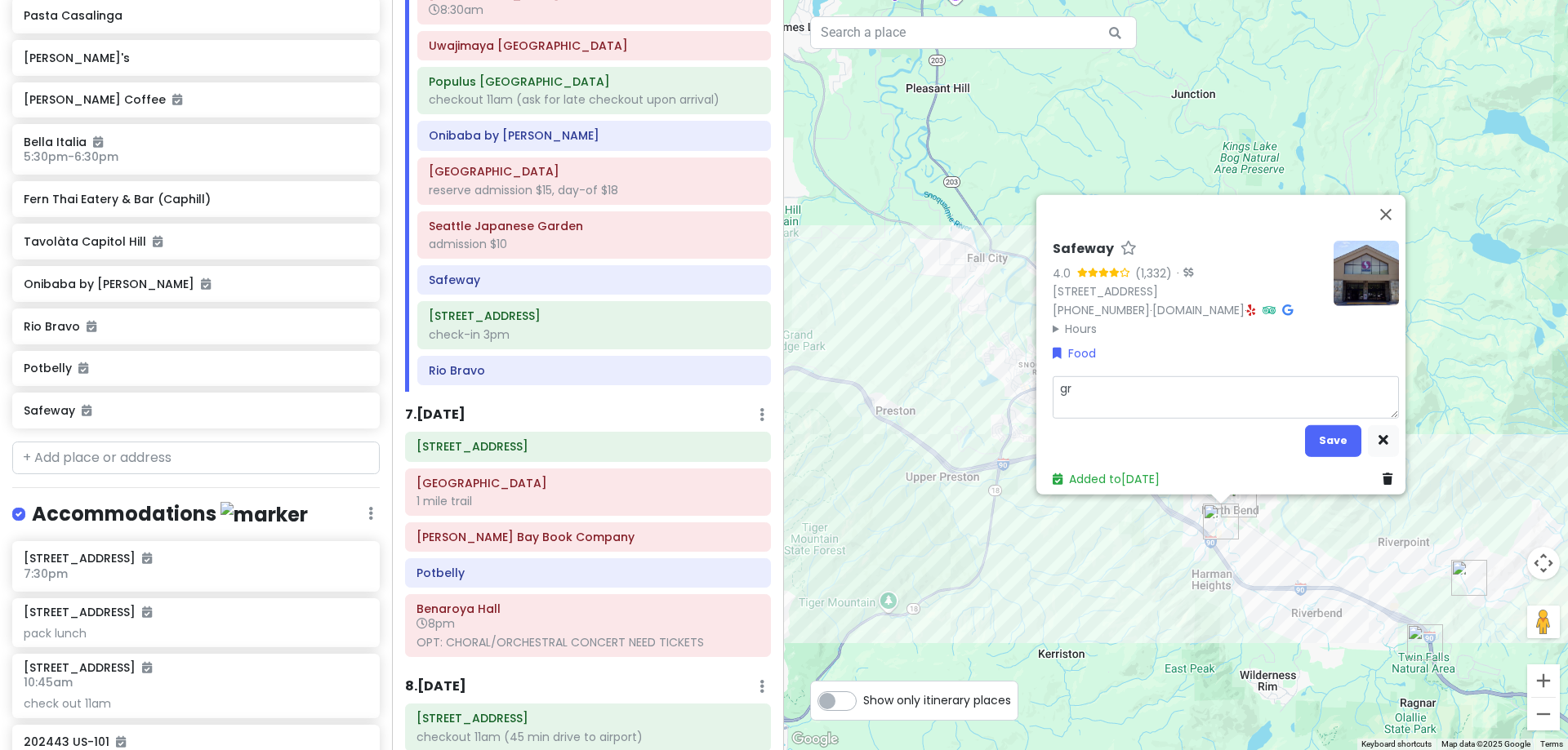
type textarea "gro"
type textarea "x"
type textarea "groc"
type textarea "x"
type textarea "[PERSON_NAME]"
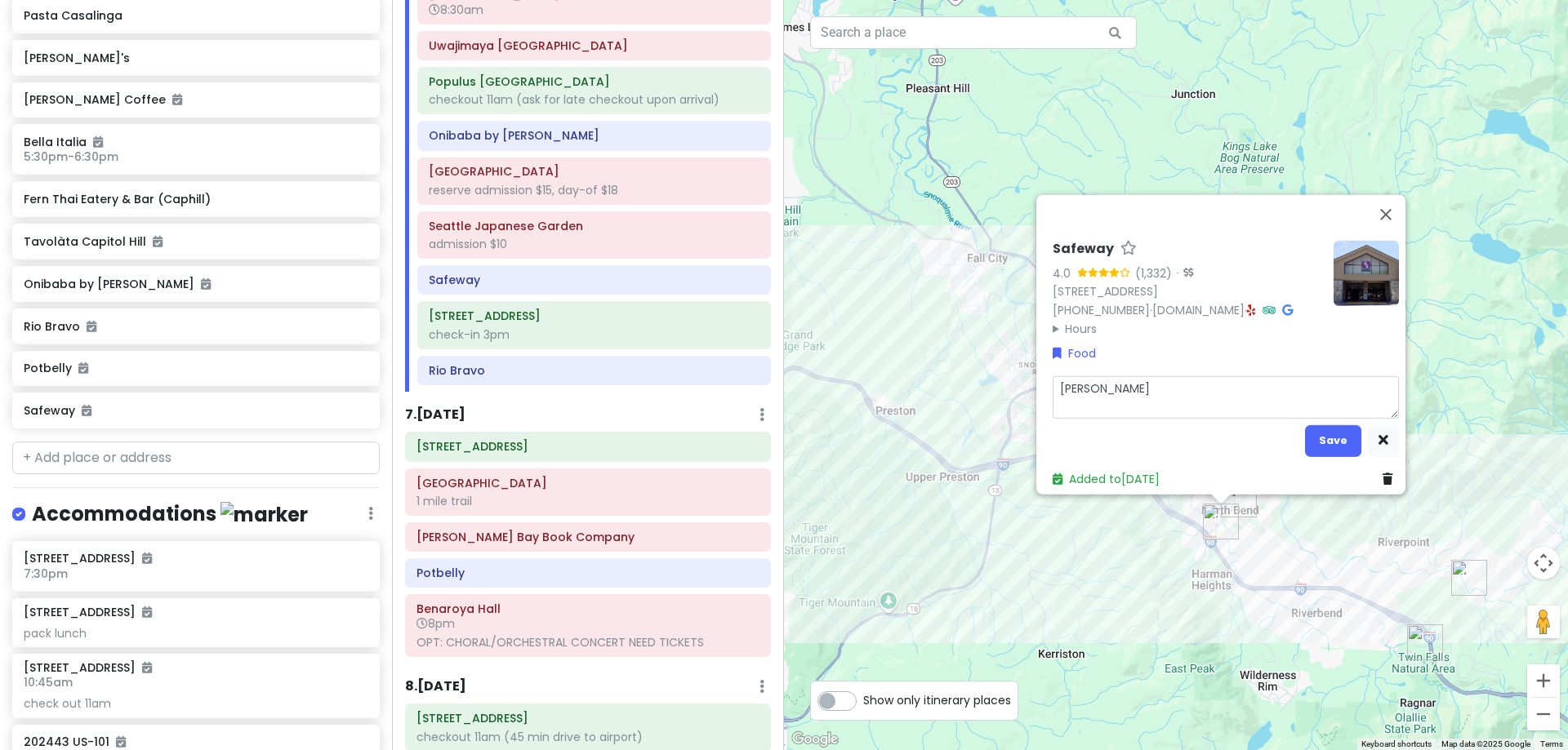
type textarea "x"
type textarea "grocer"
type textarea "x"
type textarea "groceri"
type textarea "x"
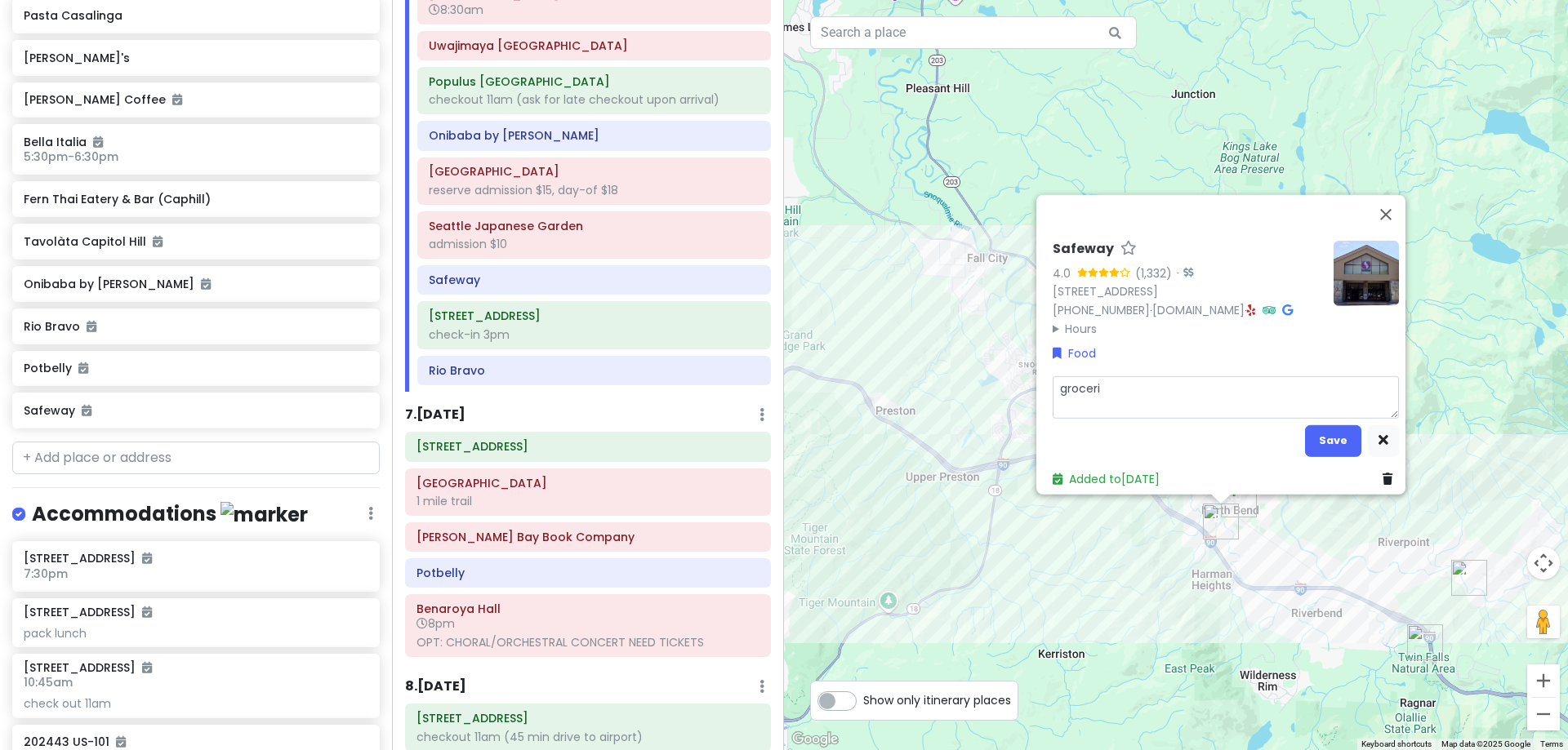
type textarea "grocerie"
type textarea "x"
type textarea "groceries"
type textarea "x"
type textarea "groceries u"
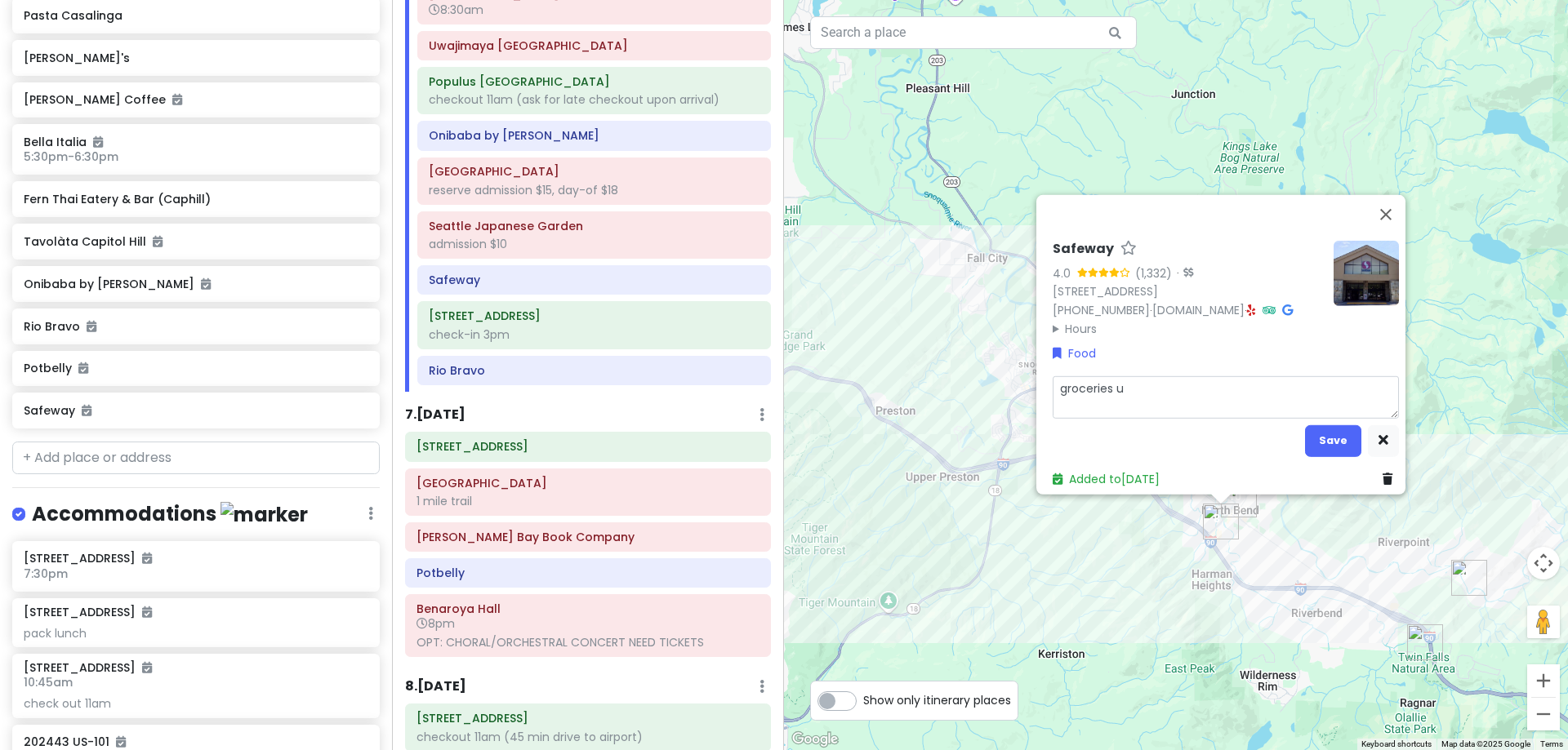
type textarea "x"
type textarea "groceries unt"
type textarea "x"
type textarea "groceries unti"
type textarea "x"
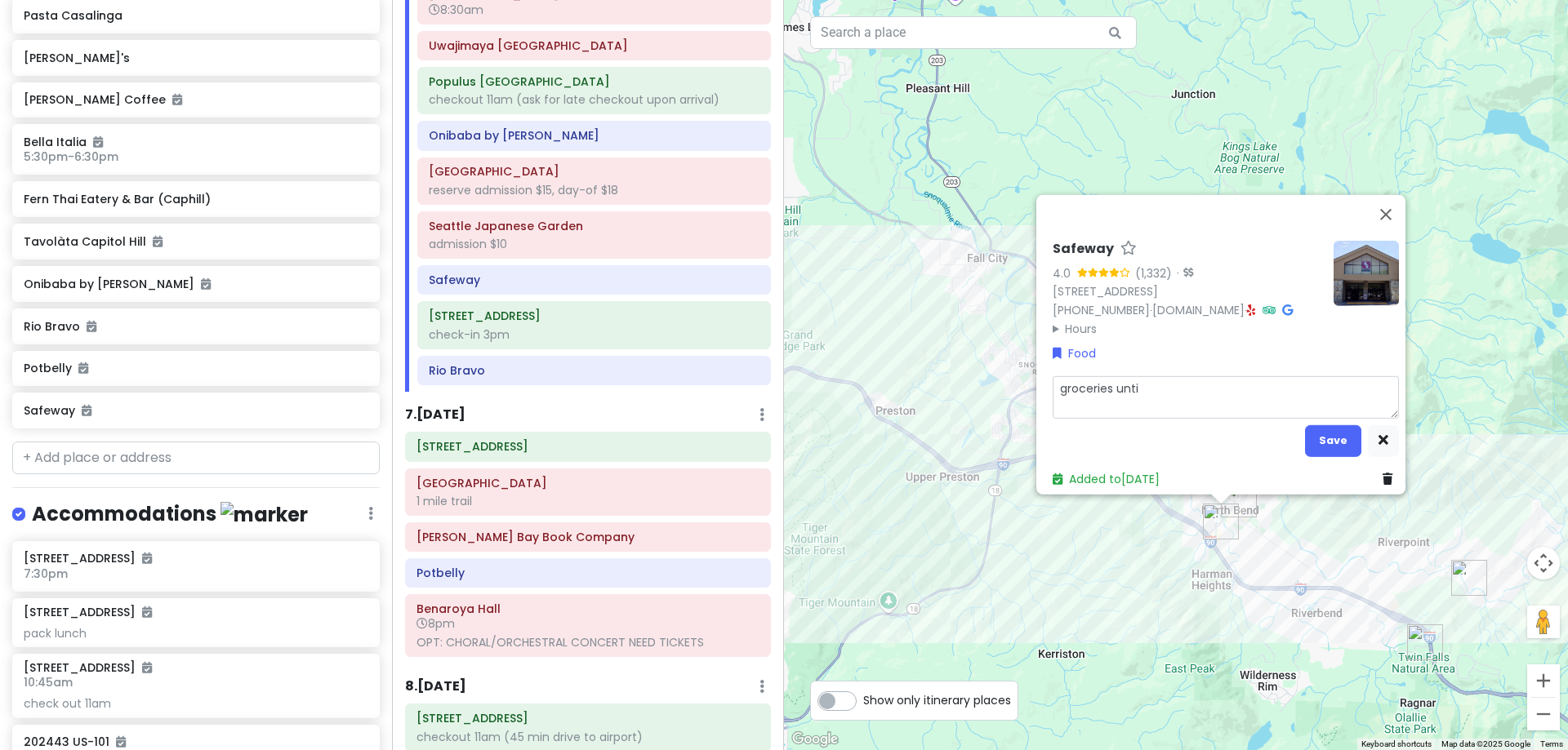
type textarea "groceries until"
type textarea "x"
type textarea "groceries until"
type textarea "x"
type textarea "groceries until s"
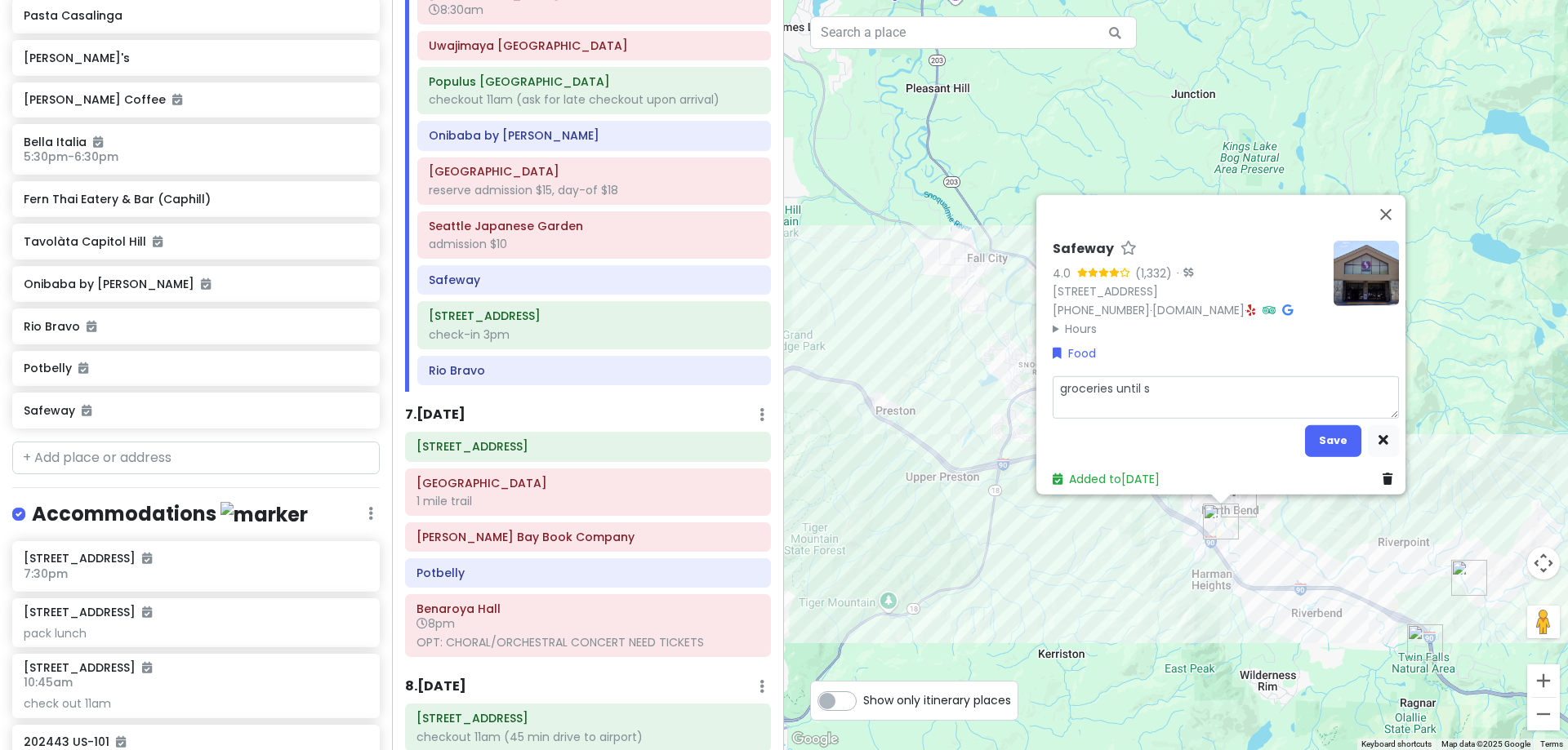
type textarea "x"
type textarea "groceries until su"
type textarea "x"
type textarea "groceries until sun"
type textarea "x"
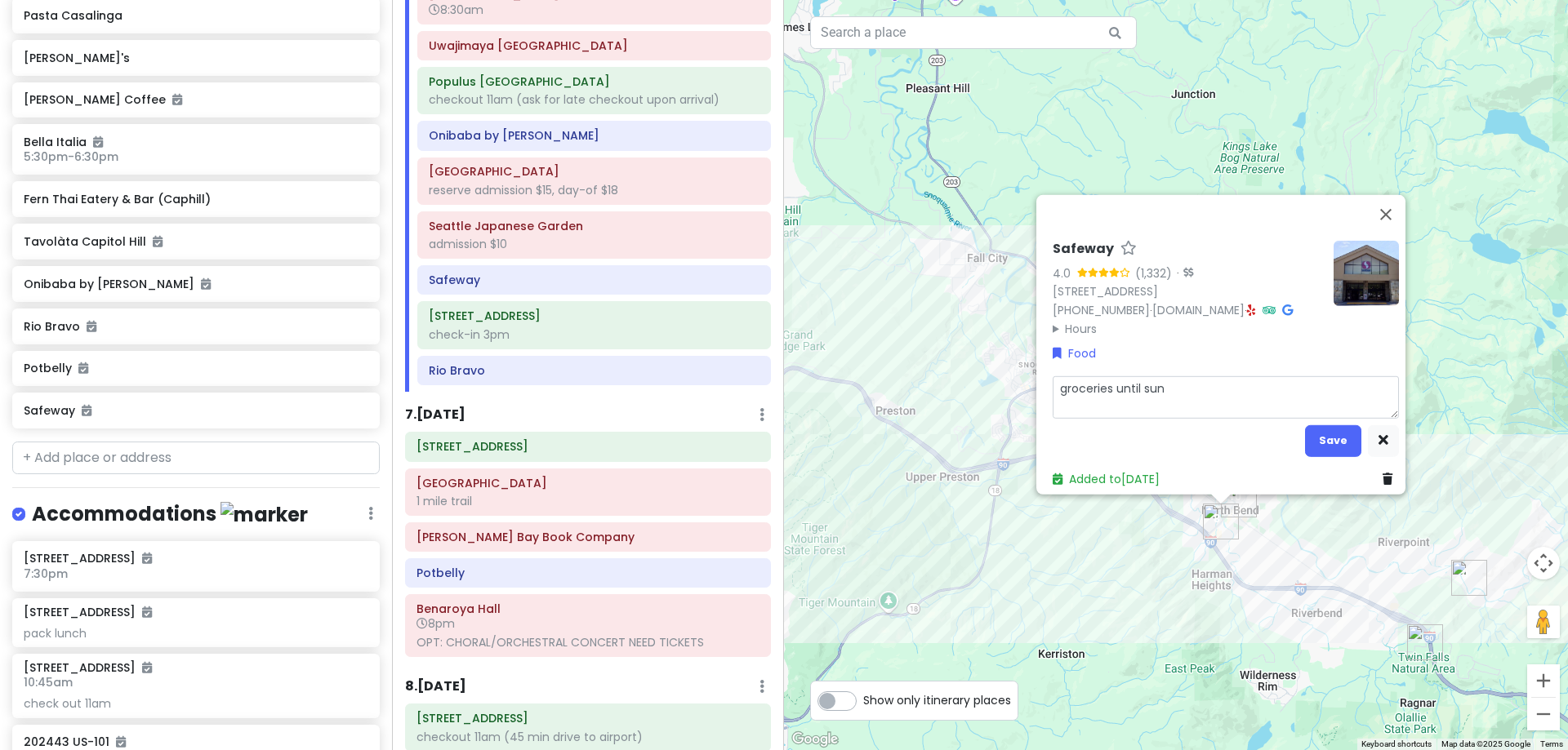
type textarea "groceries until [PERSON_NAME]"
type textarea "x"
type textarea "groceries until sunda"
type textarea "x"
type textarea "groceries until [DATE]"
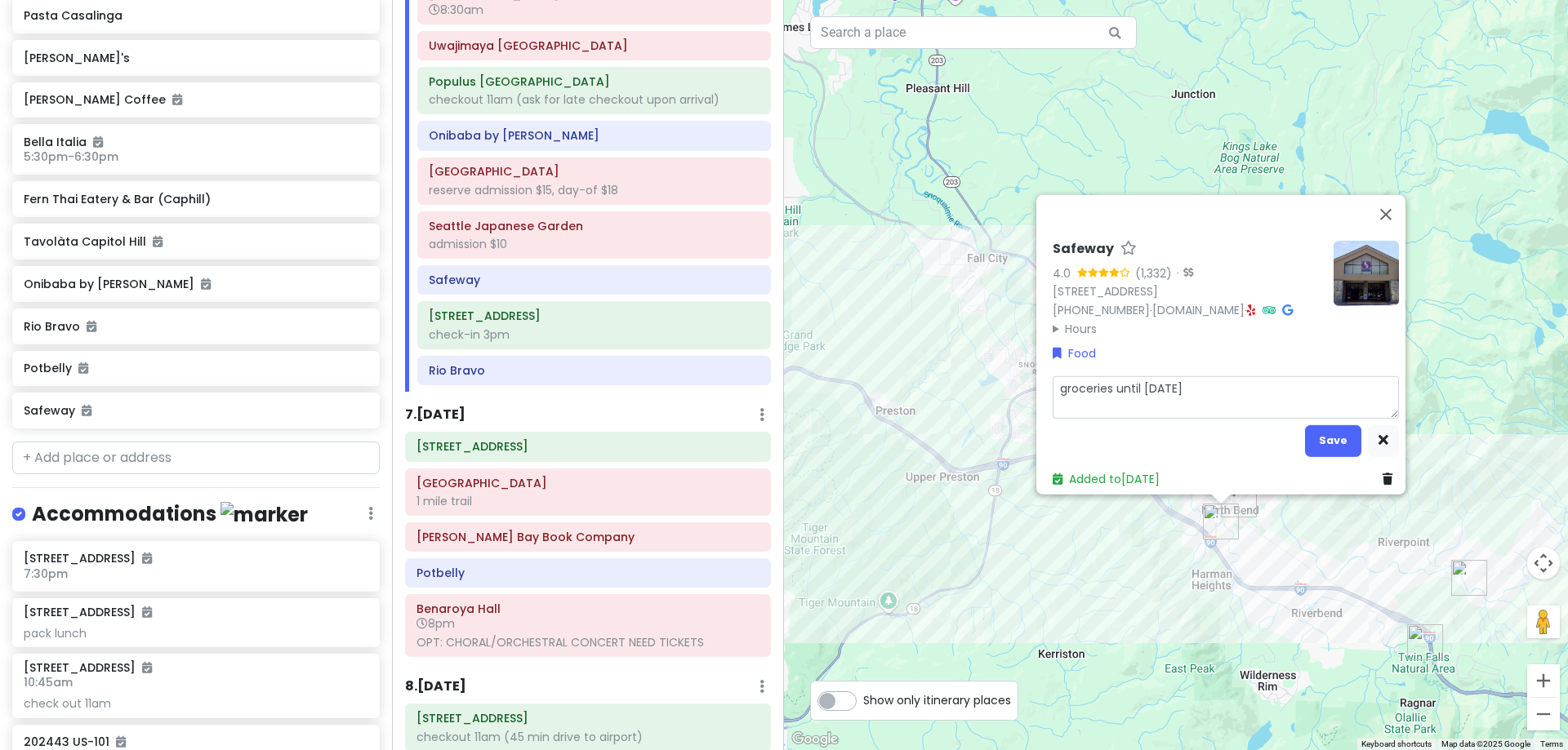
type textarea "x"
type textarea "groceries until [DATE]"
type textarea "x"
type textarea "groceries until [DATE] m"
type textarea "x"
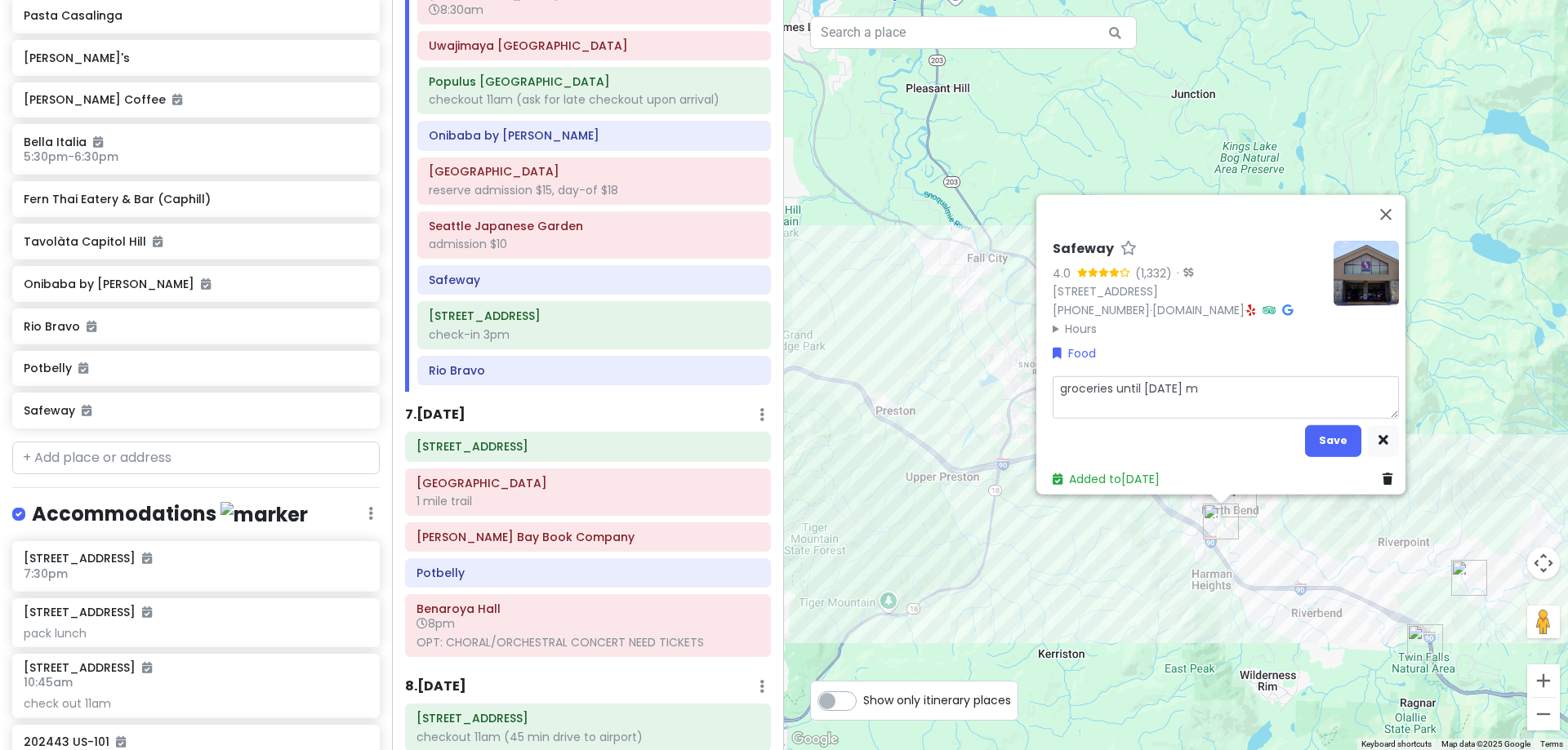
type textarea "groceries until [DATE] mo"
type textarea "x"
type textarea "groceries until [DATE] mop"
type textarea "x"
type textarea "groceries until [DATE] mopr"
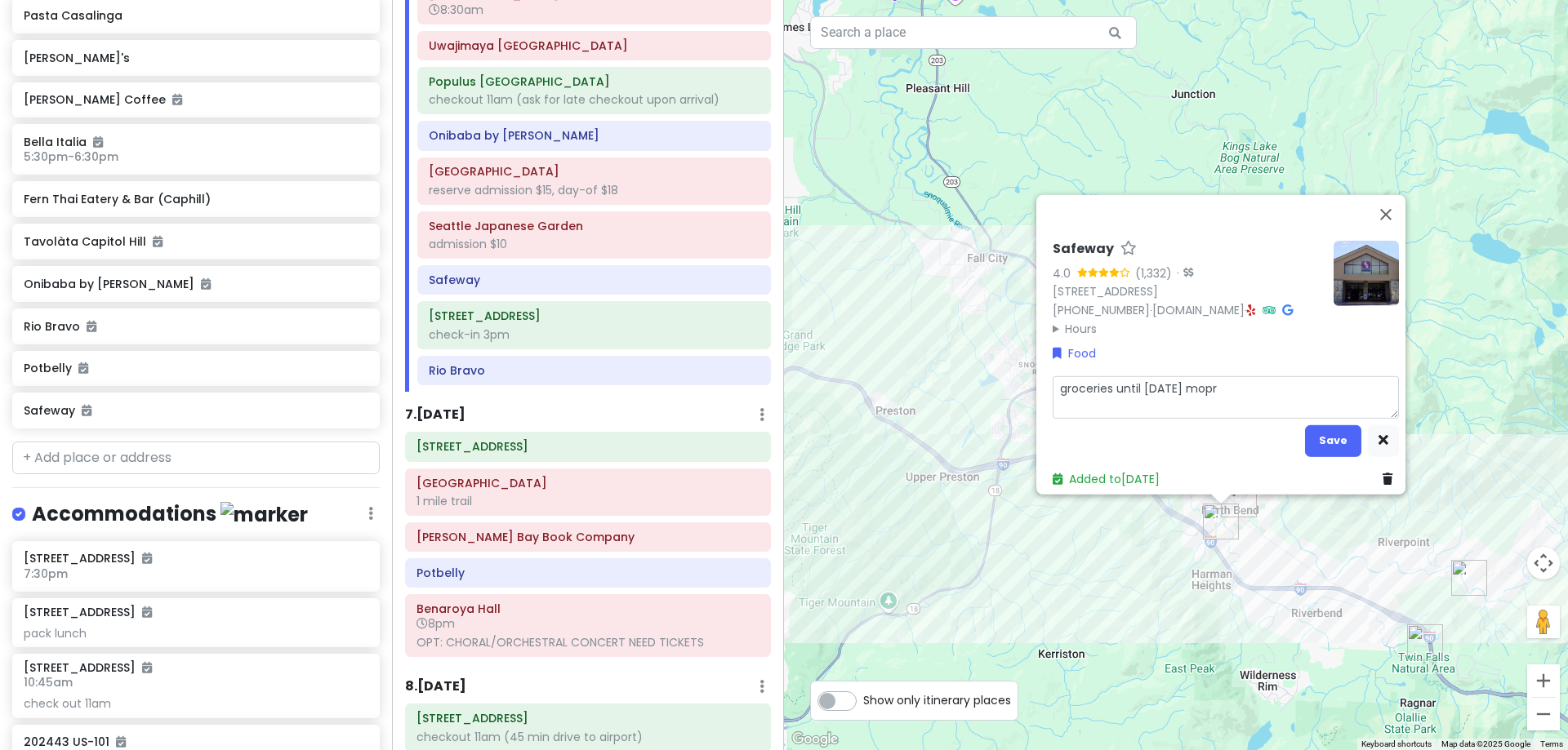
type textarea "x"
type textarea "groceries until [DATE] mop"
type textarea "x"
type textarea "groceries until [DATE] mo"
type textarea "x"
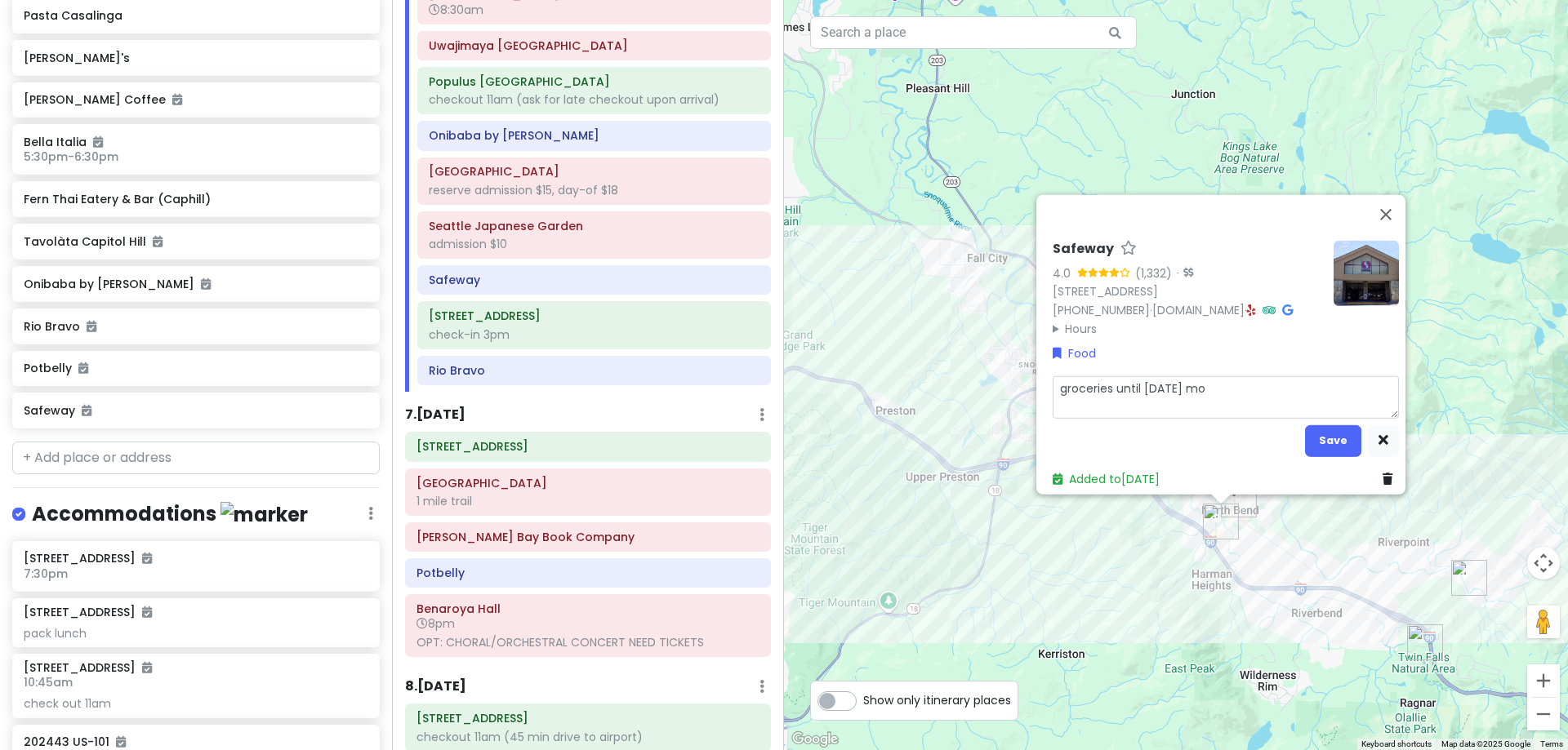
type textarea "groceries until [DATE] mor"
type textarea "x"
type textarea "groceries until [DATE] morn"
click at [1309, 436] on button "Save" at bounding box center [1333, 440] width 56 height 32
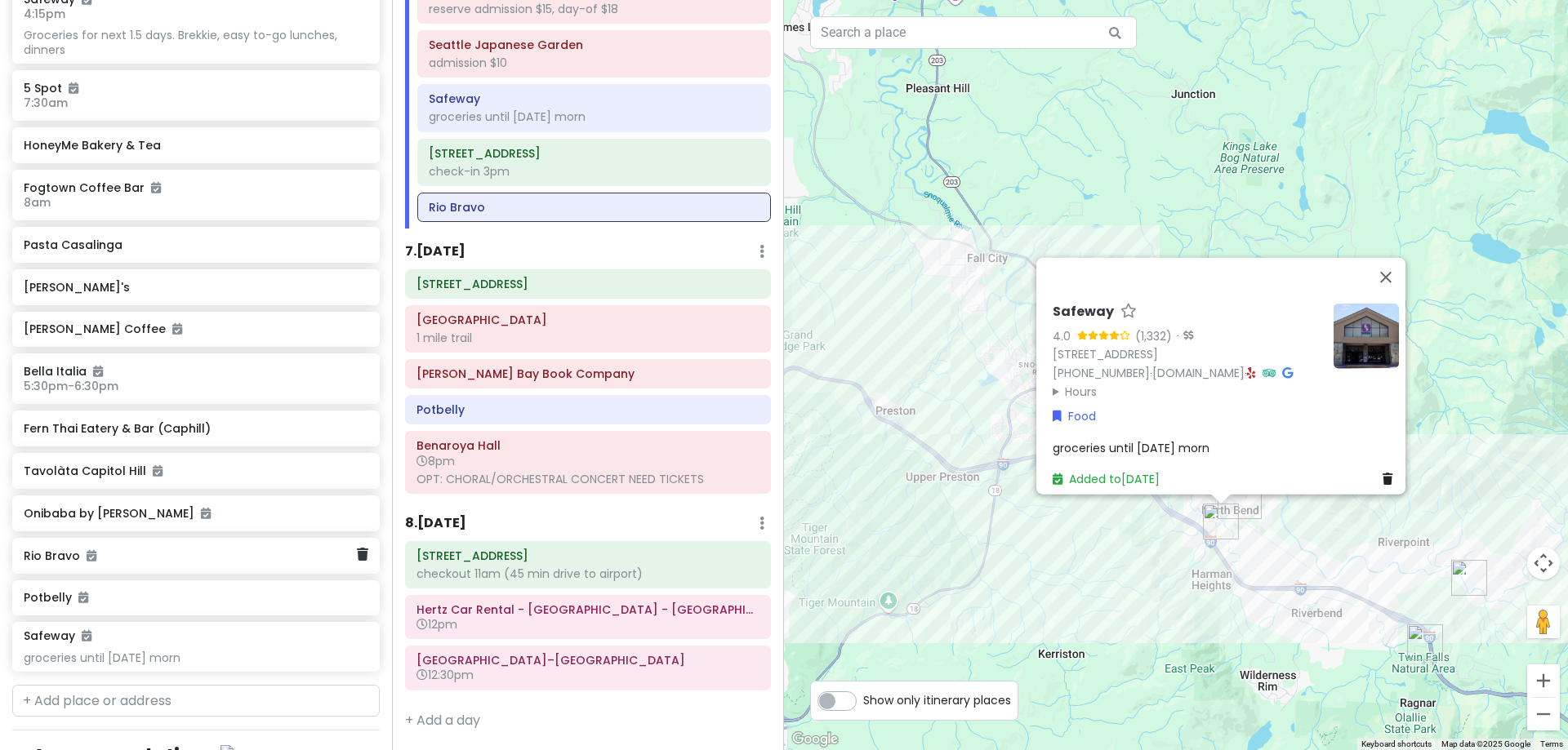
scroll to position [2097, 0]
click at [357, 285] on icon at bounding box center [362, 287] width 11 height 13
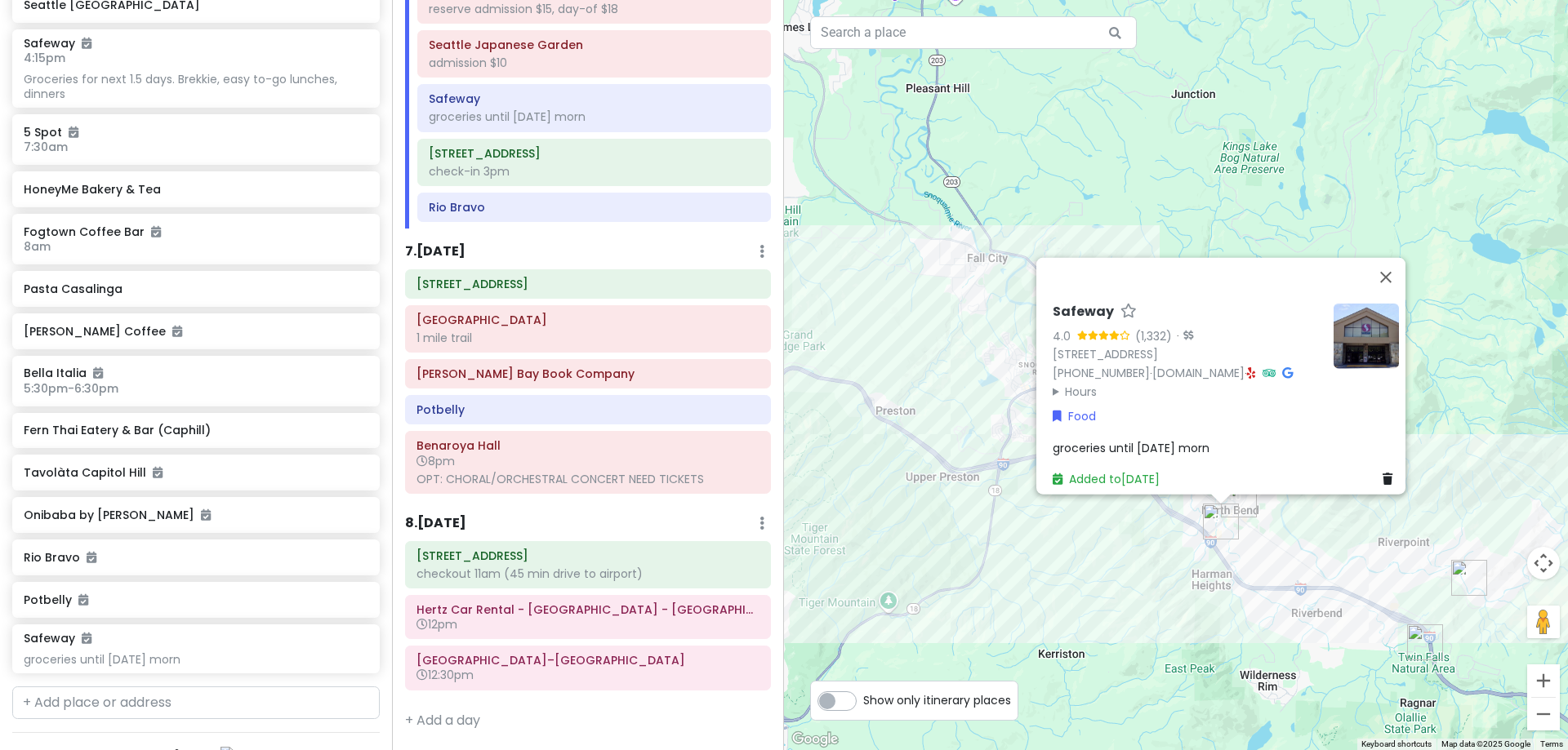
click at [230, 295] on div "Pasta Casalinga" at bounding box center [195, 289] width 344 height 22
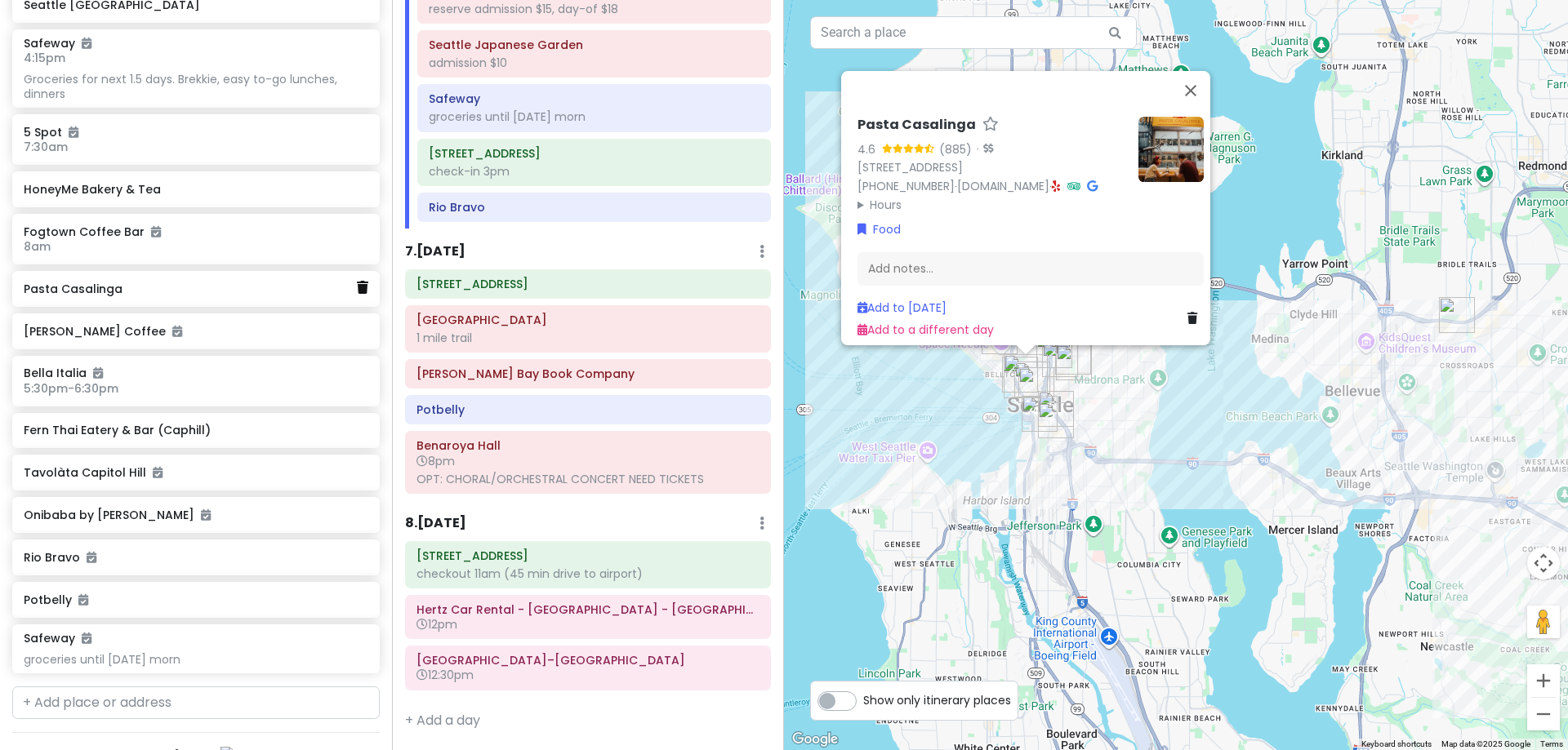
click at [357, 288] on icon at bounding box center [362, 287] width 11 height 13
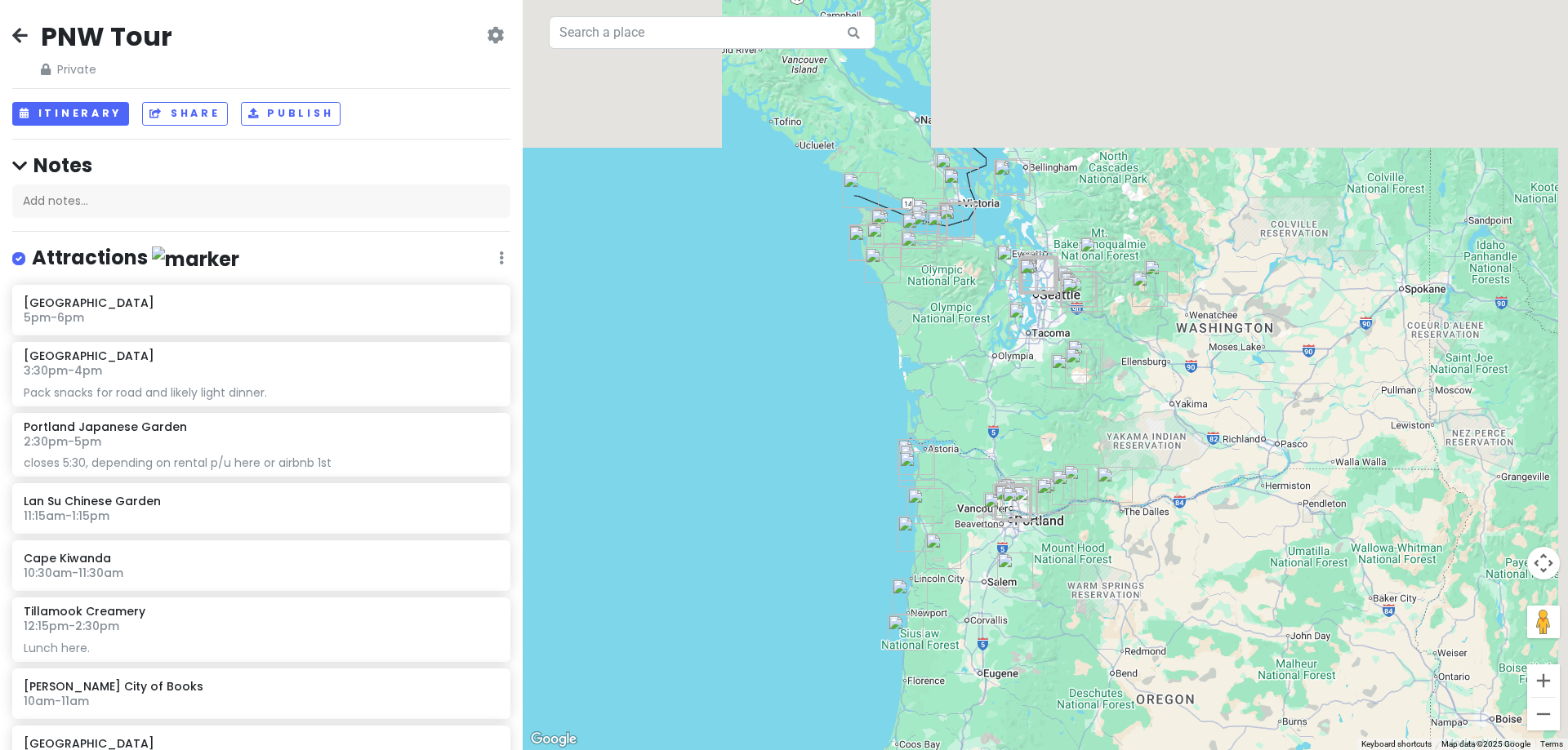
drag, startPoint x: 1230, startPoint y: 180, endPoint x: 1194, endPoint y: 337, distance: 161.1
click at [1194, 337] on div at bounding box center [1045, 375] width 1046 height 750
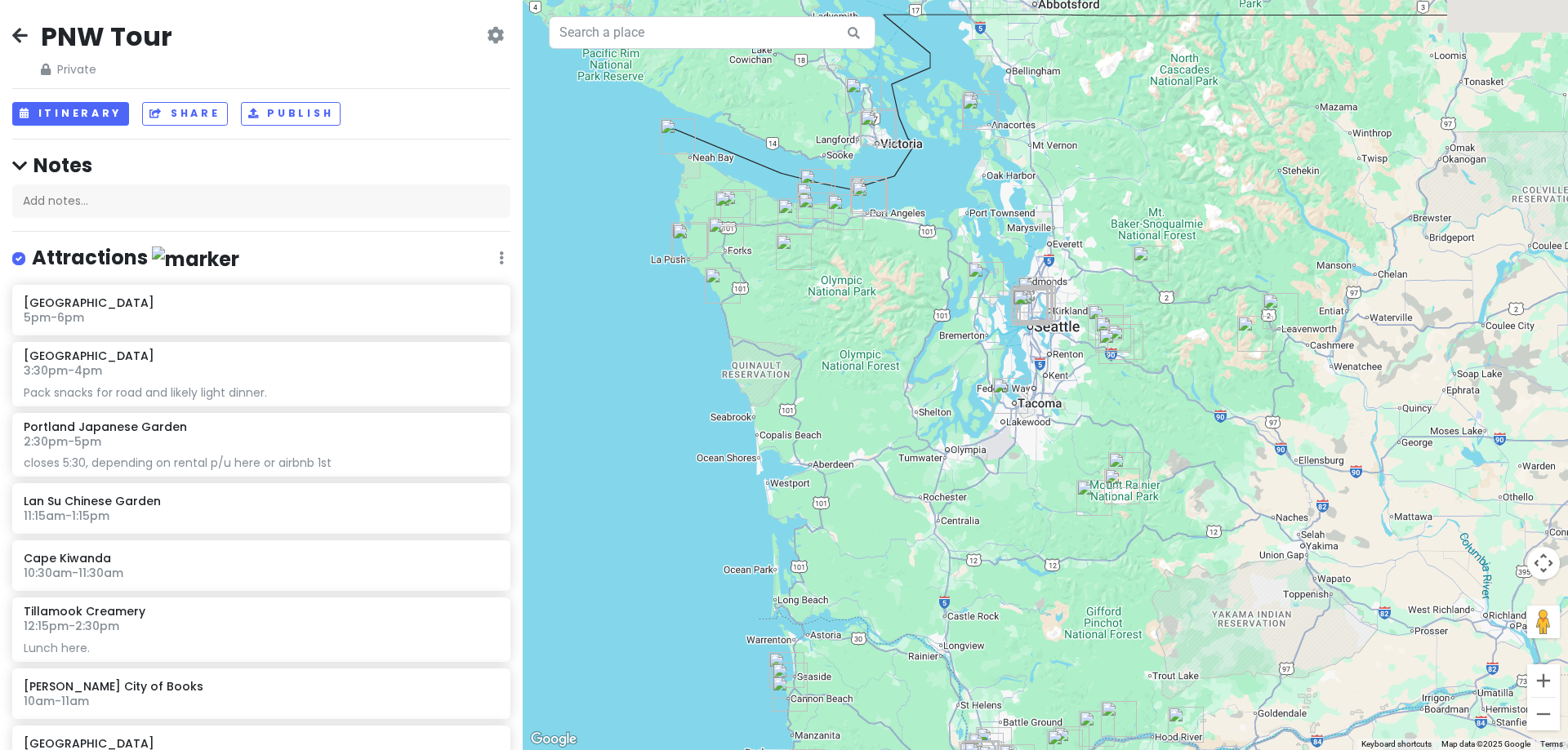
drag, startPoint x: 1065, startPoint y: 293, endPoint x: 1143, endPoint y: 379, distance: 116.1
click at [1156, 382] on div at bounding box center [1045, 375] width 1046 height 750
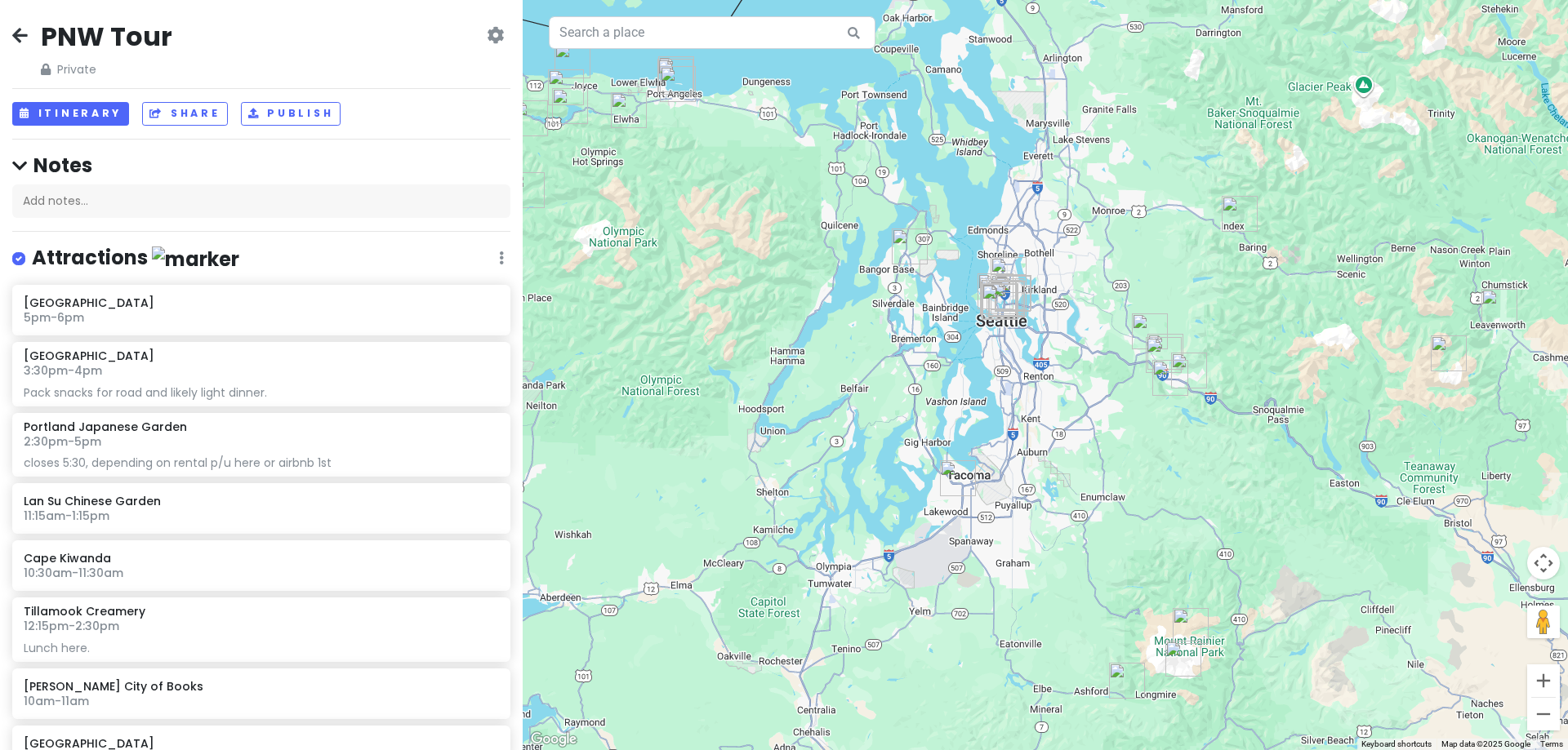
drag, startPoint x: 963, startPoint y: 318, endPoint x: 1032, endPoint y: 362, distance: 81.8
click at [1031, 362] on div at bounding box center [1045, 375] width 1046 height 750
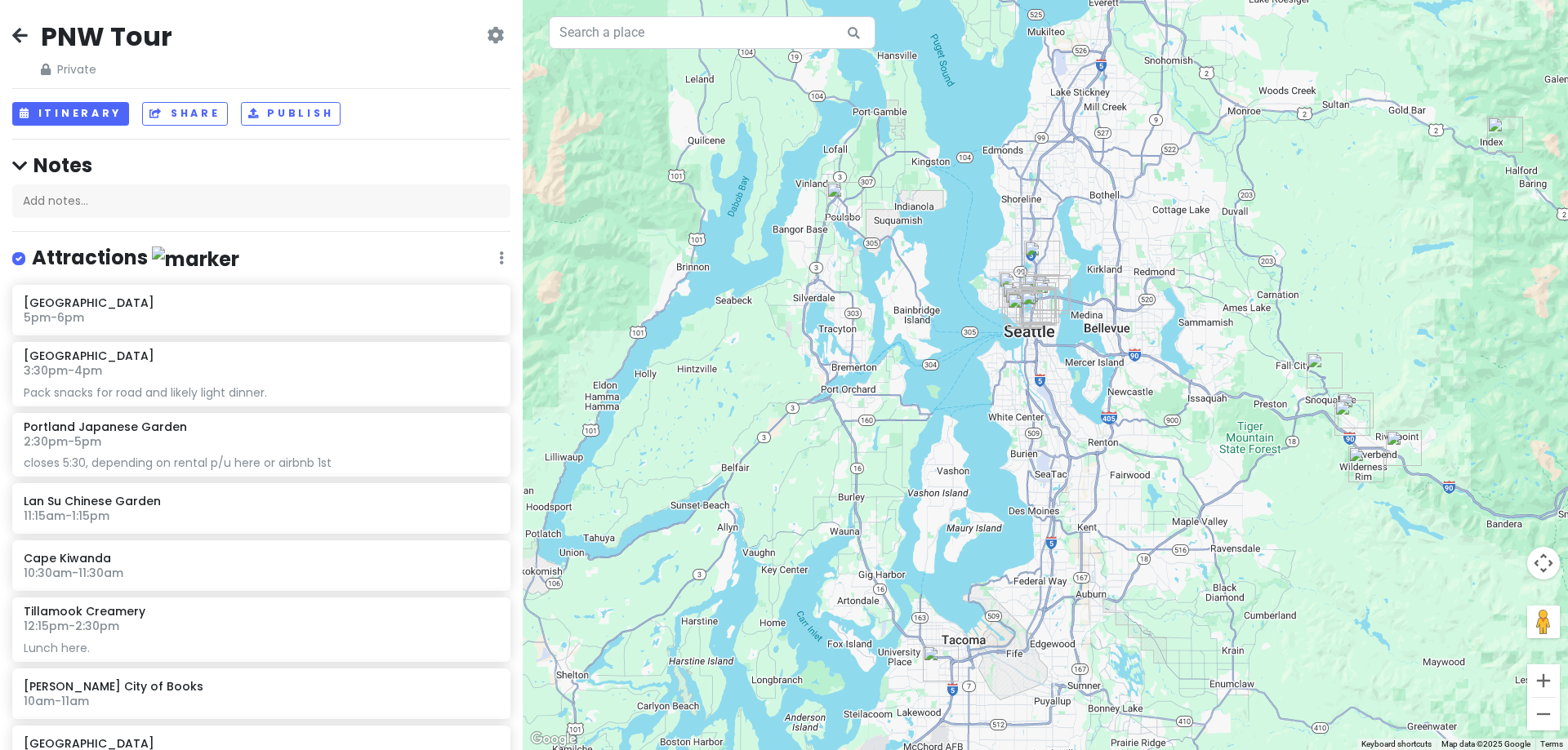
drag, startPoint x: 1088, startPoint y: 322, endPoint x: 1119, endPoint y: 362, distance: 50.6
click at [1119, 362] on div at bounding box center [1045, 375] width 1046 height 750
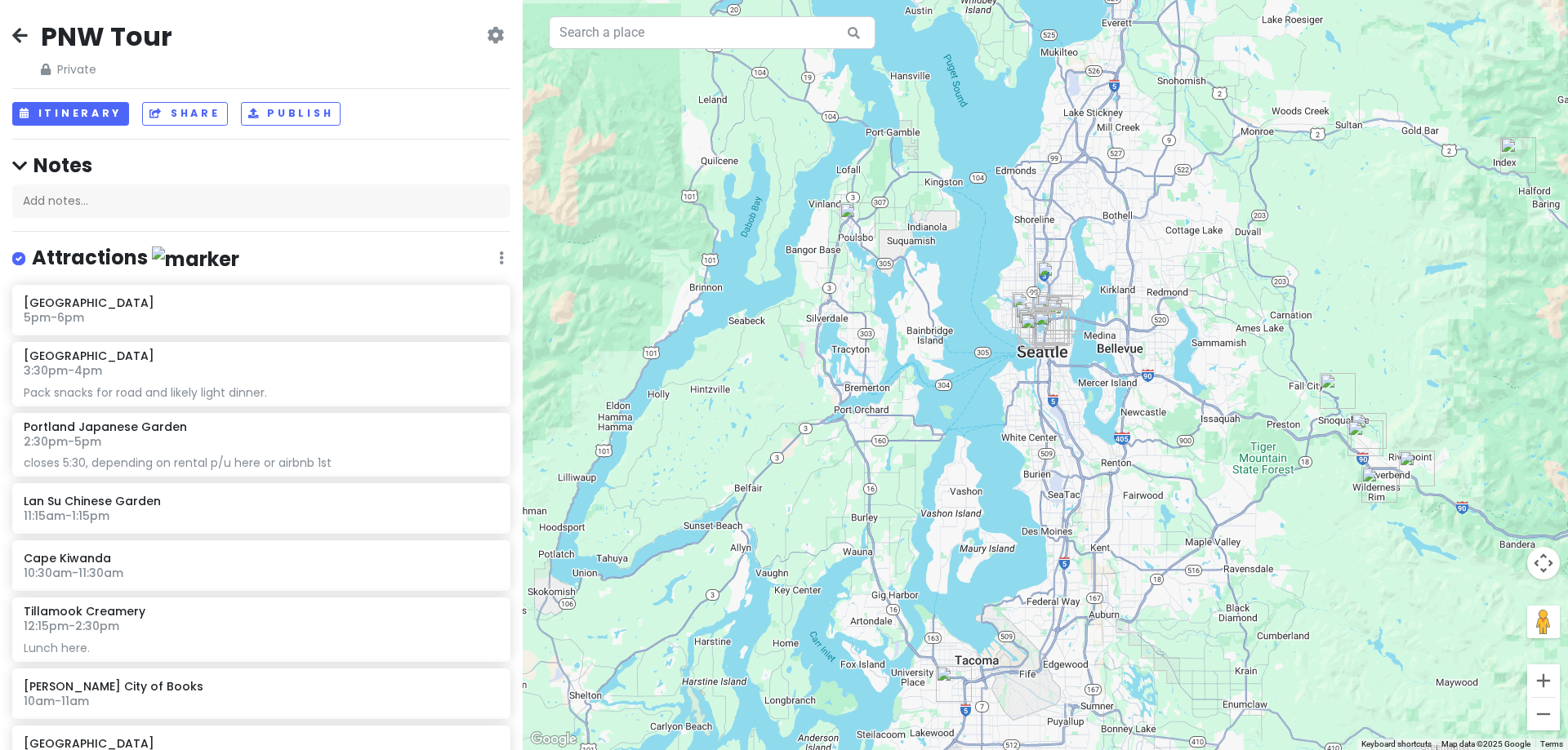
click at [1361, 438] on img "Safeway" at bounding box center [1365, 438] width 49 height 49
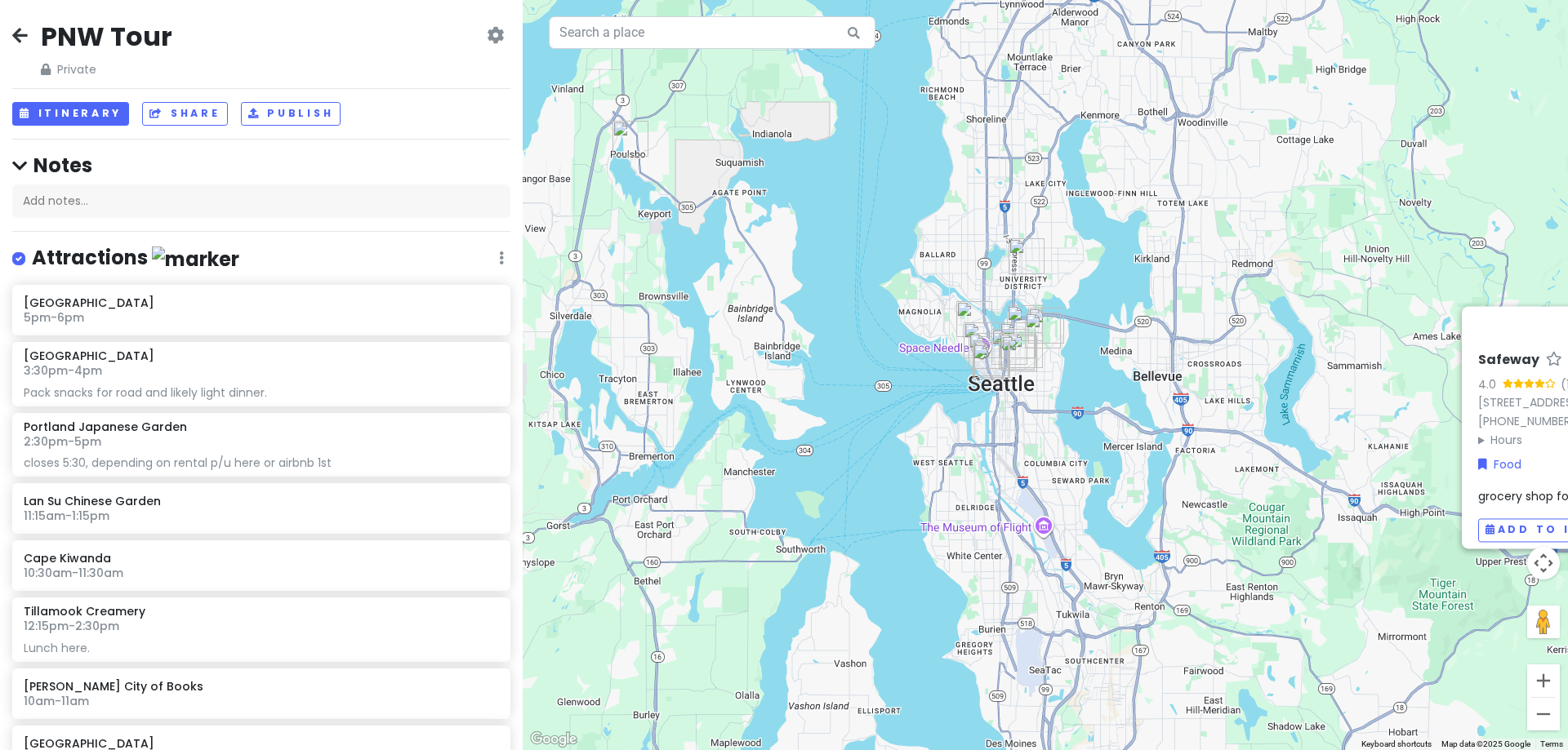
drag, startPoint x: 1027, startPoint y: 325, endPoint x: 1087, endPoint y: 432, distance: 122.7
click at [1087, 432] on div "Safeway 4.0 (1,312) · 460 SW Mt Si Blvd, North Bend, WA 98045, USA (425) 831-21…" at bounding box center [1045, 375] width 1046 height 750
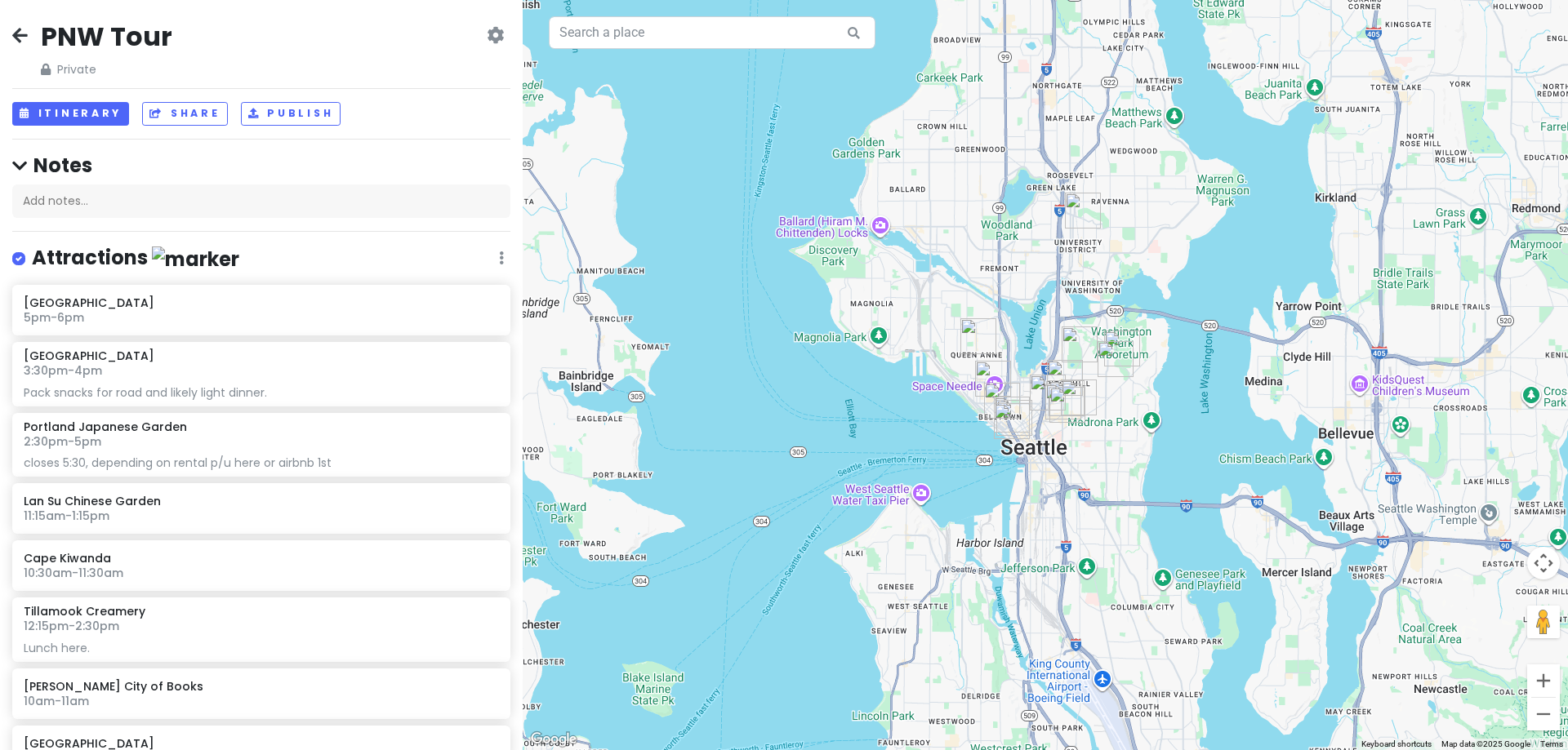
drag, startPoint x: 1053, startPoint y: 385, endPoint x: 1143, endPoint y: 445, distance: 108.2
click at [1143, 445] on div "Safeway 4.0 (1,312) · 460 SW Mt Si Blvd, North Bend, WA 98045, USA (425) 831-21…" at bounding box center [1045, 375] width 1046 height 750
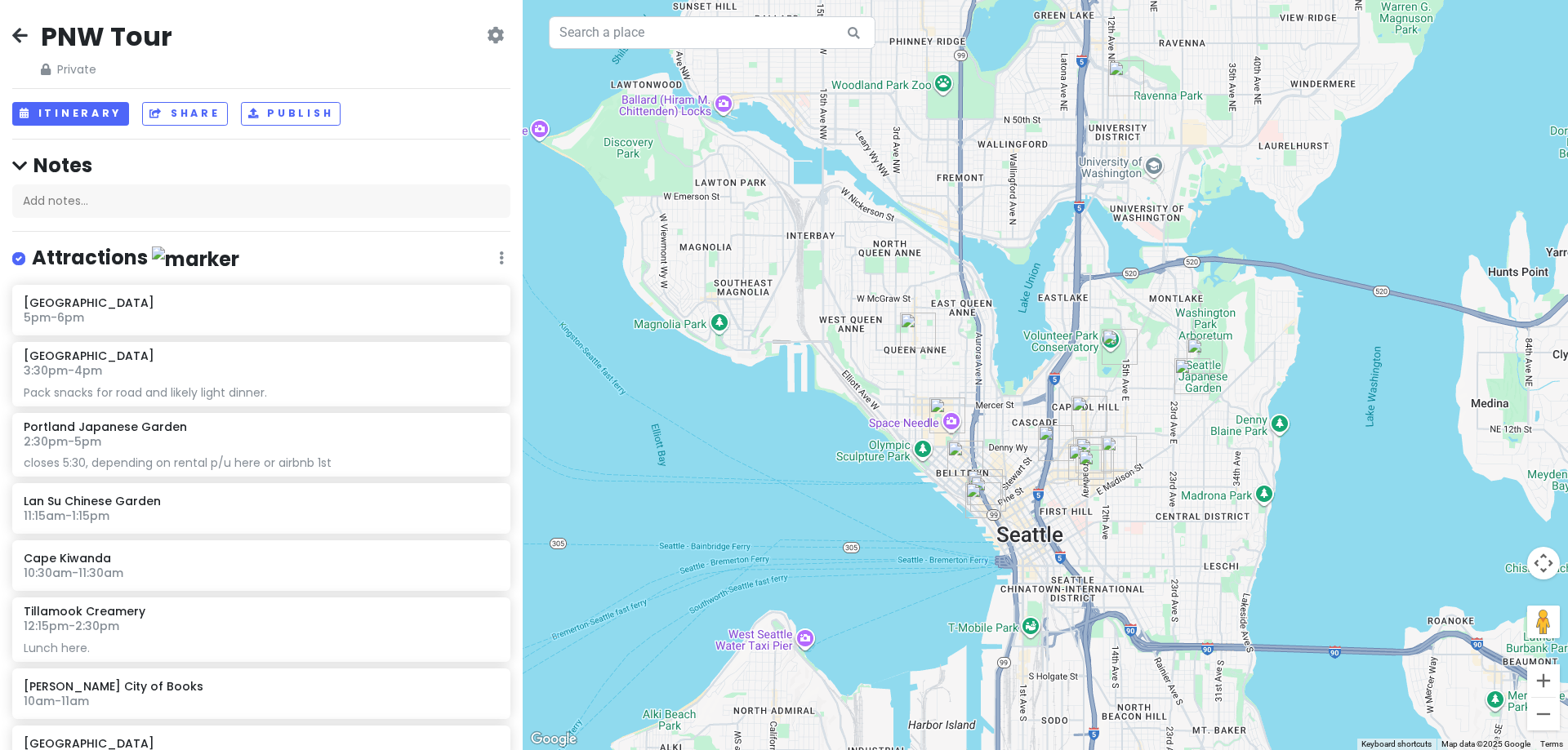
drag, startPoint x: 1117, startPoint y: 438, endPoint x: 1175, endPoint y: 494, distance: 80.6
click at [1175, 494] on div "Safeway 4.0 (1,312) · 460 SW Mt Si Blvd, North Bend, WA 98045, USA (425) 831-21…" at bounding box center [1045, 375] width 1046 height 750
click at [1115, 73] on img "Snowy Village" at bounding box center [1126, 78] width 49 height 49
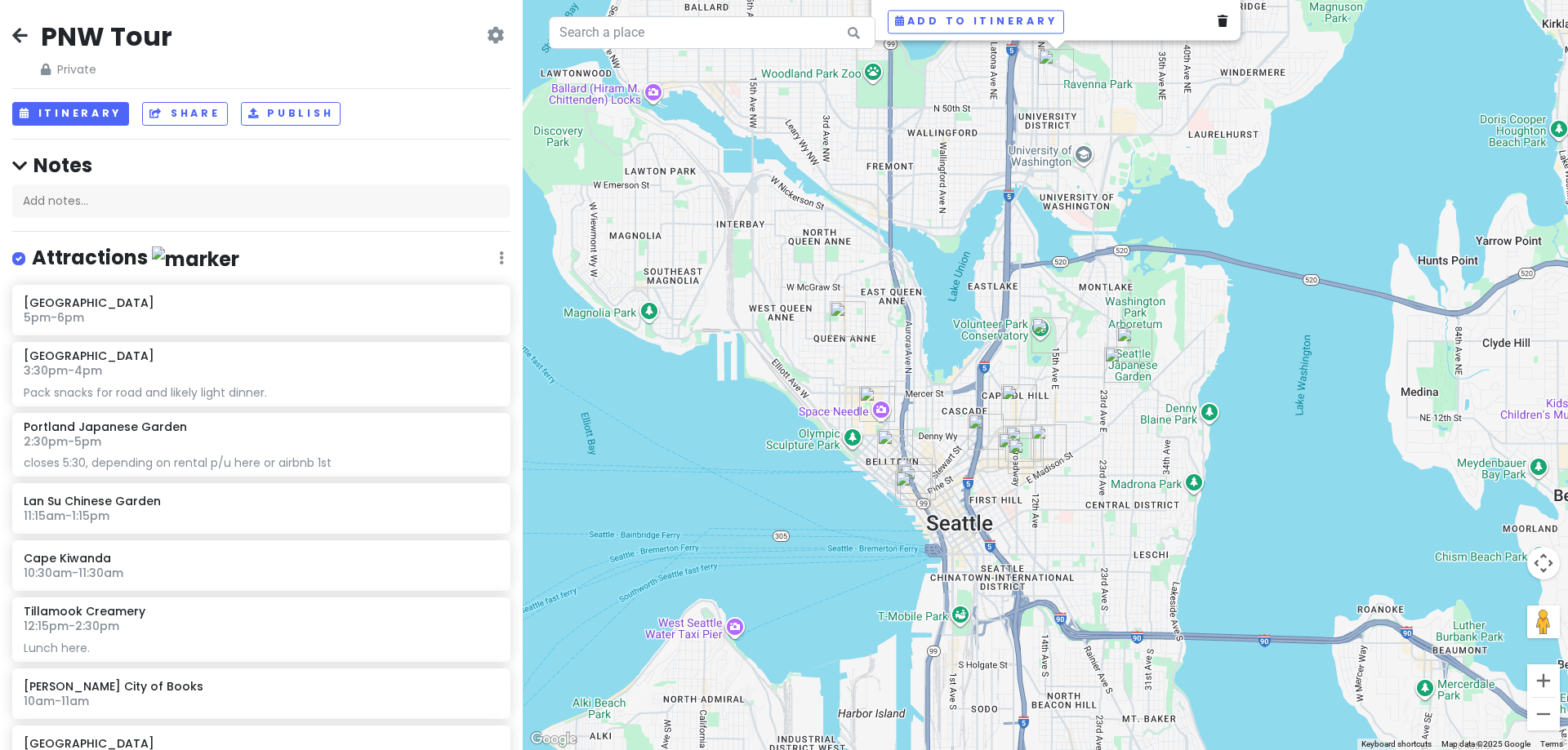
drag, startPoint x: 859, startPoint y: 492, endPoint x: 770, endPoint y: 59, distance: 442.1
click at [772, 61] on div "Snowy Village 4.4 (525) · 5264 University Wy NE, Seattle, WA 98105, USA (425) 5…" at bounding box center [1045, 375] width 1046 height 750
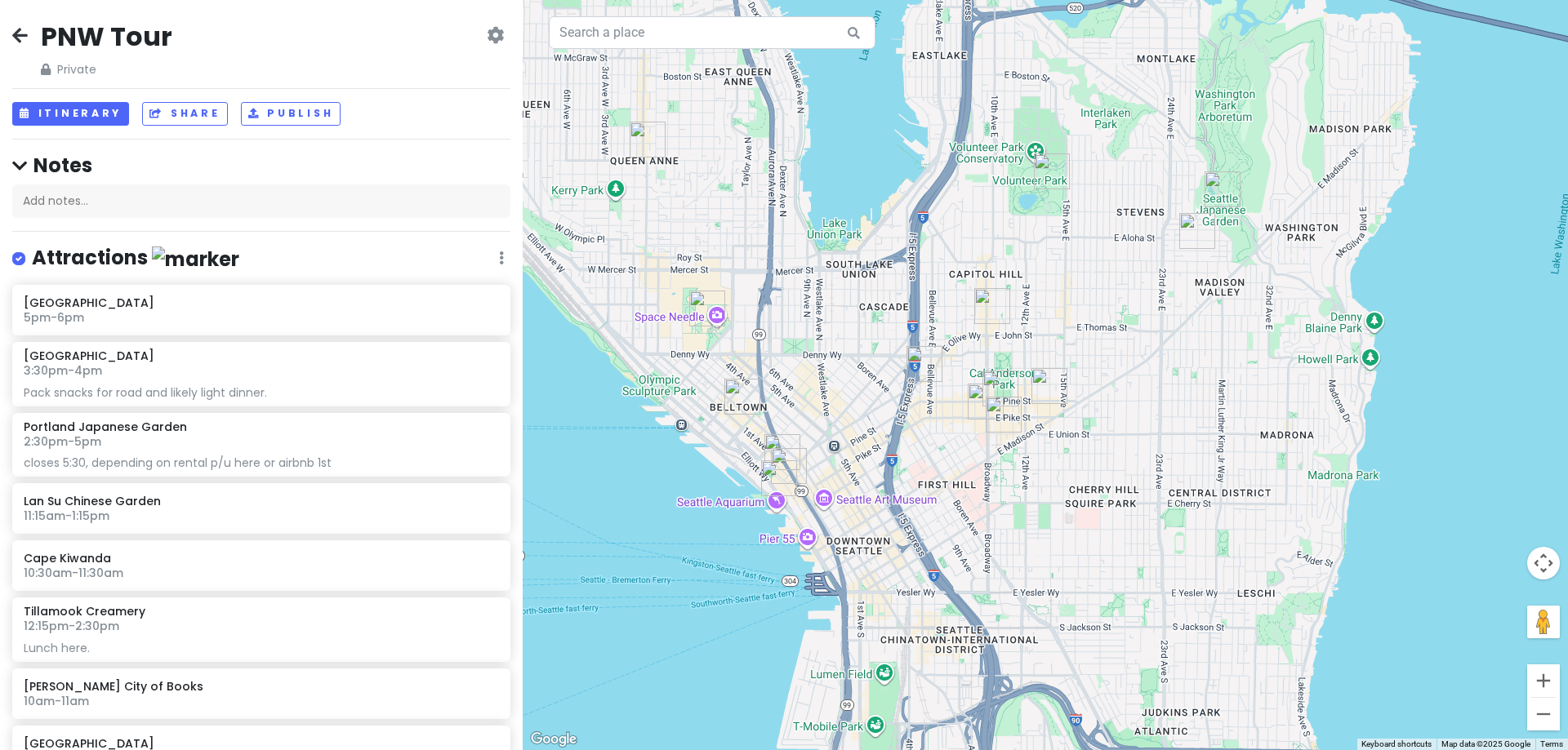
click at [1040, 390] on img "Spinasse" at bounding box center [1049, 386] width 49 height 49
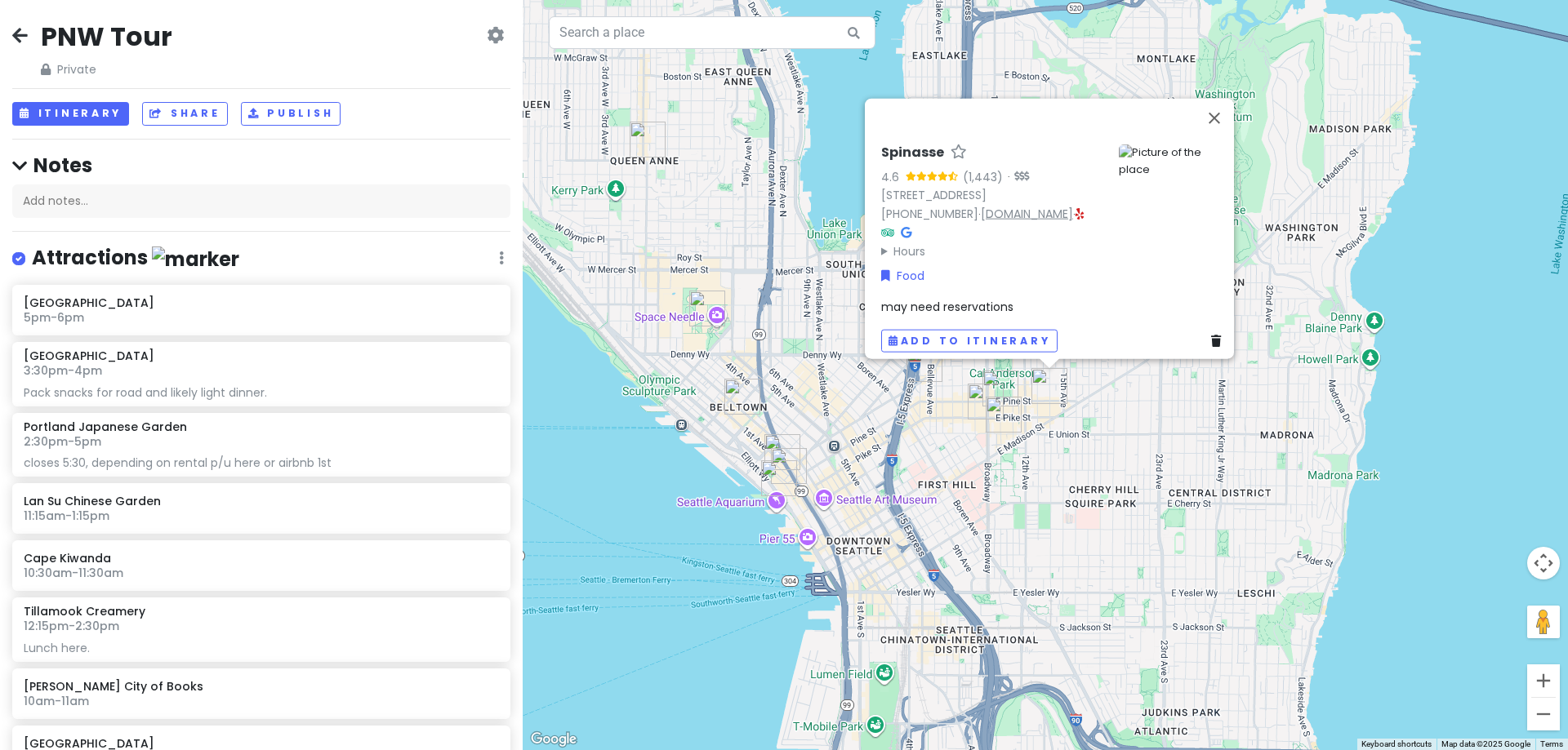
click at [983, 206] on link "spinasse.com" at bounding box center [1027, 212] width 92 height 16
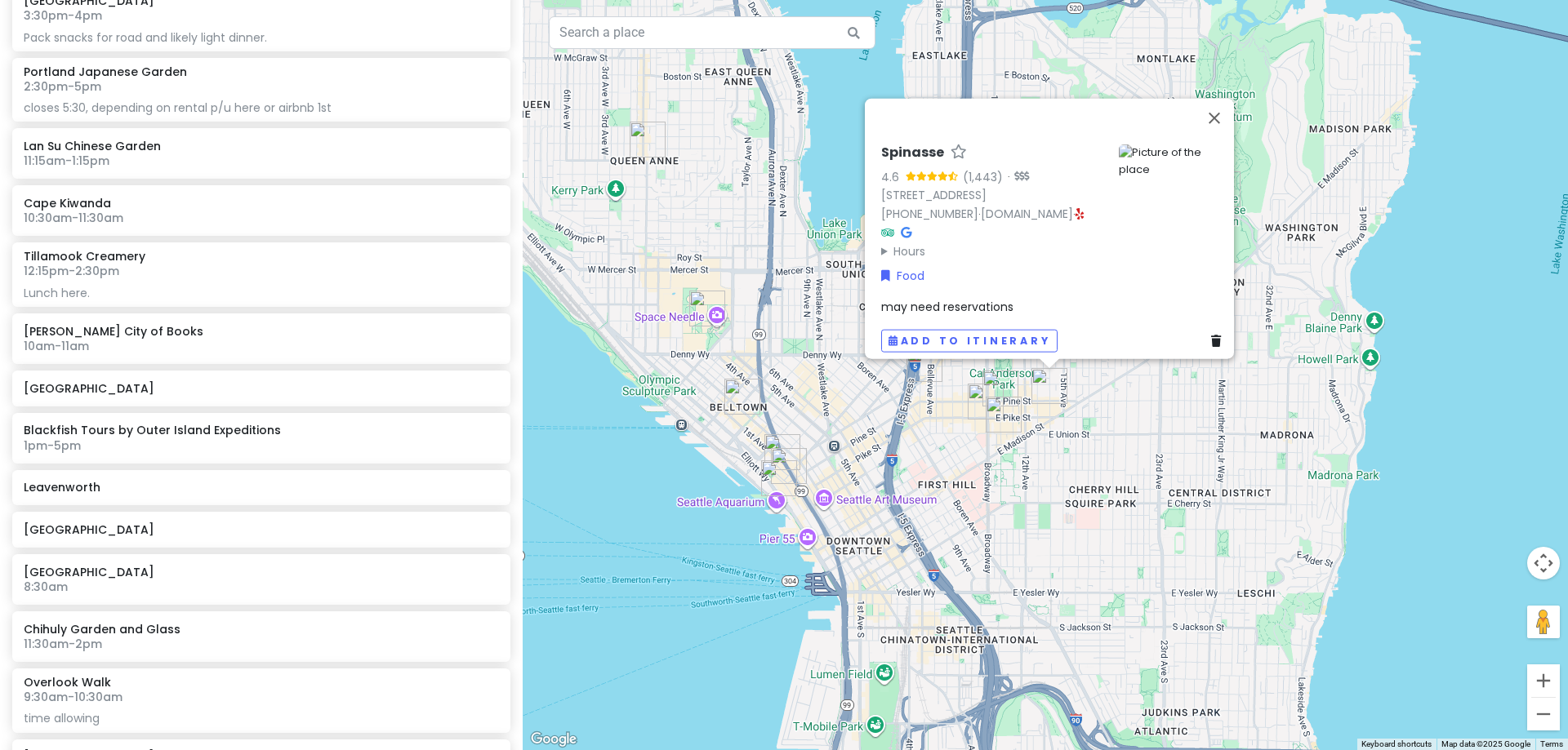
scroll to position [408, 0]
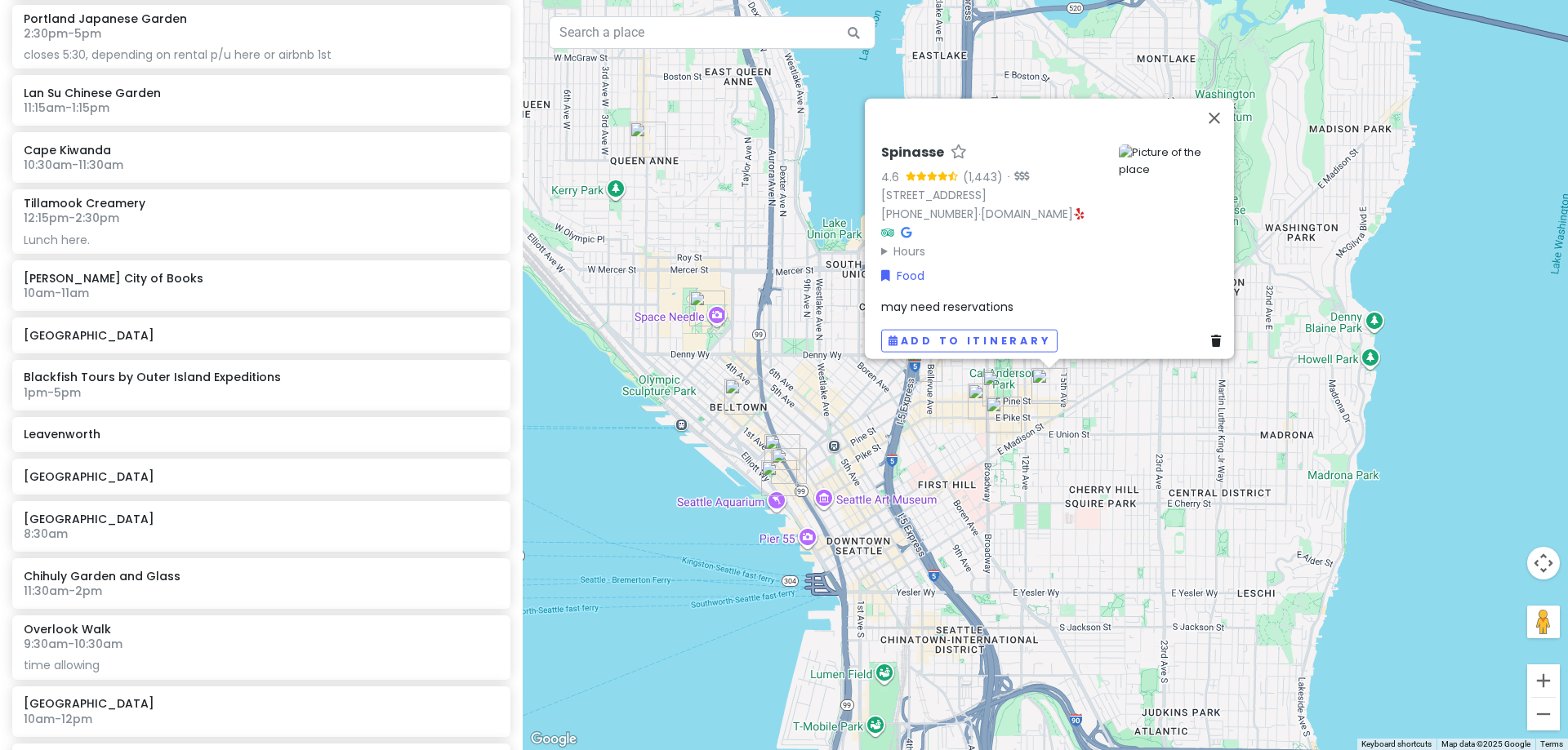
click at [1001, 380] on img "Ooink Capitol Hill" at bounding box center [985, 401] width 49 height 49
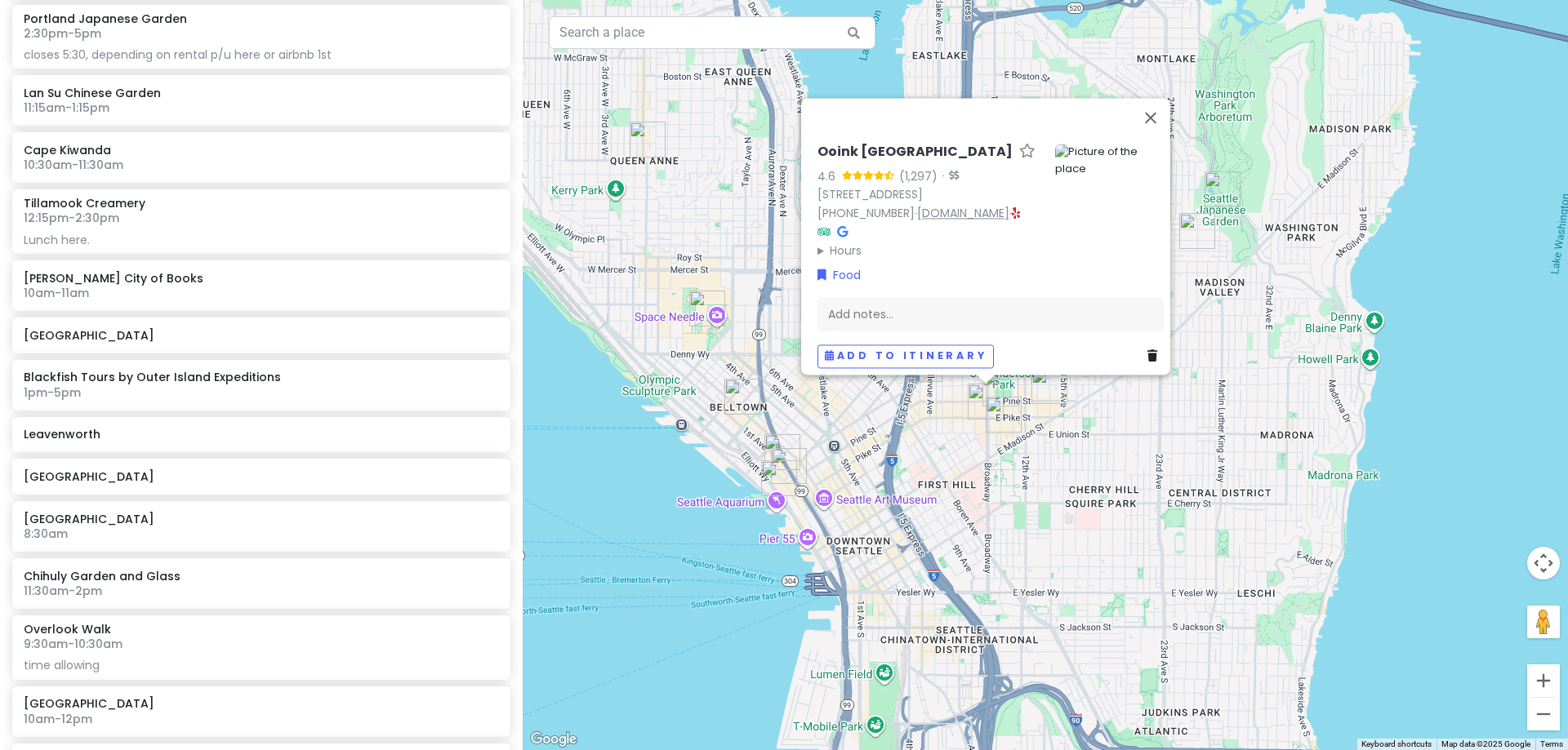
click at [952, 205] on link "www.shopooink.com" at bounding box center [963, 212] width 92 height 16
click at [1004, 410] on img "Fern Thai Eatery & Bar (Caphill)" at bounding box center [1003, 414] width 49 height 49
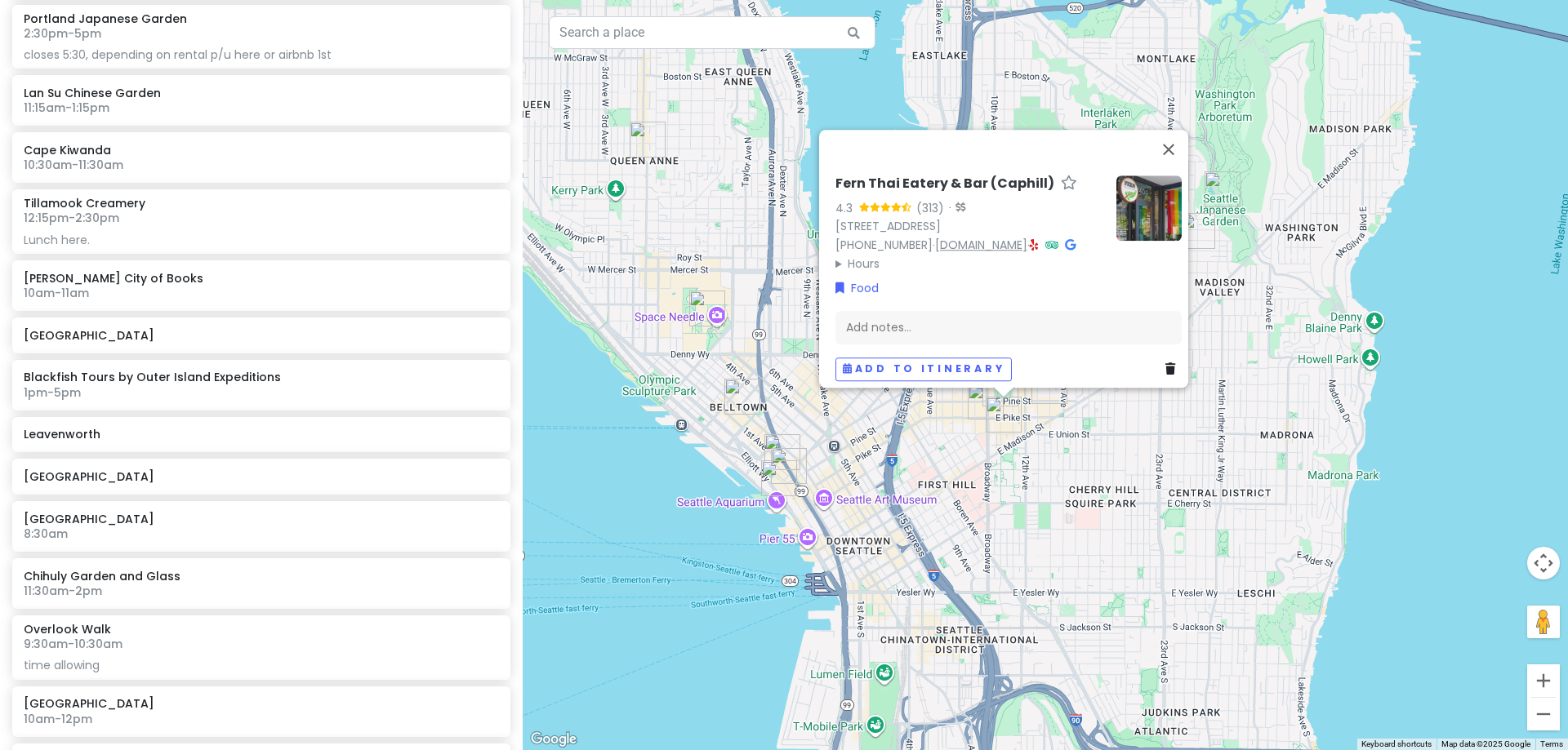
click at [965, 236] on link "[DOMAIN_NAME]" at bounding box center [981, 244] width 92 height 16
click at [1056, 445] on div "Fern Thai Eatery & Bar (Caphill) 4.3 (313) · 1400 10th Ave, Seattle, WA 98122, …" at bounding box center [1045, 375] width 1046 height 750
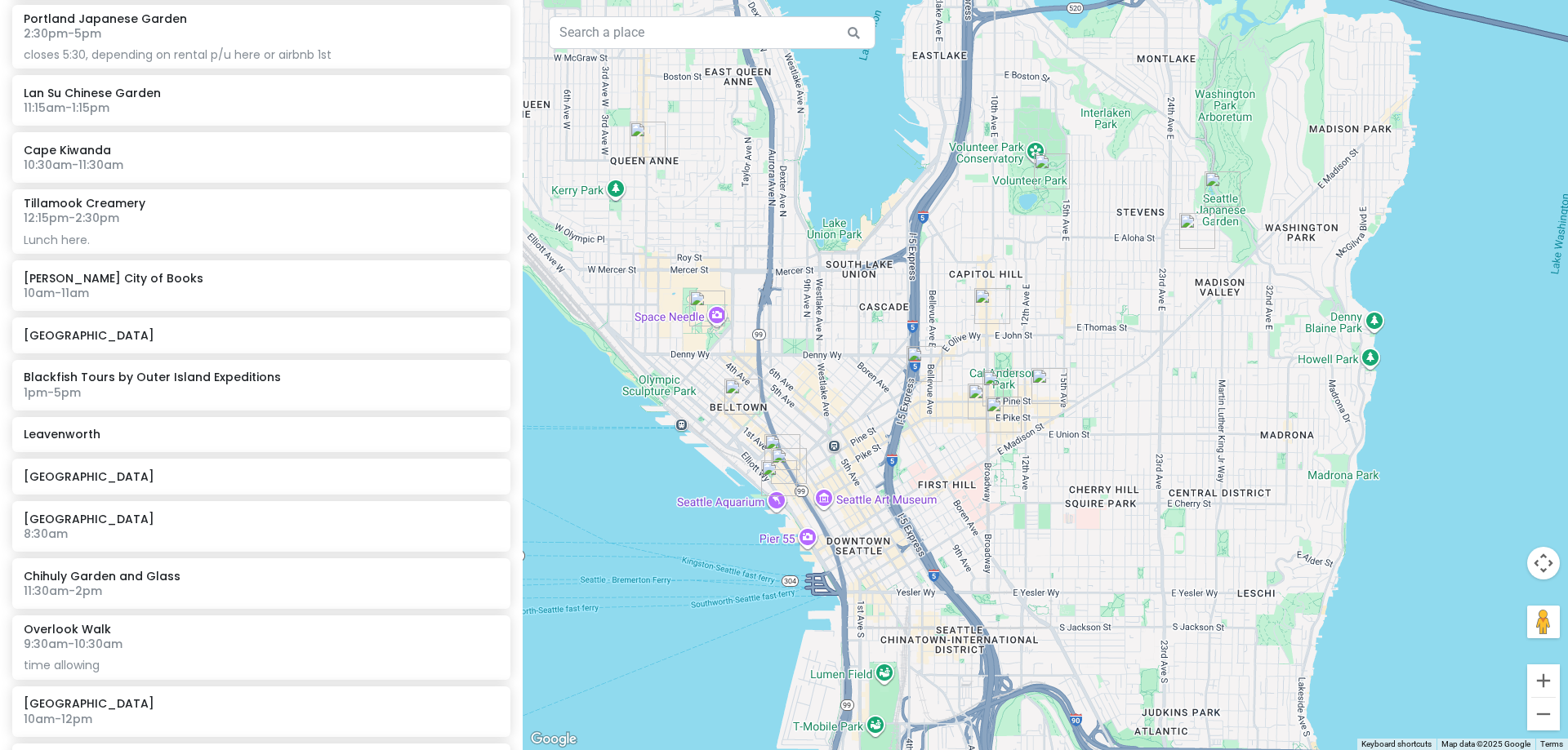
click at [1048, 387] on img "Spinasse" at bounding box center [1049, 386] width 49 height 49
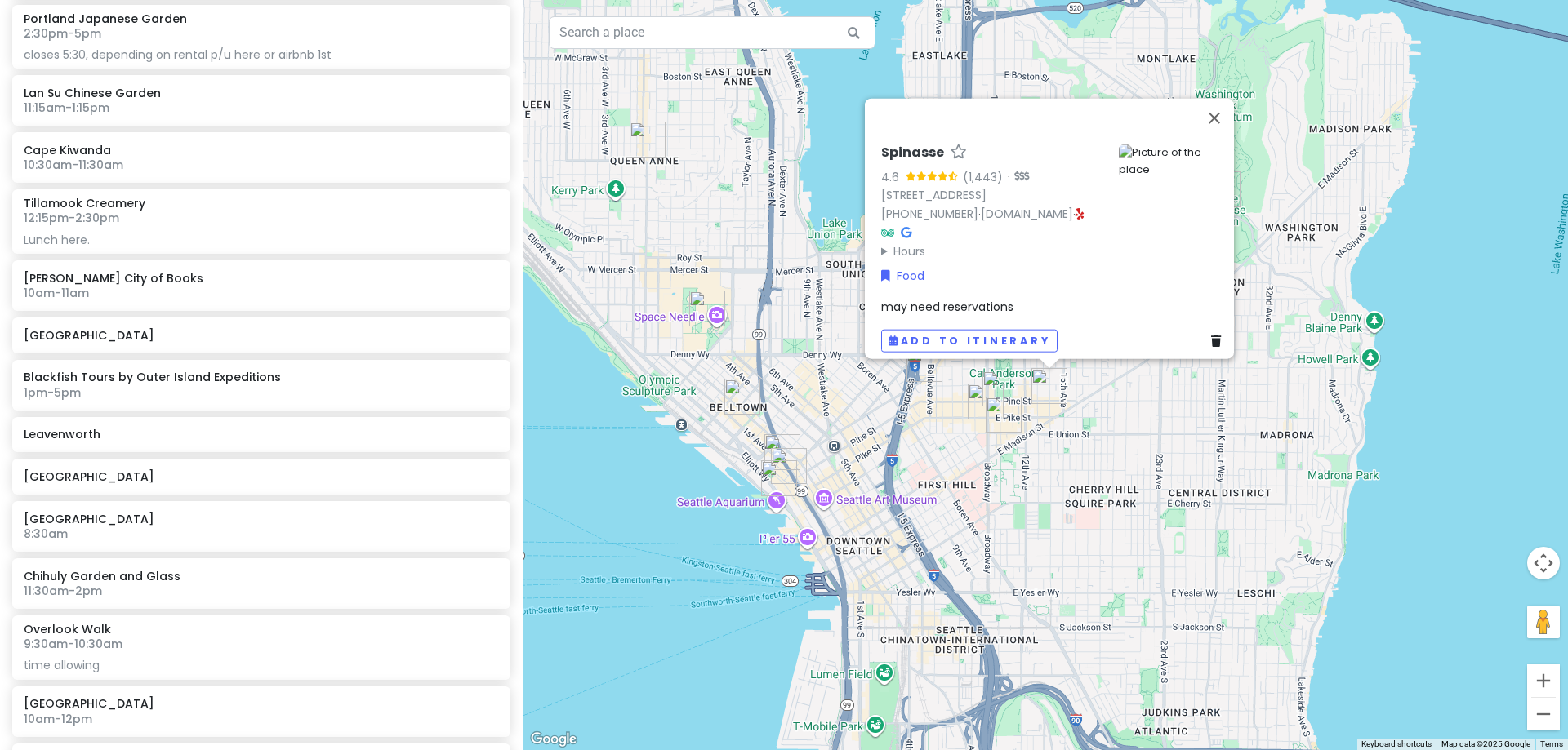
click at [1040, 444] on div "Spinasse 4.6 (1,443) · 1531 14th Ave, Seattle, WA 98122, USA (206) 251-7673 · s…" at bounding box center [1045, 375] width 1046 height 750
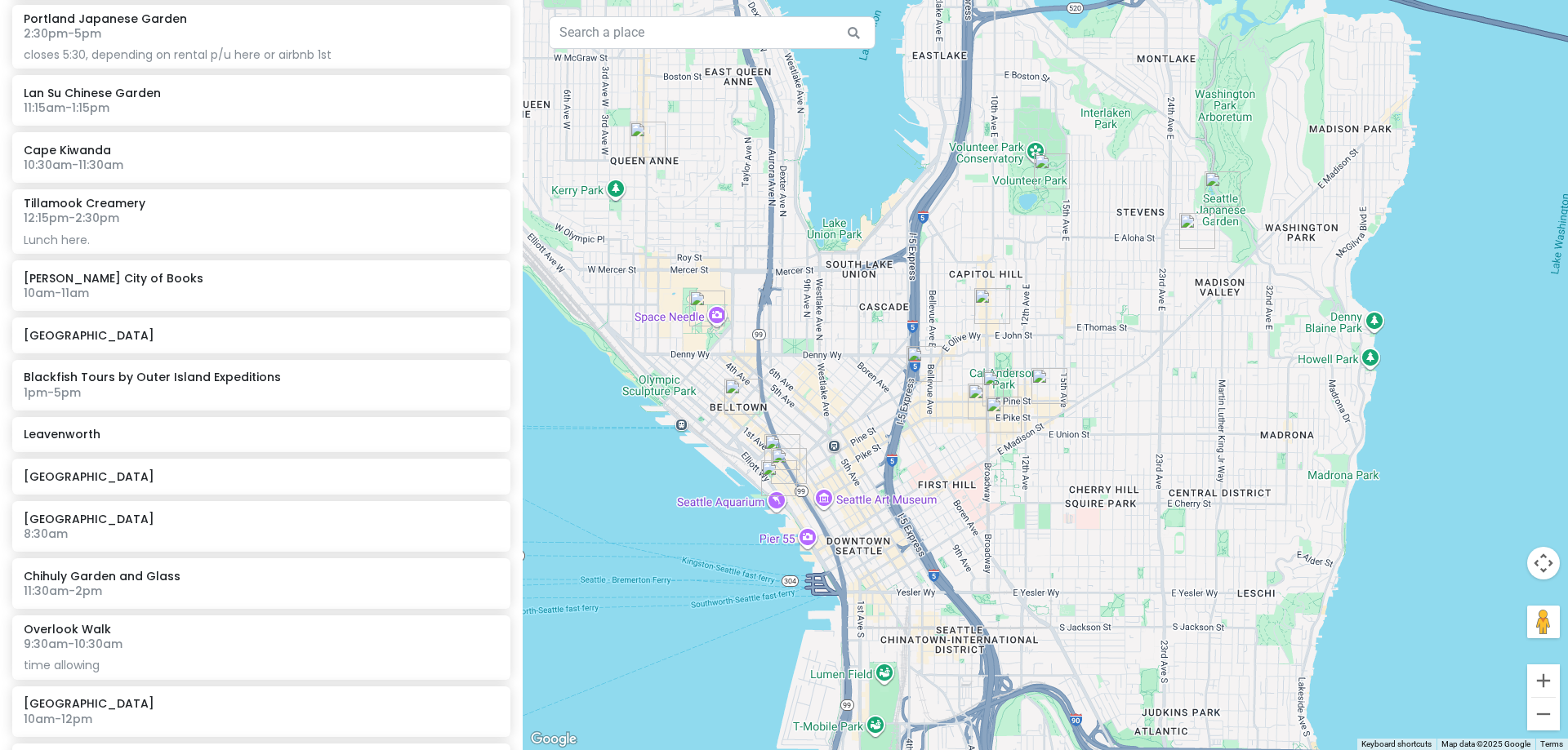
click at [996, 381] on img "Ooink Capitol Hill" at bounding box center [985, 401] width 49 height 49
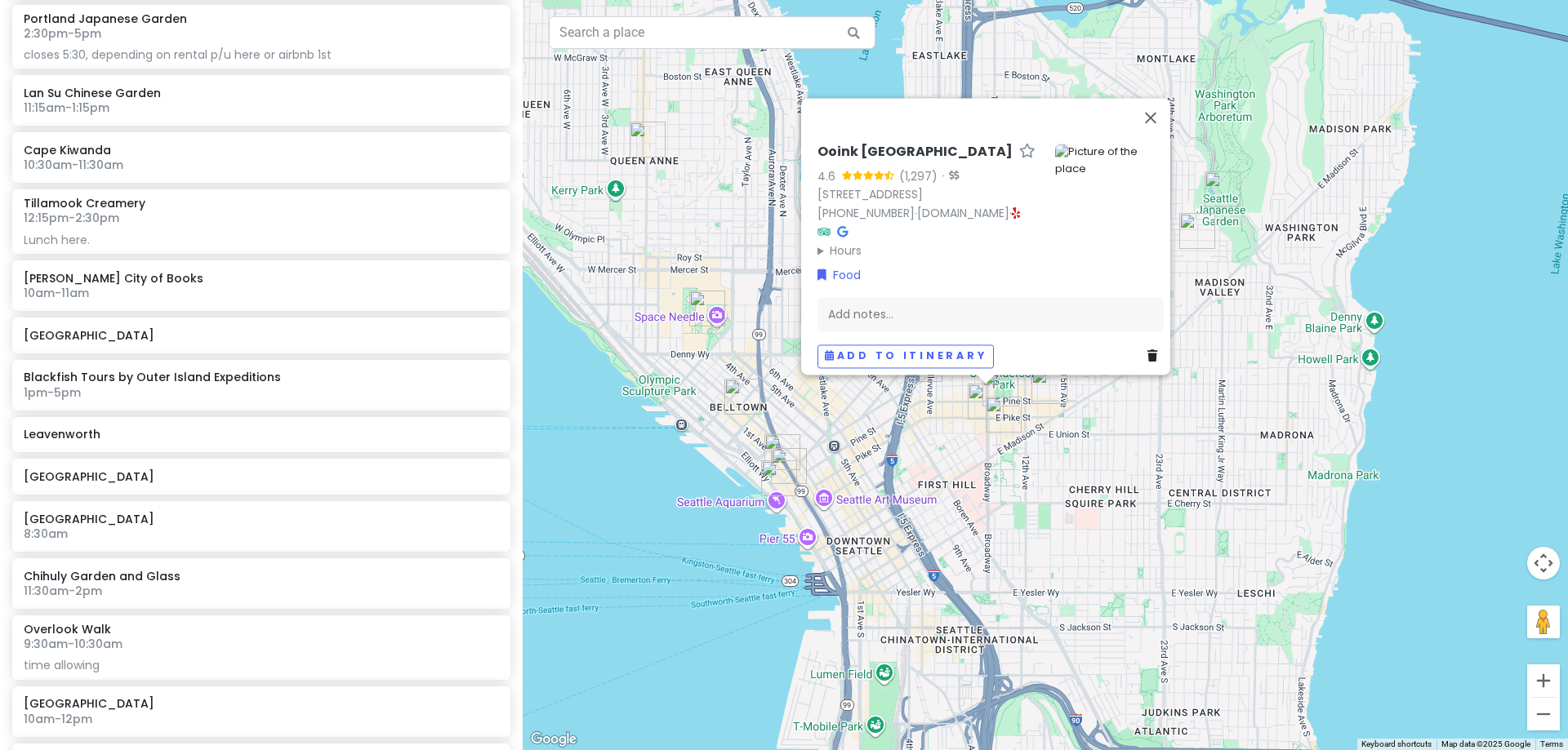
click at [1056, 468] on div "Ooink Capitol Hill 4.6 (1,297) · 1416 Harvard Ave, Seattle, WA 98122, USA (206)…" at bounding box center [1045, 375] width 1046 height 750
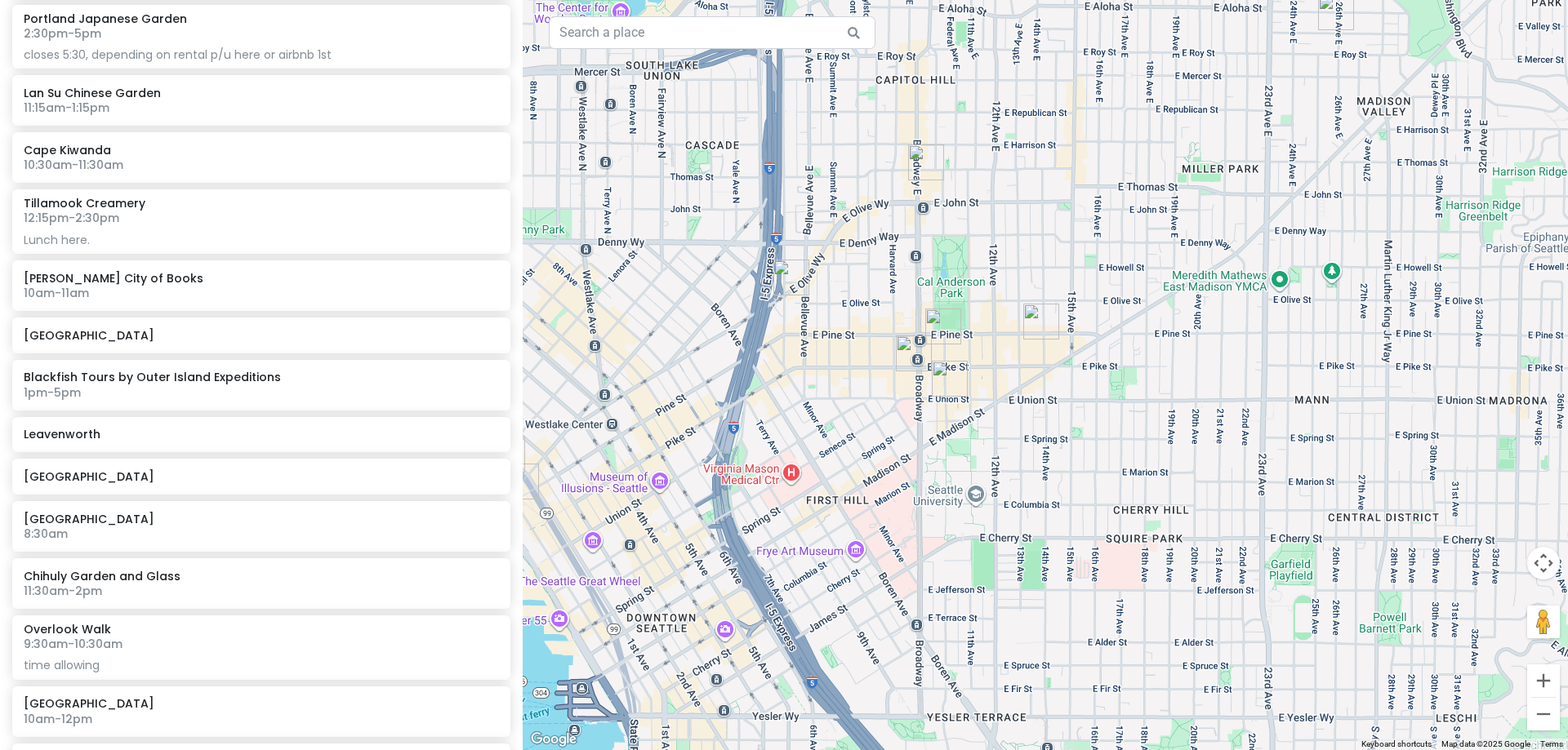
click at [944, 327] on img "Oddfellows Café + Bar" at bounding box center [943, 326] width 49 height 49
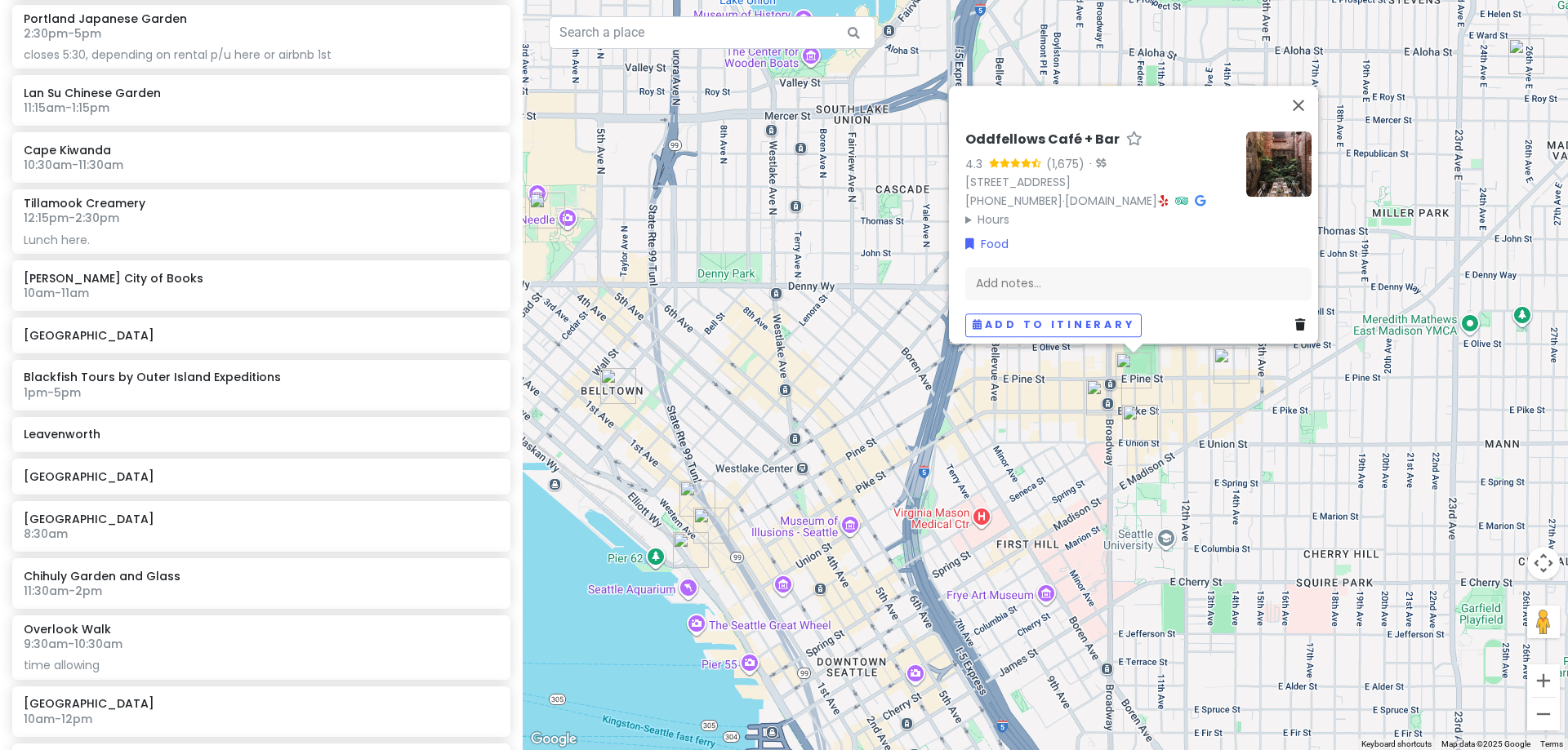
drag, startPoint x: 688, startPoint y: 314, endPoint x: 519, endPoint y: 449, distance: 216.3
click at [882, 343] on div "Oddfellows Café + Bar 4.3 (1,675) · 1525 10th Ave, Seattle, WA 98122, USA (206)…" at bounding box center [1045, 375] width 1046 height 750
click at [618, 380] on img "Tavolàta Belltown" at bounding box center [616, 385] width 49 height 49
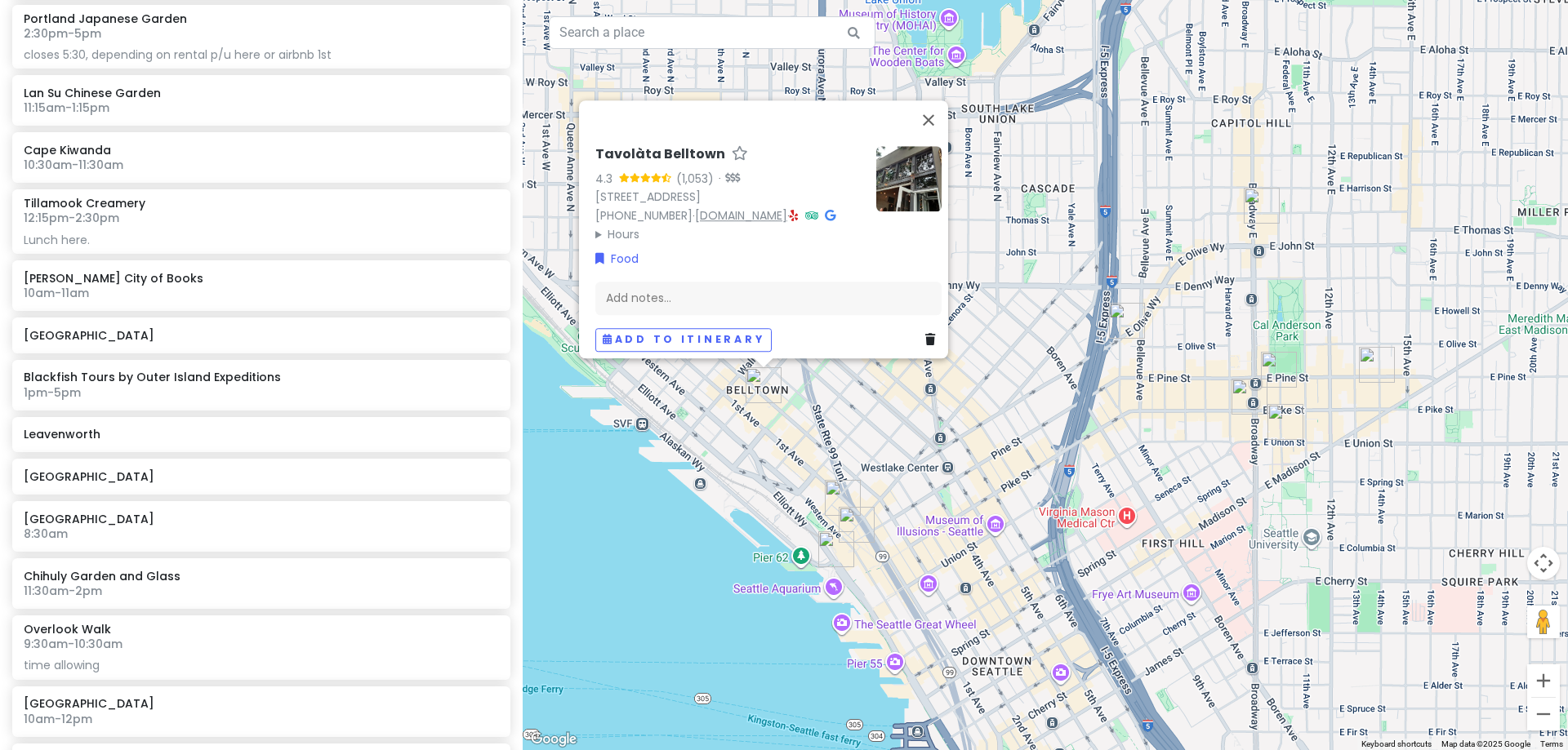
click at [740, 207] on link "ethanstowellrestaurants.com" at bounding box center [741, 215] width 92 height 16
click at [1122, 318] on img "Donna's" at bounding box center [1127, 320] width 49 height 49
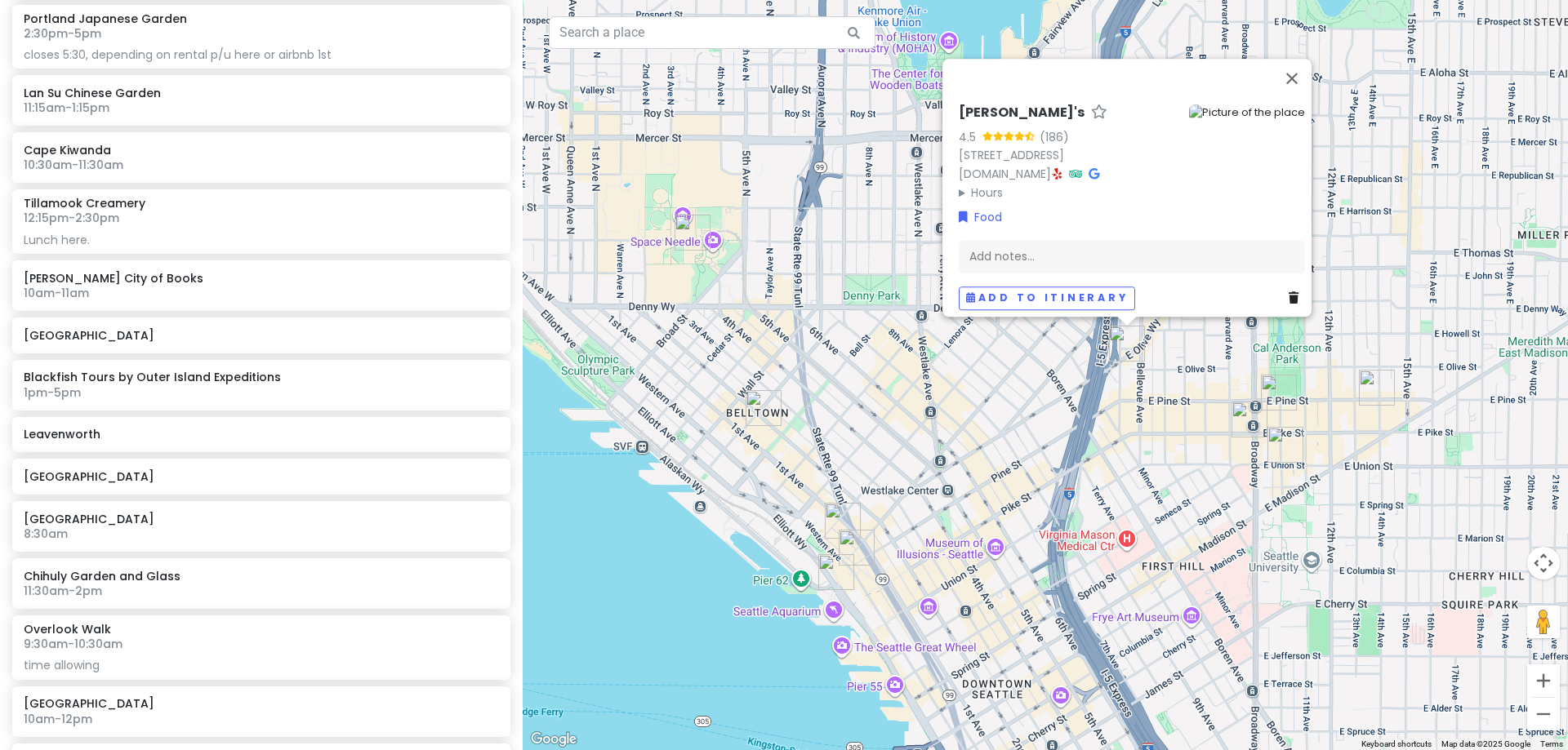
click at [981, 184] on summary "Hours" at bounding box center [1067, 192] width 218 height 18
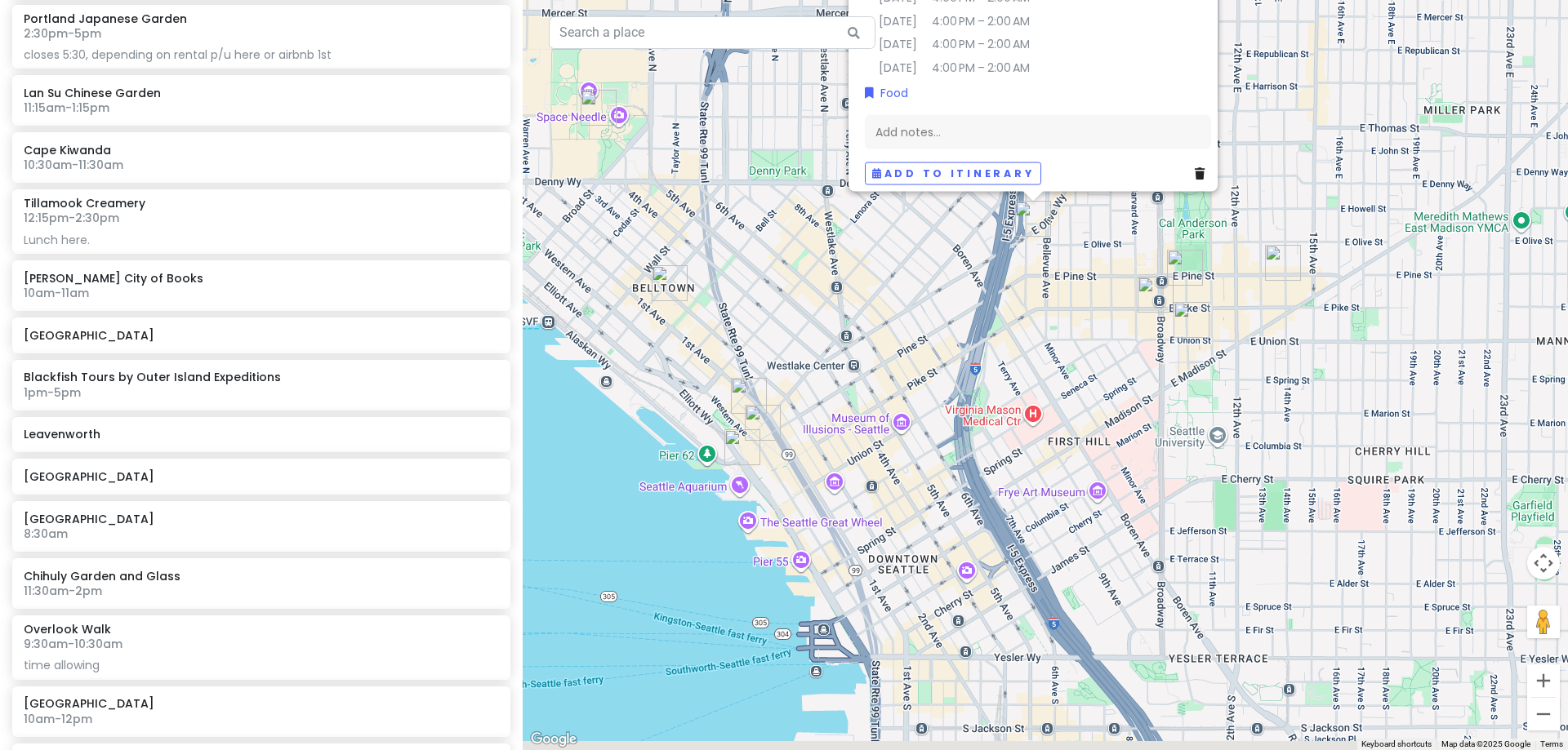
drag, startPoint x: 1022, startPoint y: 610, endPoint x: 786, endPoint y: 395, distance: 319.3
click at [787, 396] on div "Donna's 4.5 (186) 1355 E Olive Wy, Seattle, WA 98122, USA www.donnasseattle.com…" at bounding box center [1045, 375] width 1046 height 750
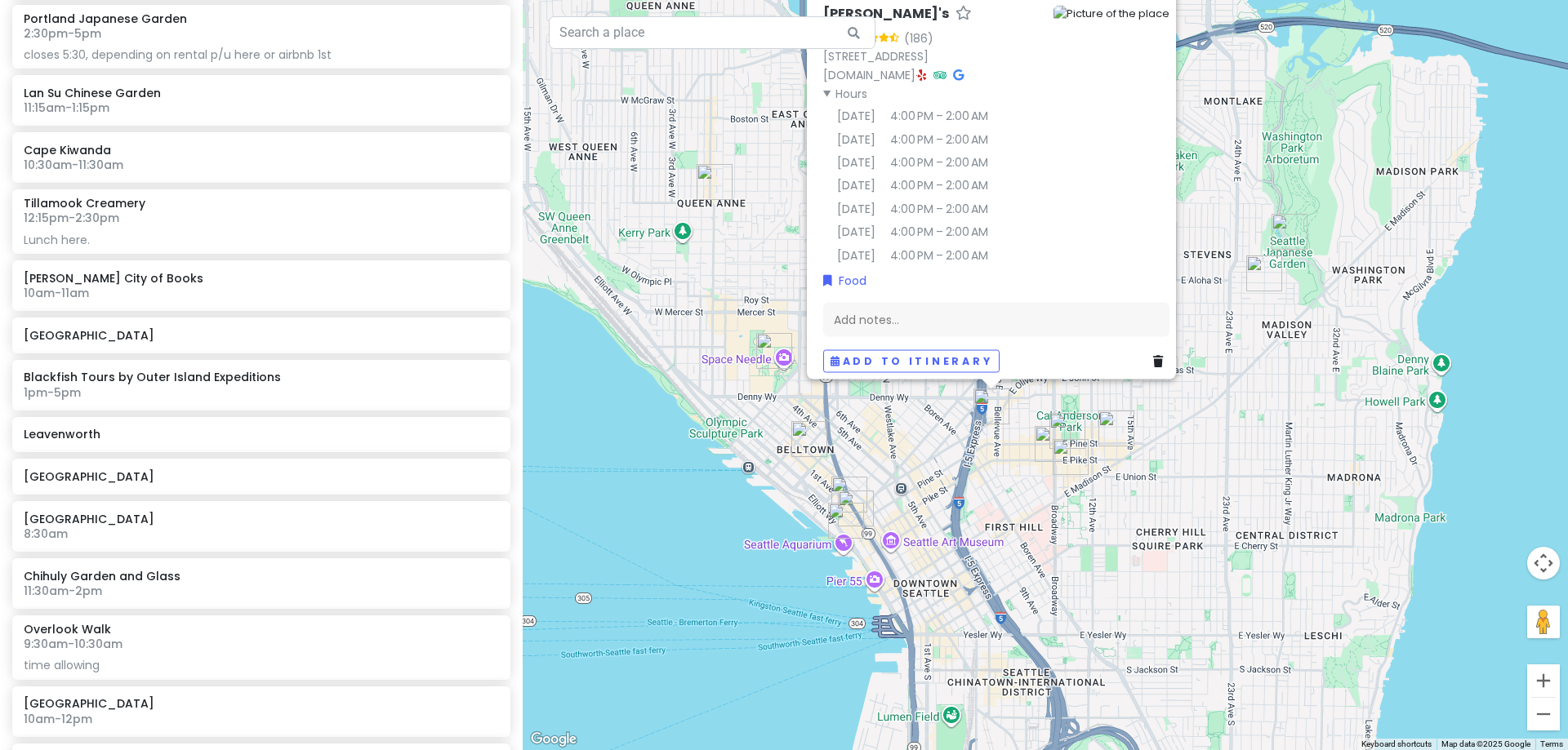
drag, startPoint x: 1072, startPoint y: 497, endPoint x: 1083, endPoint y: 558, distance: 62.0
click at [1083, 558] on div "Donna's 4.5 (186) 1355 E Olive Wy, Seattle, WA 98122, USA www.donnasseattle.com…" at bounding box center [1045, 375] width 1046 height 750
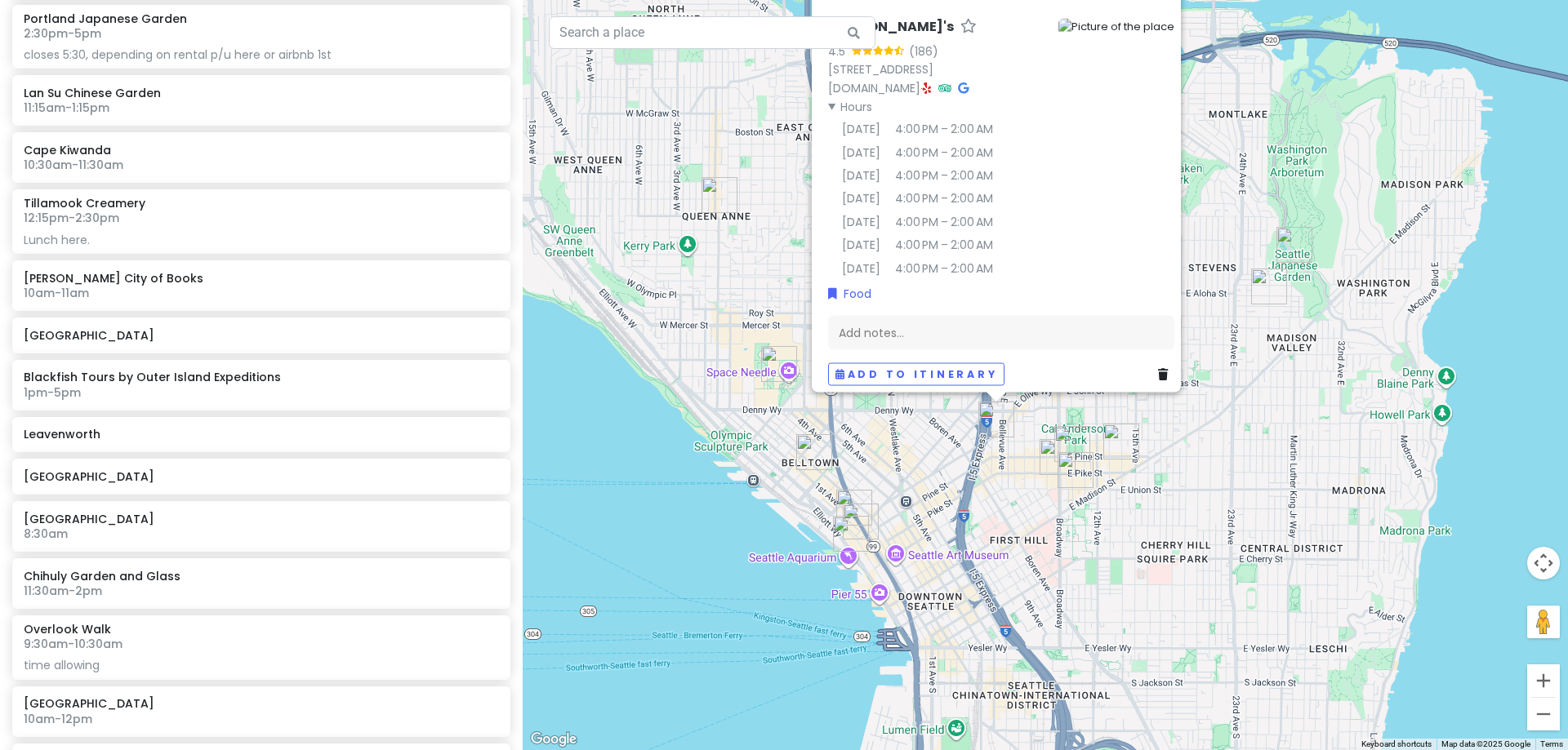
click at [715, 194] on img "5 Spot" at bounding box center [719, 195] width 49 height 49
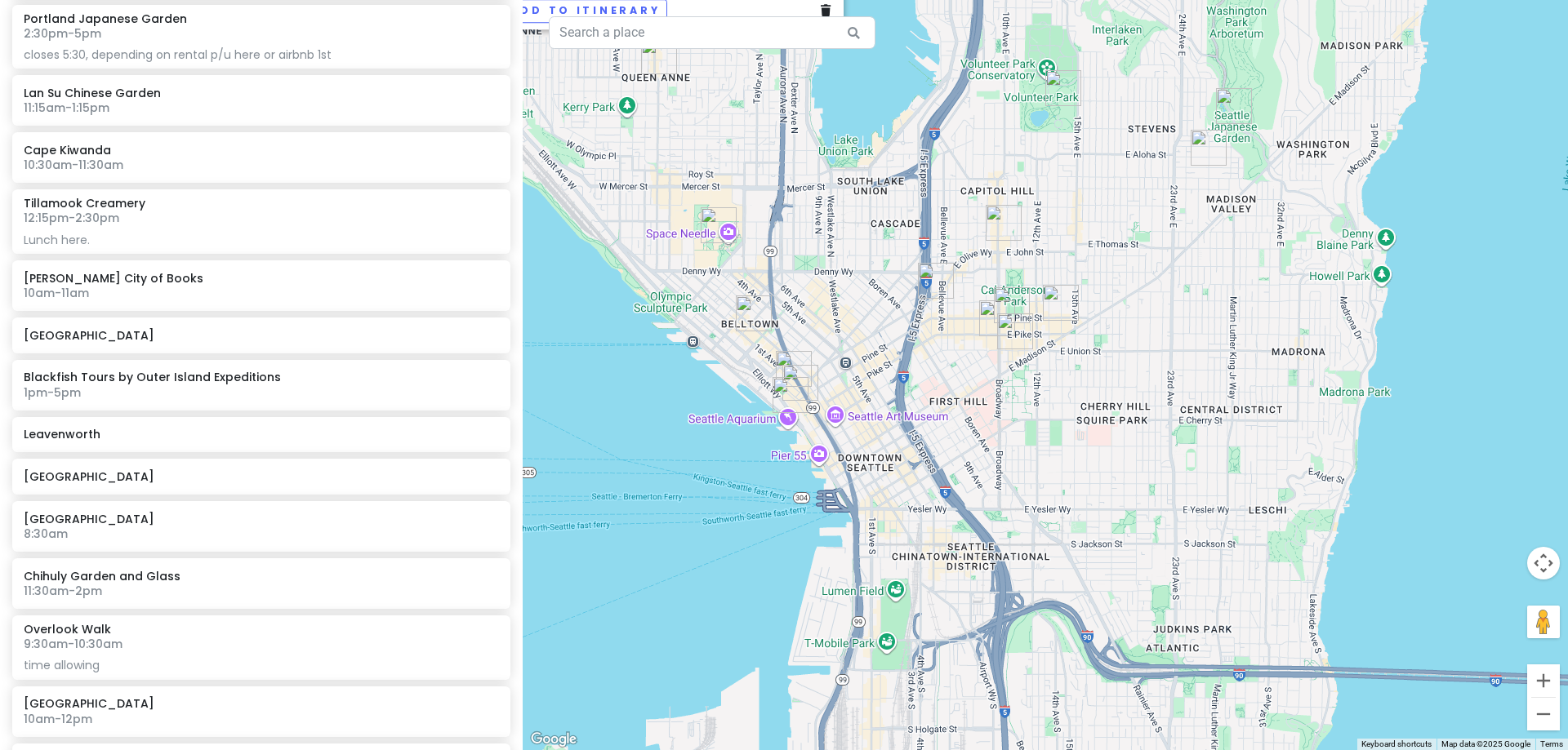
drag, startPoint x: 952, startPoint y: 520, endPoint x: 843, endPoint y: 187, distance: 350.4
click at [821, 143] on div "5 Spot 4.6 (2,954) · 1502 Queen Anne Ave N, Seattle, WA 98109, USA (206) 708-66…" at bounding box center [1045, 375] width 1046 height 750
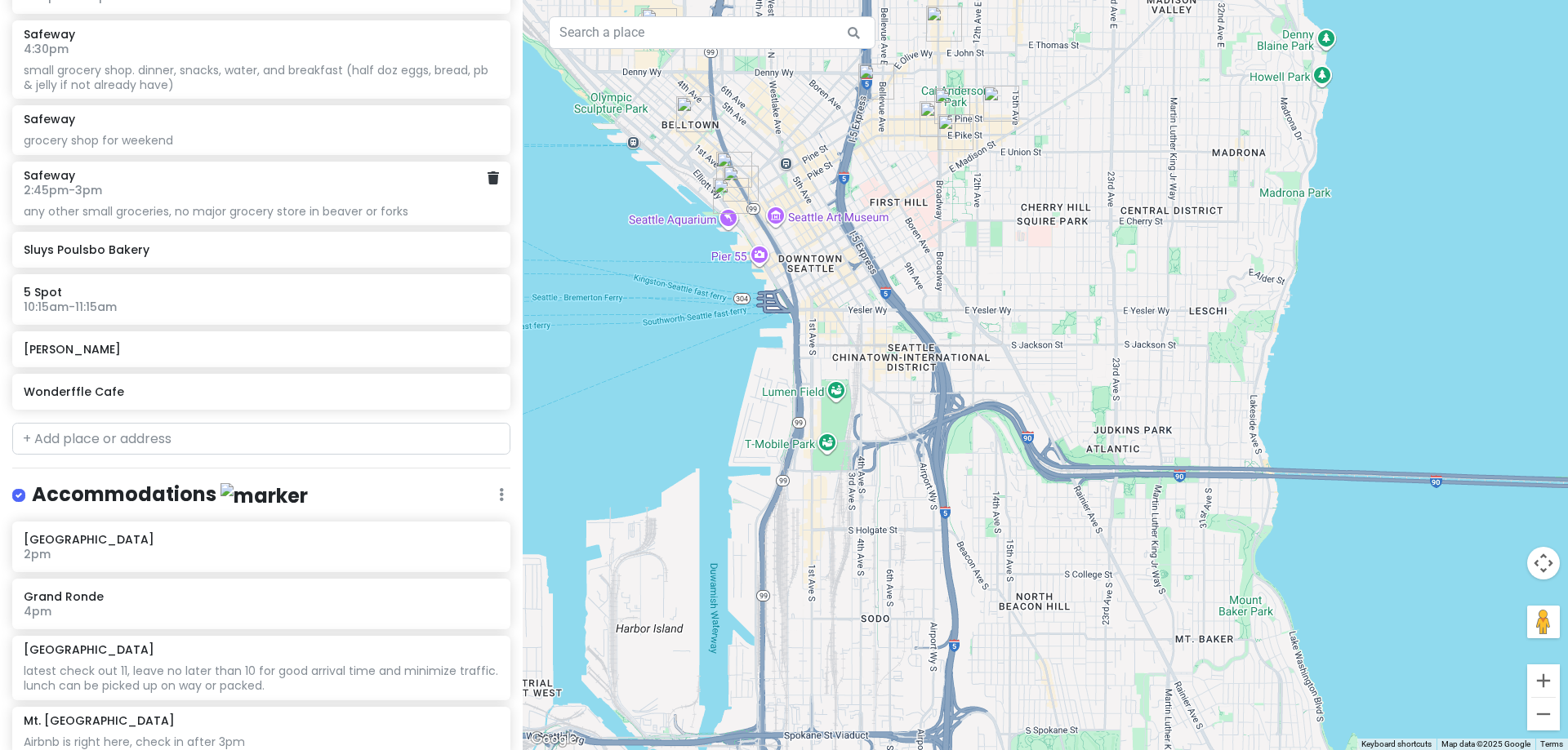
scroll to position [4000, 0]
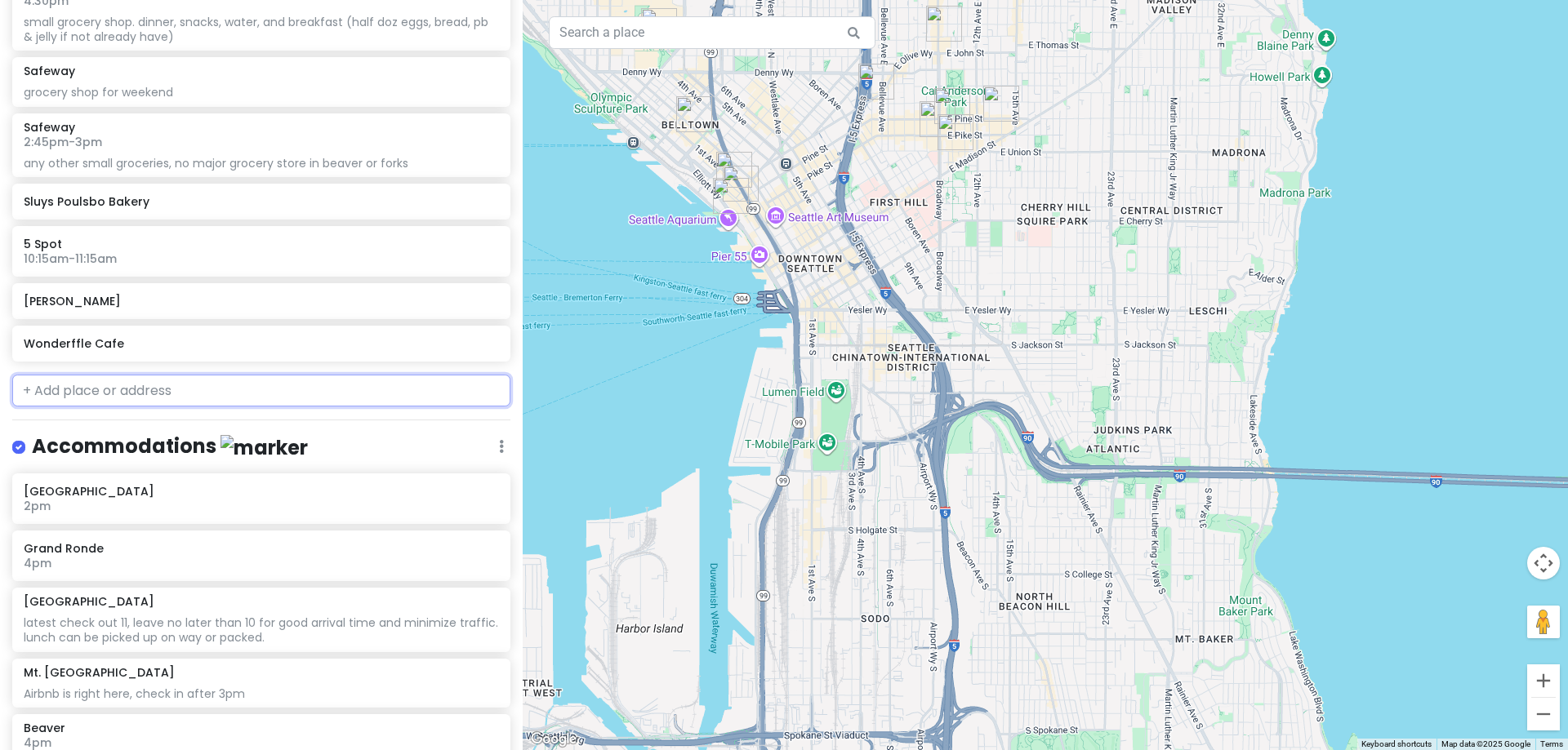
click at [234, 391] on input "text" at bounding box center [261, 391] width 498 height 33
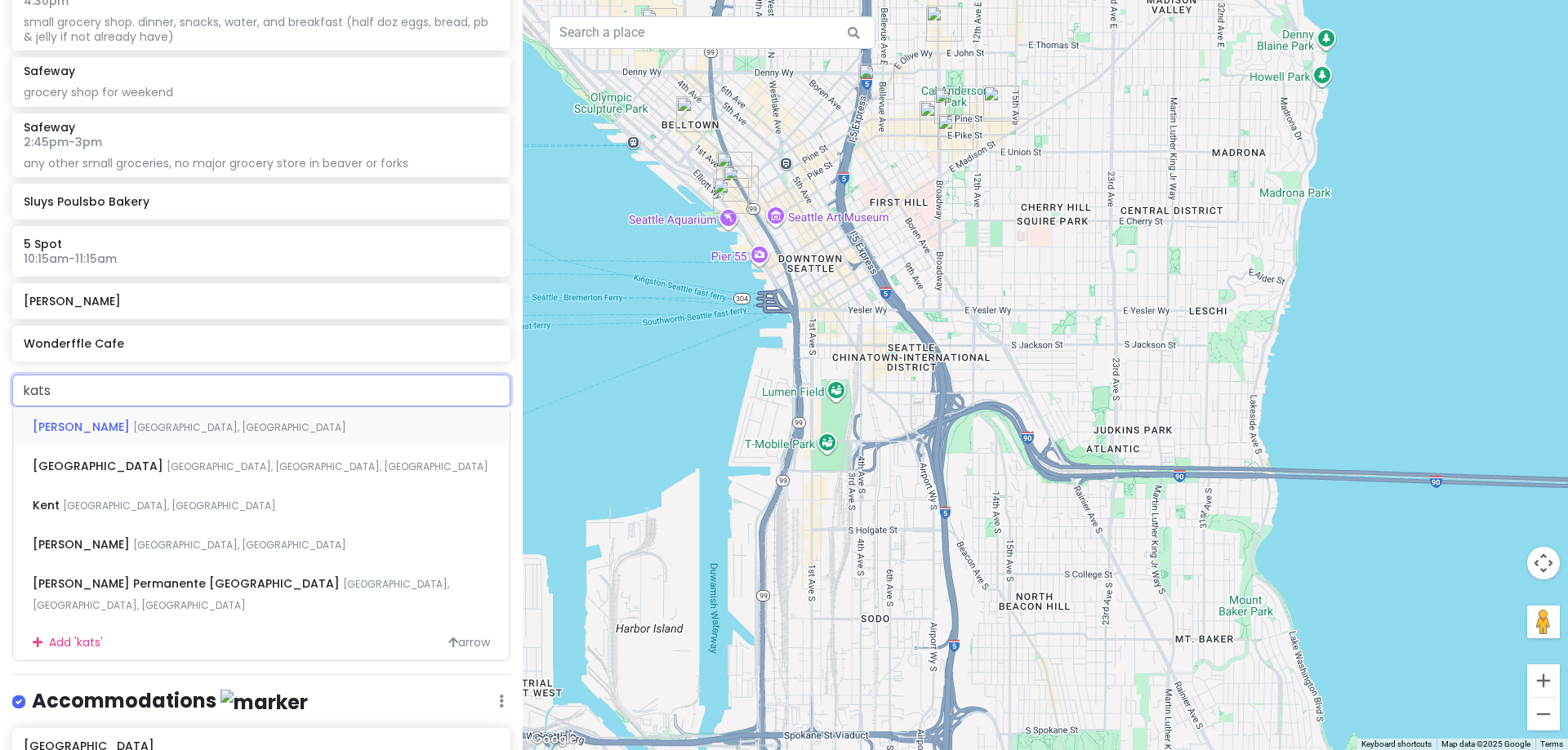
type input "katsu"
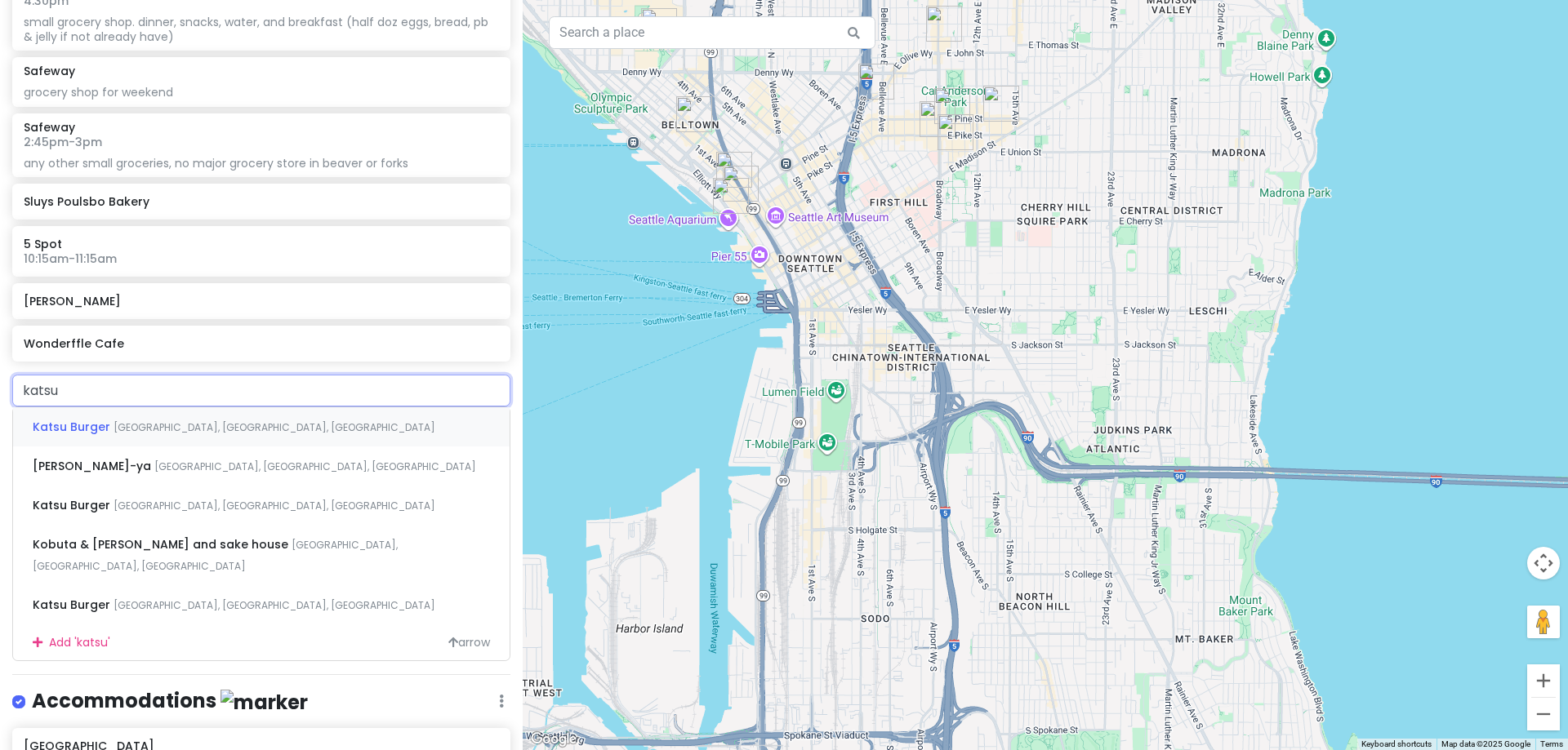
click at [246, 420] on span "12th Avenue, Seattle, WA, USA" at bounding box center [274, 427] width 322 height 14
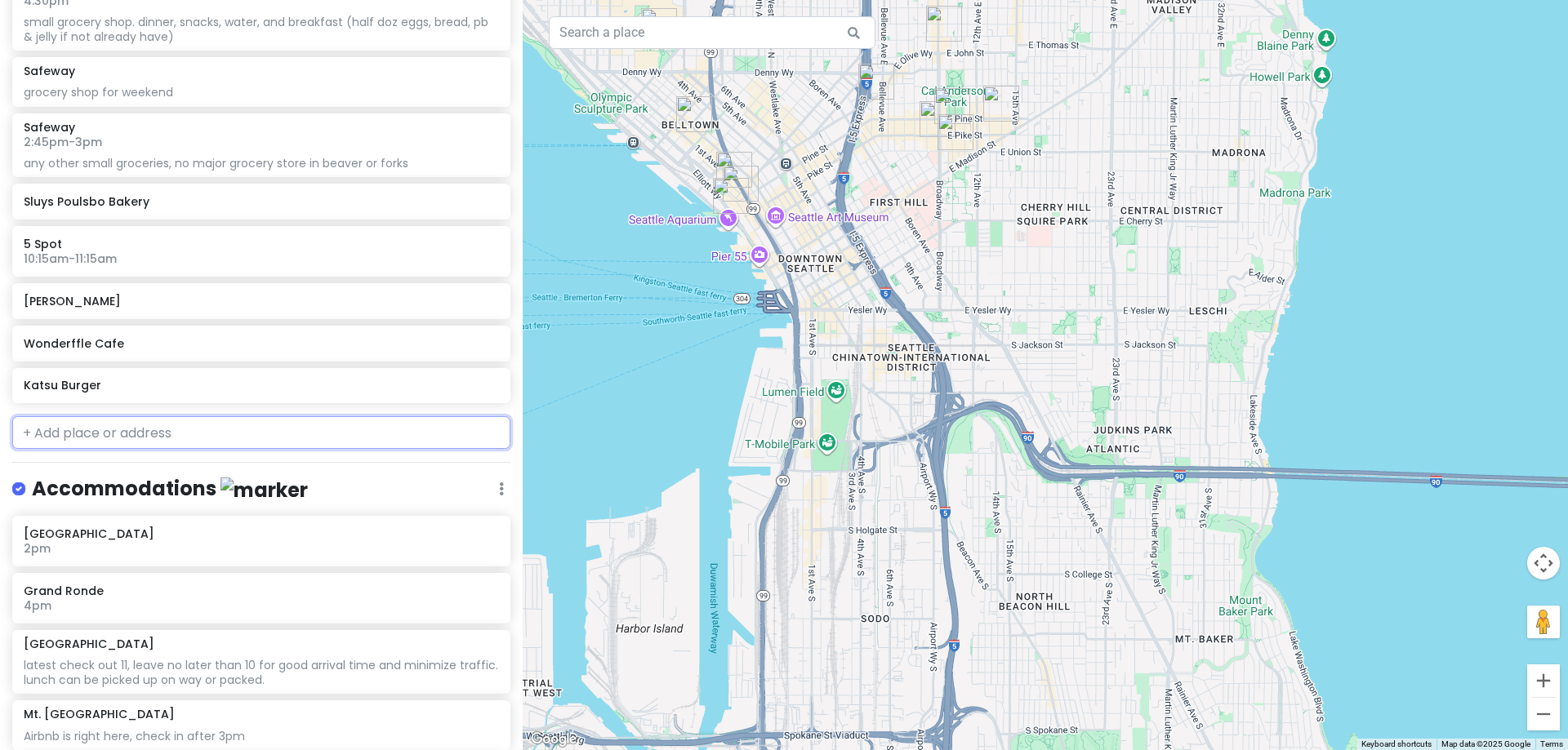
scroll to position [4043, 0]
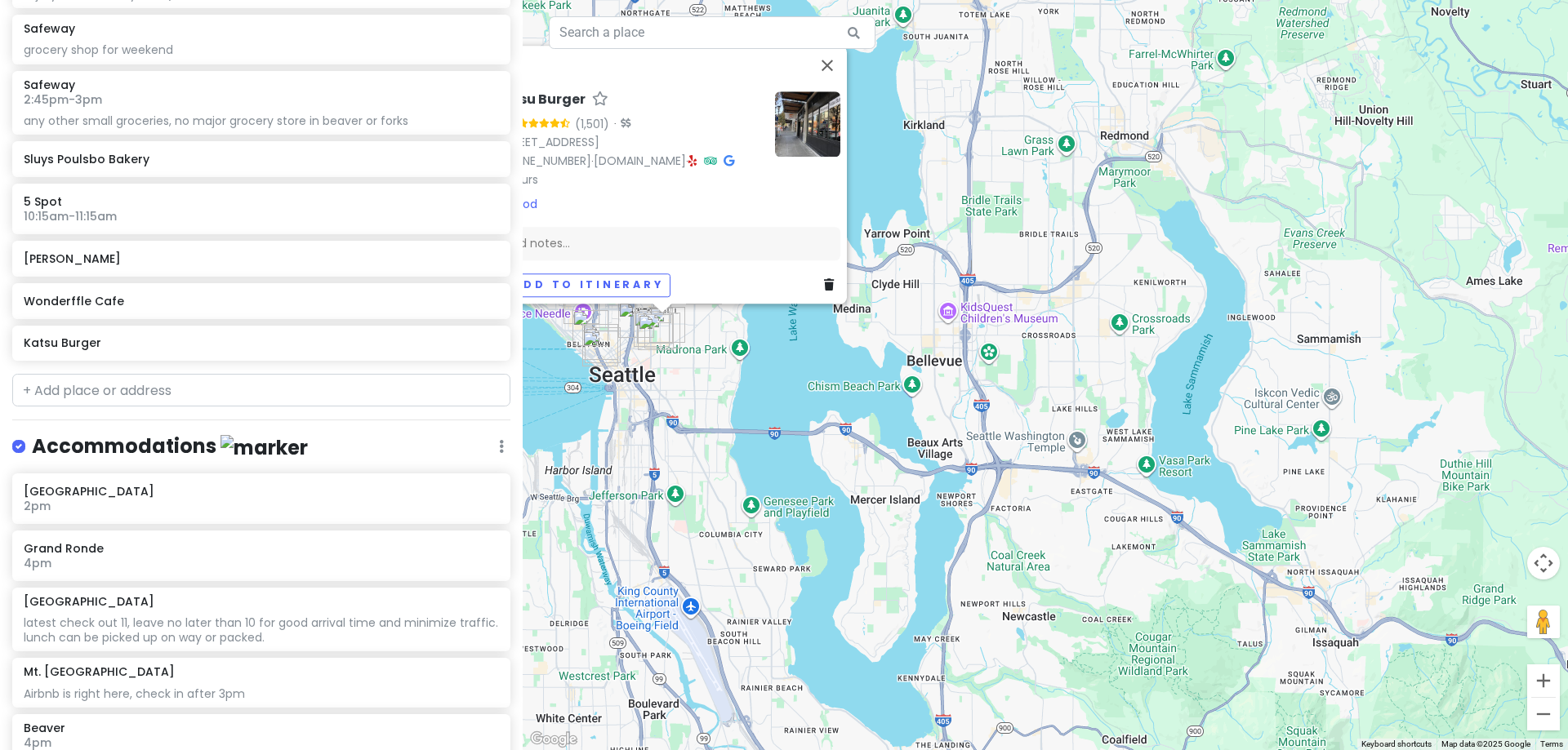
drag, startPoint x: 1405, startPoint y: 488, endPoint x: 930, endPoint y: 404, distance: 482.4
click at [930, 404] on div "Katsu Burger 4.5 (1,501) · 1410 12th Ave, Seattle, WA 98122, USA (206) 941-5317…" at bounding box center [1045, 375] width 1046 height 750
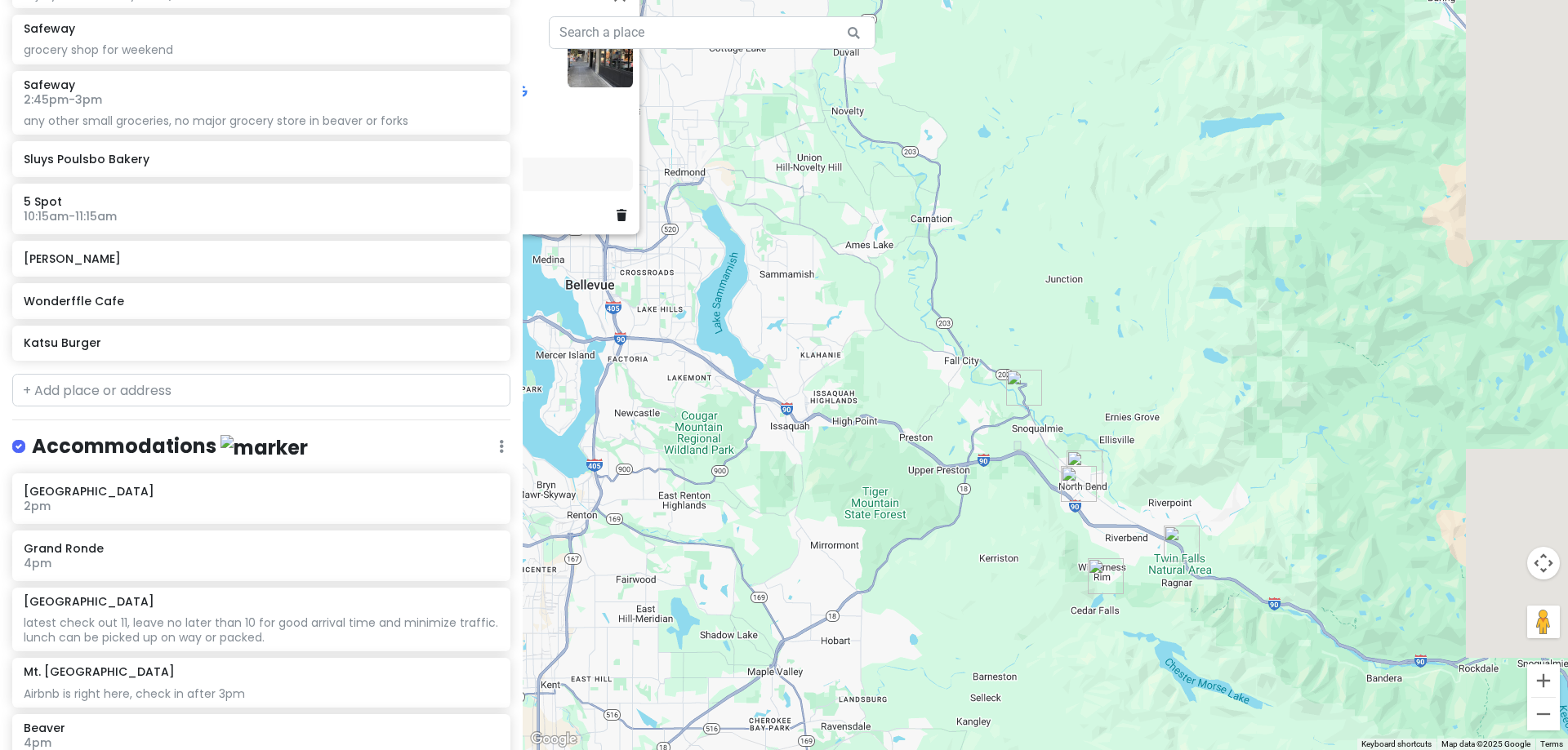
drag, startPoint x: 1219, startPoint y: 473, endPoint x: 882, endPoint y: 365, distance: 353.9
click at [882, 365] on div "Katsu Burger 4.5 (1,501) · 1410 12th Ave, Seattle, WA 98122, USA (206) 941-5317…" at bounding box center [1045, 375] width 1046 height 750
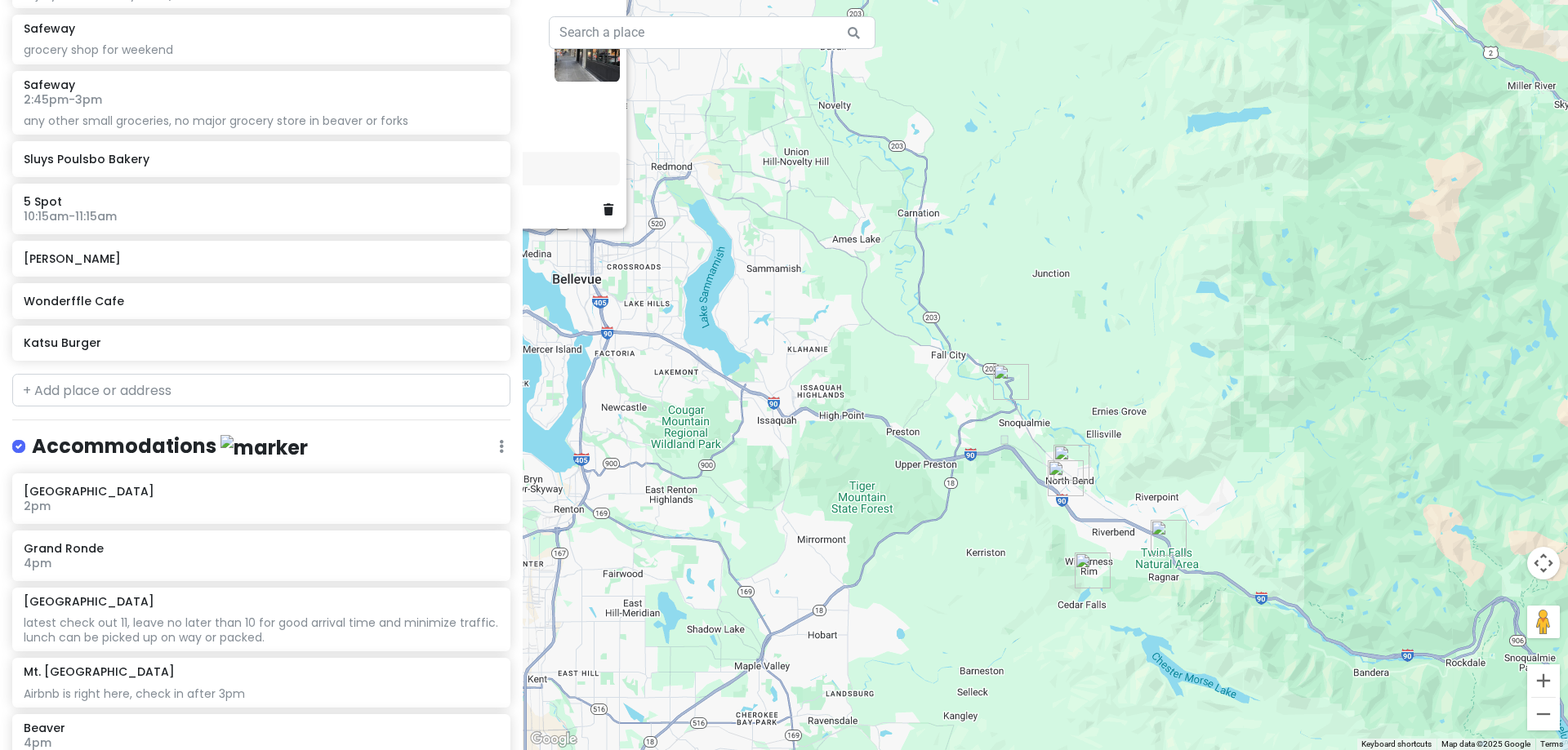
click at [1067, 474] on img "Safeway" at bounding box center [1065, 478] width 49 height 49
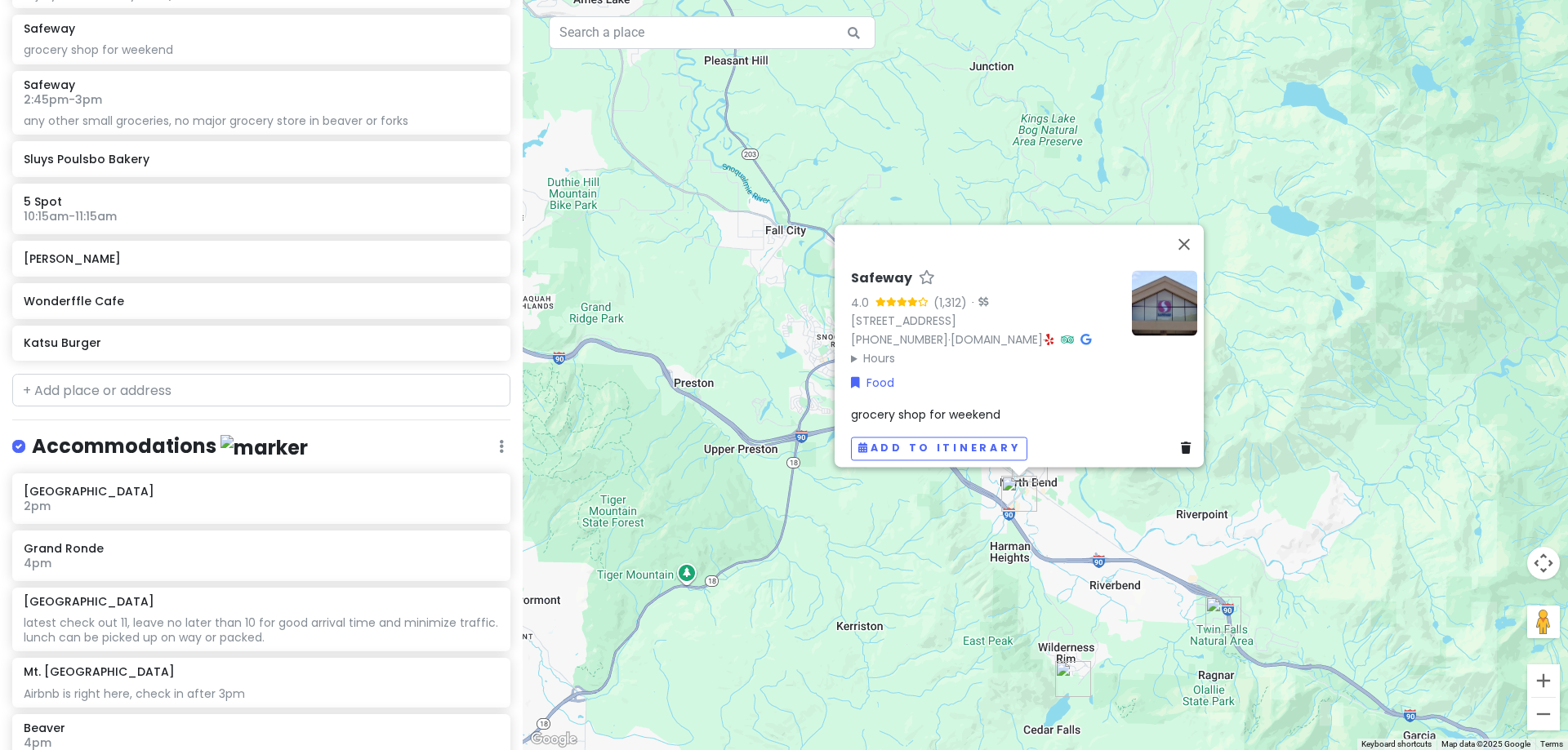
click at [1065, 680] on img "Rattlesnake Ledge Trailhead" at bounding box center [1073, 679] width 49 height 49
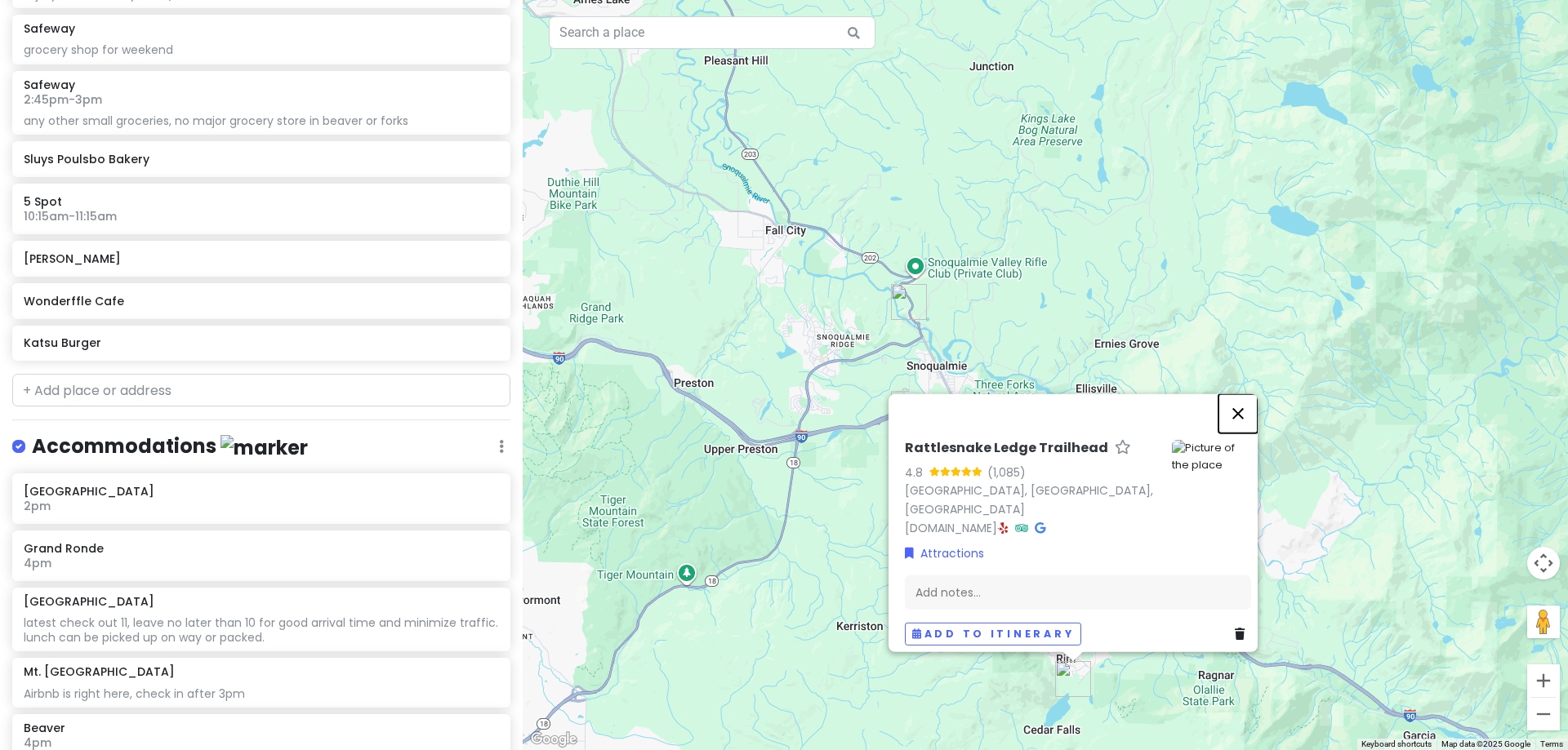
click at [1243, 400] on button "Close" at bounding box center [1237, 413] width 39 height 39
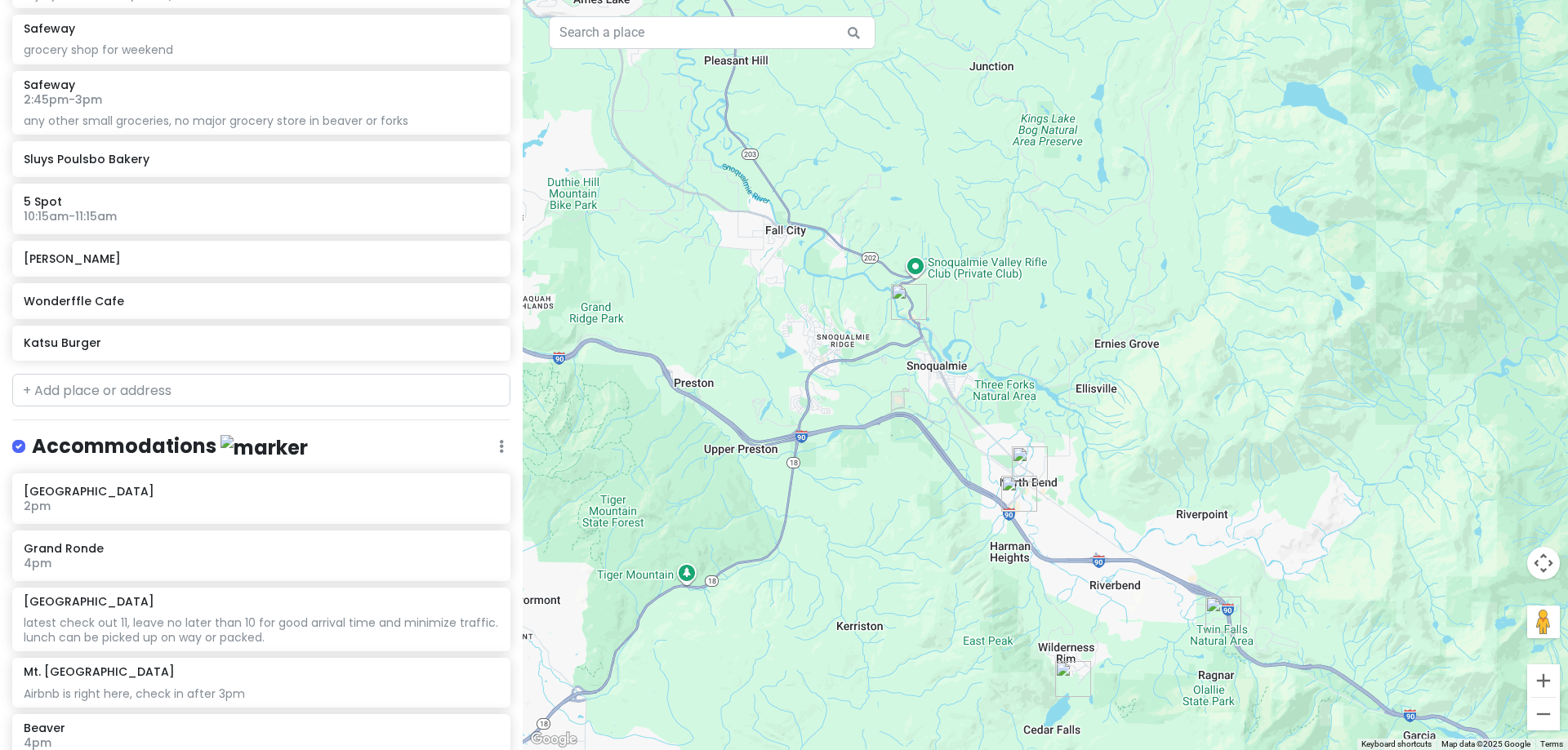
click at [1220, 618] on img "Twin Falls Trailhead" at bounding box center [1223, 614] width 49 height 49
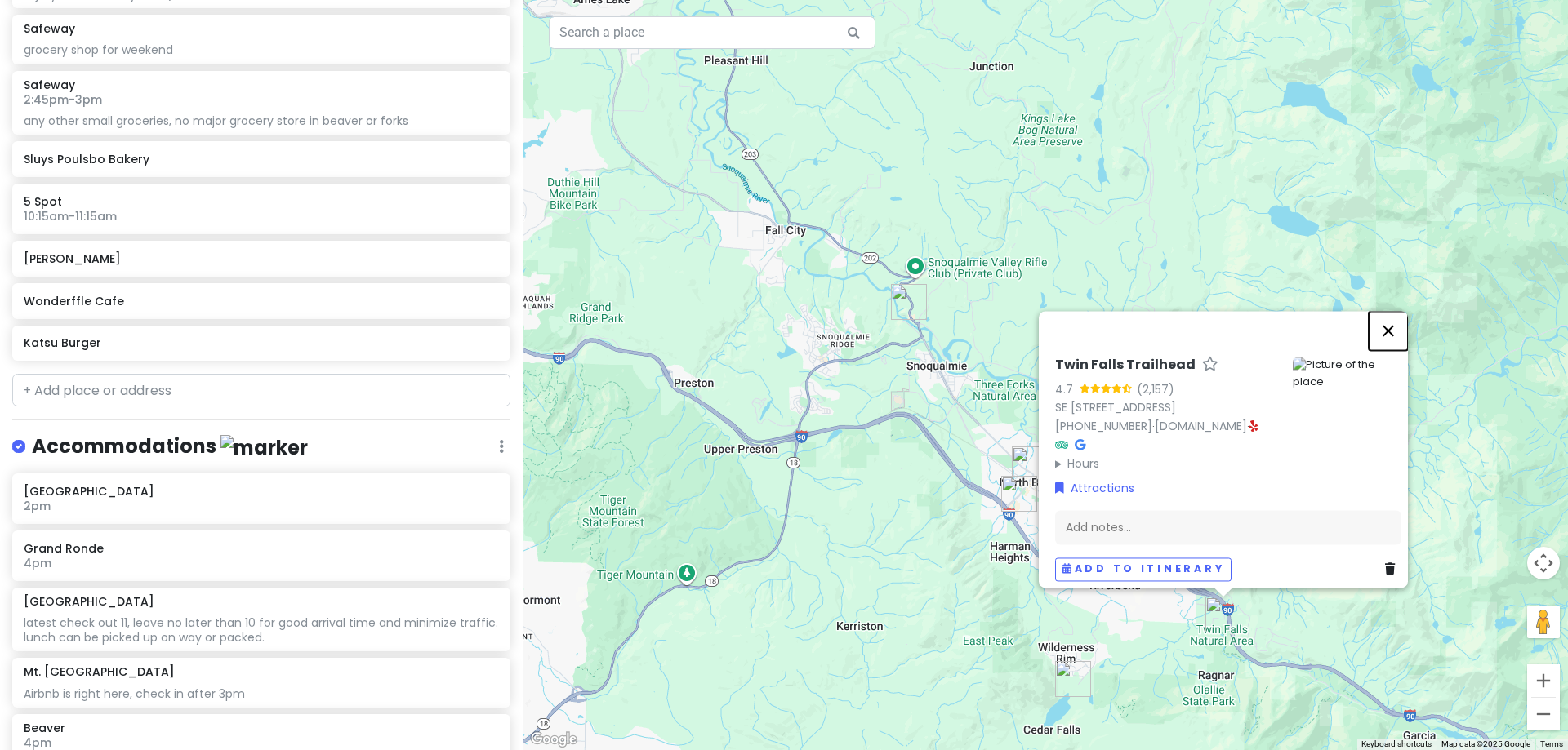
click at [1384, 319] on button "Close" at bounding box center [1388, 330] width 39 height 39
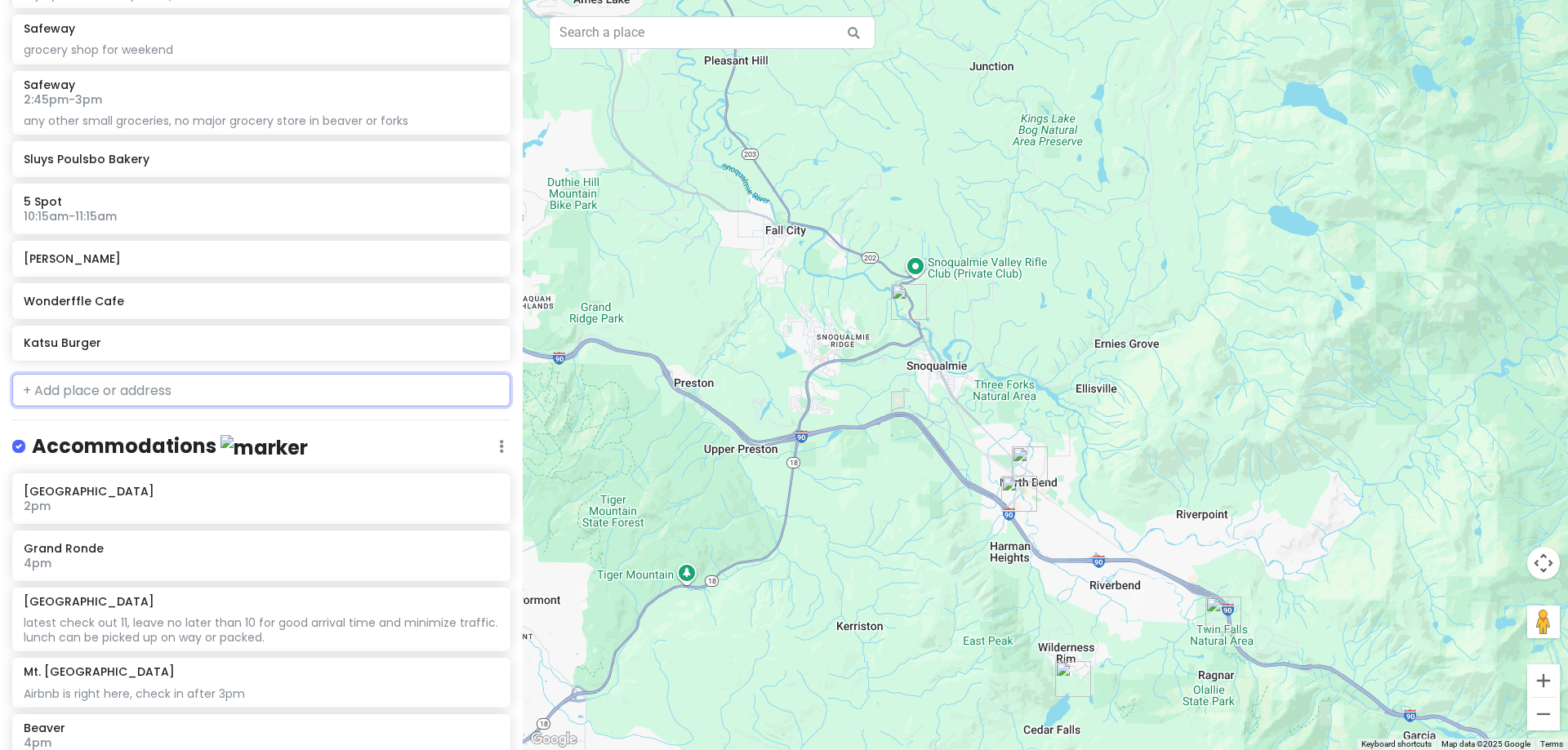
click at [141, 388] on input "text" at bounding box center [261, 390] width 498 height 33
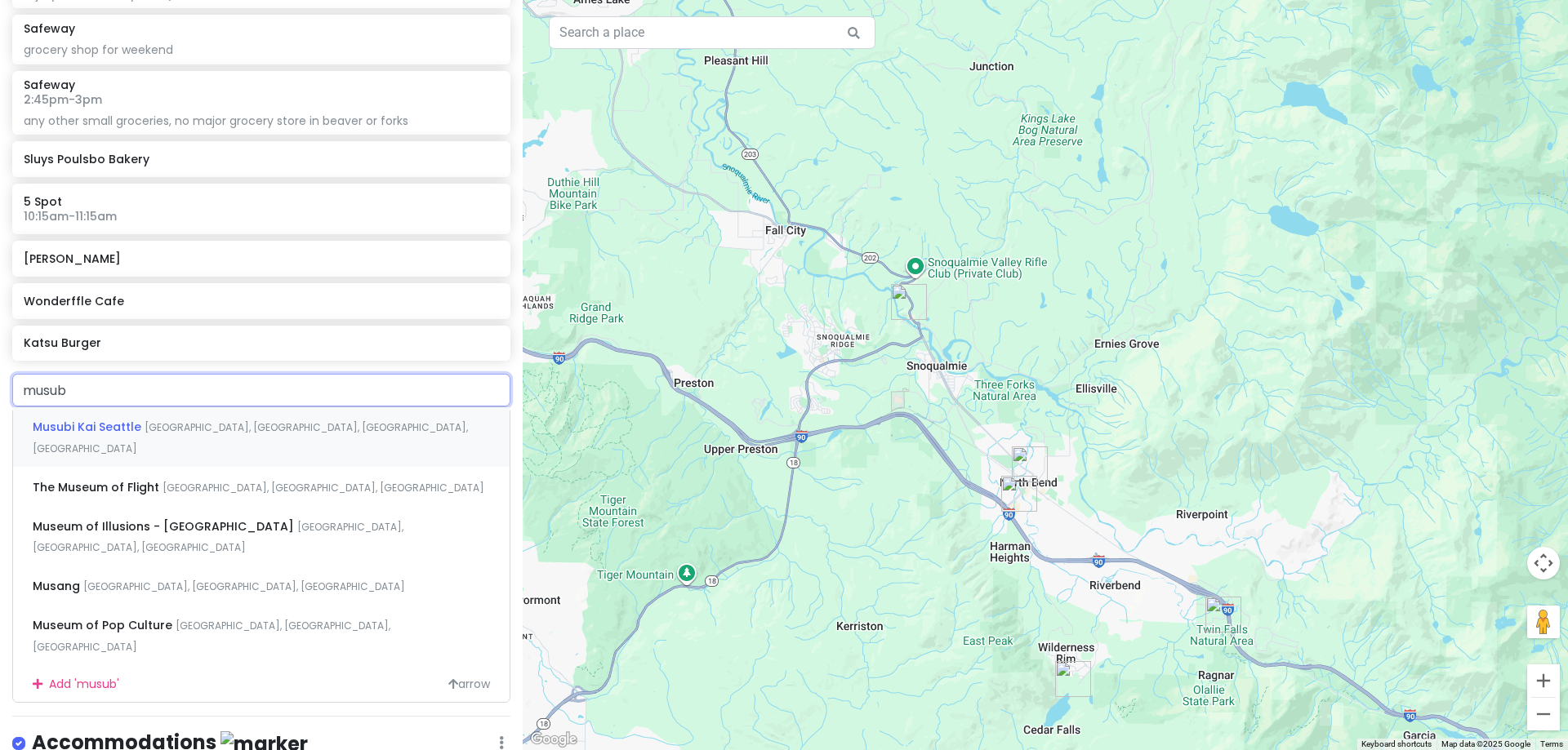
type input "musubi"
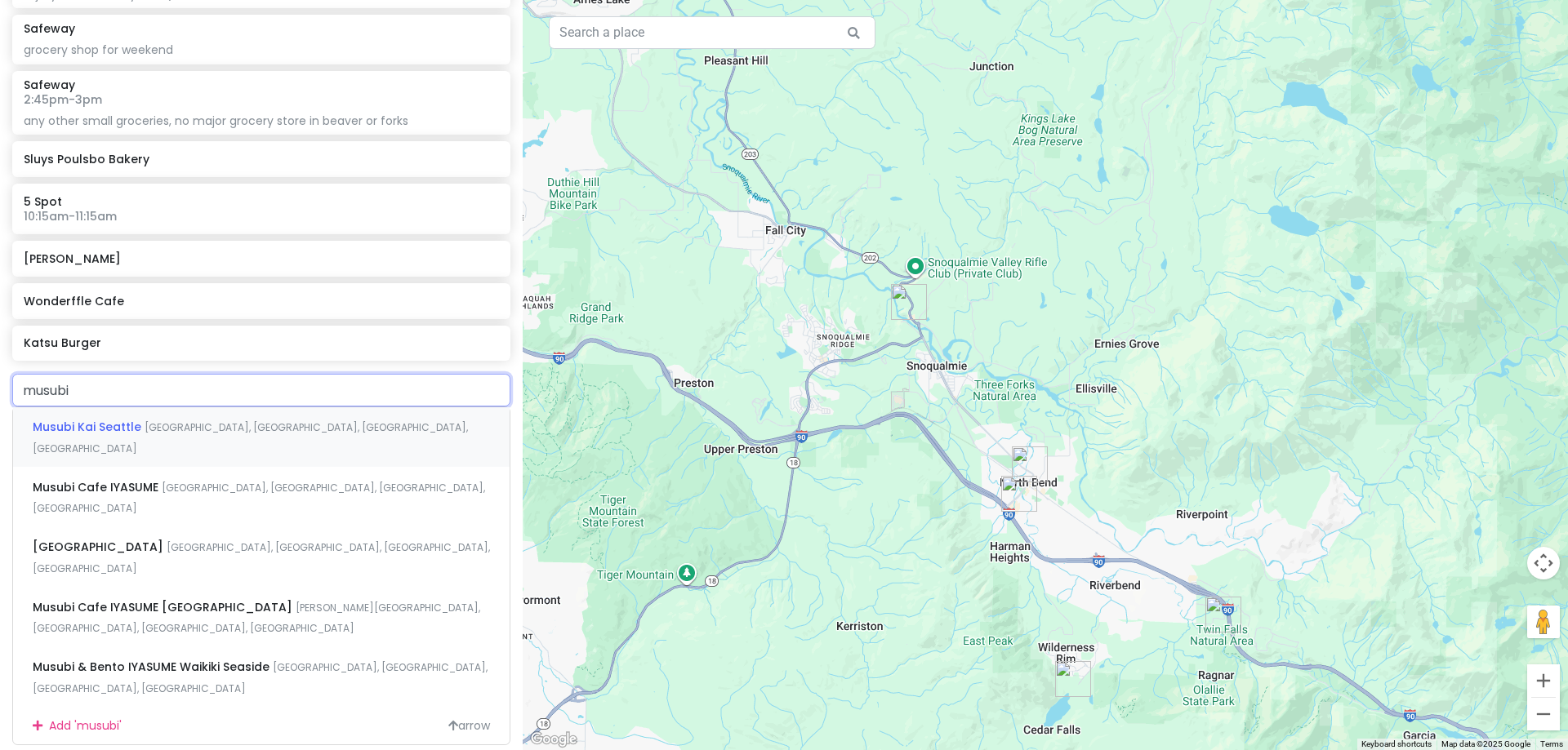
click at [174, 420] on span "Union Street, Seattle, WA, USA" at bounding box center [250, 438] width 435 height 35
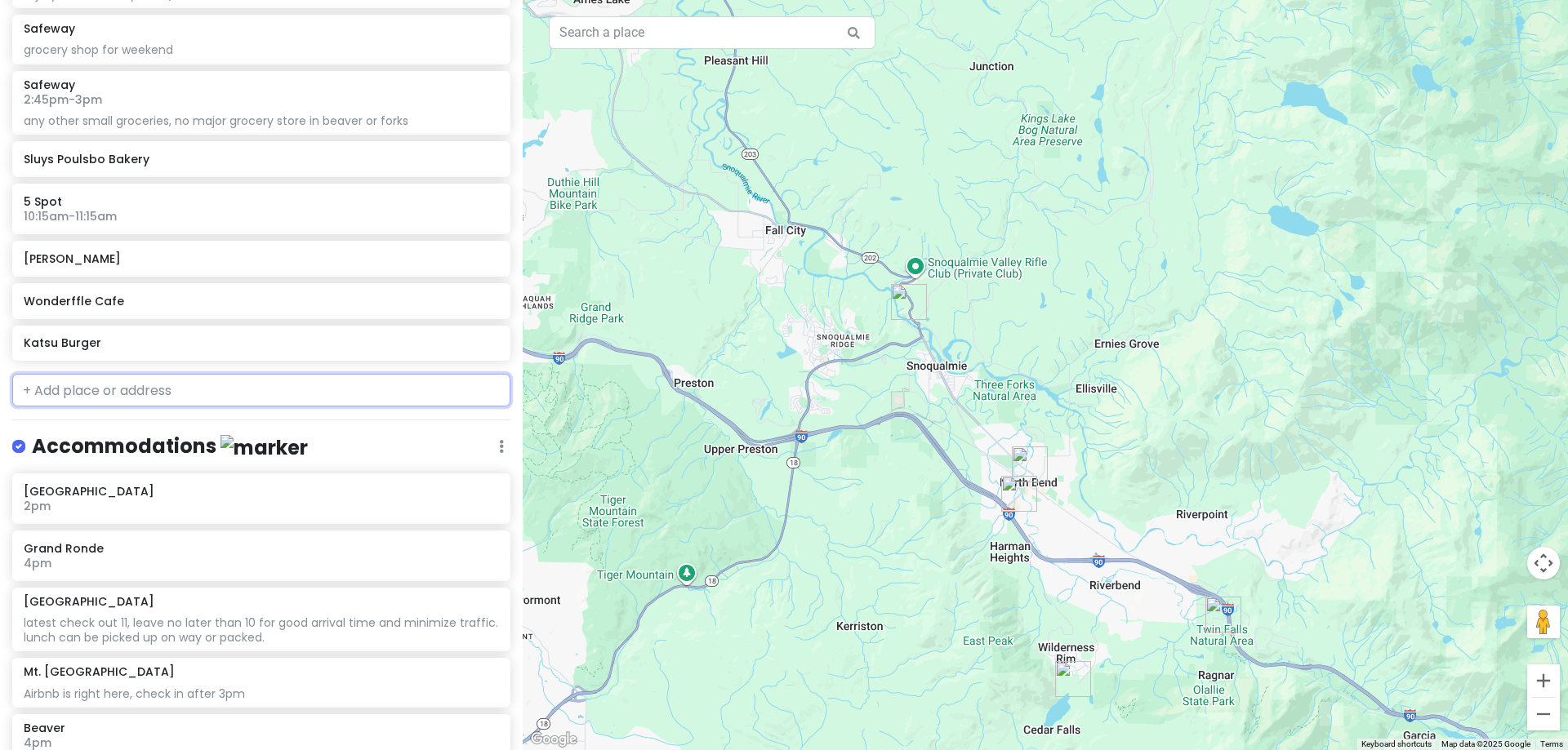
scroll to position [4085, 0]
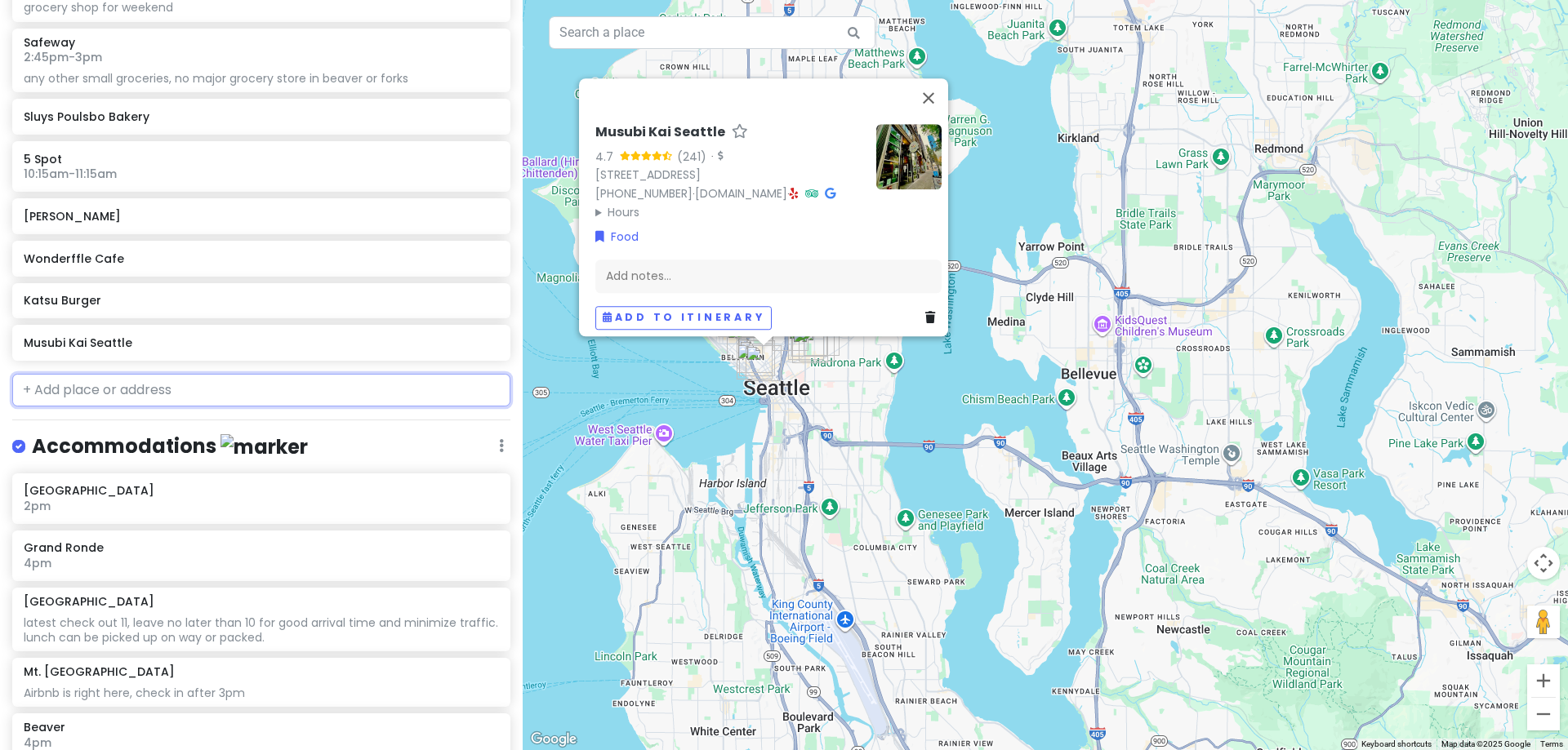
click at [206, 396] on input "text" at bounding box center [261, 390] width 498 height 33
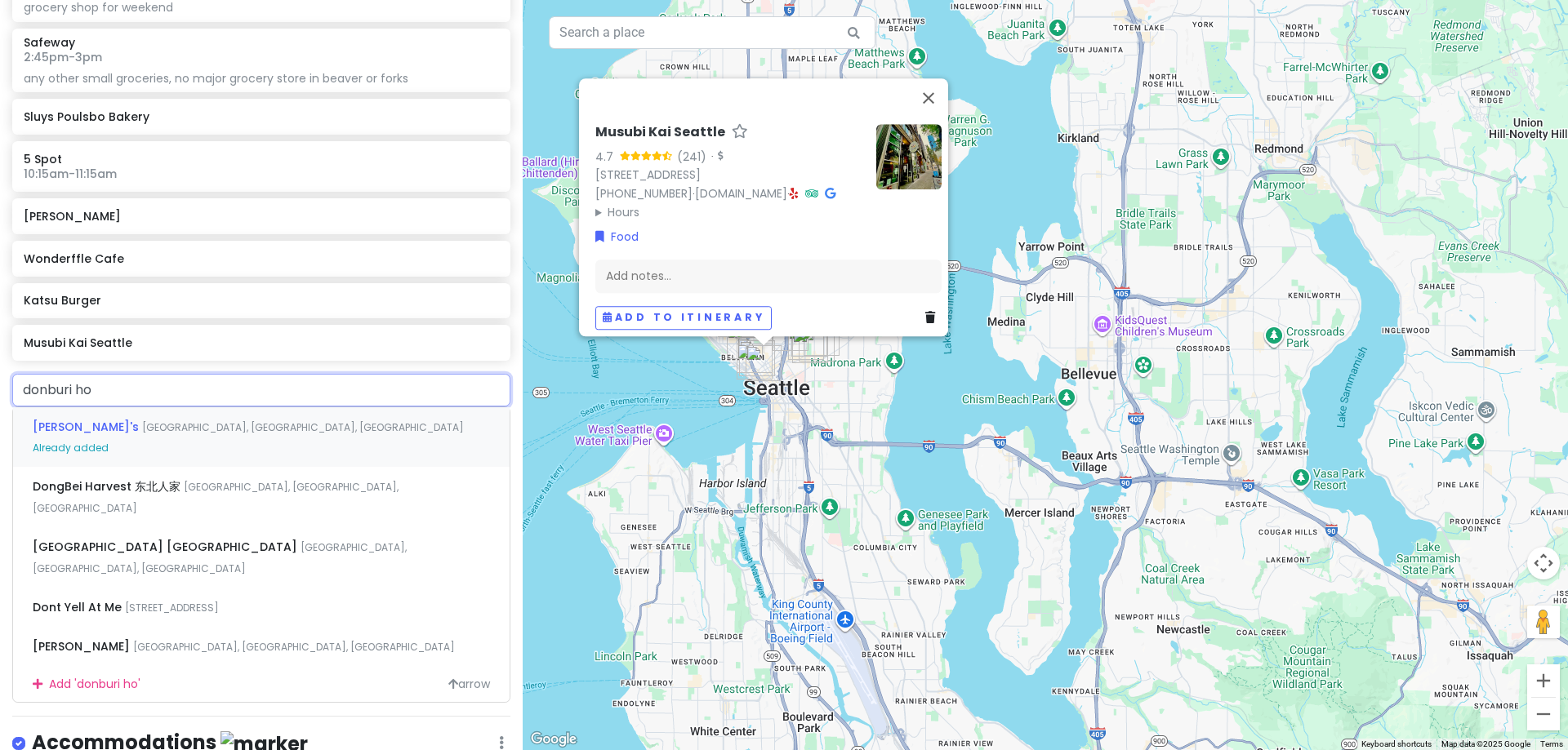
type input "donburi hou"
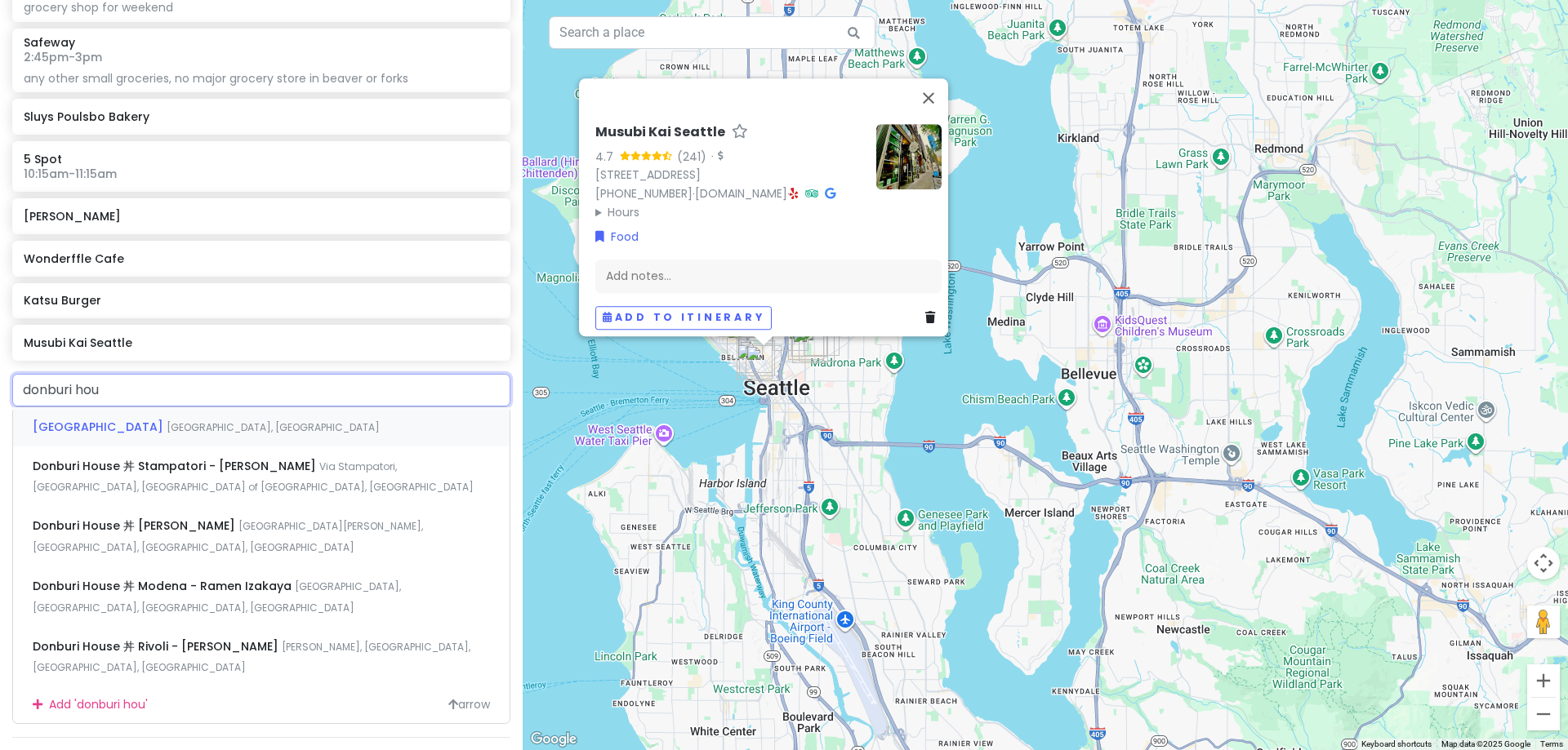
click at [213, 416] on div "Donburi House 3rd Avenue, Seattle, WA, USA" at bounding box center [261, 426] width 496 height 39
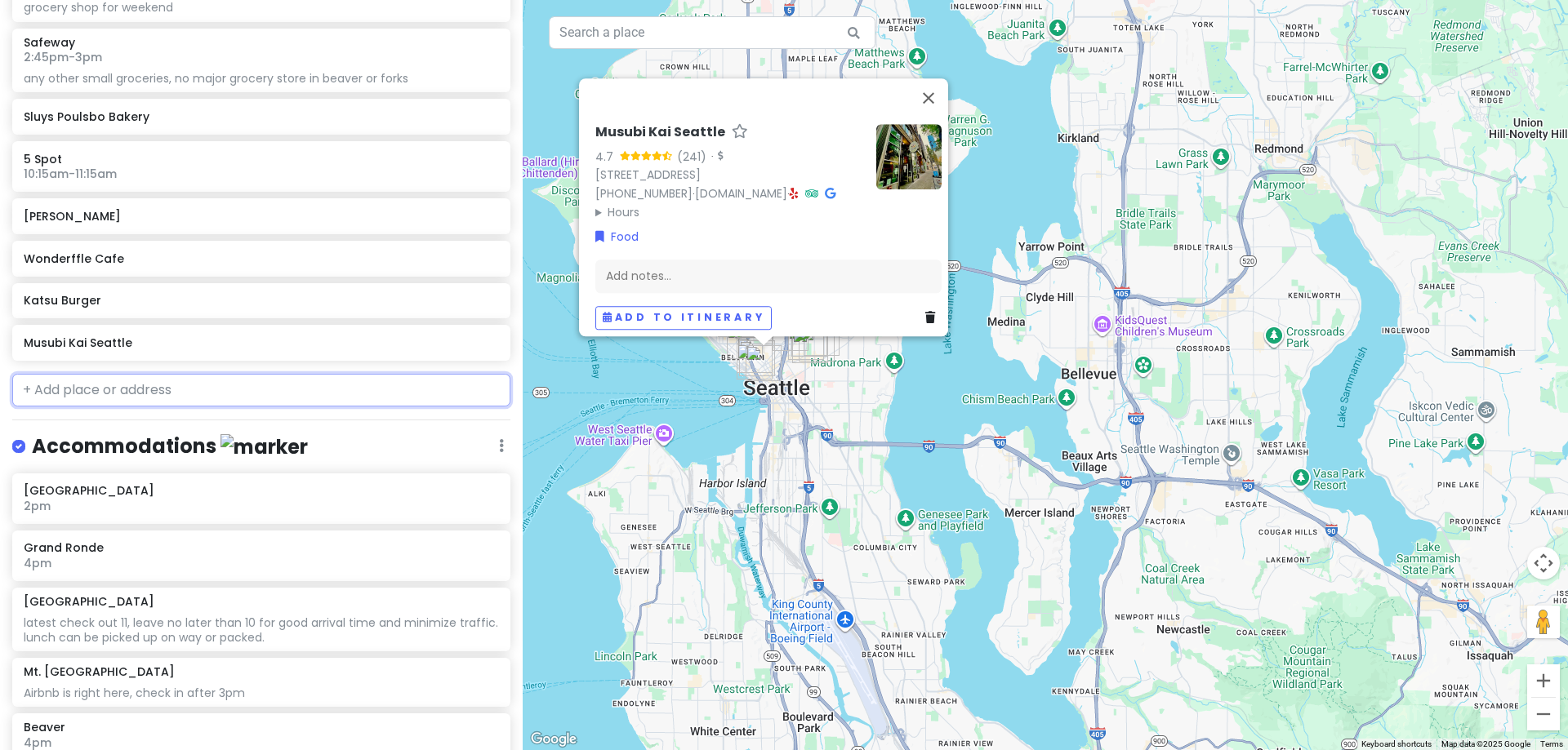
scroll to position [4127, 0]
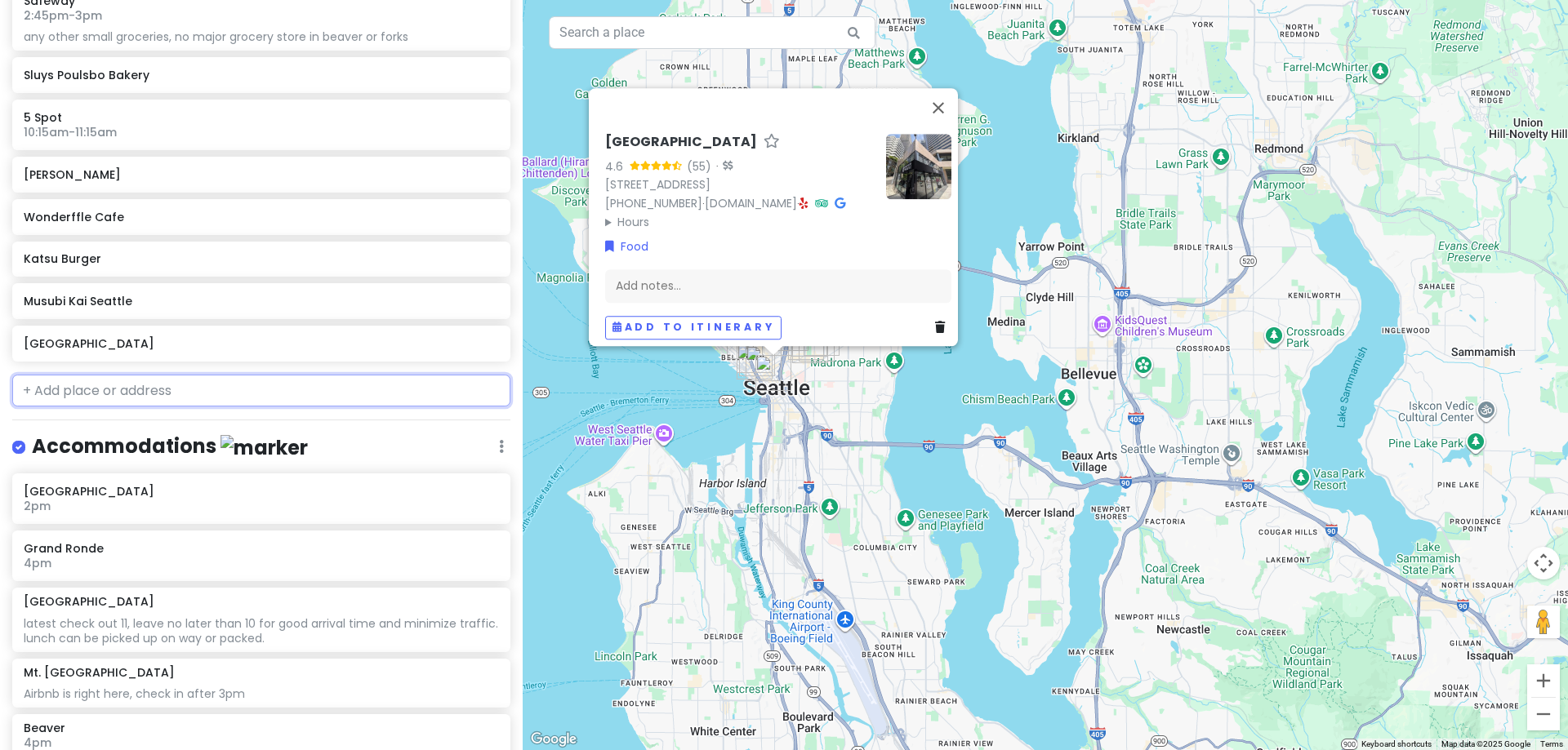
click at [103, 400] on input "text" at bounding box center [261, 391] width 498 height 33
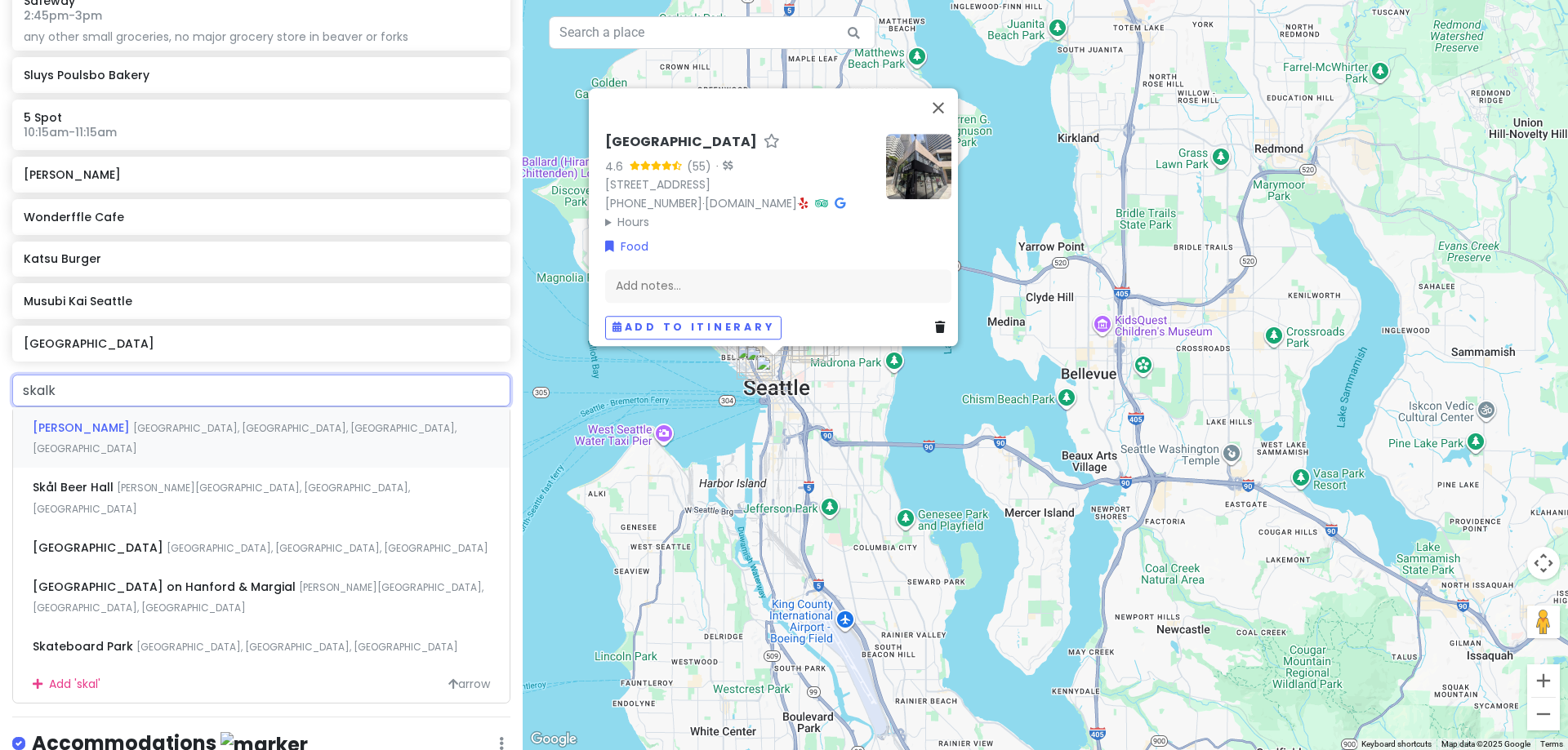
type input "skalka"
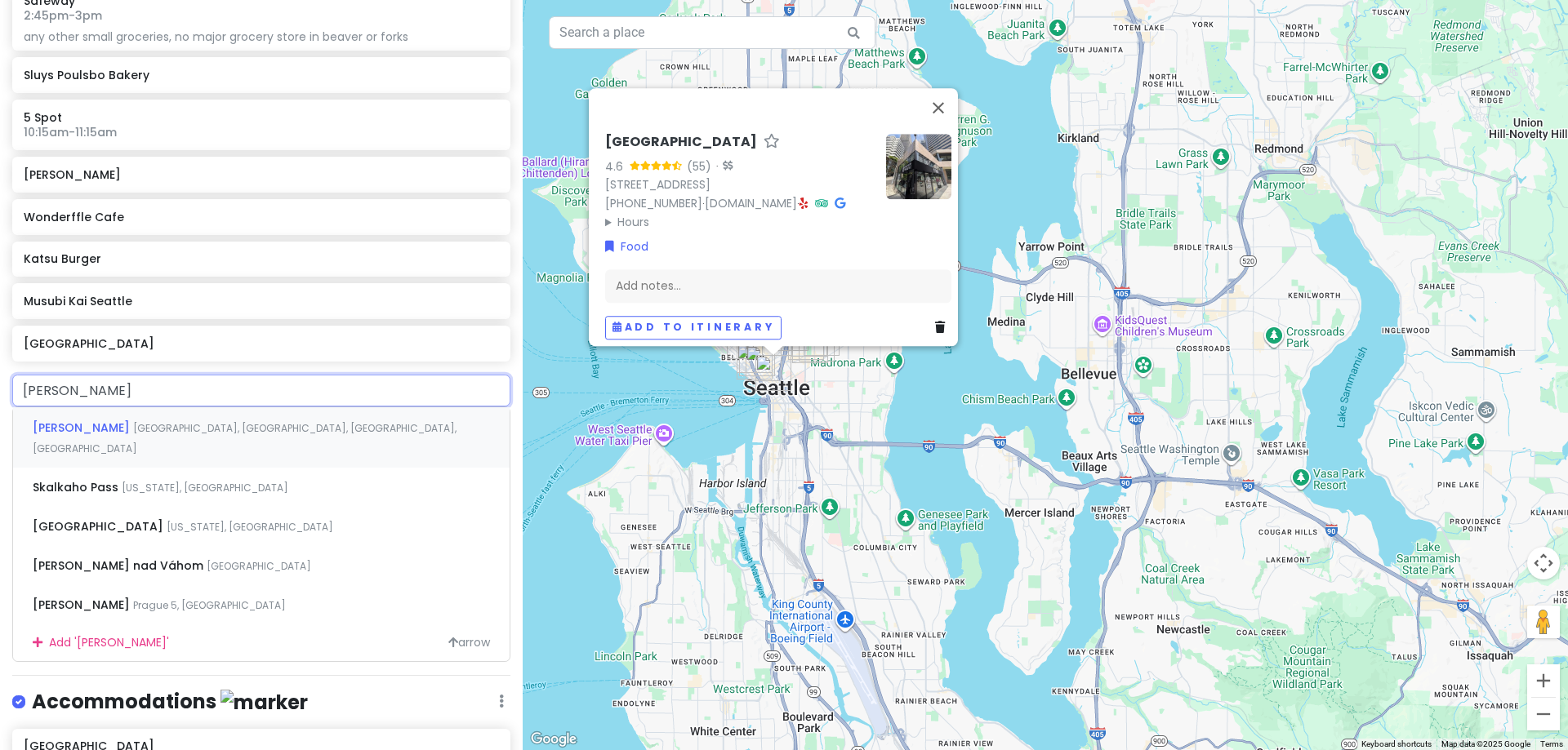
click at [117, 423] on span "Spring Street, Seattle, WA, USA" at bounding box center [244, 438] width 424 height 35
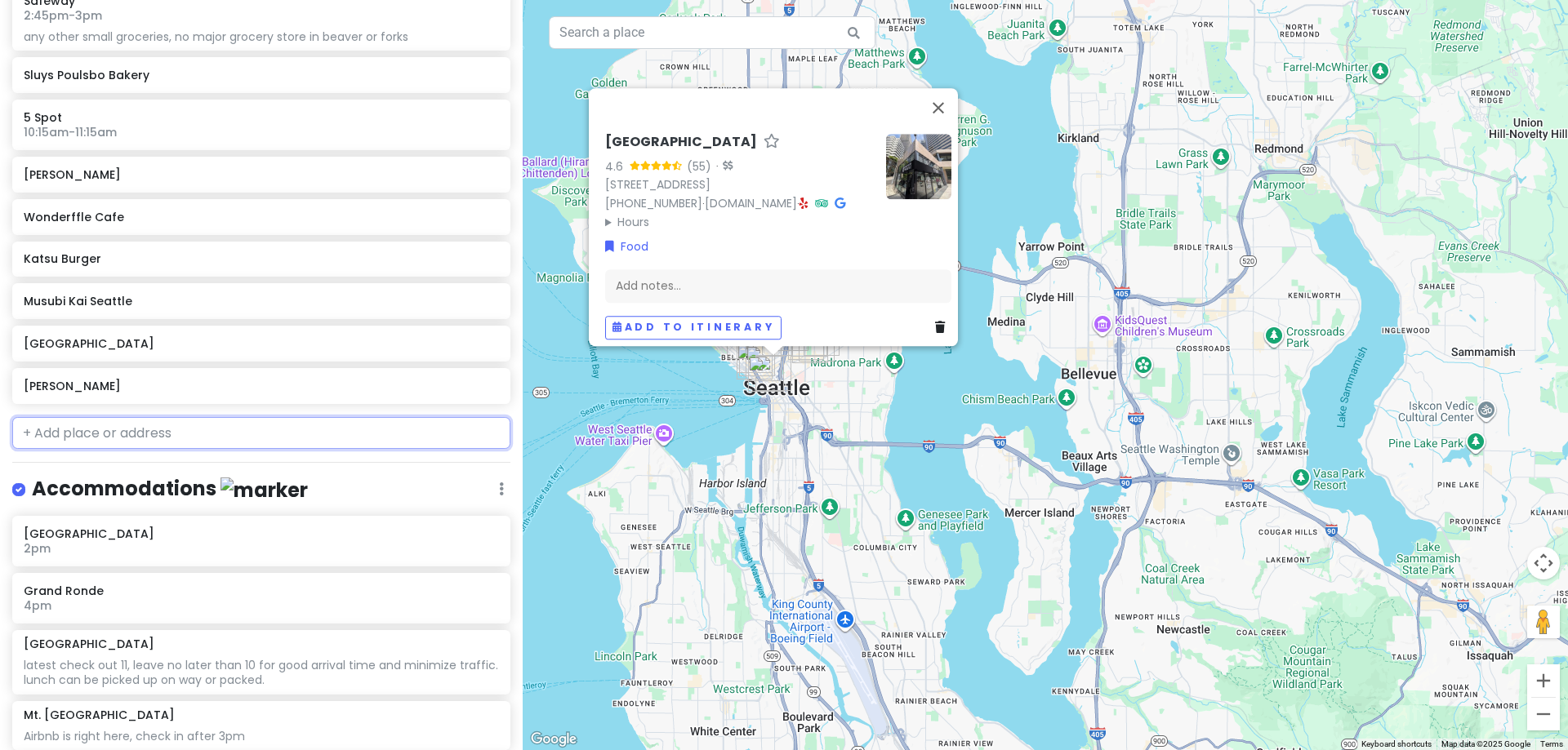
scroll to position [4169, 0]
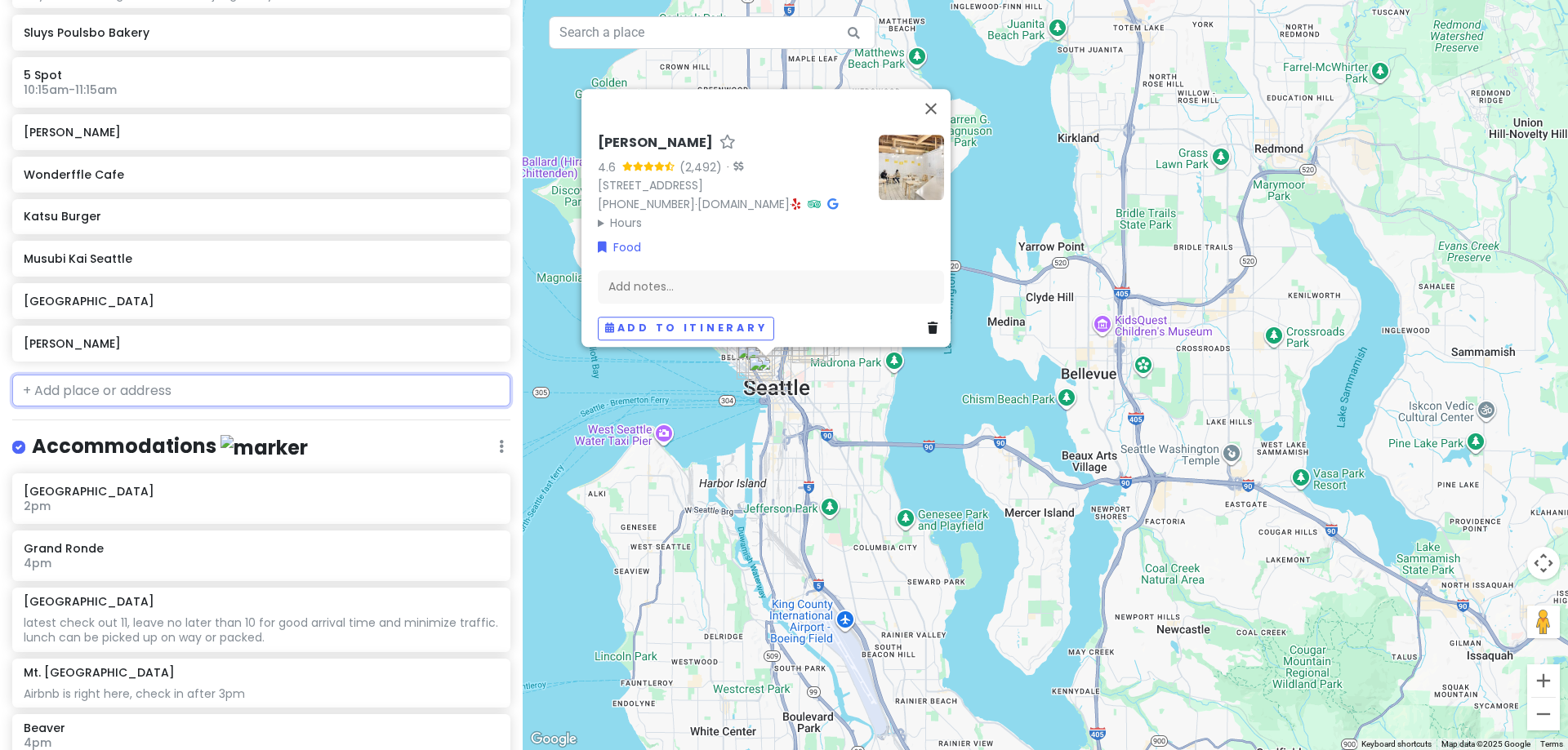
click at [155, 389] on input "text" at bounding box center [261, 391] width 498 height 33
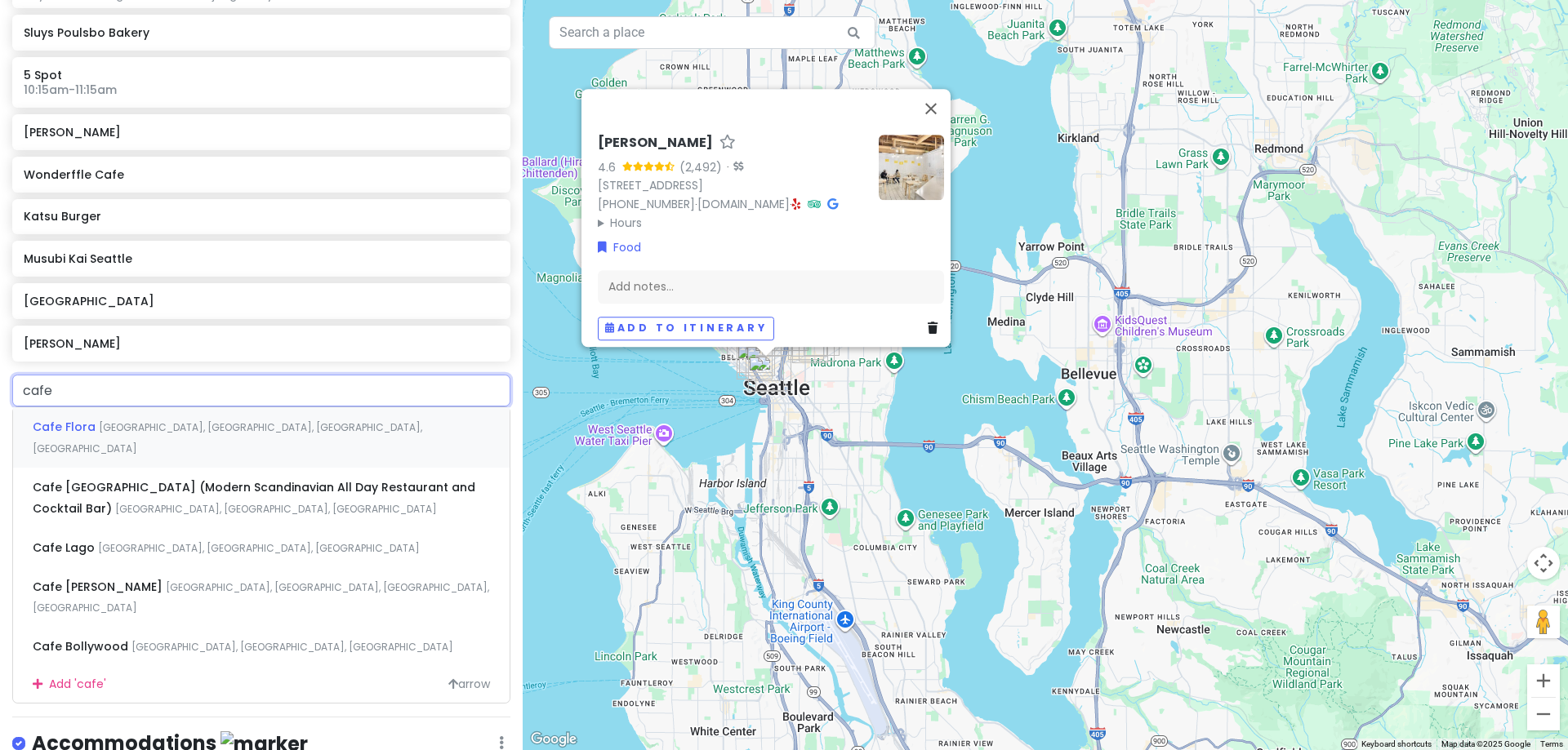
type input "cafe z"
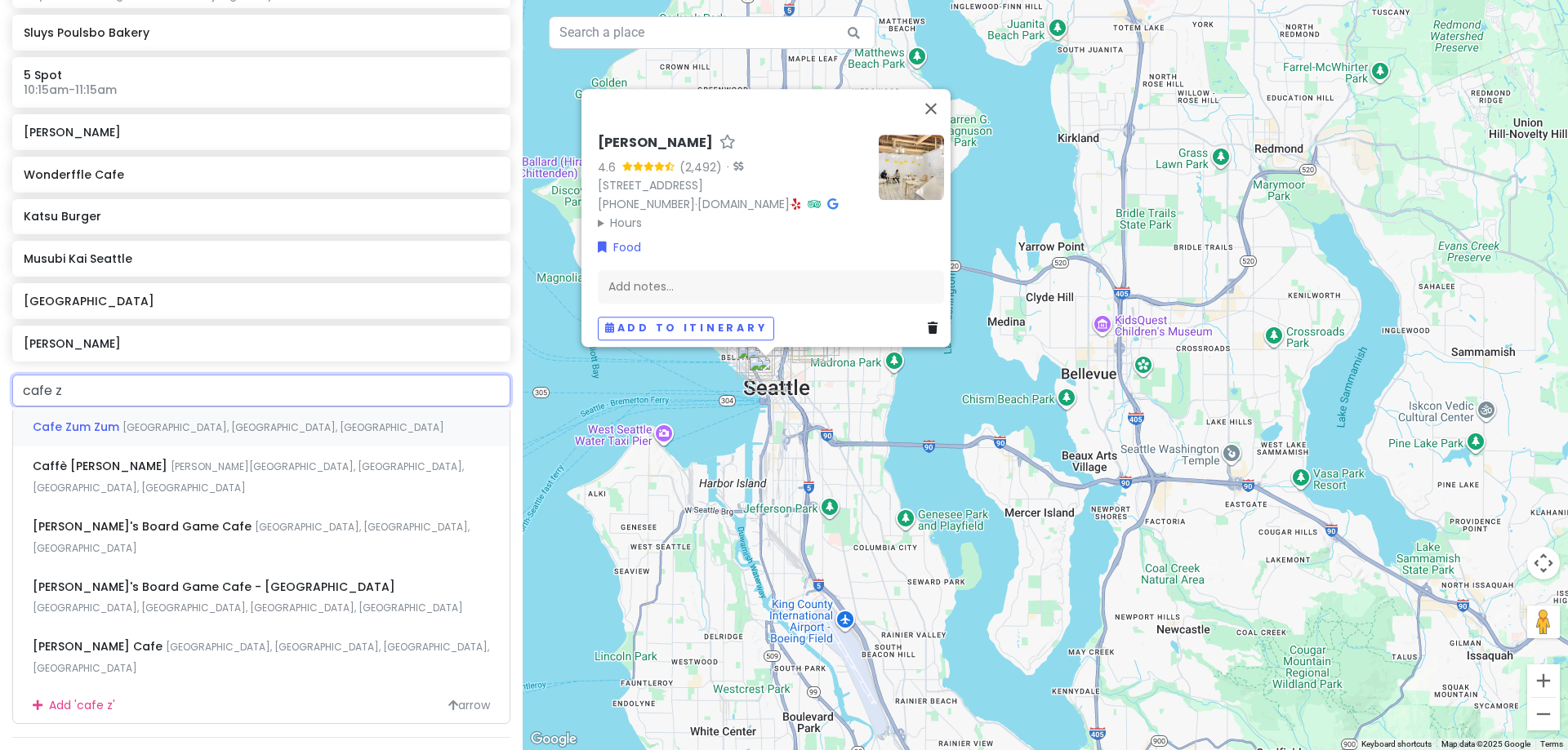
click at [156, 423] on span "4th Avenue, Seattle, WA, USA" at bounding box center [283, 427] width 322 height 14
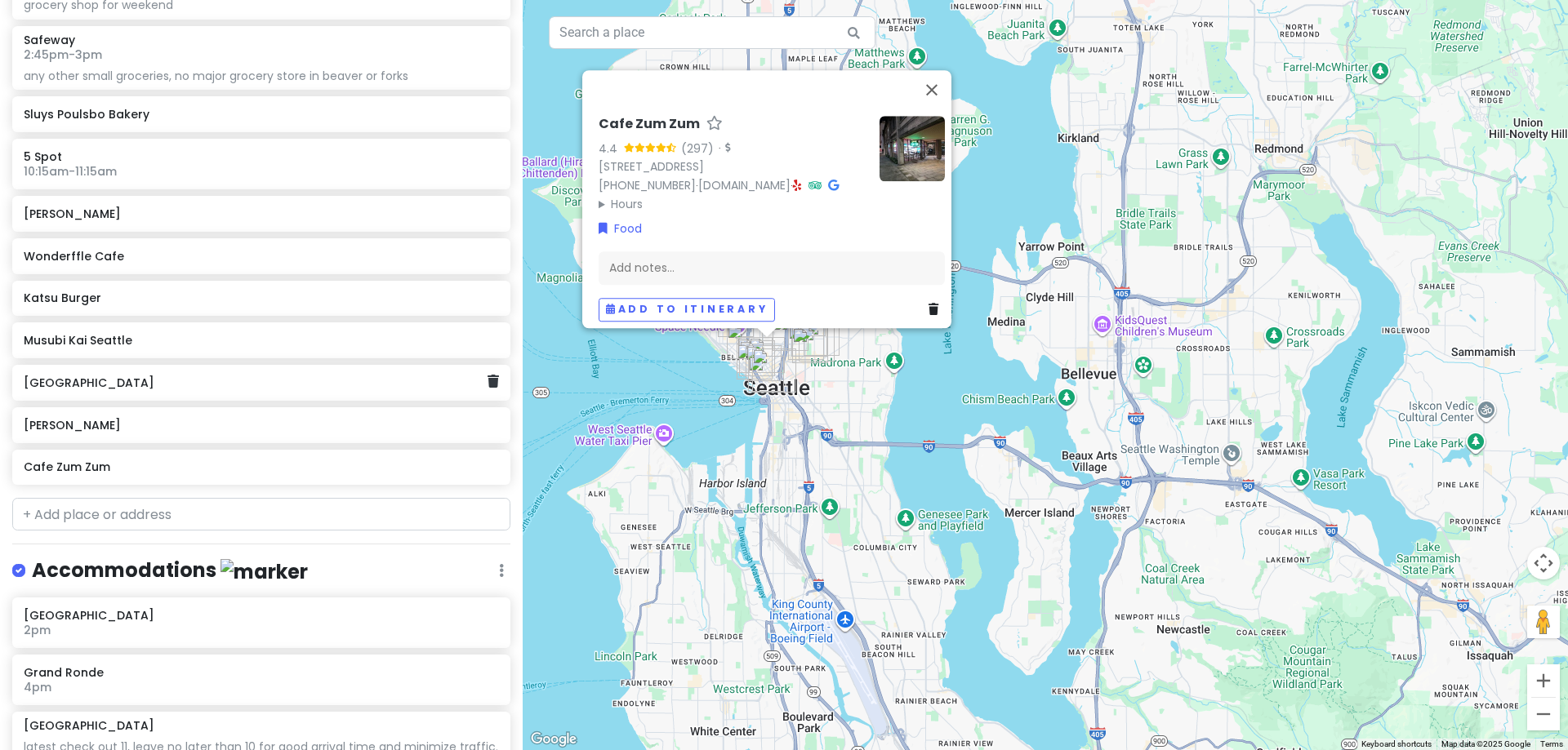
scroll to position [4049, 0]
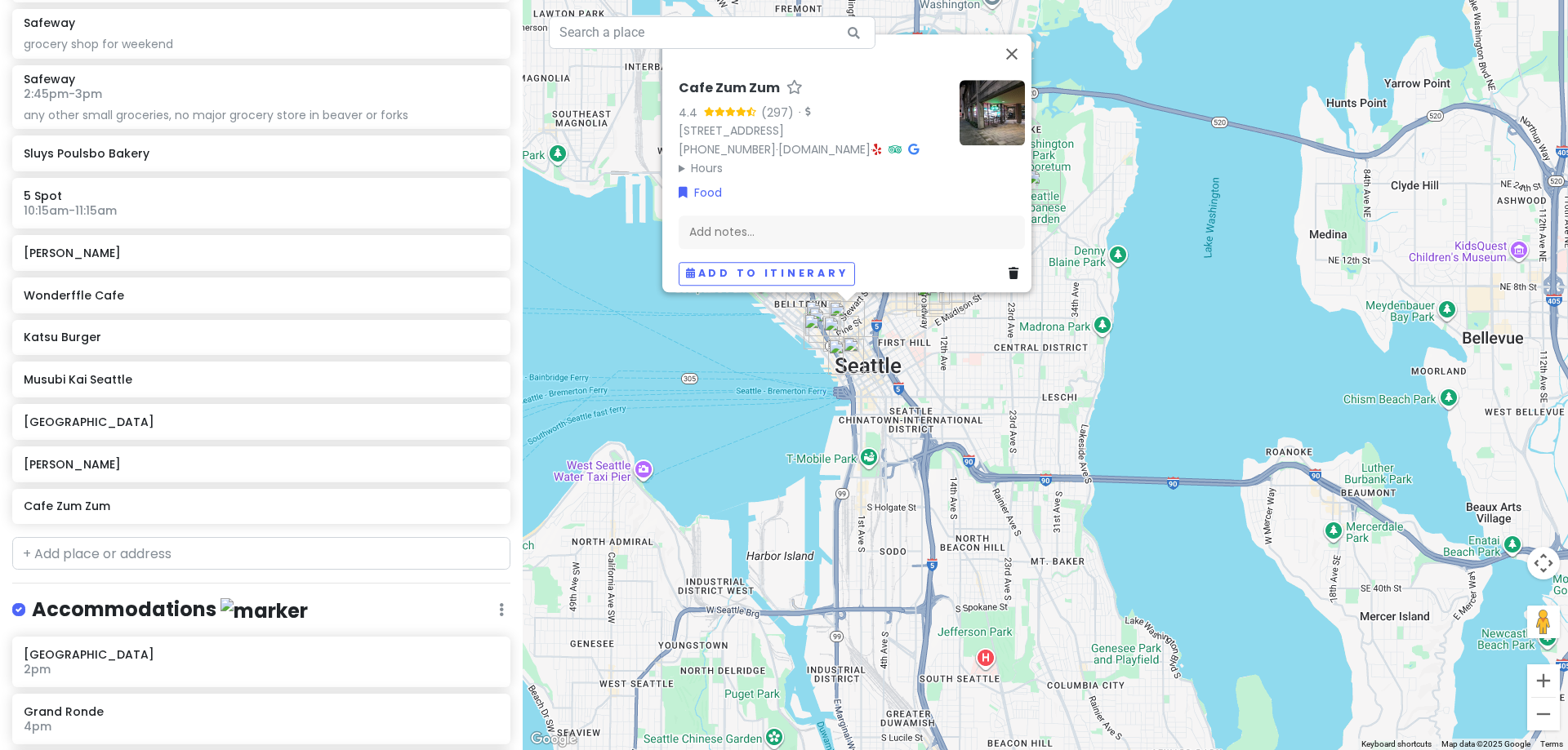
drag, startPoint x: 814, startPoint y: 312, endPoint x: 956, endPoint y: 607, distance: 327.4
click at [882, 427] on div "Cafe Zum Zum 4.4 (297) · 1501 4th Ave Ste 101, Seattle, WA 98101, USA (206) 622…" at bounding box center [1045, 375] width 1046 height 750
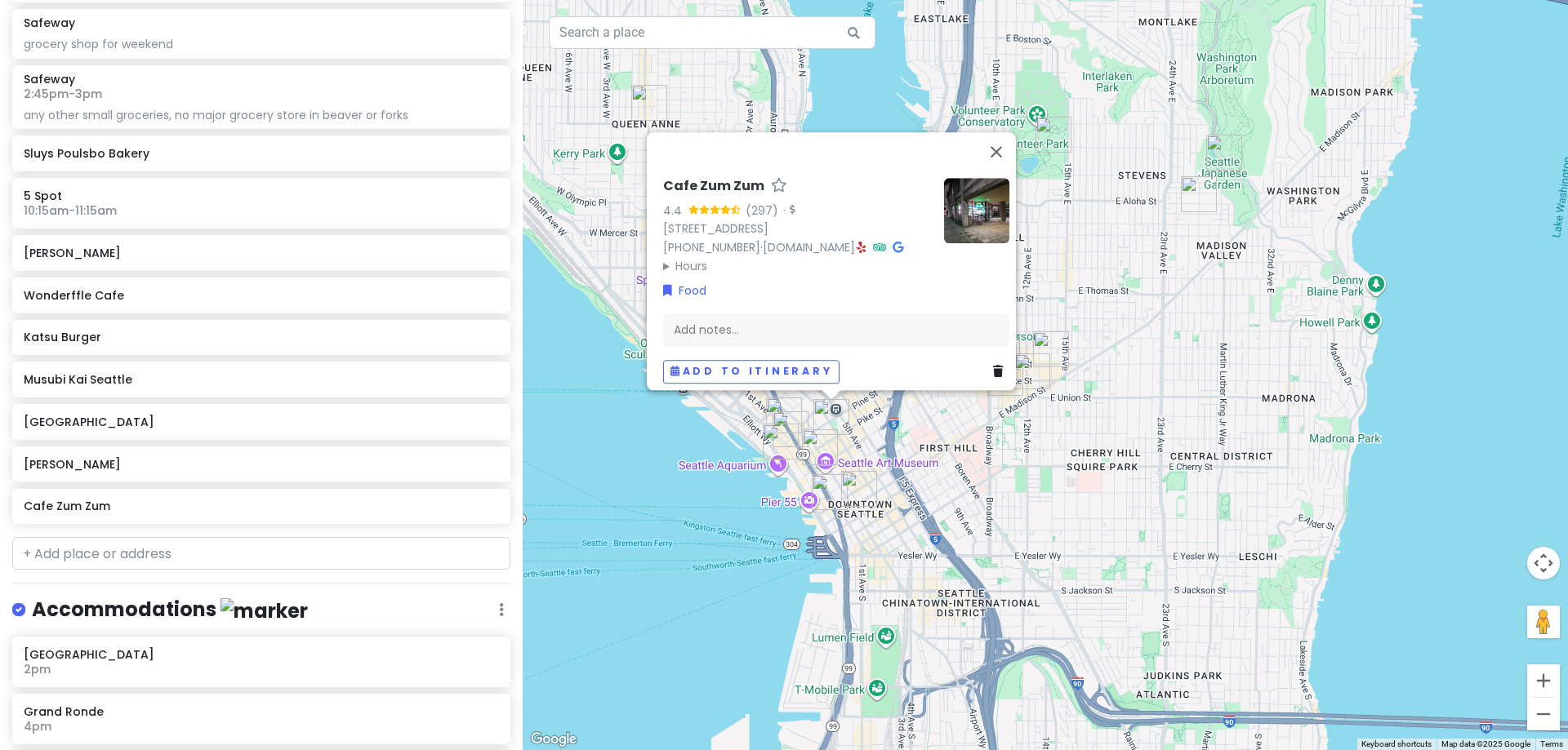
drag, startPoint x: 1046, startPoint y: 430, endPoint x: 1065, endPoint y: 505, distance: 77.4
click at [1065, 505] on div "Cafe Zum Zum 4.4 (297) · 1501 4th Ave Ste 101, Seattle, WA 98101, USA (206) 622…" at bounding box center [1045, 375] width 1046 height 750
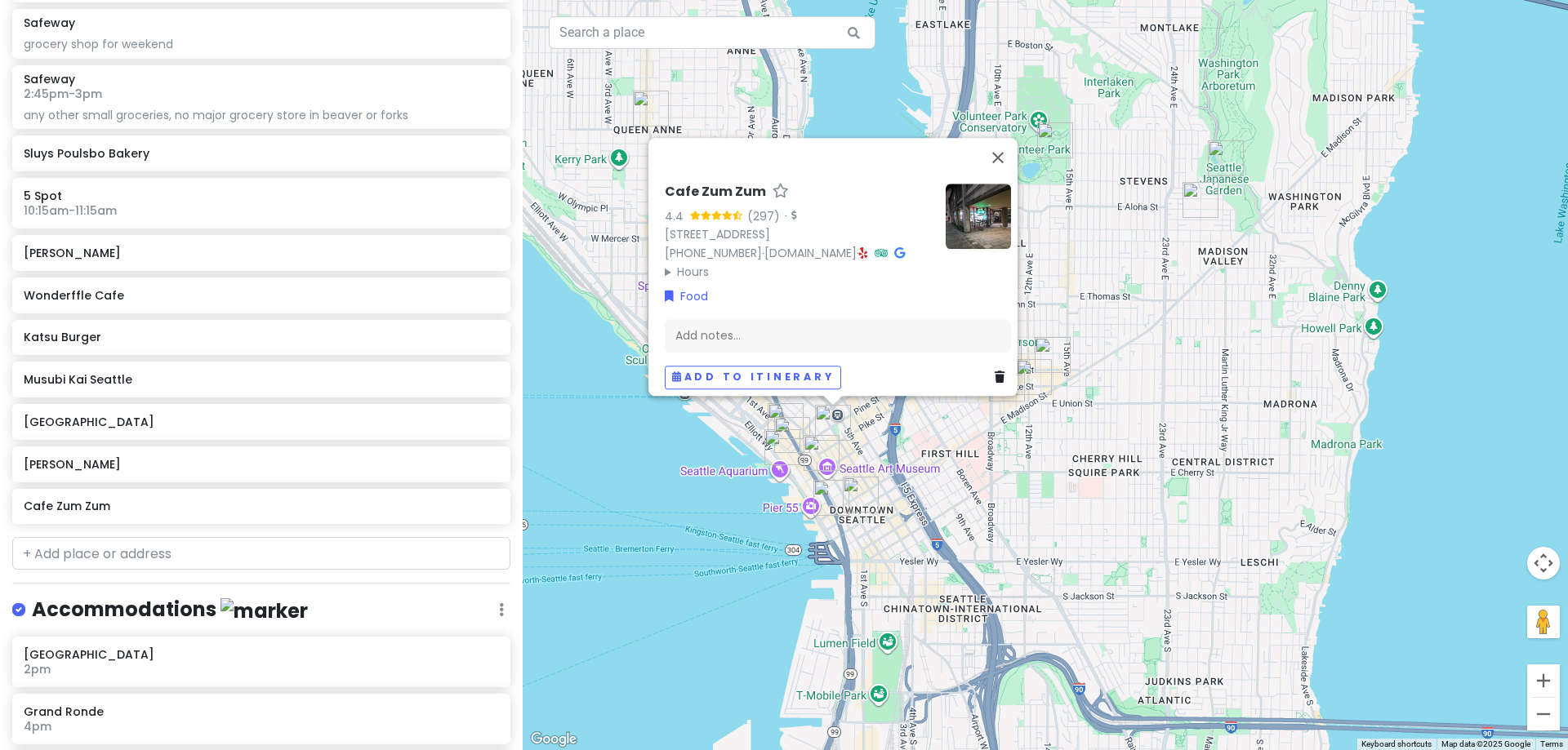
click at [1084, 219] on div "Cafe Zum Zum 4.4 (297) · 1501 4th Ave Ste 101, Seattle, WA 98101, USA (206) 622…" at bounding box center [1045, 375] width 1046 height 750
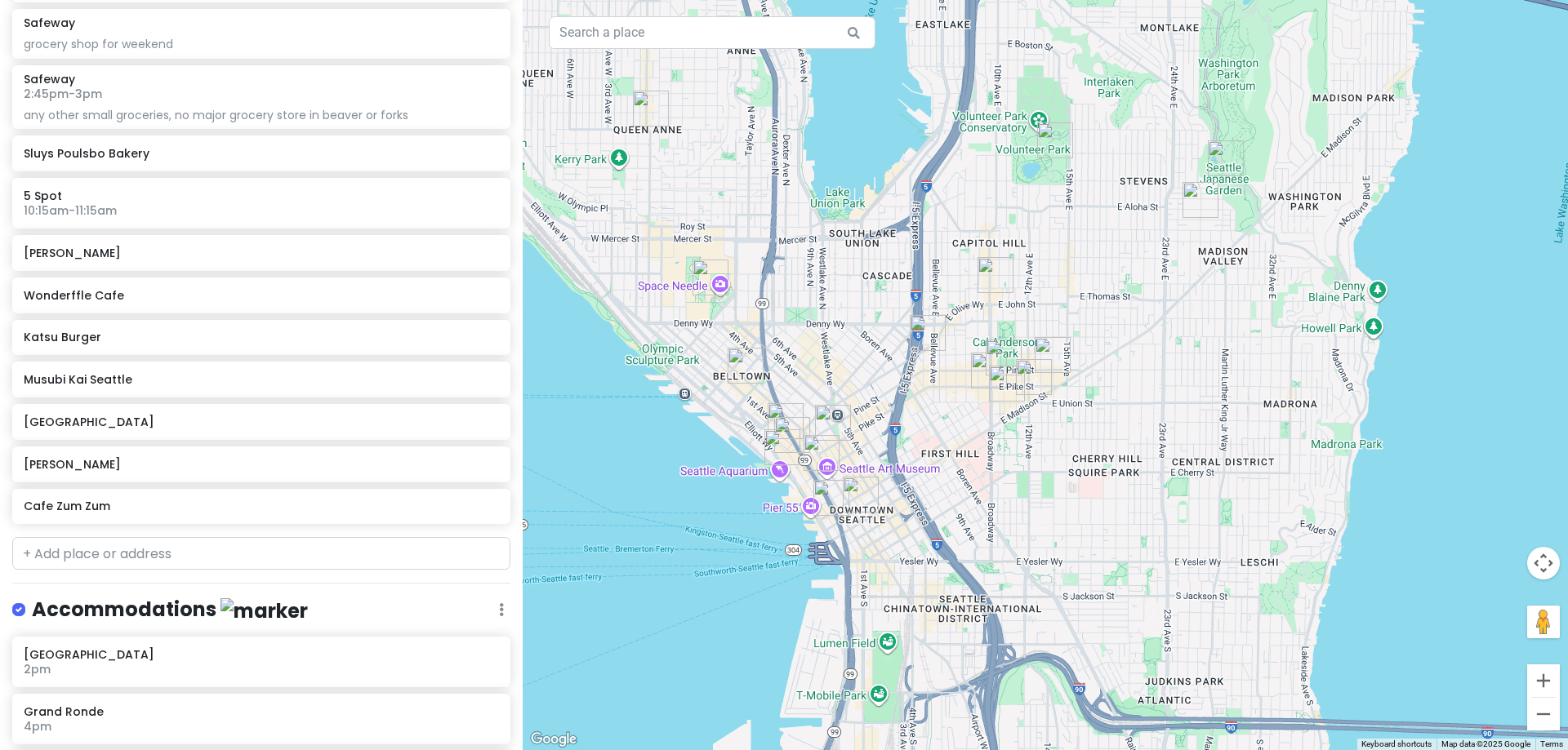
click at [709, 280] on img "Chihuly Garden and Glass" at bounding box center [711, 277] width 49 height 49
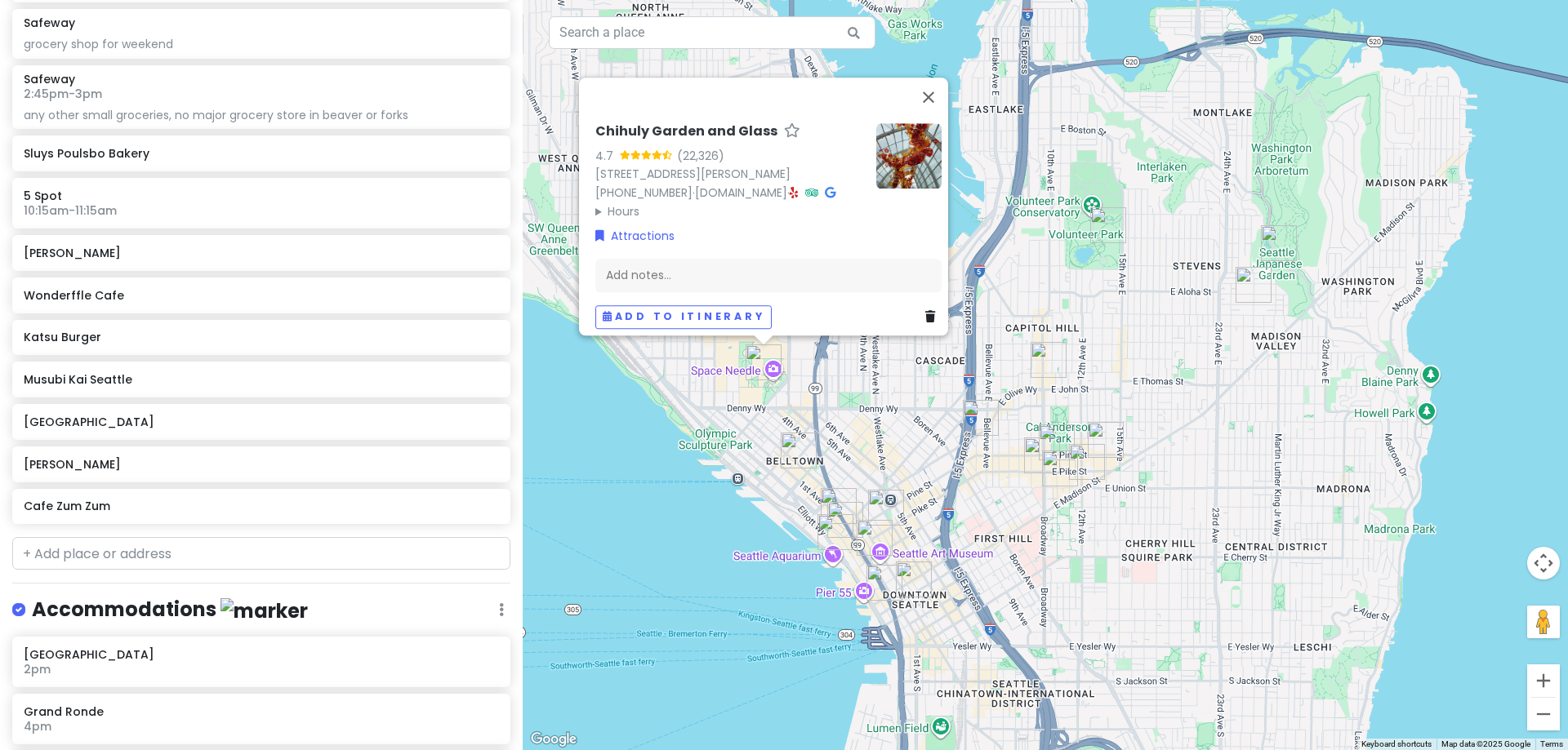
click at [831, 374] on div "Chihuly Garden and Glass 4.7 (22,326) 305 Harrison St, Seattle, WA 98109, USA (…" at bounding box center [1045, 375] width 1046 height 750
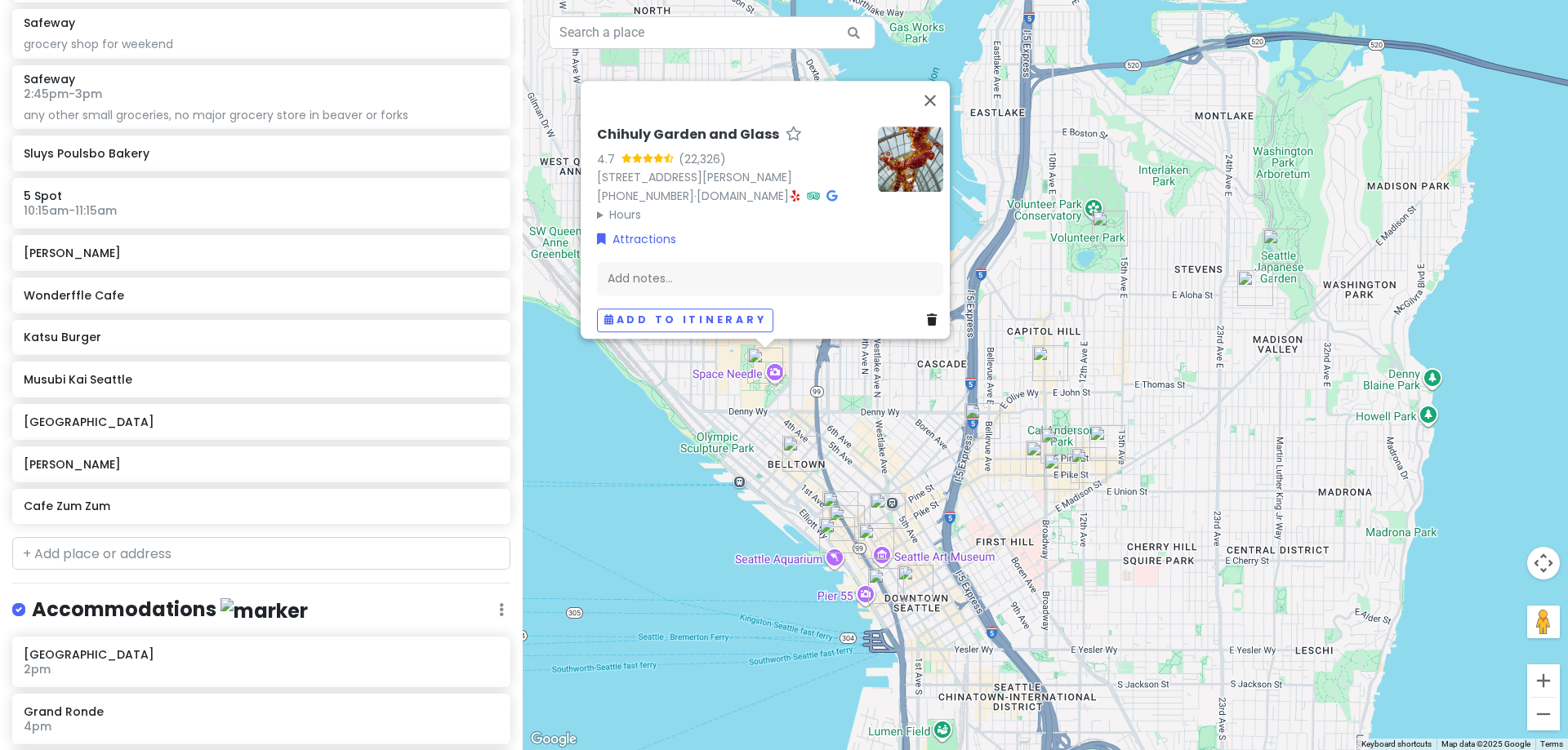
click at [838, 532] on img "Overlook Walk" at bounding box center [837, 535] width 49 height 49
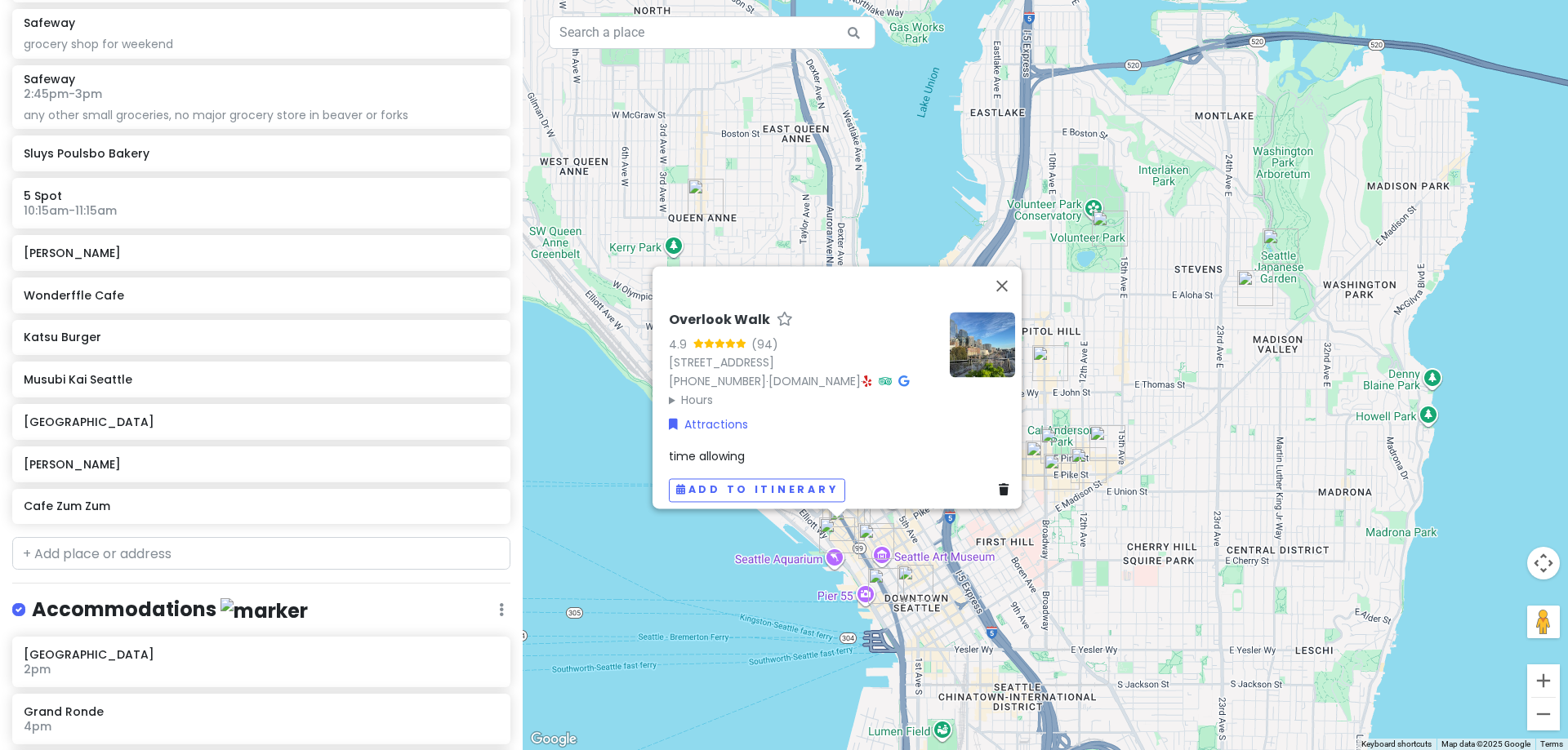
click at [951, 576] on div "Overlook Walk 4.9 (94) 1505 Alaskan Wy, Seattle, WA 98101, USA (206) 499-8040 ·…" at bounding box center [1045, 375] width 1046 height 750
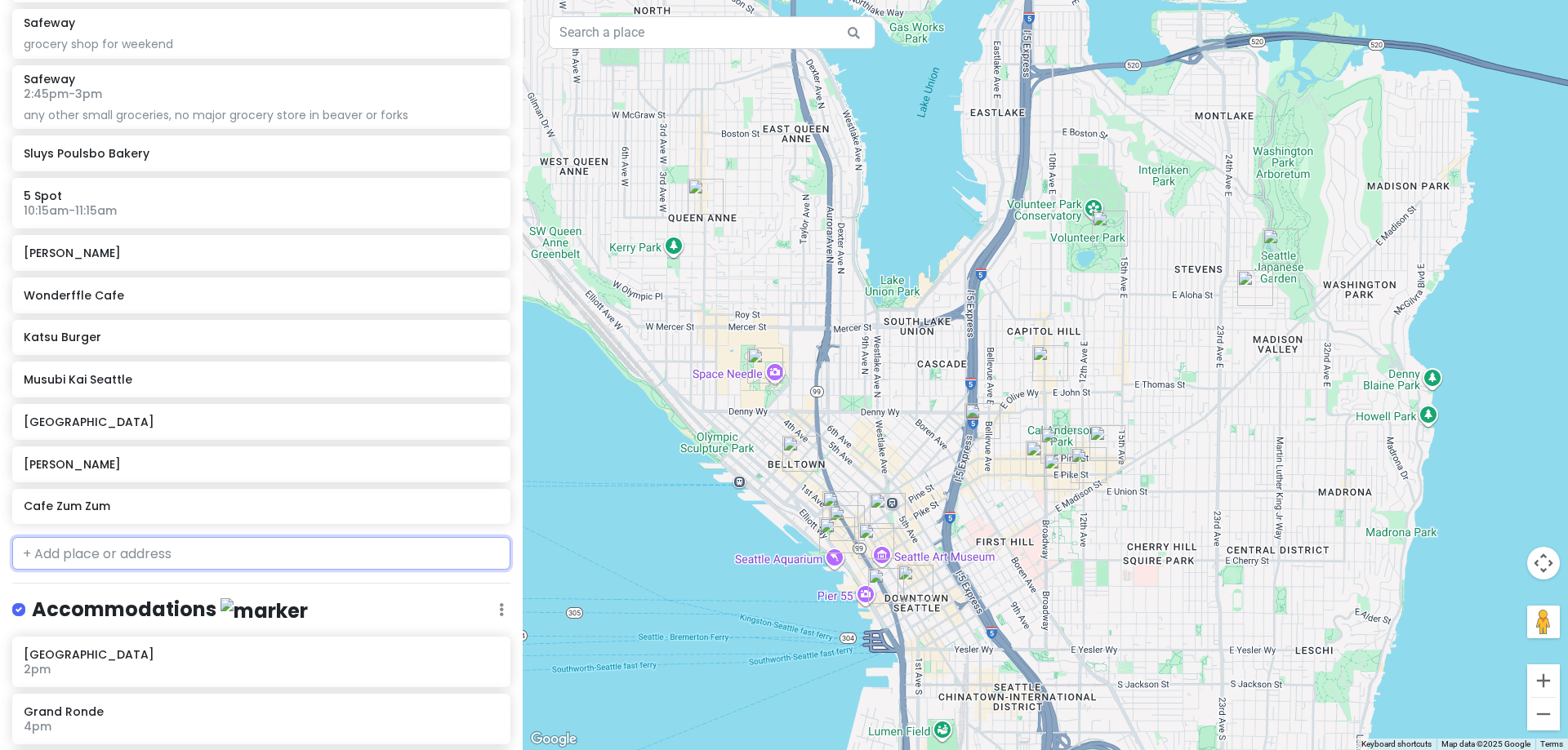
click at [190, 558] on input "text" at bounding box center [261, 553] width 498 height 33
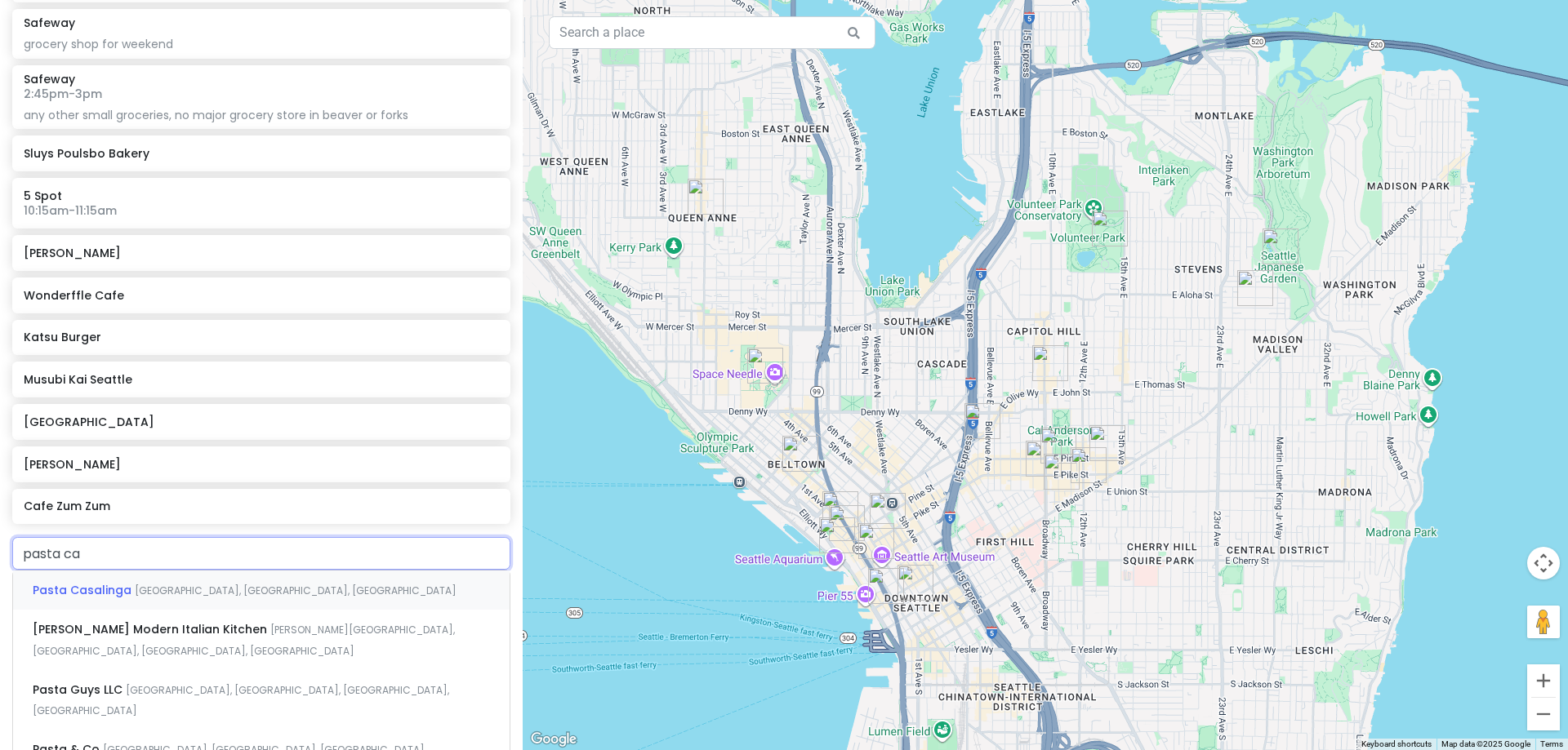
type input "pasta cas"
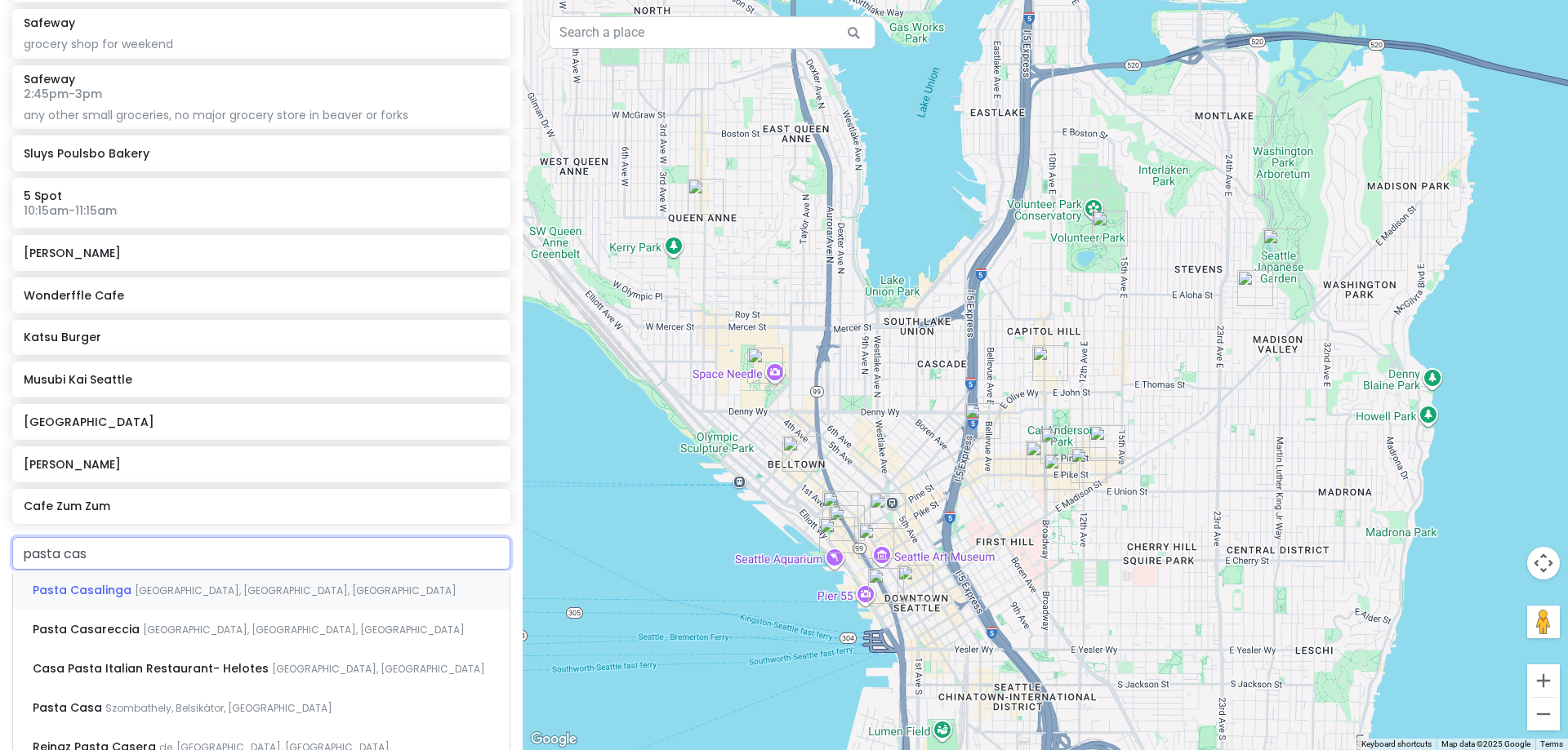
click at [196, 578] on div "Pasta Casalinga Pike Street, Seattle, WA, USA" at bounding box center [261, 589] width 496 height 39
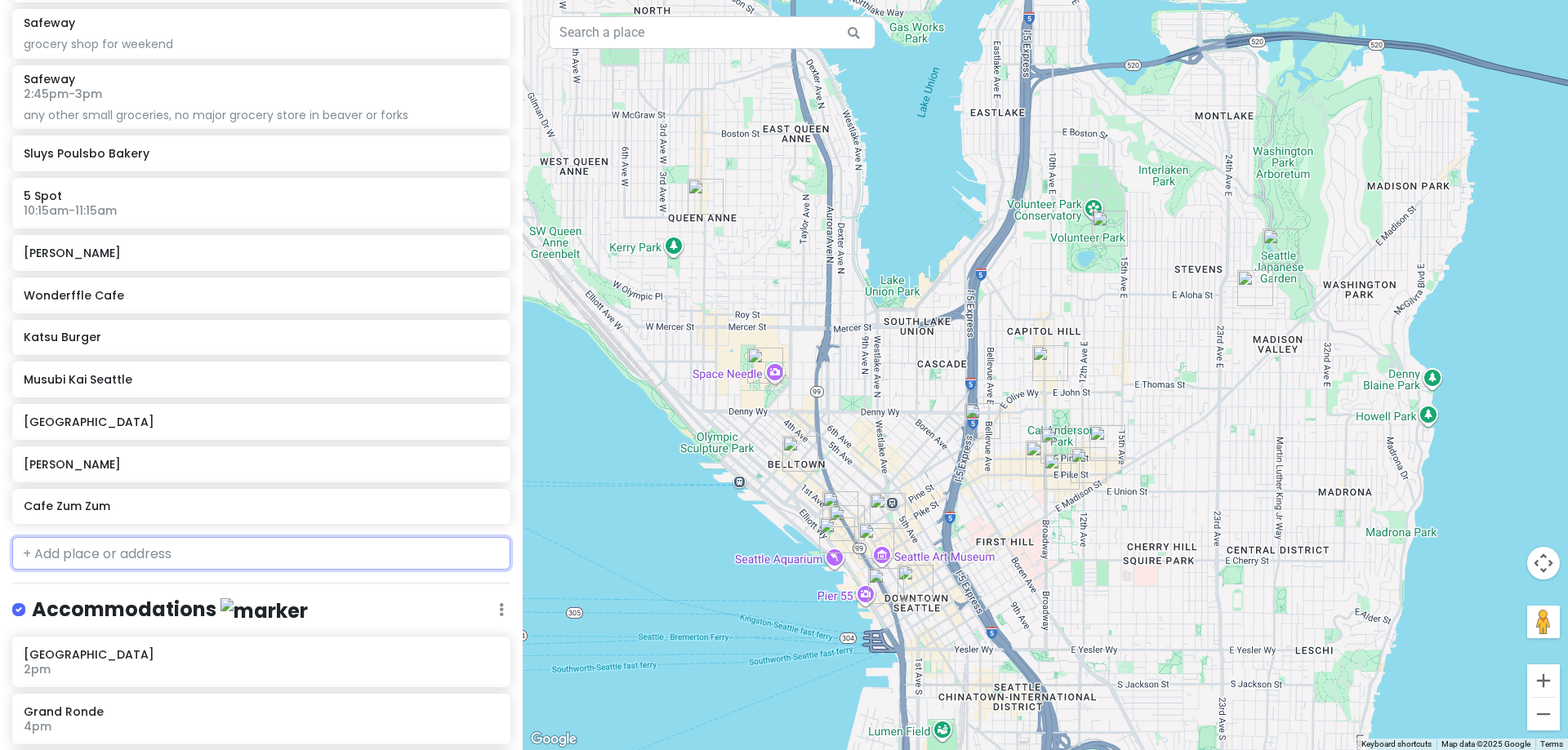
scroll to position [4091, 0]
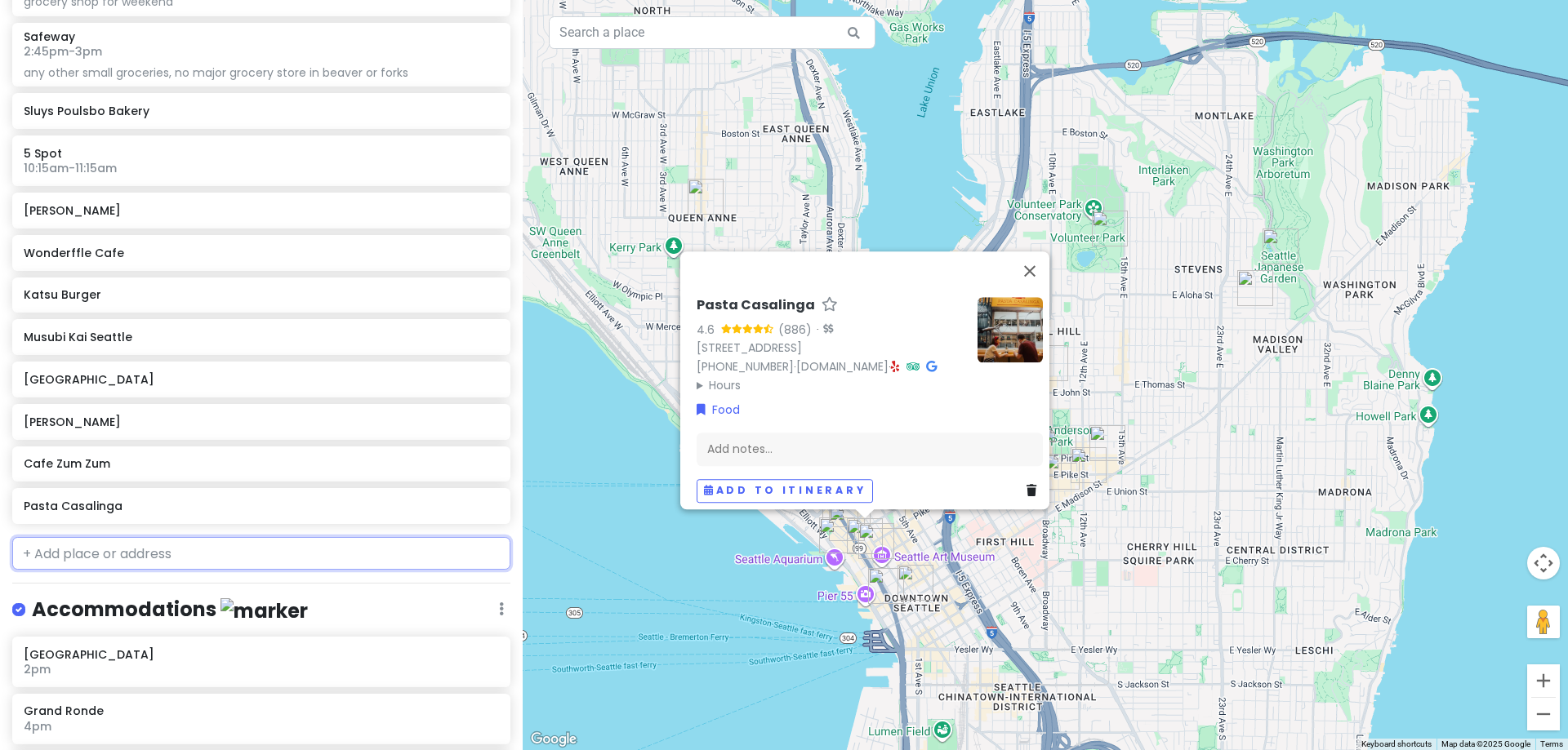
click at [192, 553] on input "text" at bounding box center [261, 553] width 498 height 33
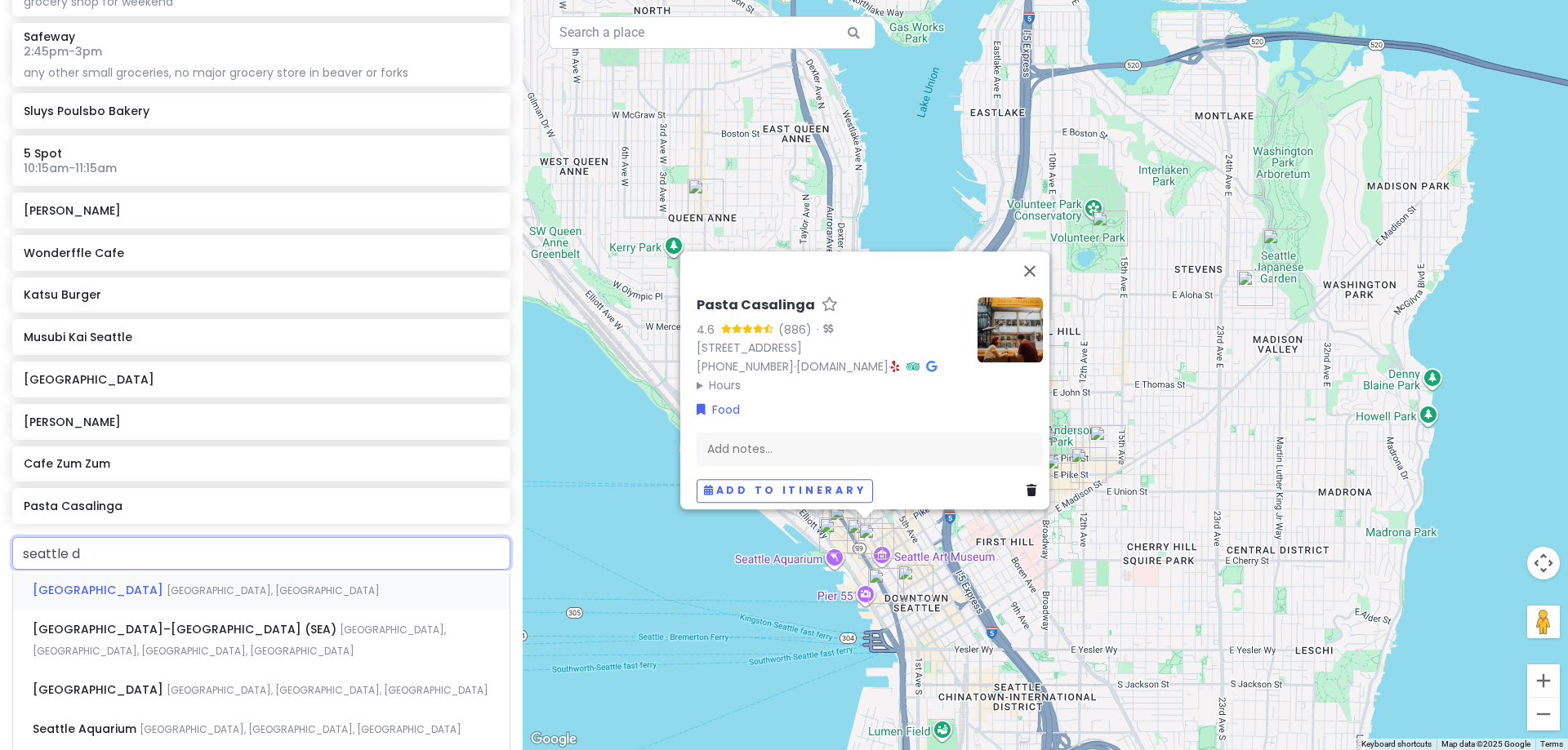
type input "seattle du"
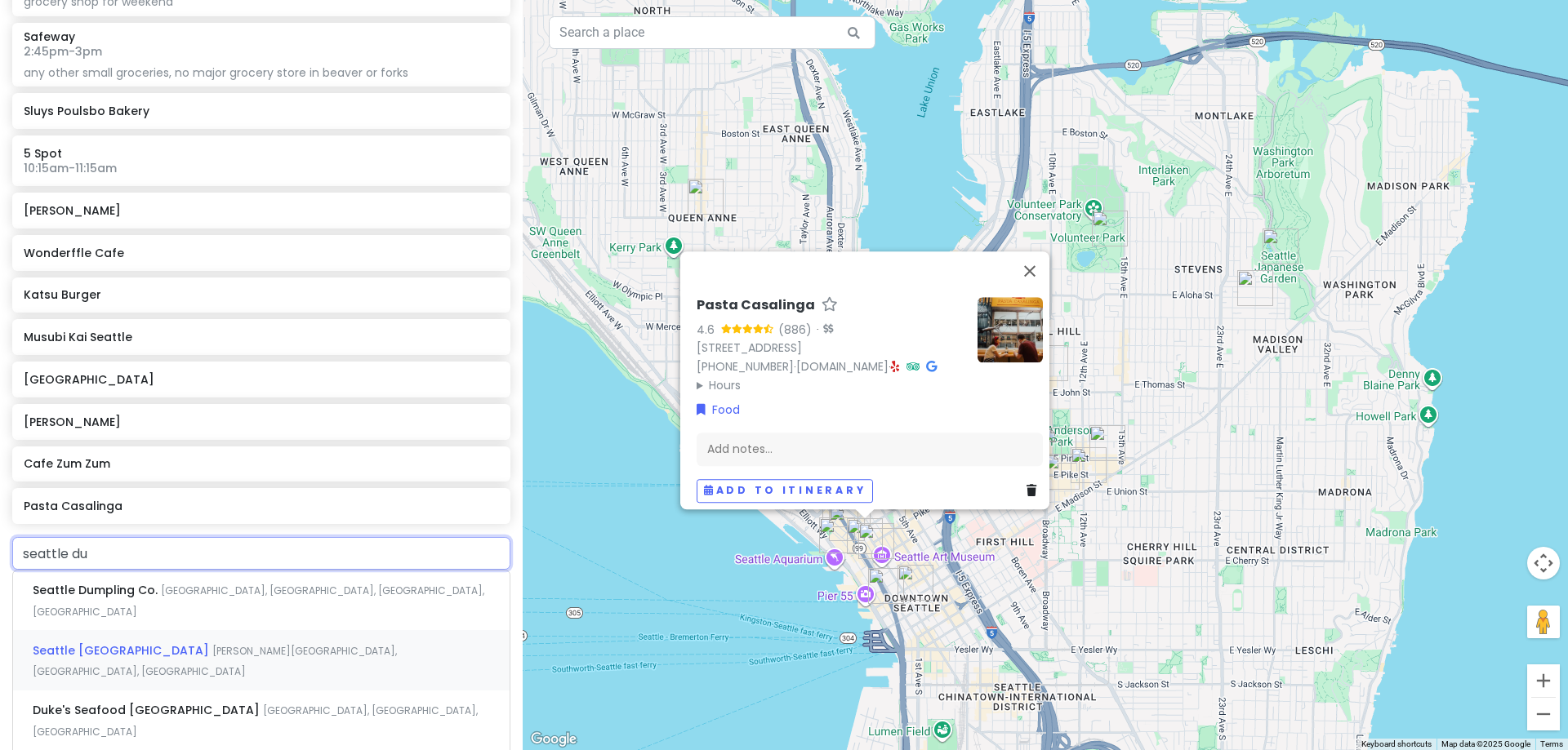
click at [208, 644] on span "Bagley Avenue North, Seattle, WA, USA" at bounding box center [215, 661] width 364 height 35
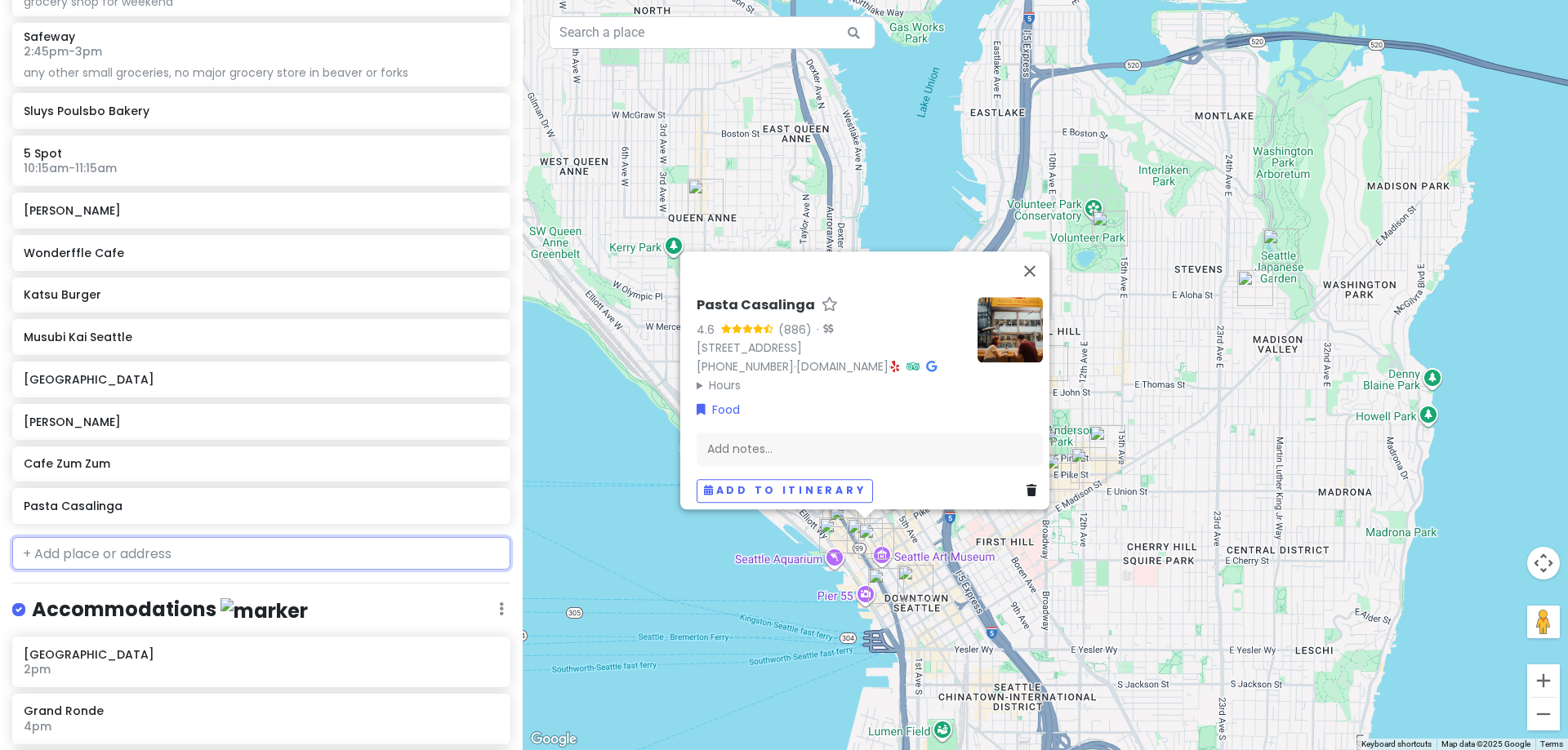
scroll to position [4133, 0]
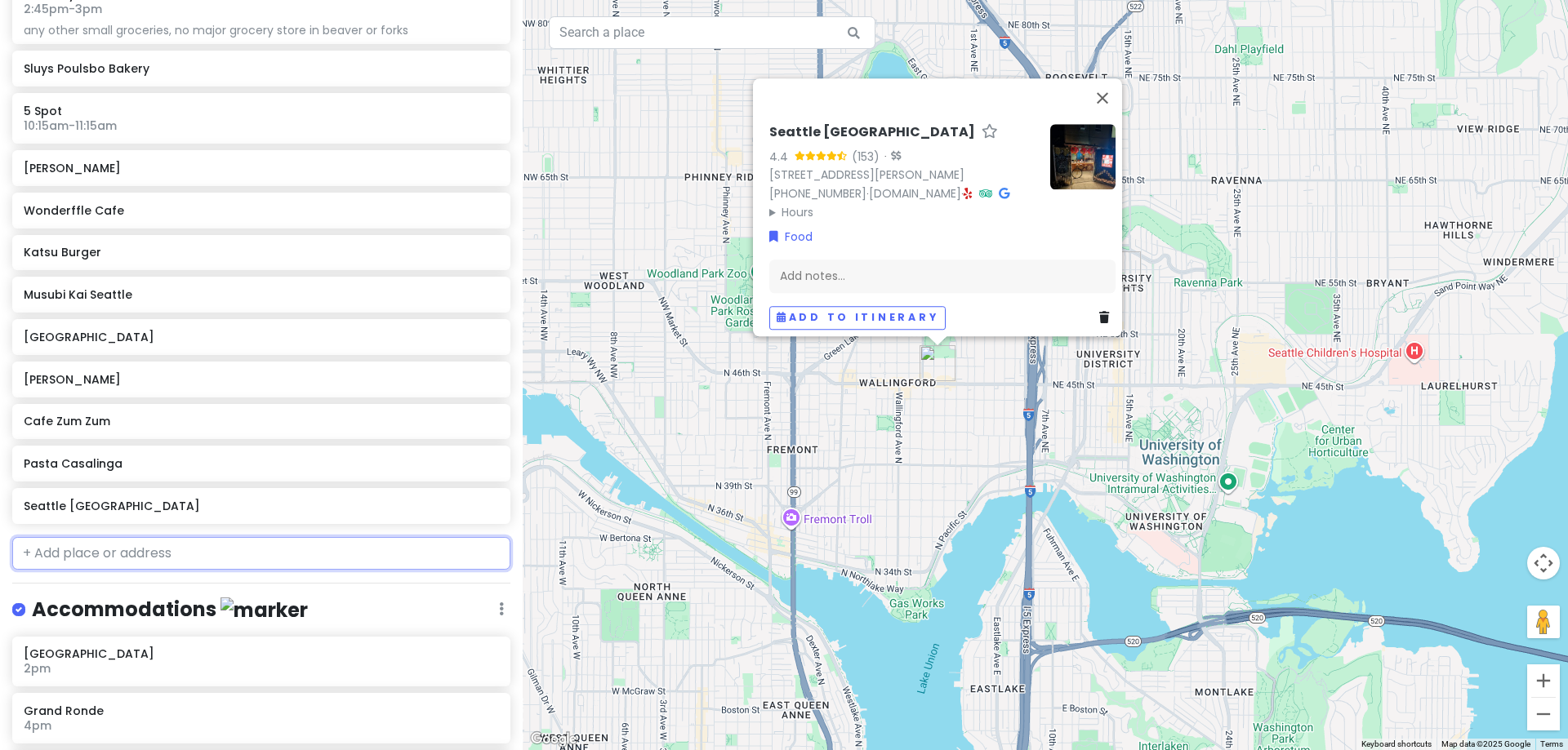
click at [183, 562] on input "text" at bounding box center [261, 553] width 498 height 33
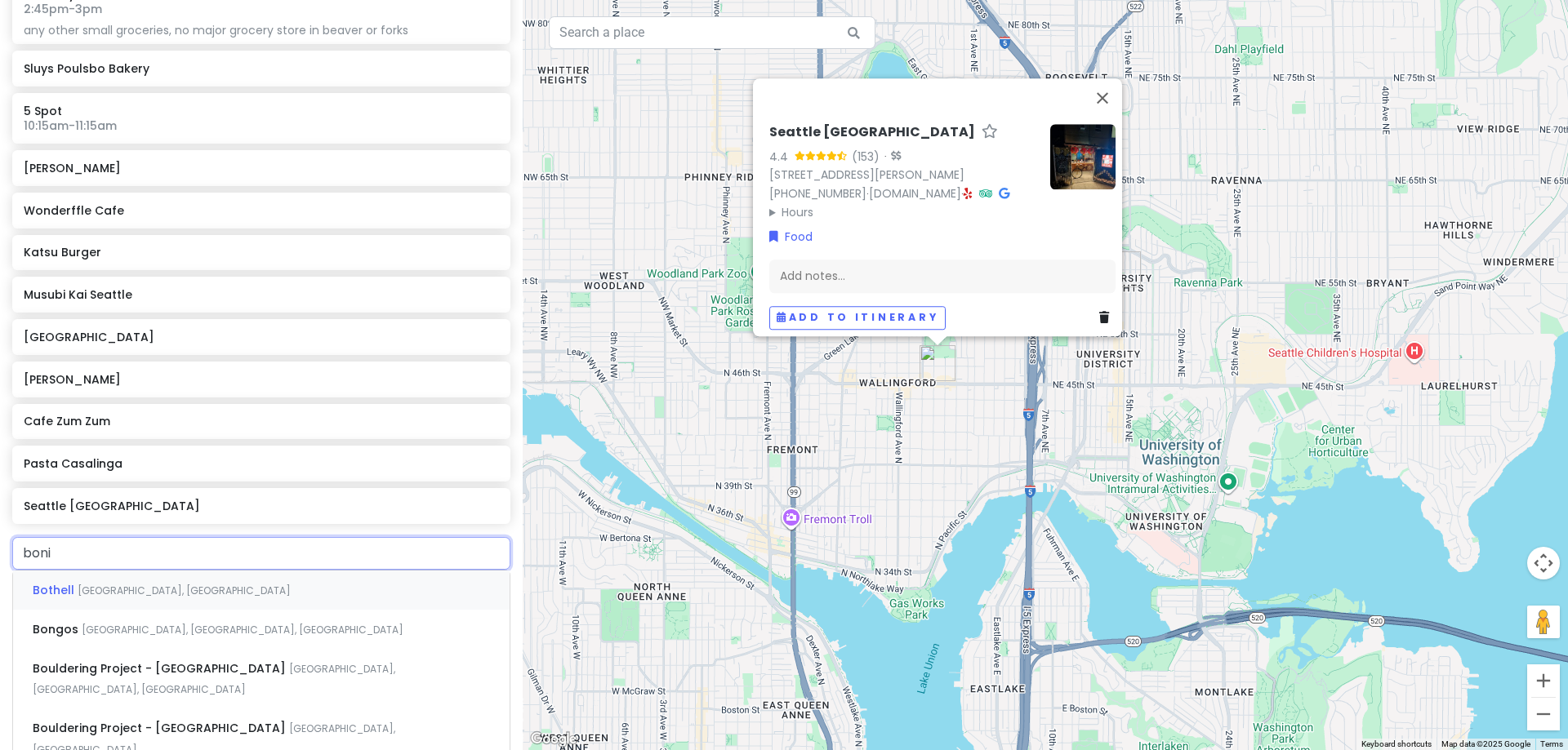
type input "bonit"
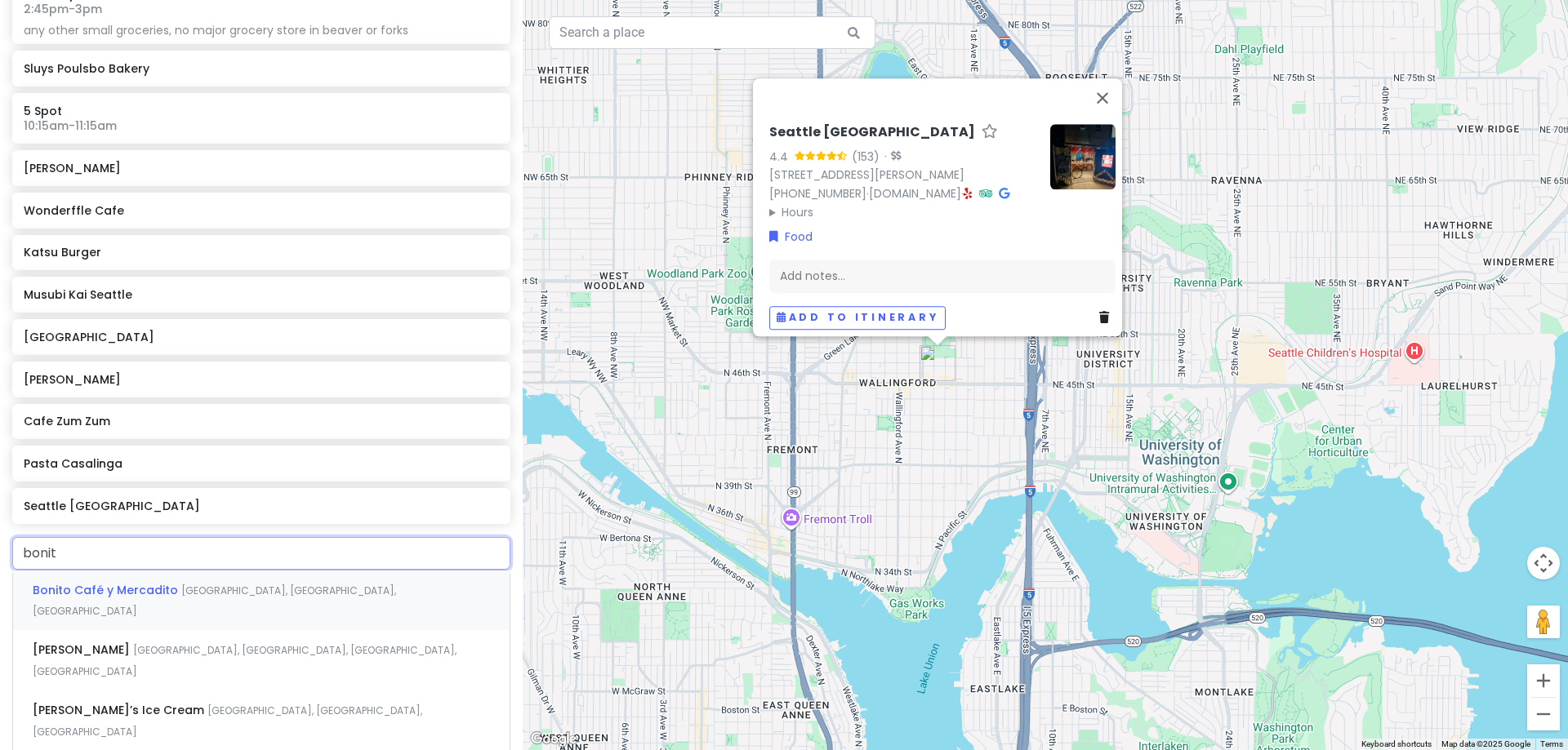
click at [190, 578] on div "Bonito Café y Mercadito East Olive Way, Seattle, WA, USA" at bounding box center [261, 601] width 496 height 60
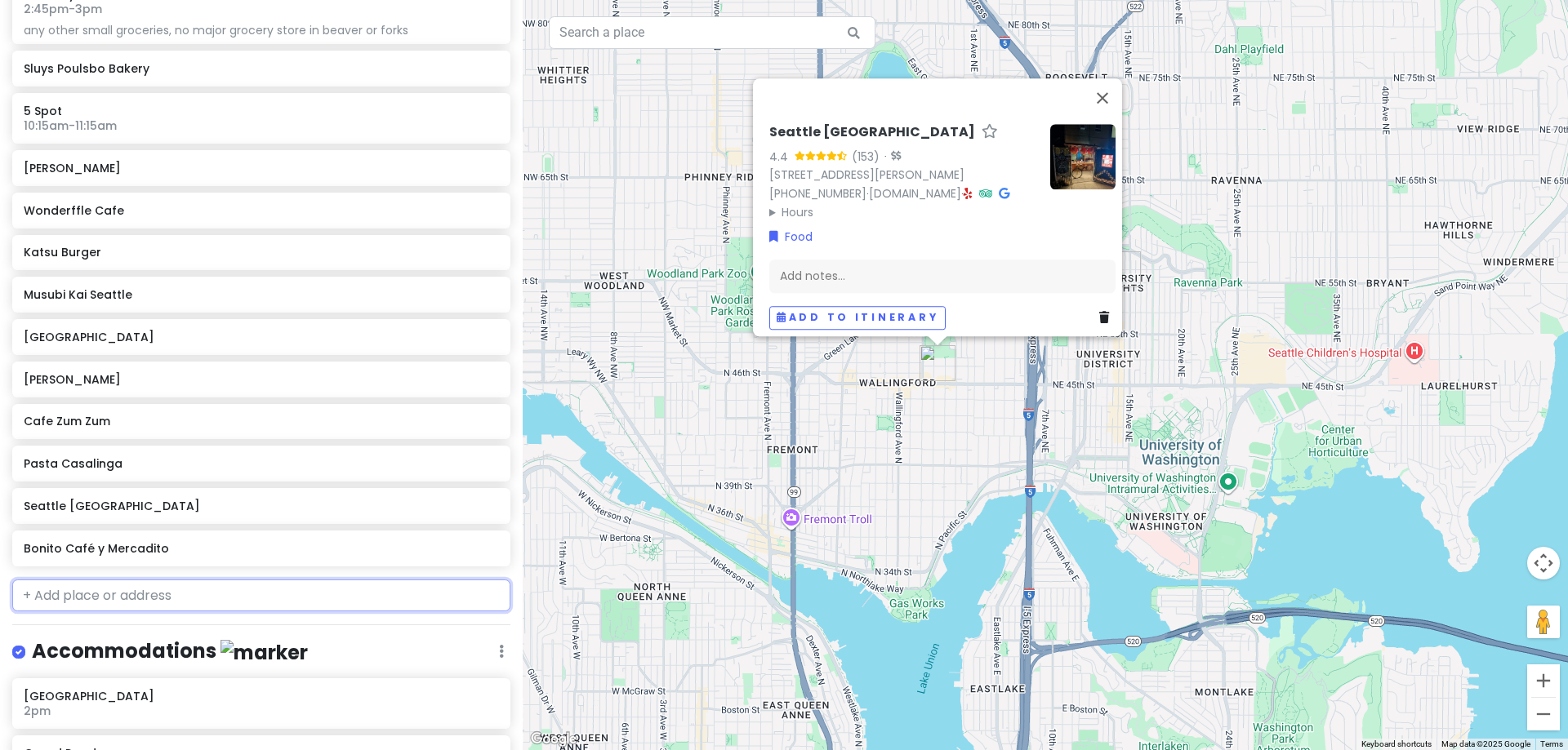
scroll to position [4175, 0]
